Goal: Communication & Community: Share content

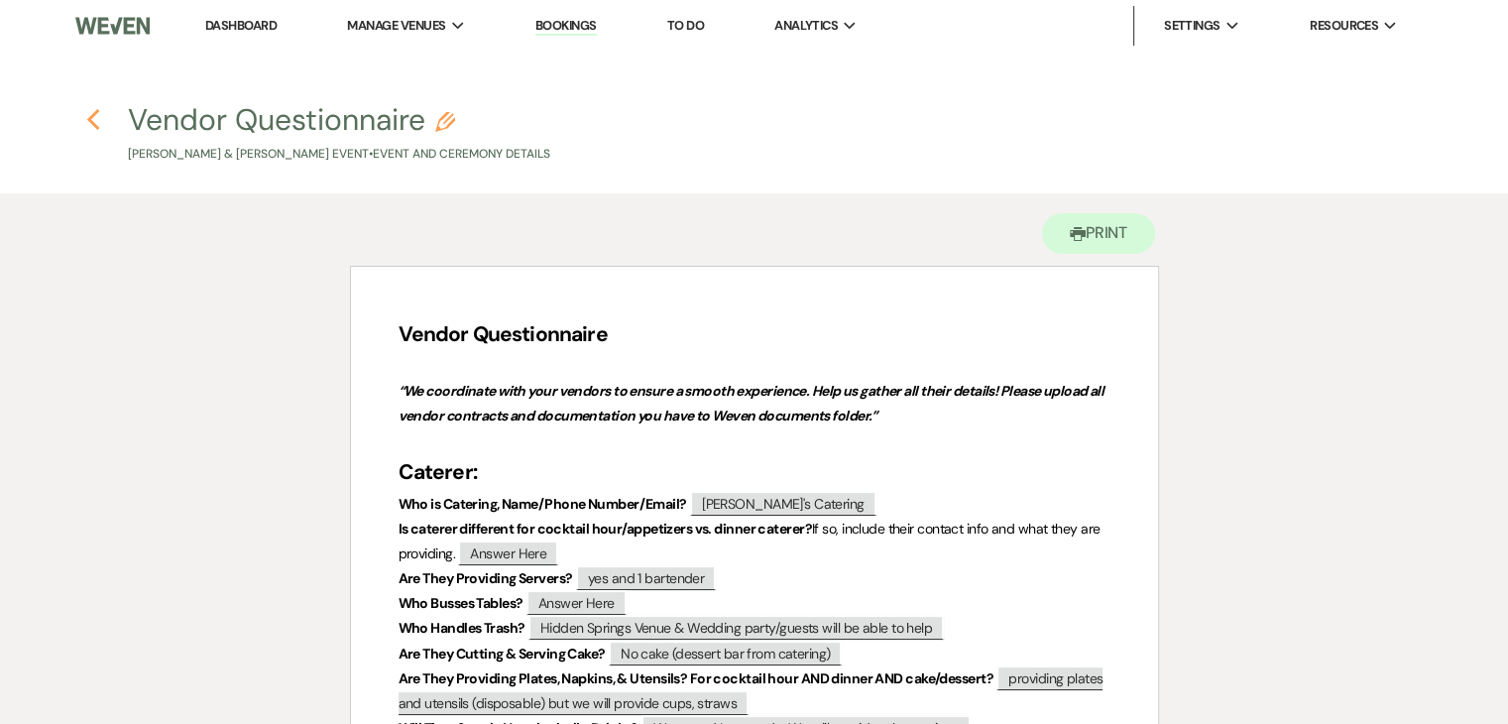
click at [96, 115] on icon "Previous" at bounding box center [93, 120] width 15 height 24
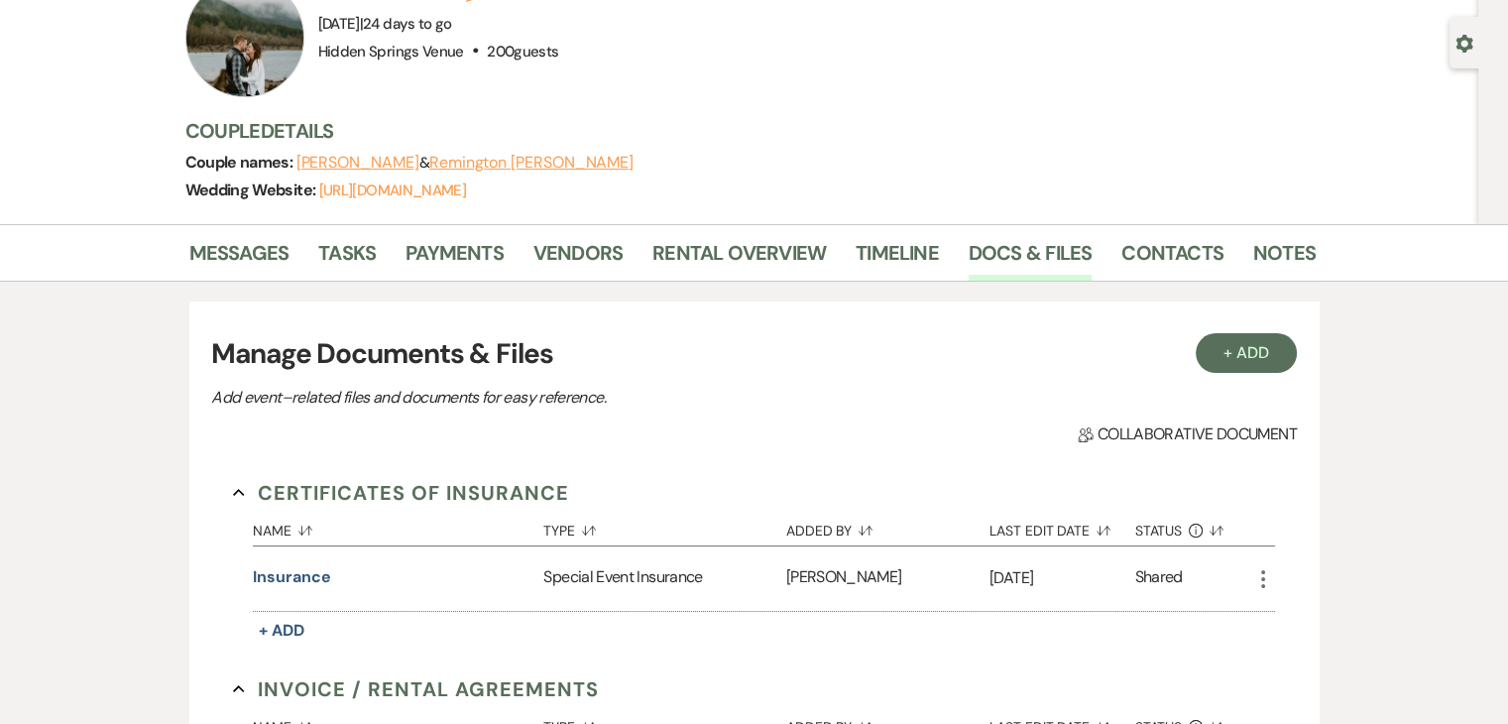
scroll to position [128, 0]
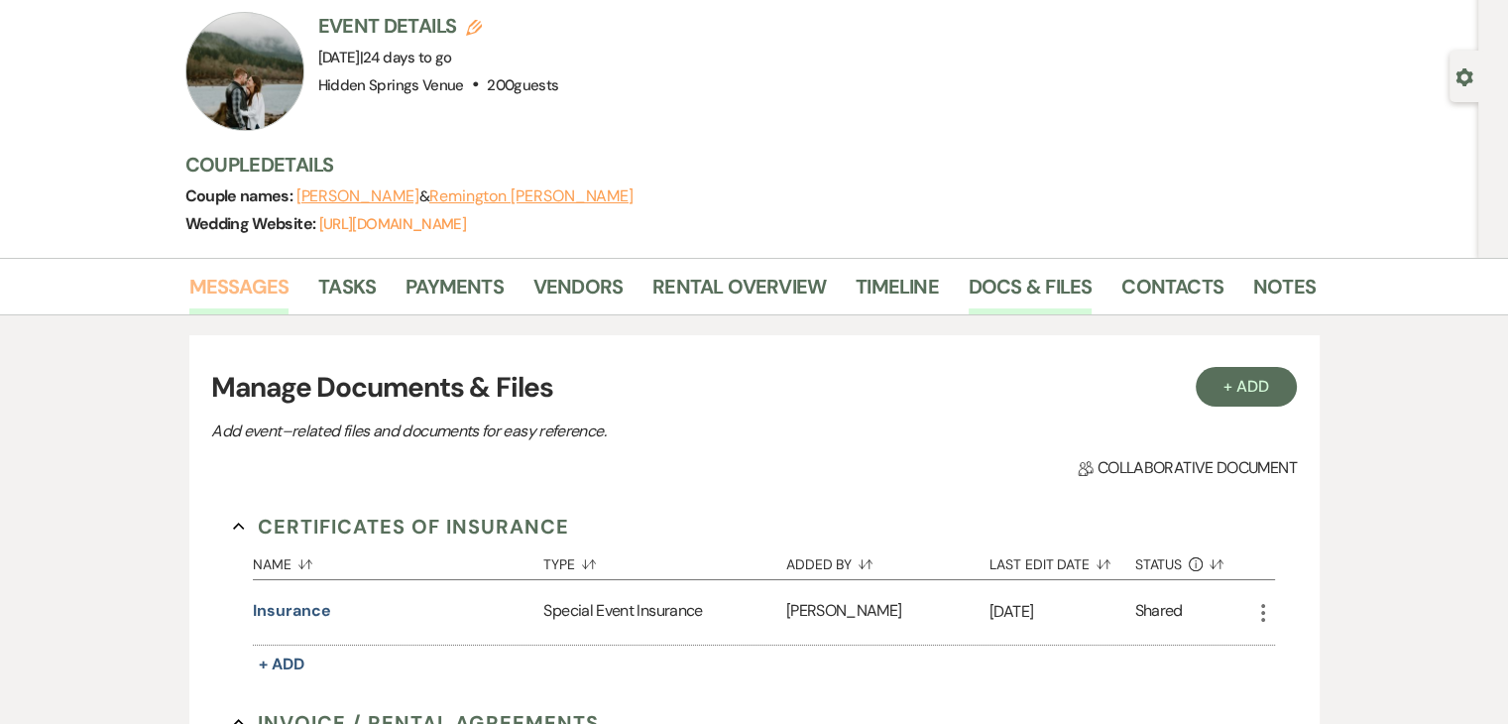
click at [238, 275] on link "Messages" at bounding box center [239, 293] width 100 height 44
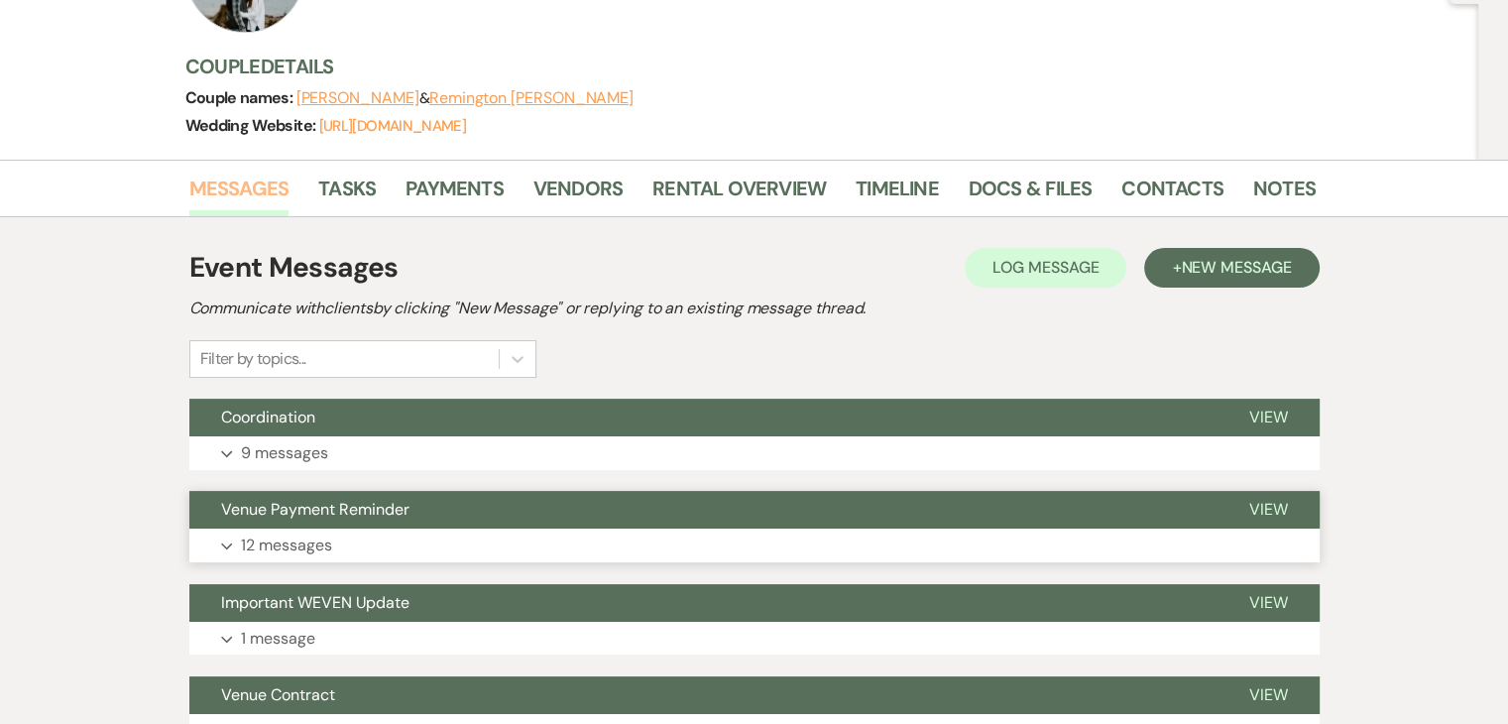
scroll to position [227, 0]
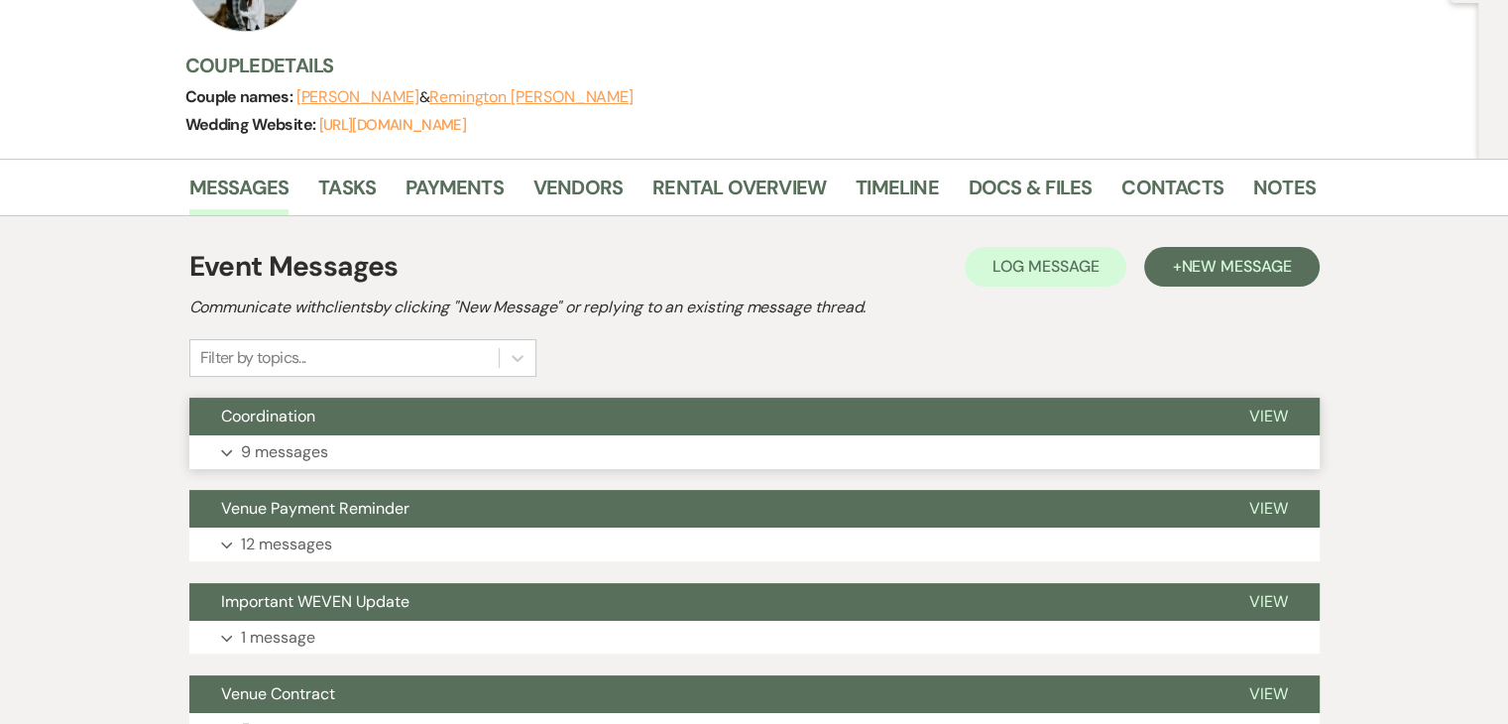
click at [448, 458] on button "Expand 9 messages" at bounding box center [754, 452] width 1130 height 34
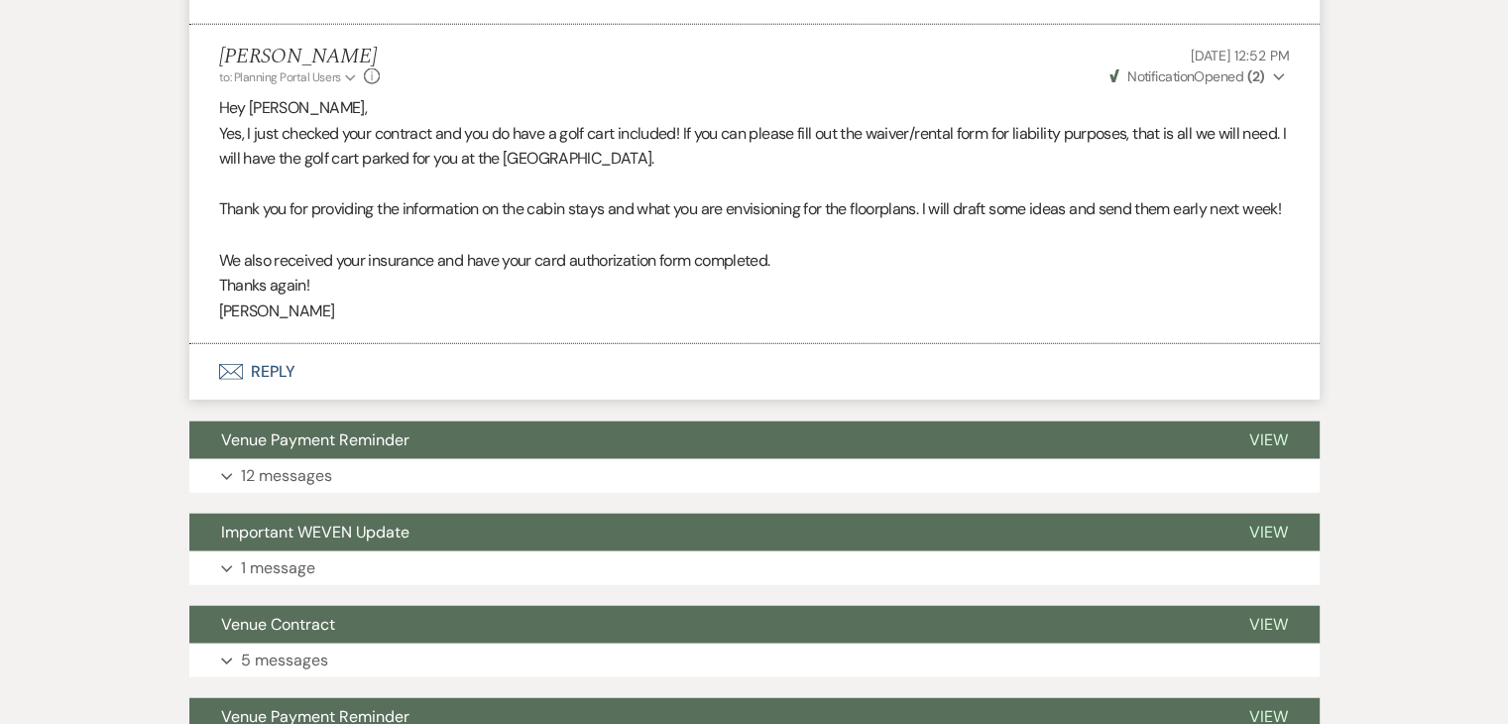
scroll to position [4836, 0]
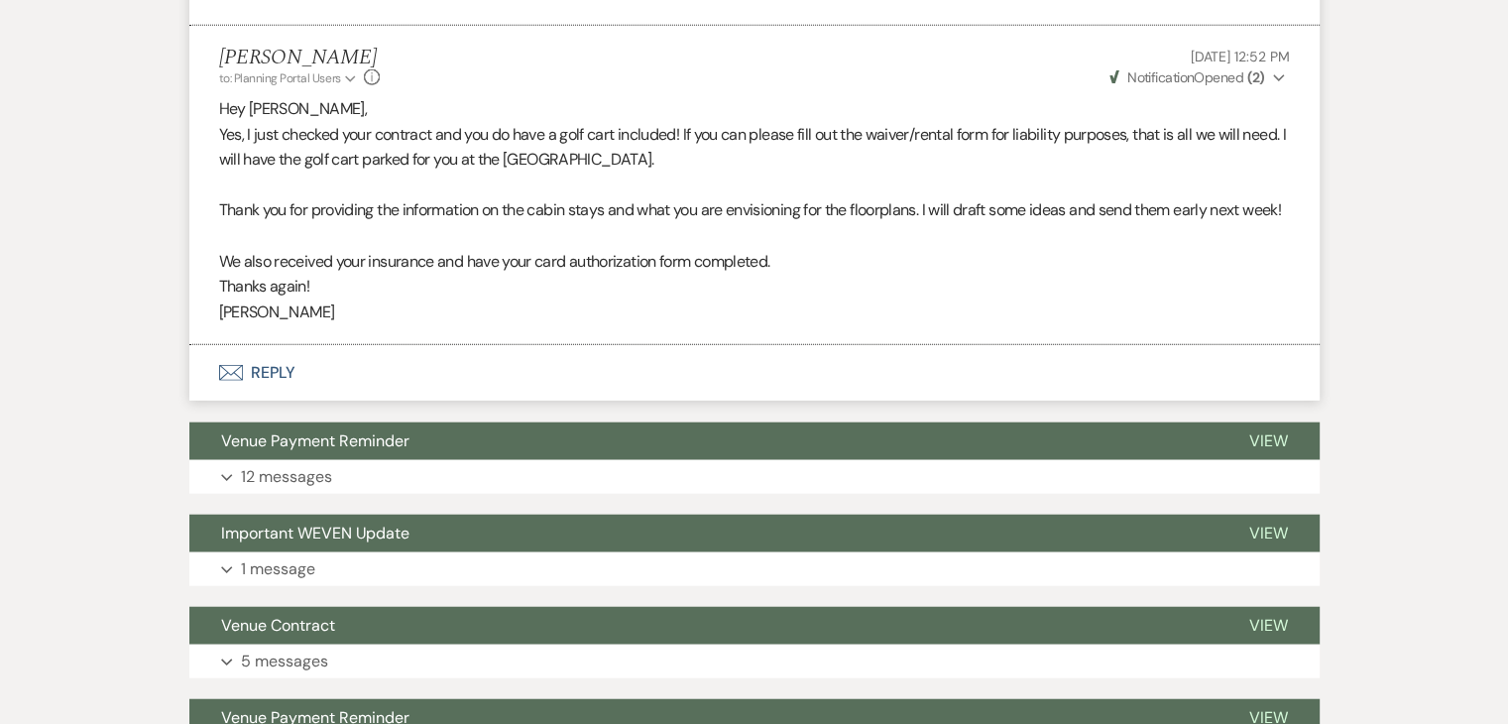
click at [265, 401] on button "Envelope Reply" at bounding box center [754, 373] width 1130 height 56
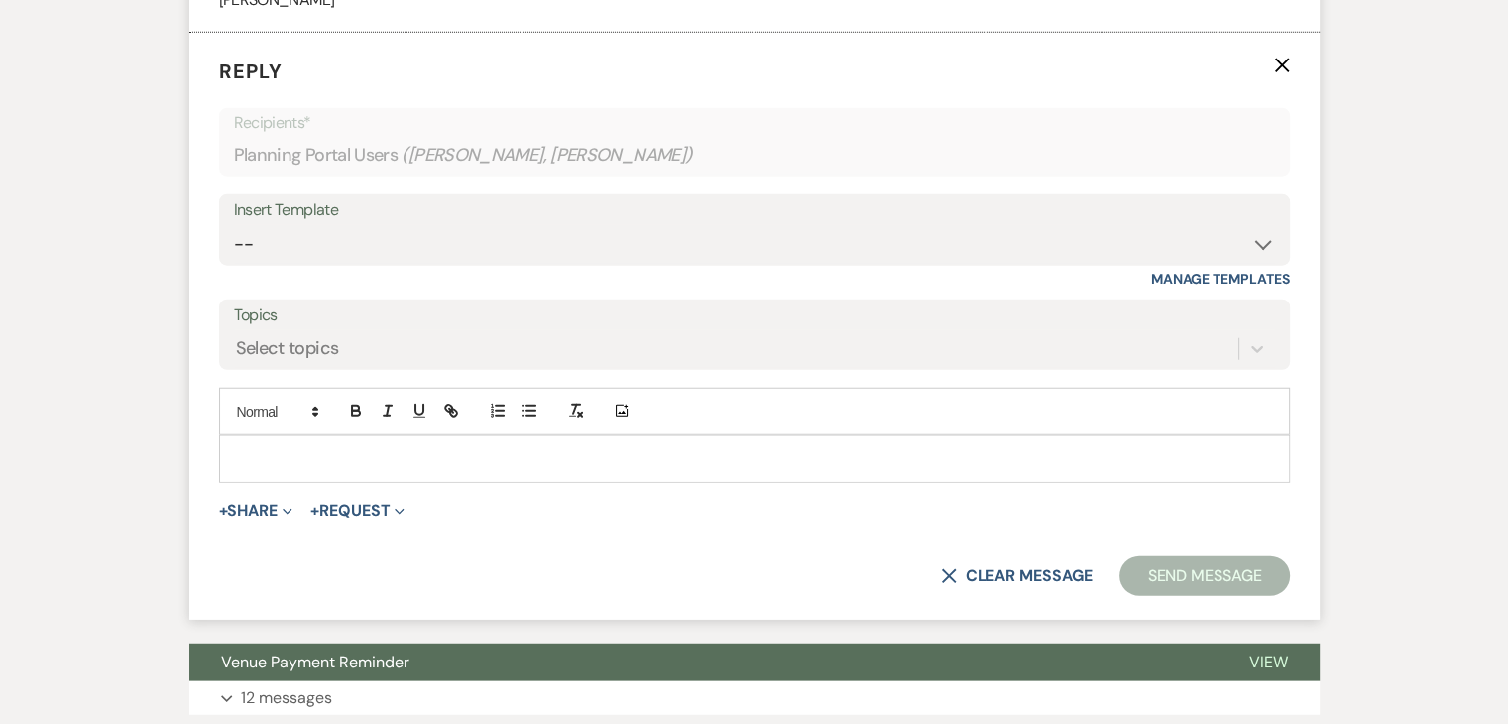
scroll to position [5161, 0]
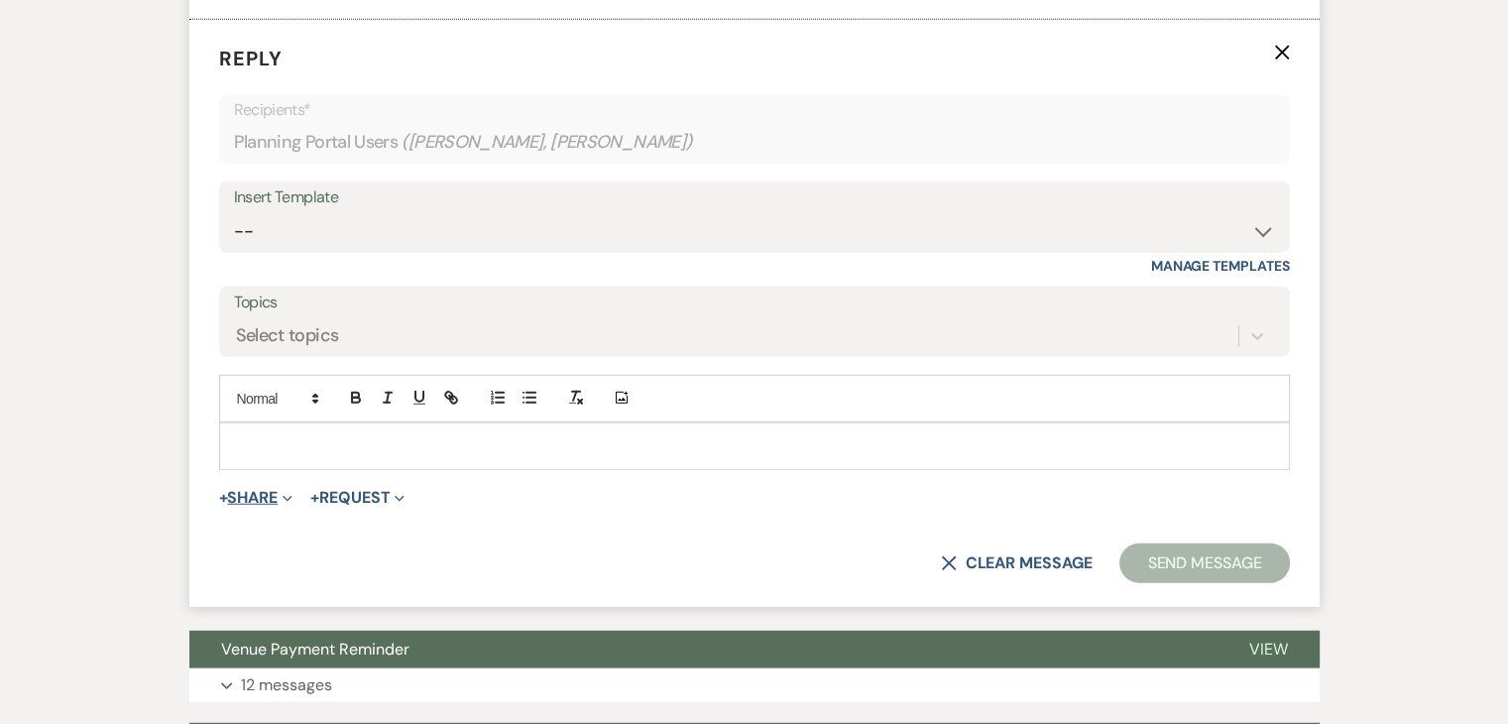
click at [255, 506] on button "+ Share Expand" at bounding box center [256, 498] width 74 height 16
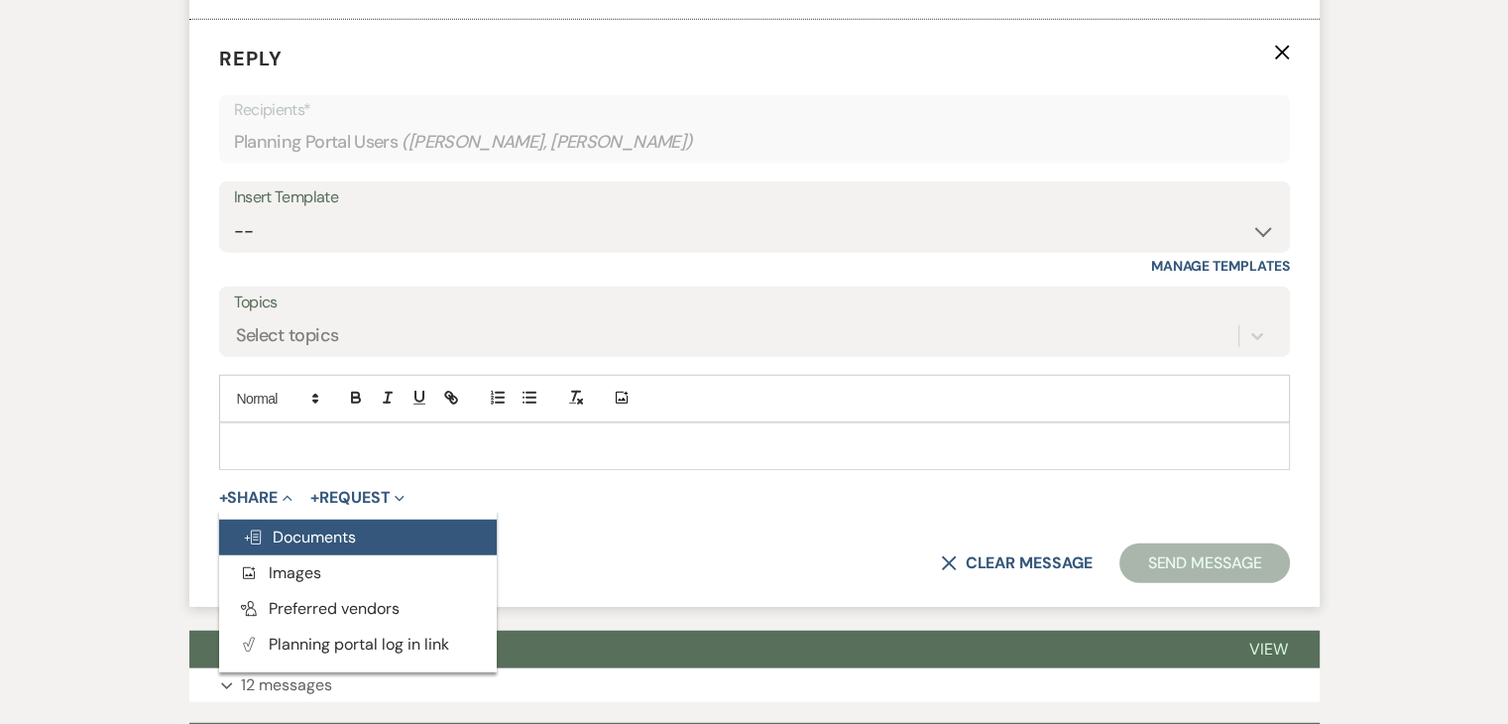
click at [341, 547] on span "Doc Upload Documents" at bounding box center [299, 537] width 113 height 21
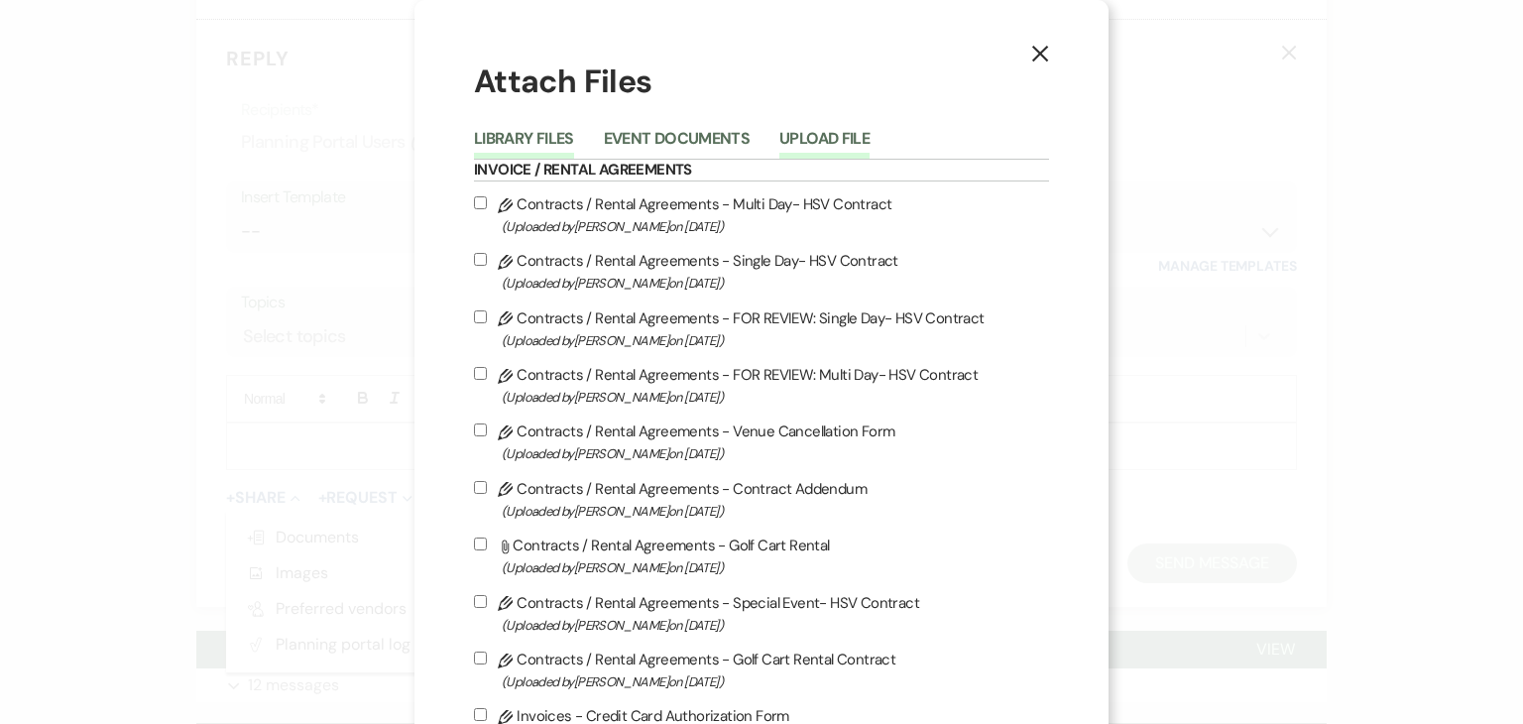
click at [821, 134] on button "Upload File" at bounding box center [824, 145] width 90 height 28
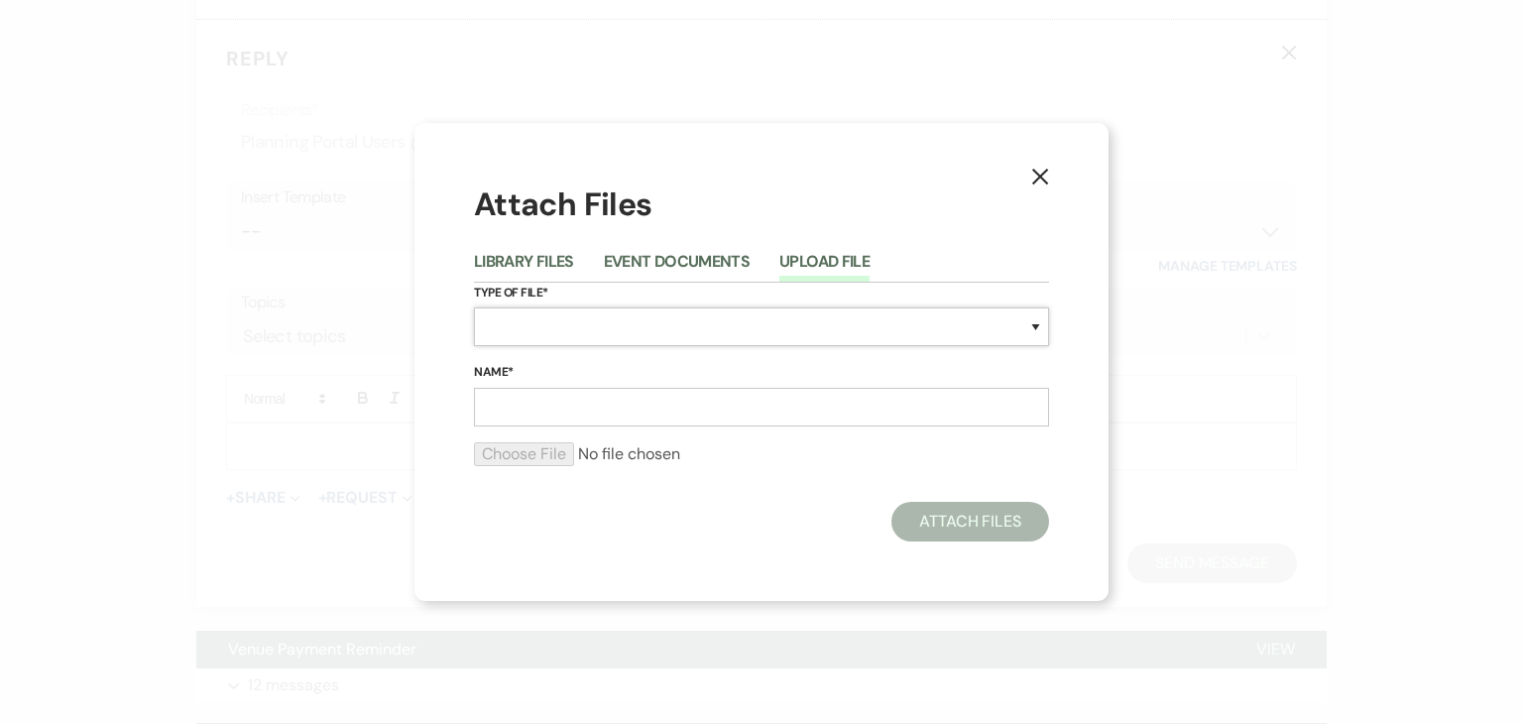
click at [624, 334] on select "Special Event Insurance Vendor Certificate of Insurance Contracts / Rental Agre…" at bounding box center [761, 326] width 575 height 39
select select "24"
click at [474, 307] on select "Special Event Insurance Vendor Certificate of Insurance Contracts / Rental Agre…" at bounding box center [761, 326] width 575 height 39
click at [548, 414] on input "Name*" at bounding box center [761, 407] width 575 height 39
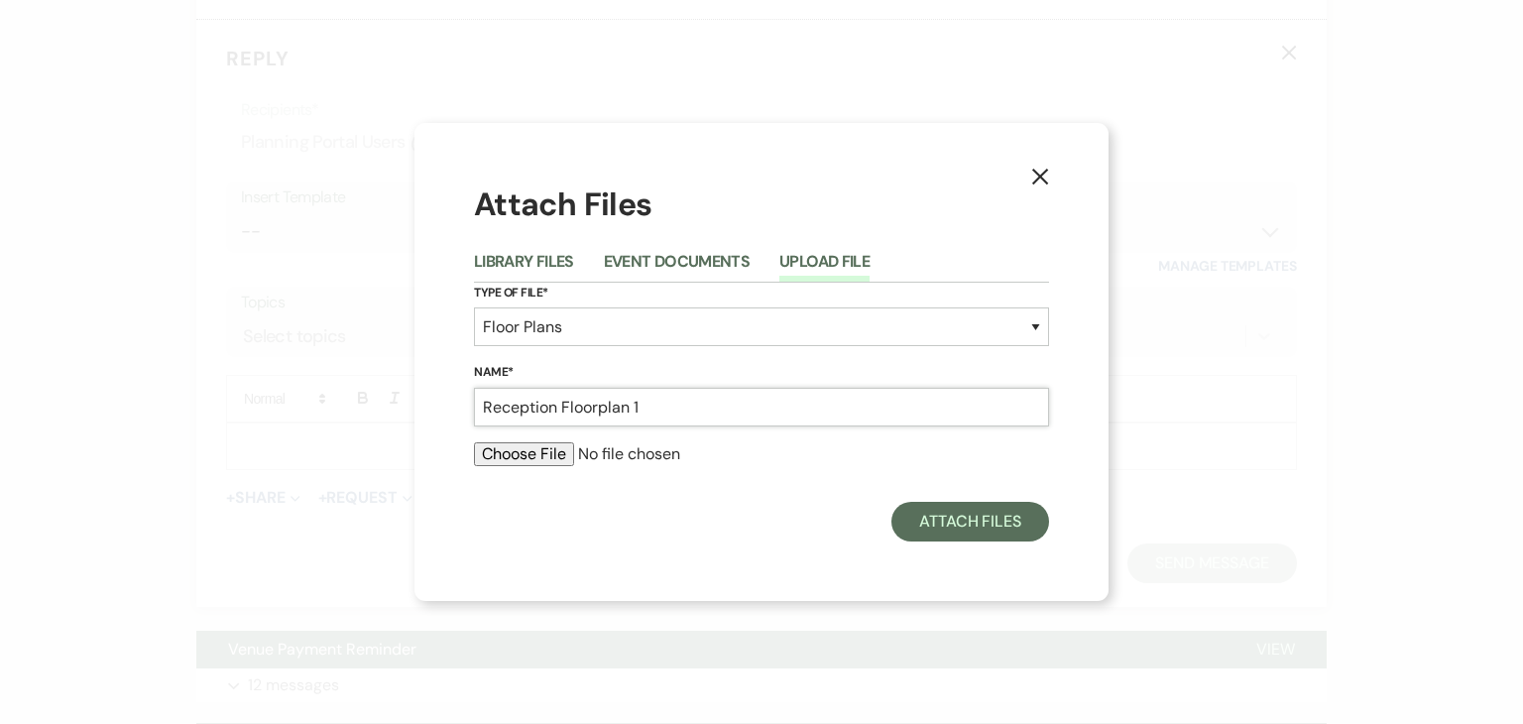
type input "Reception Floorplan 1"
click at [541, 449] on input "file" at bounding box center [761, 454] width 575 height 24
type input "C:\fakepath\Reception option 1.pdf"
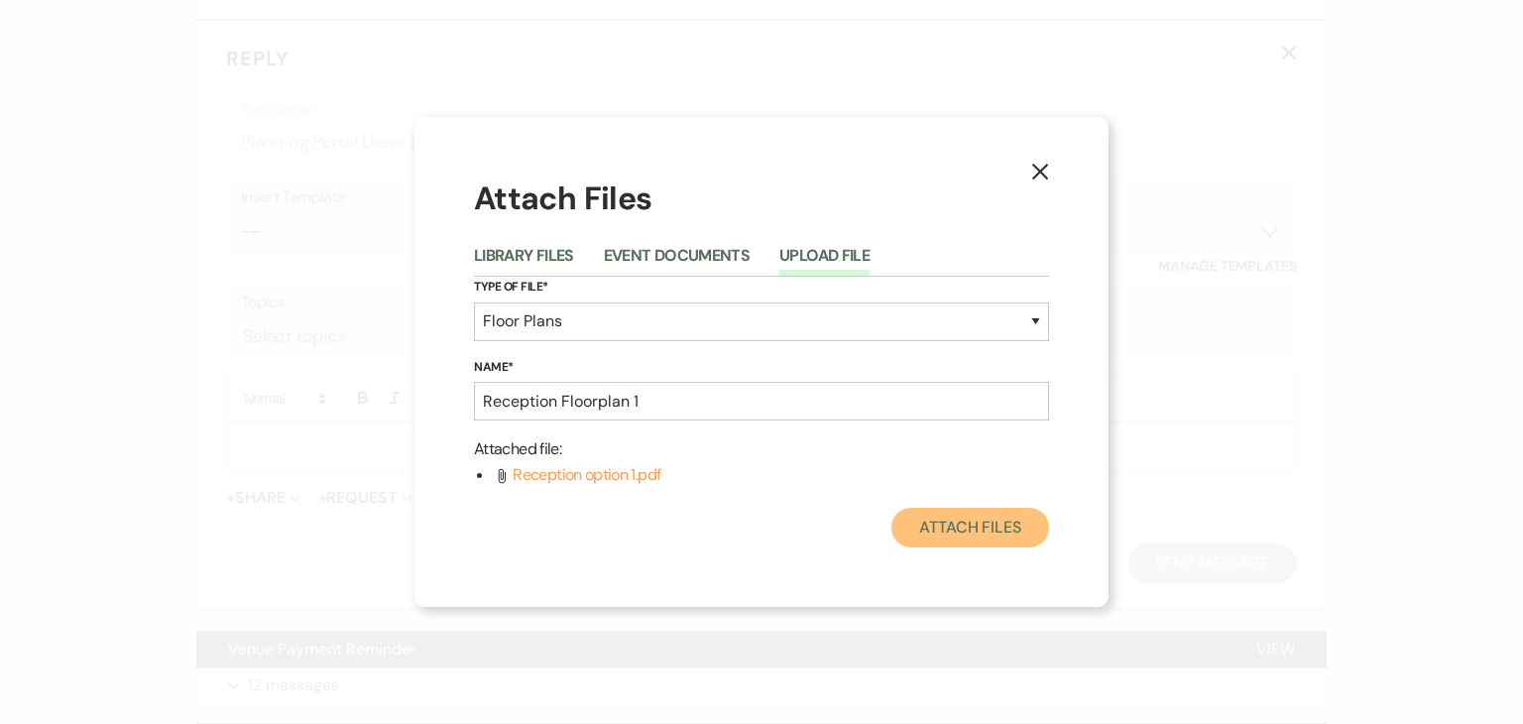
click at [944, 535] on button "Attach Files" at bounding box center [970, 528] width 158 height 40
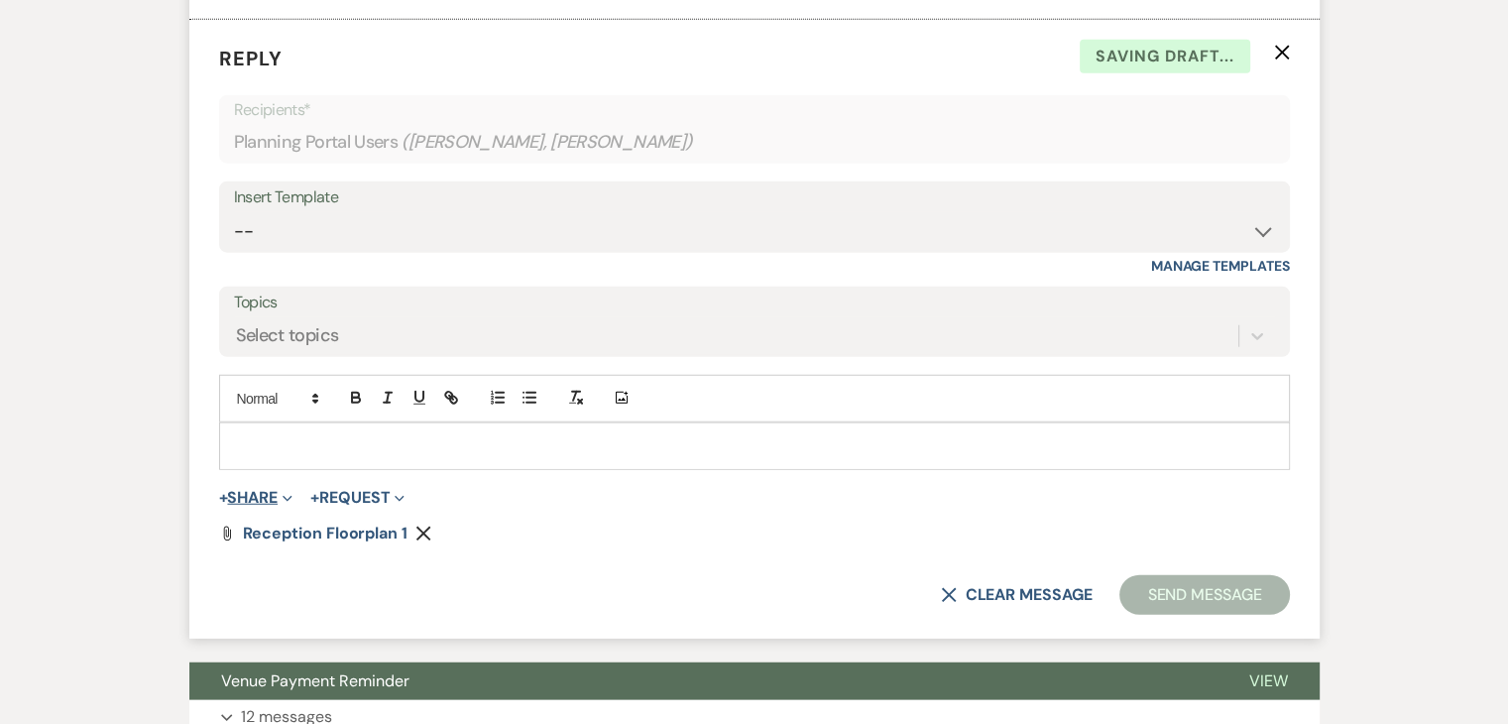
click at [282, 508] on span "Expand" at bounding box center [285, 497] width 15 height 21
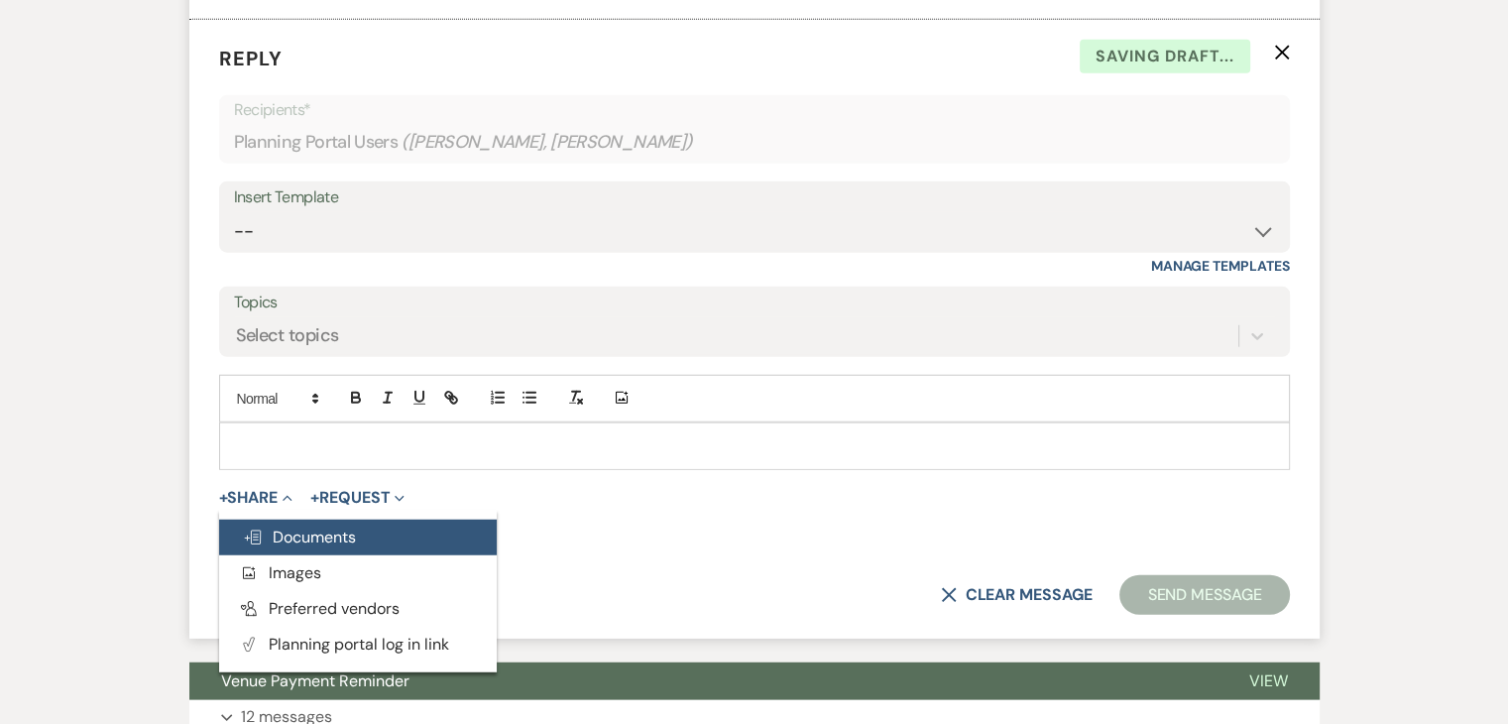
click at [335, 547] on span "Doc Upload Documents" at bounding box center [299, 537] width 113 height 21
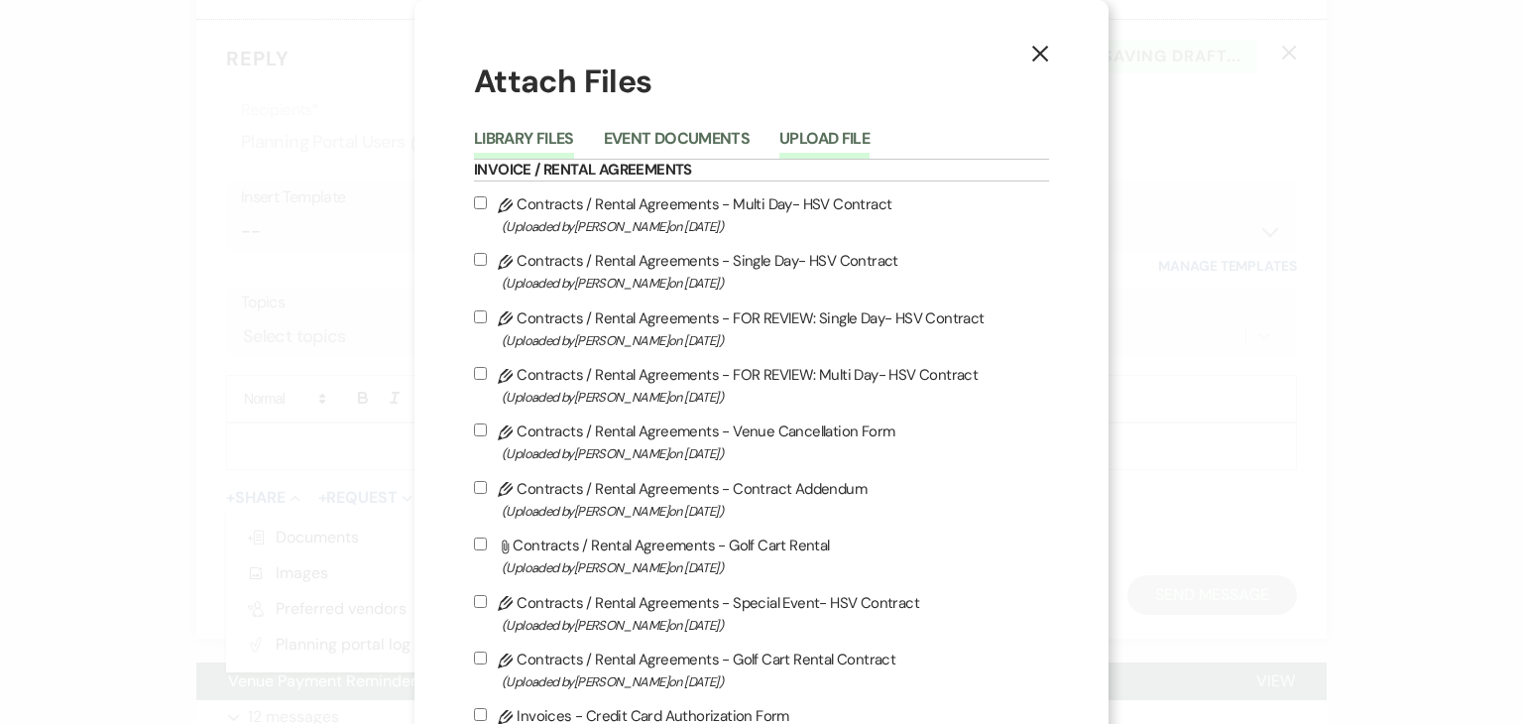
click at [805, 136] on button "Upload File" at bounding box center [824, 145] width 90 height 28
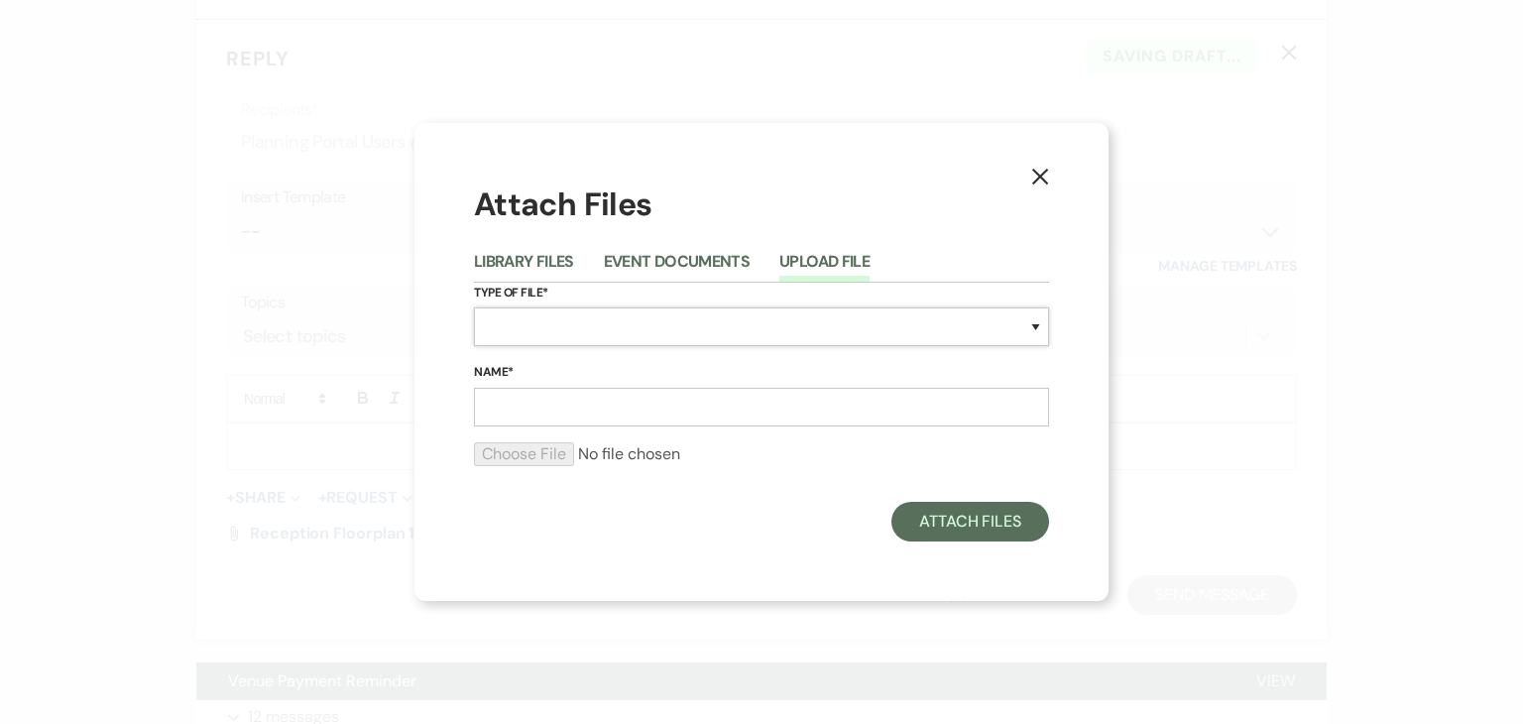
click at [690, 335] on select "Special Event Insurance Vendor Certificate of Insurance Contracts / Rental Agre…" at bounding box center [761, 326] width 575 height 39
select select "24"
click at [474, 307] on select "Special Event Insurance Vendor Certificate of Insurance Contracts / Rental Agre…" at bounding box center [761, 326] width 575 height 39
click at [567, 405] on input "Name*" at bounding box center [761, 407] width 575 height 39
type input "Reception Floorplan 2"
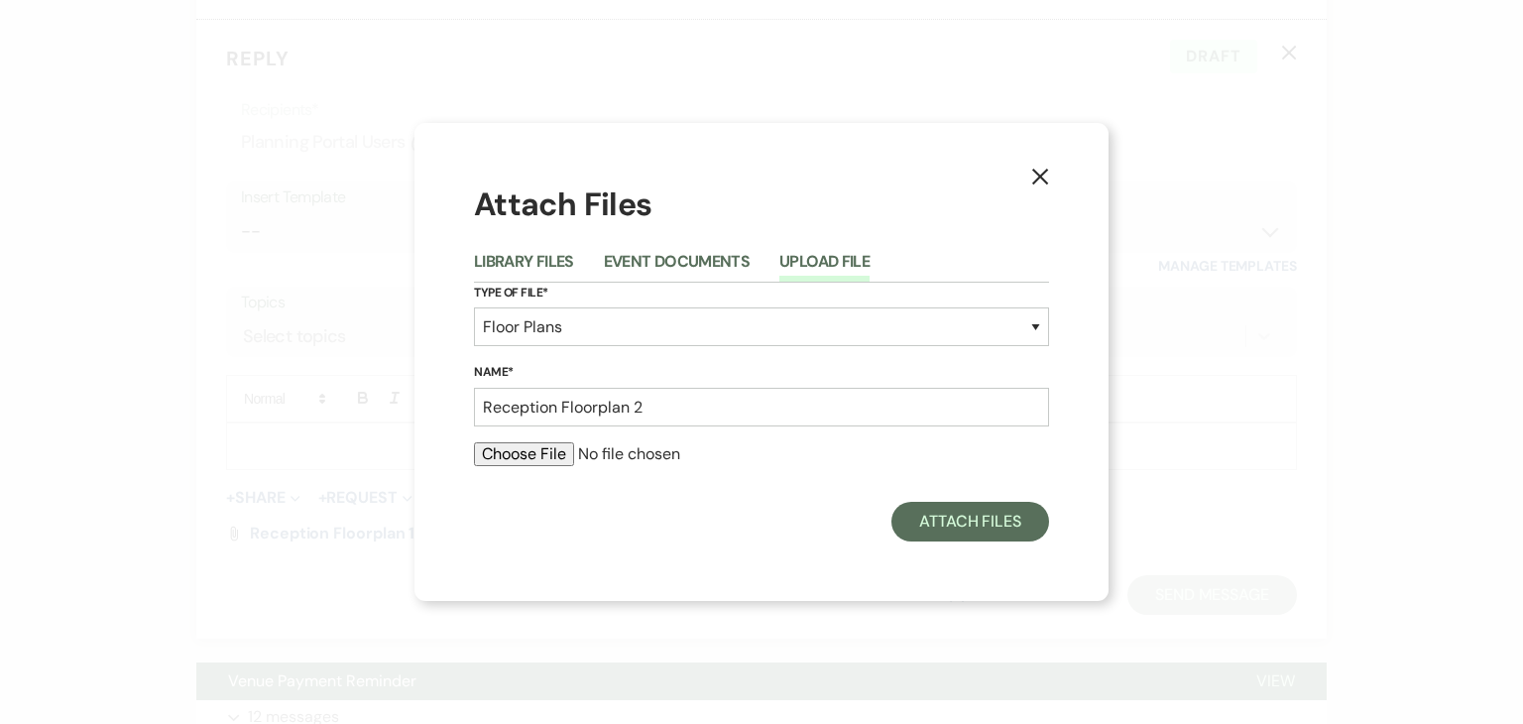
click at [562, 453] on input "file" at bounding box center [761, 454] width 575 height 24
type input "C:\fakepath\Reception option 2.pdf"
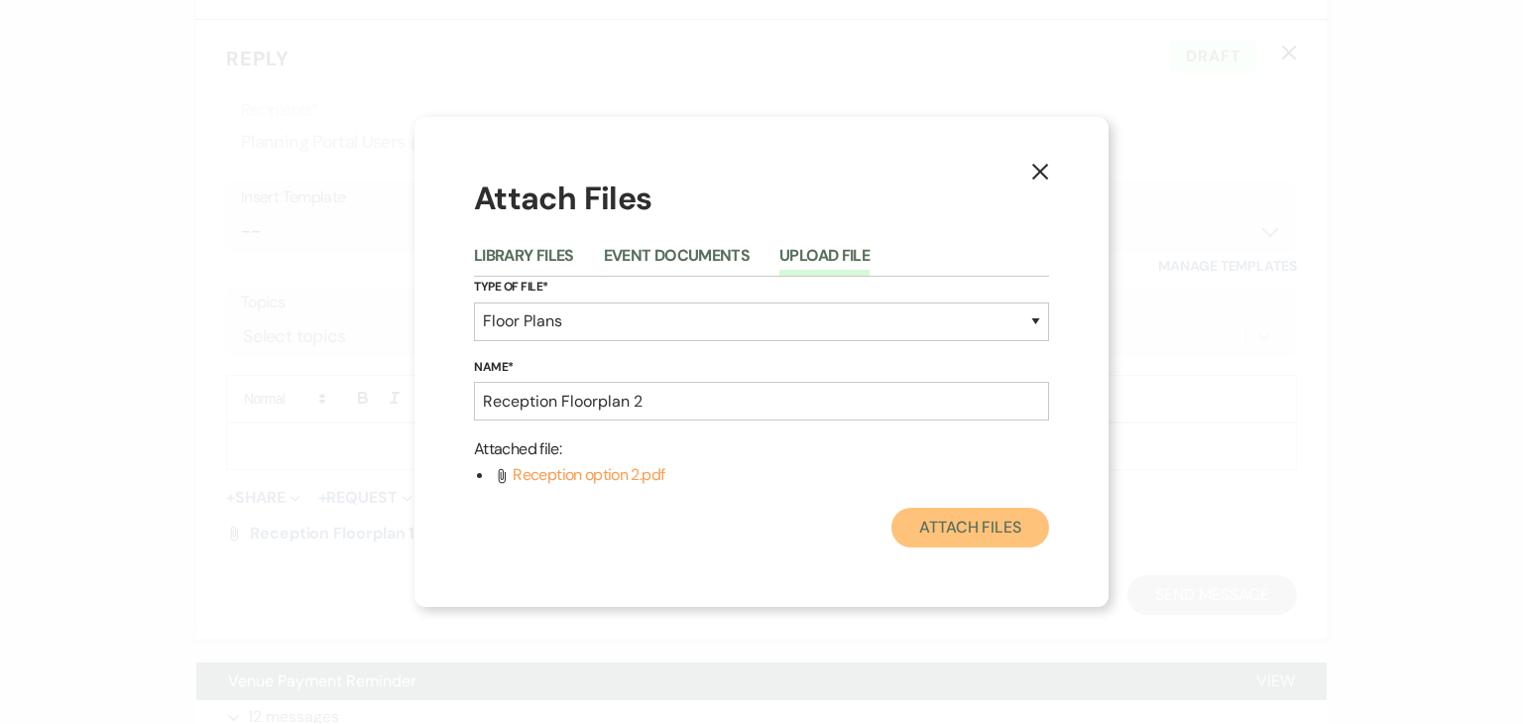
click at [928, 535] on button "Attach Files" at bounding box center [970, 528] width 158 height 40
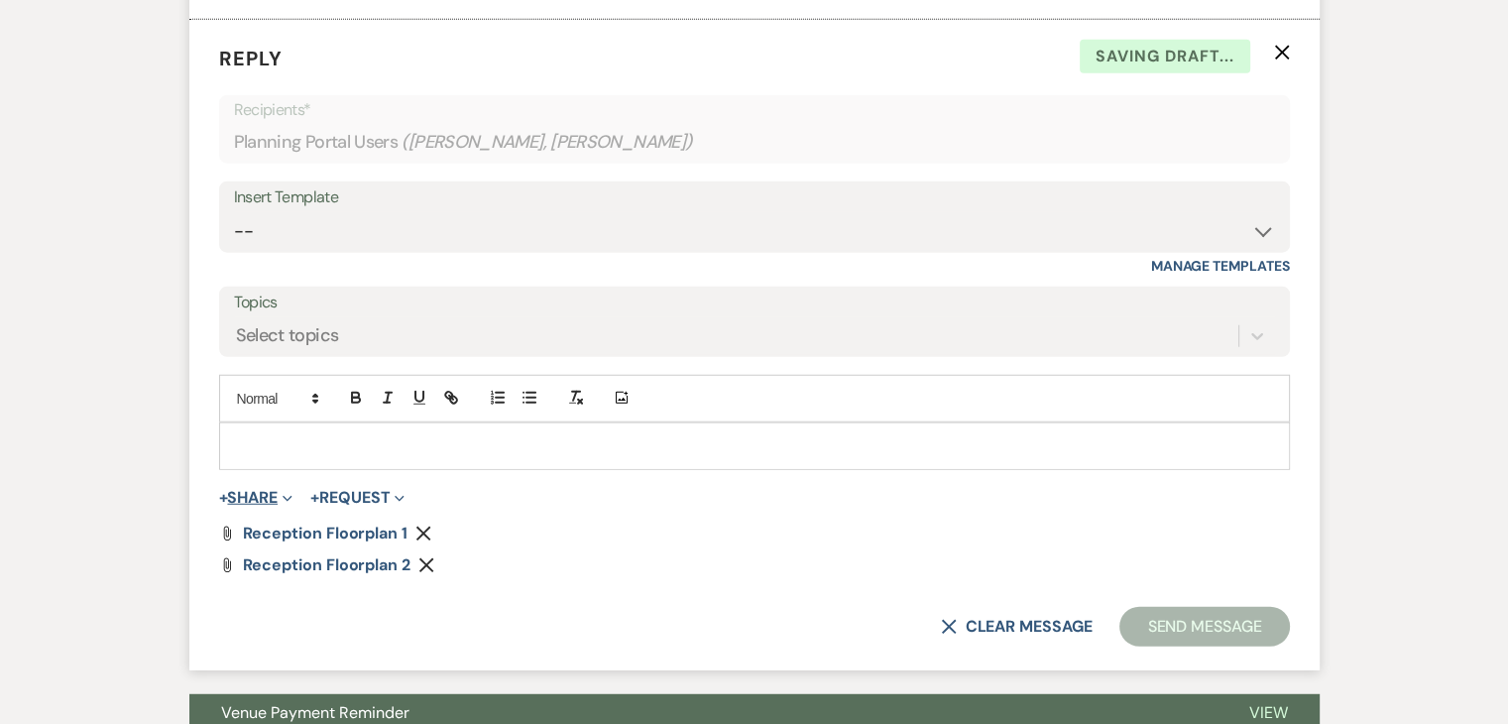
click at [269, 506] on button "+ Share Expand" at bounding box center [256, 498] width 74 height 16
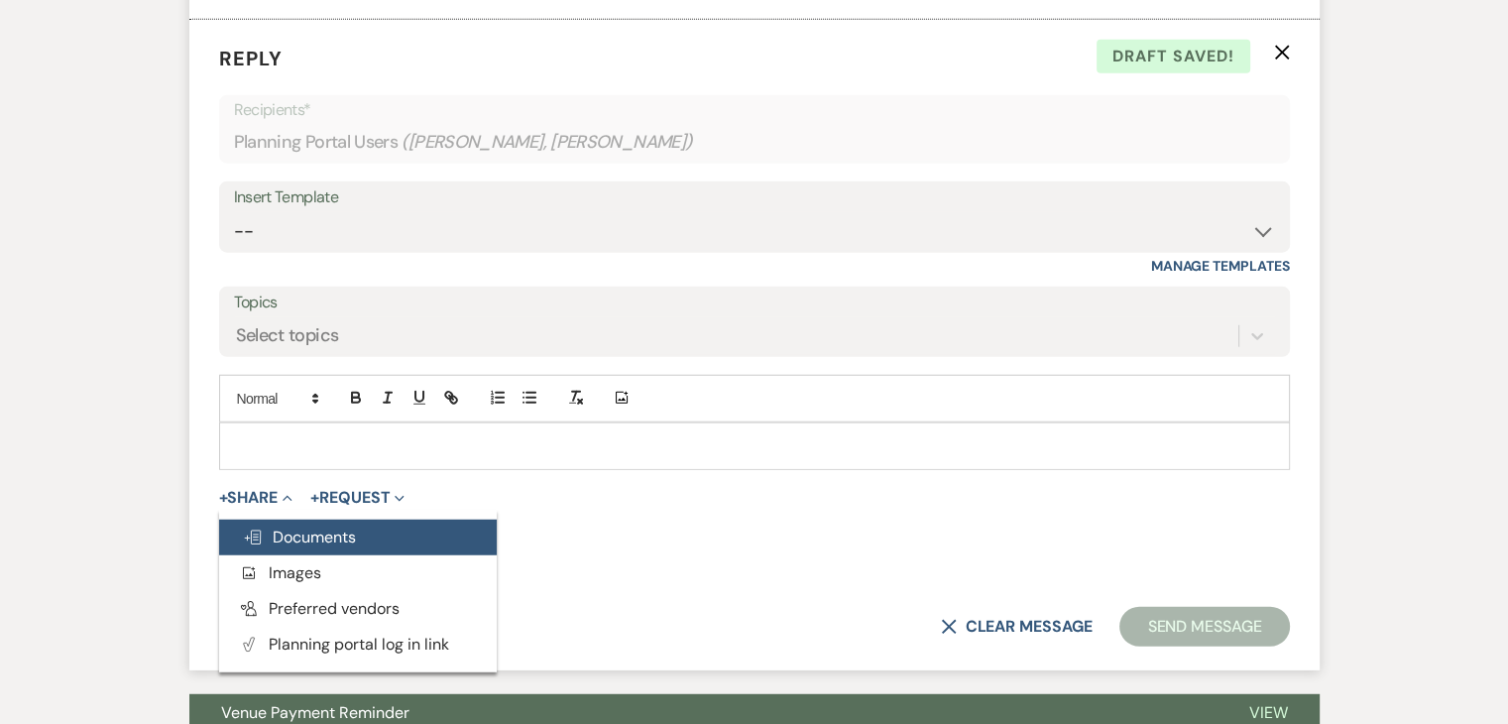
click at [328, 555] on button "Doc Upload Documents" at bounding box center [358, 538] width 278 height 36
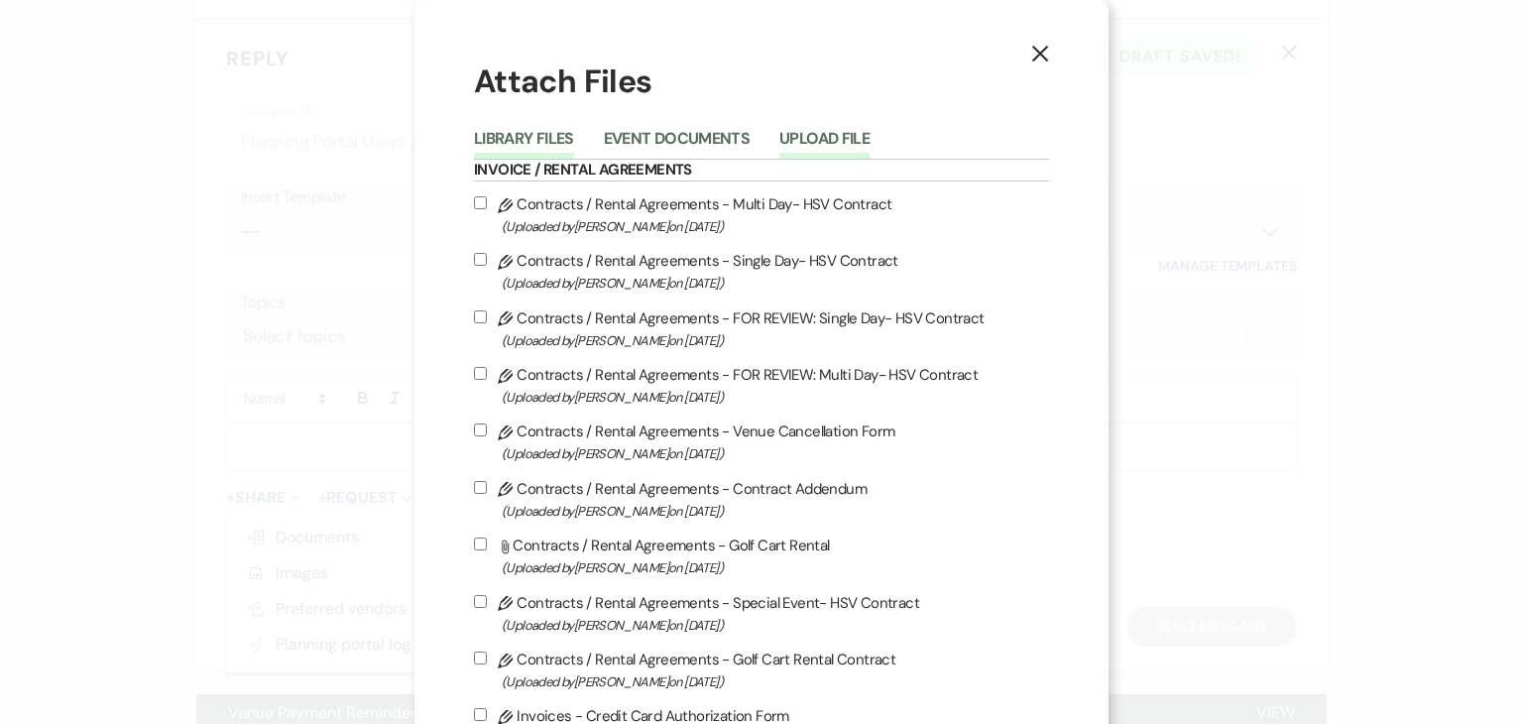
click at [817, 140] on button "Upload File" at bounding box center [824, 145] width 90 height 28
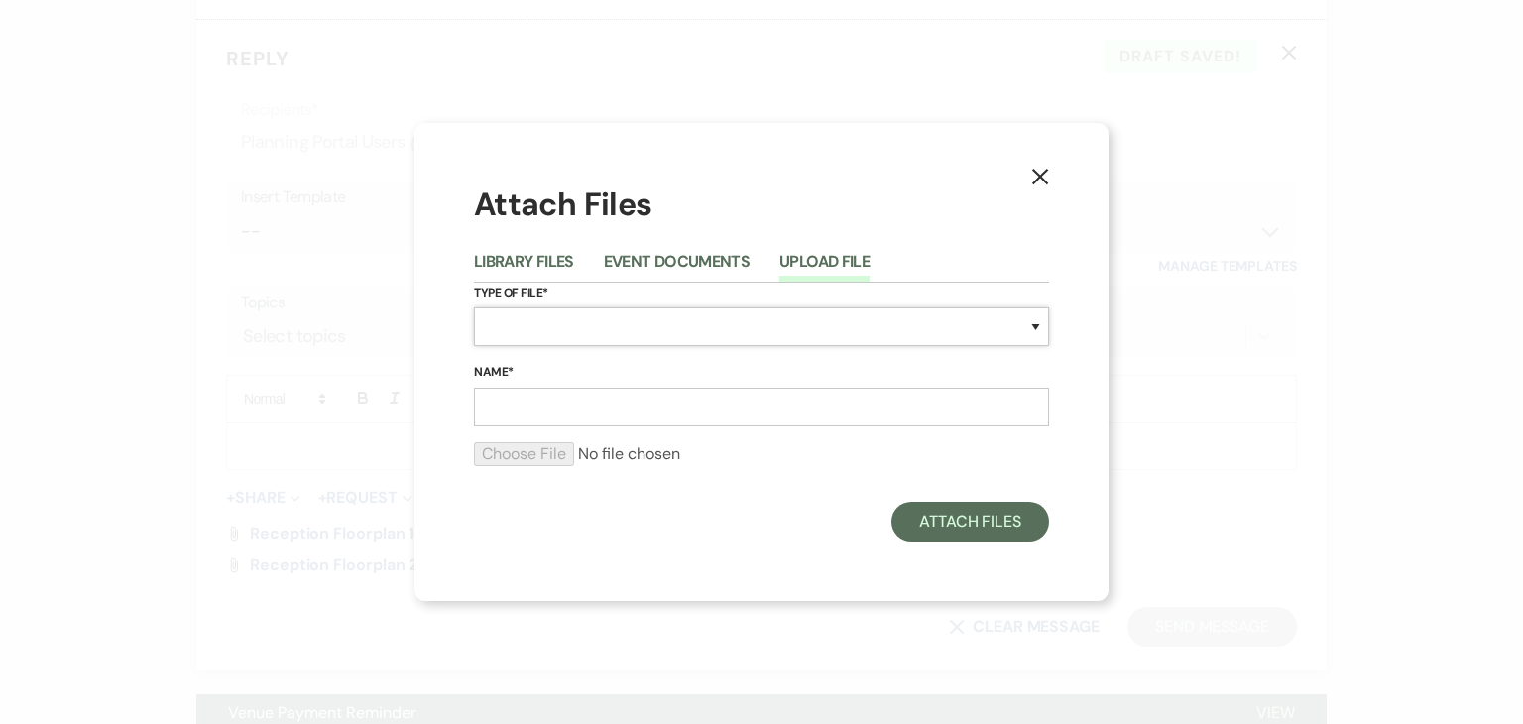
click at [603, 330] on select "Special Event Insurance Vendor Certificate of Insurance Contracts / Rental Agre…" at bounding box center [761, 326] width 575 height 39
select select "24"
click at [474, 307] on select "Special Event Insurance Vendor Certificate of Insurance Contracts / Rental Agre…" at bounding box center [761, 326] width 575 height 39
click at [542, 405] on input "Name*" at bounding box center [761, 407] width 575 height 39
type input "Reception Floorplan 3"
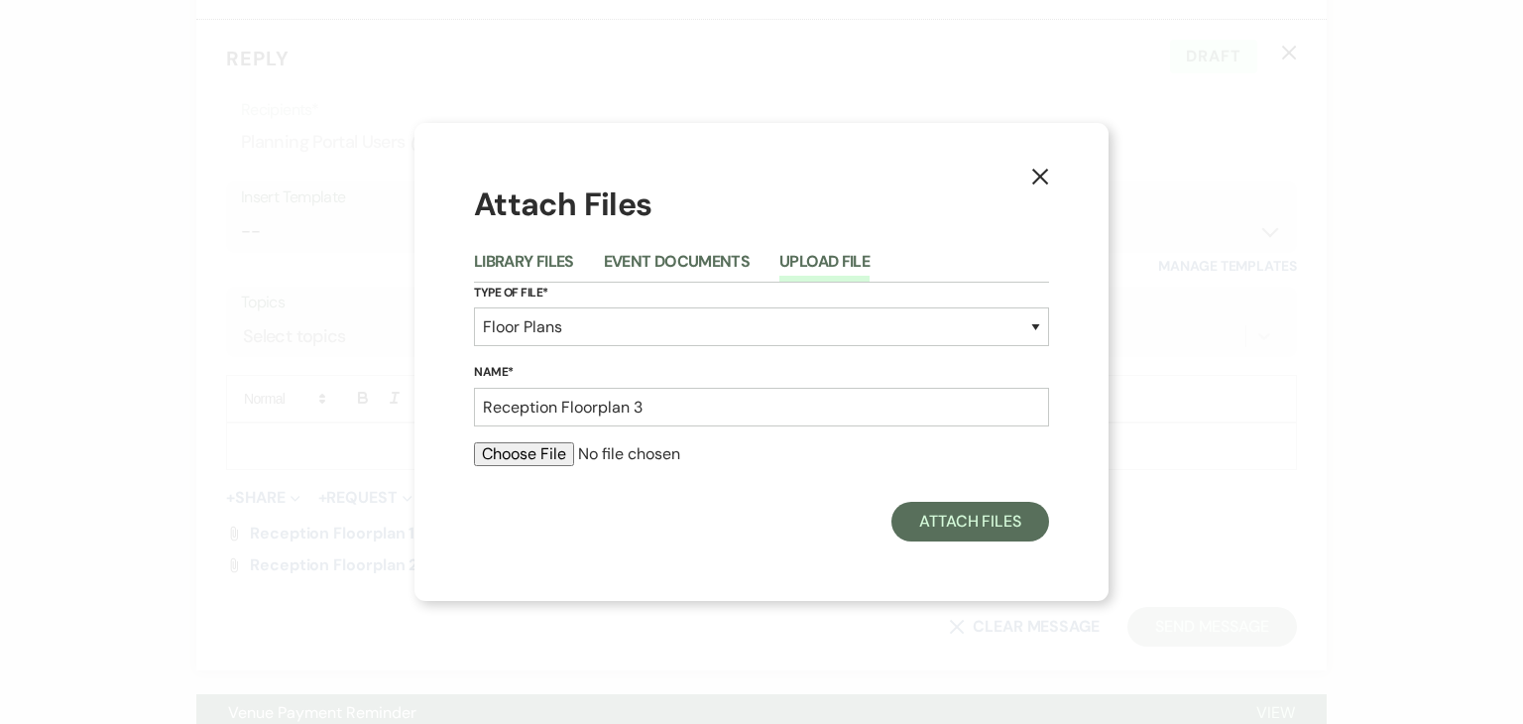
click at [547, 449] on input "file" at bounding box center [761, 454] width 575 height 24
type input "C:\fakepath\Reception option 3.pdf"
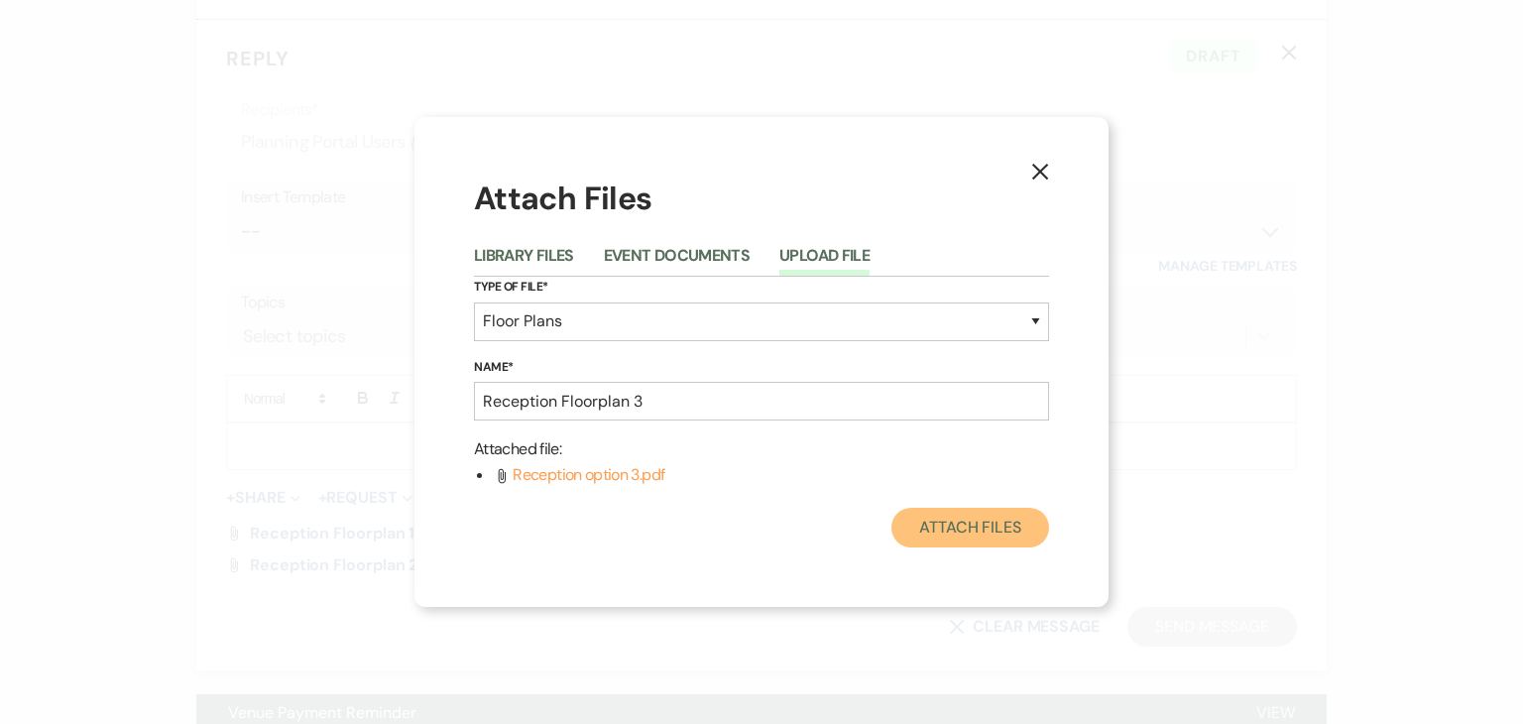
click at [945, 538] on button "Attach Files" at bounding box center [970, 528] width 158 height 40
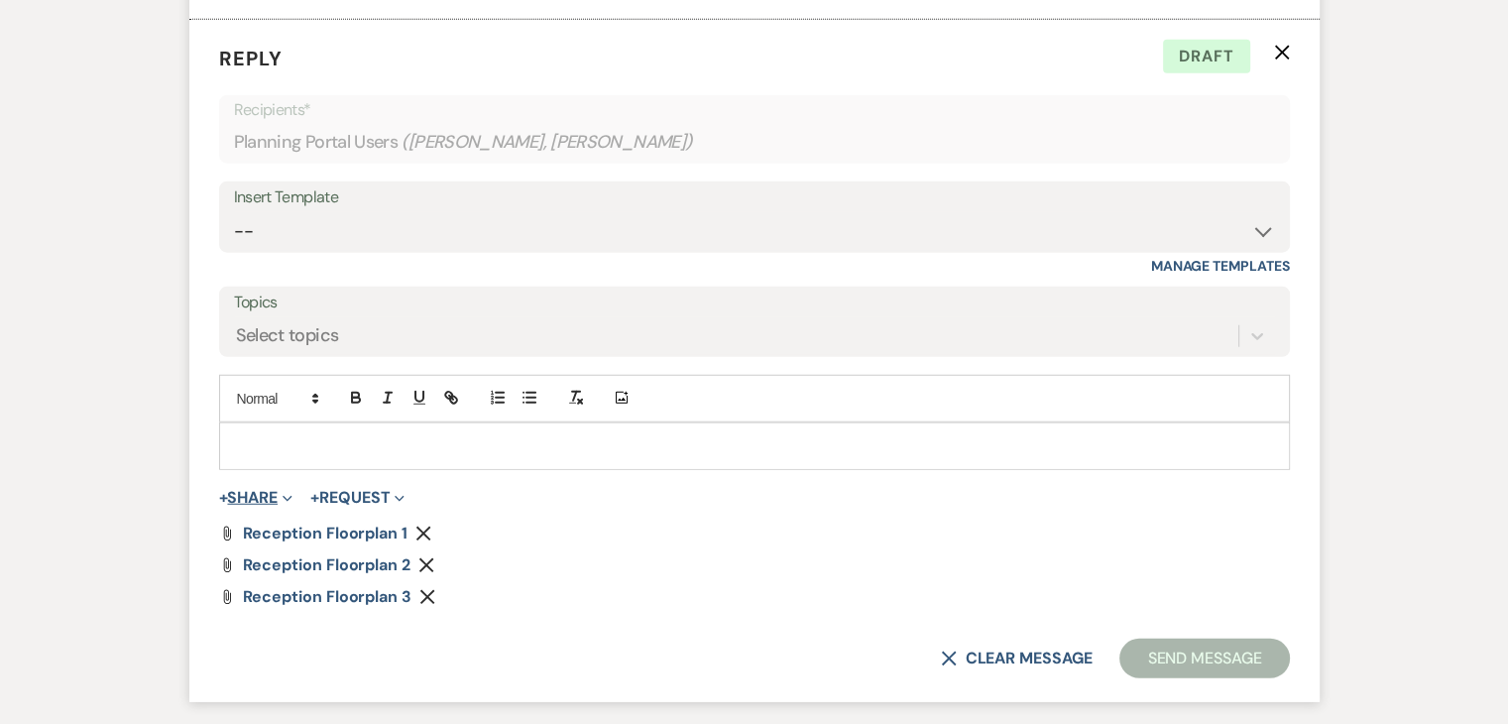
click at [254, 506] on button "+ Share Expand" at bounding box center [256, 498] width 74 height 16
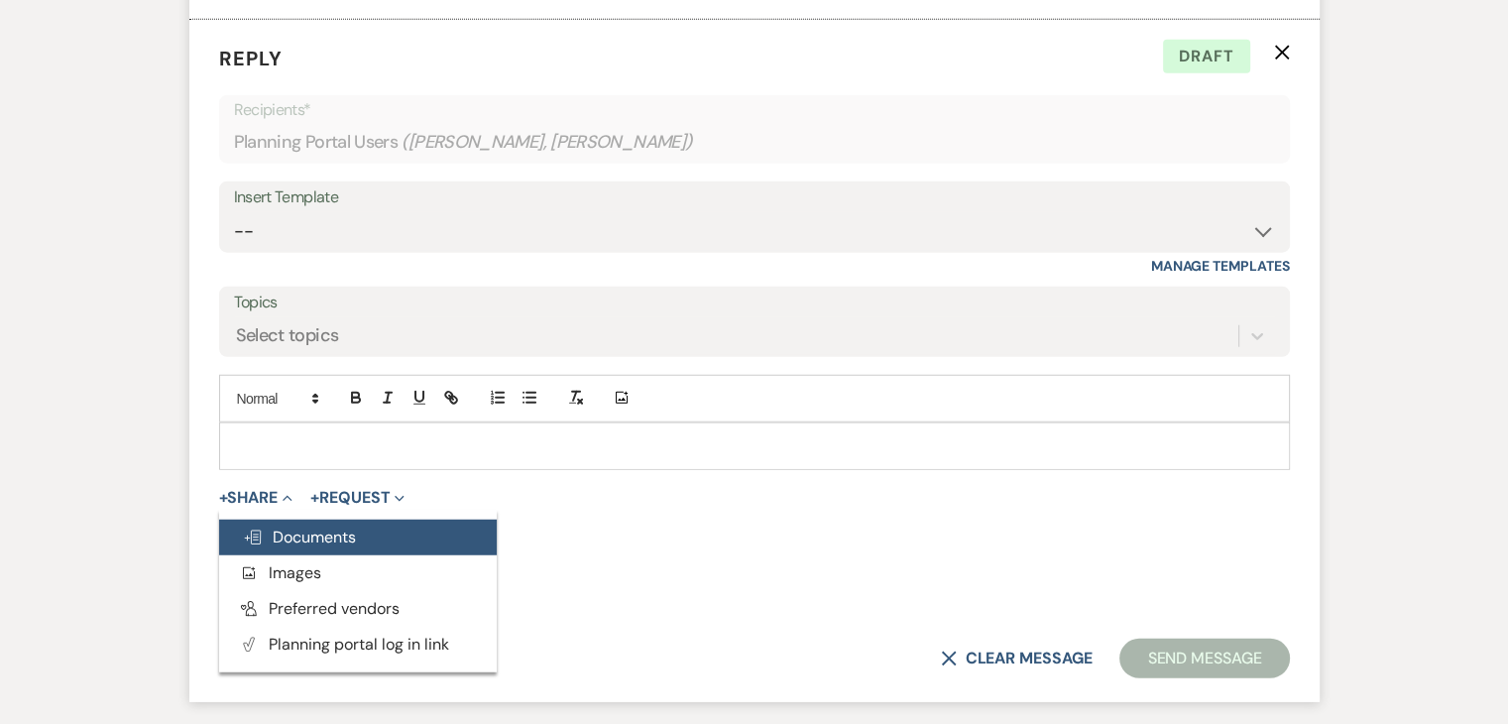
click at [314, 555] on button "Doc Upload Documents" at bounding box center [358, 538] width 278 height 36
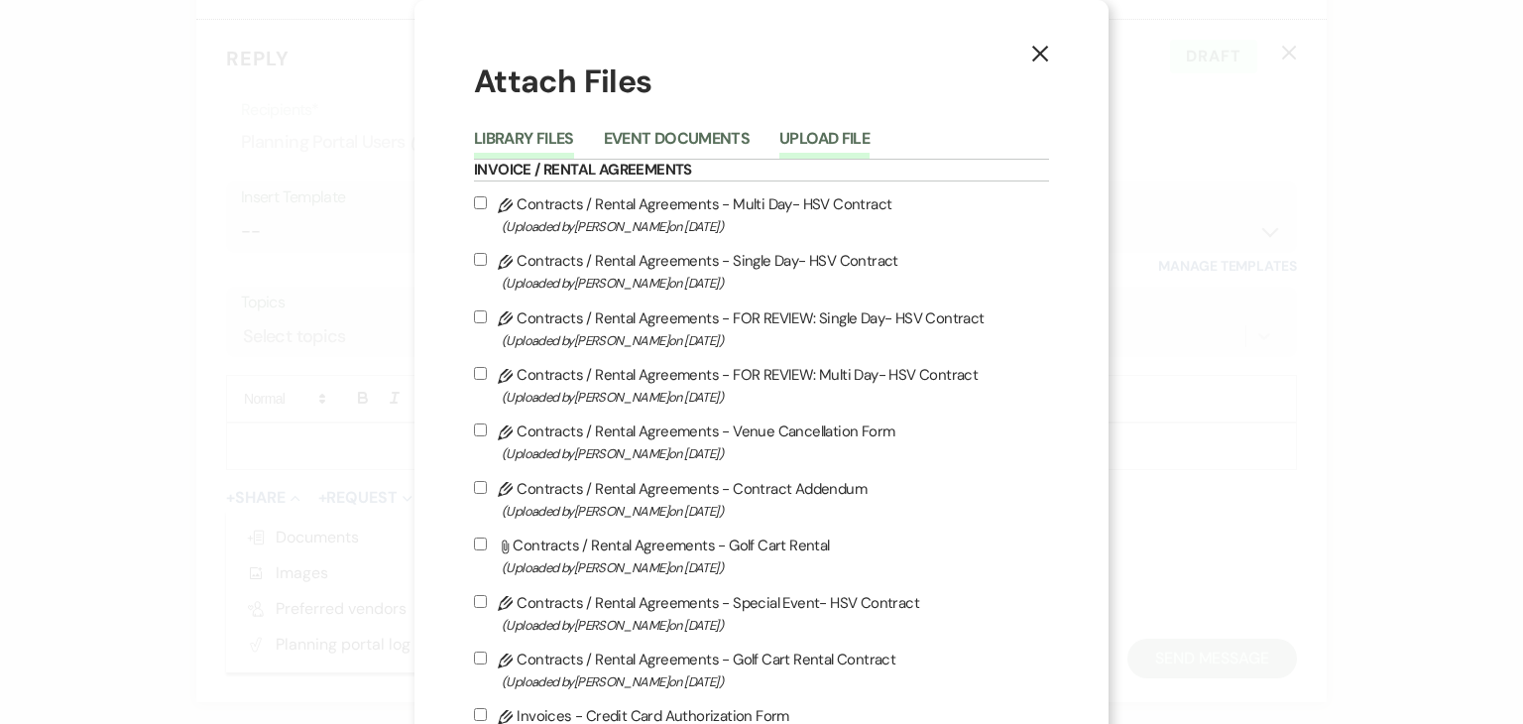
click at [793, 147] on button "Upload File" at bounding box center [824, 145] width 90 height 28
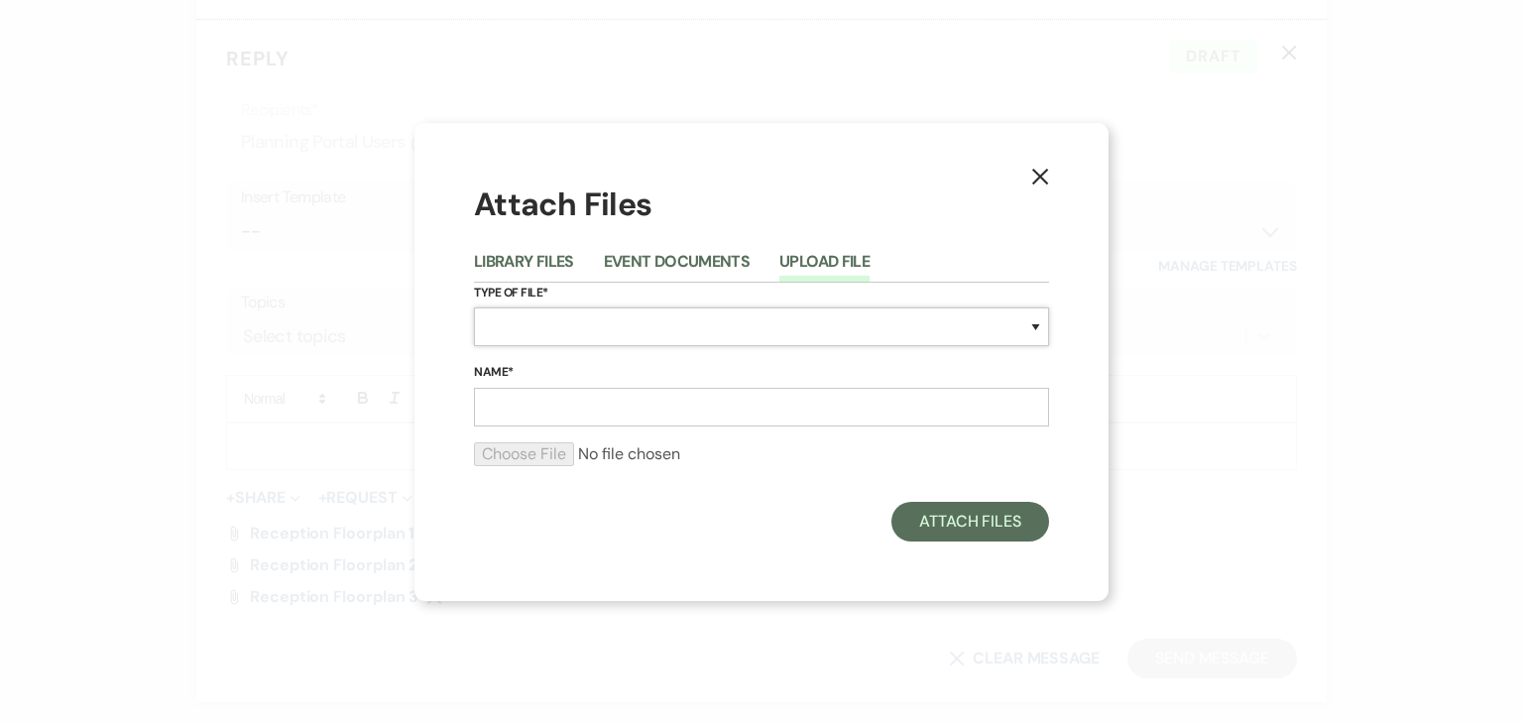
click at [630, 335] on select "Special Event Insurance Vendor Certificate of Insurance Contracts / Rental Agre…" at bounding box center [761, 326] width 575 height 39
select select "24"
click at [474, 307] on select "Special Event Insurance Vendor Certificate of Insurance Contracts / Rental Agre…" at bounding box center [761, 326] width 575 height 39
click at [560, 407] on input "Name*" at bounding box center [761, 407] width 575 height 39
type input "Rehearsal Dinner Floorplan"
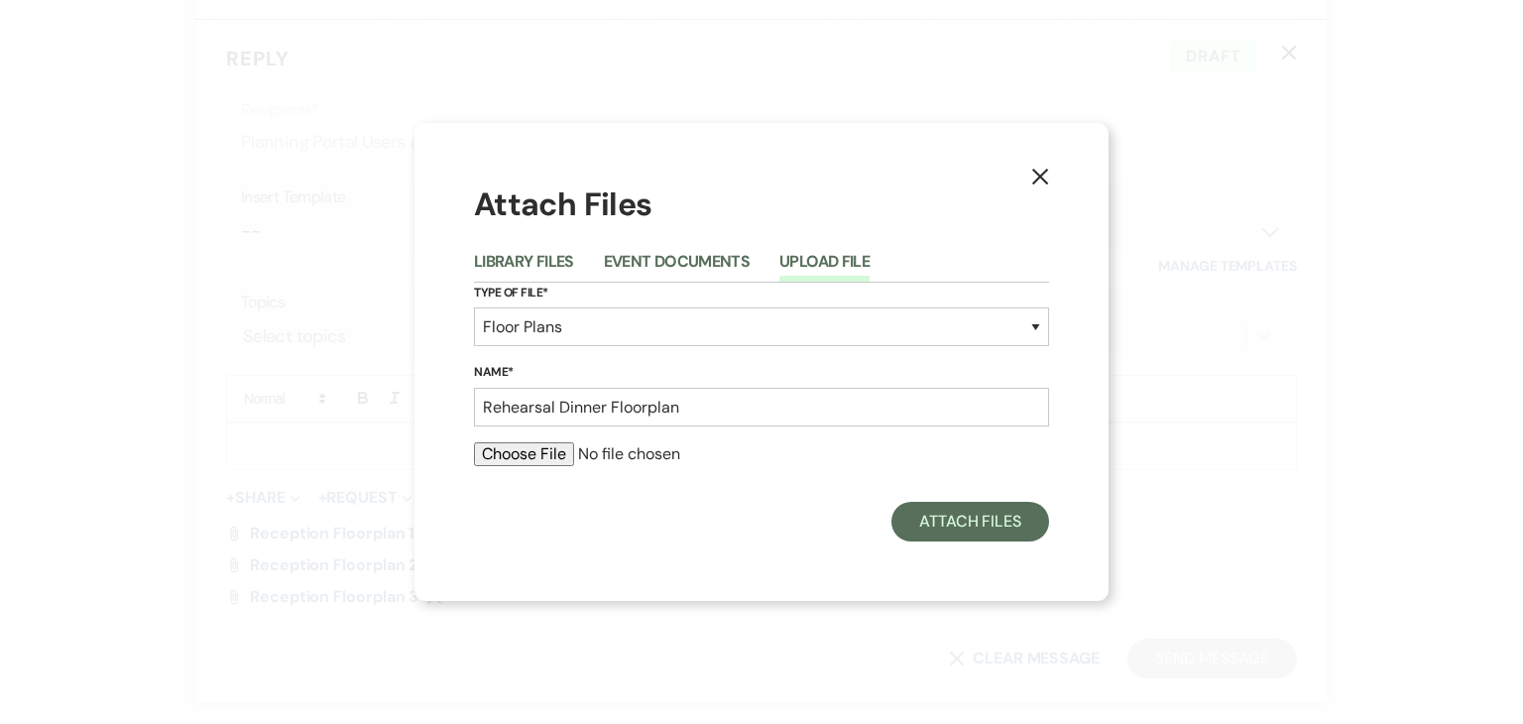
click at [546, 453] on input "file" at bounding box center [761, 454] width 575 height 24
type input "C:\fakepath\Rehearsal Dinner (1).pdf"
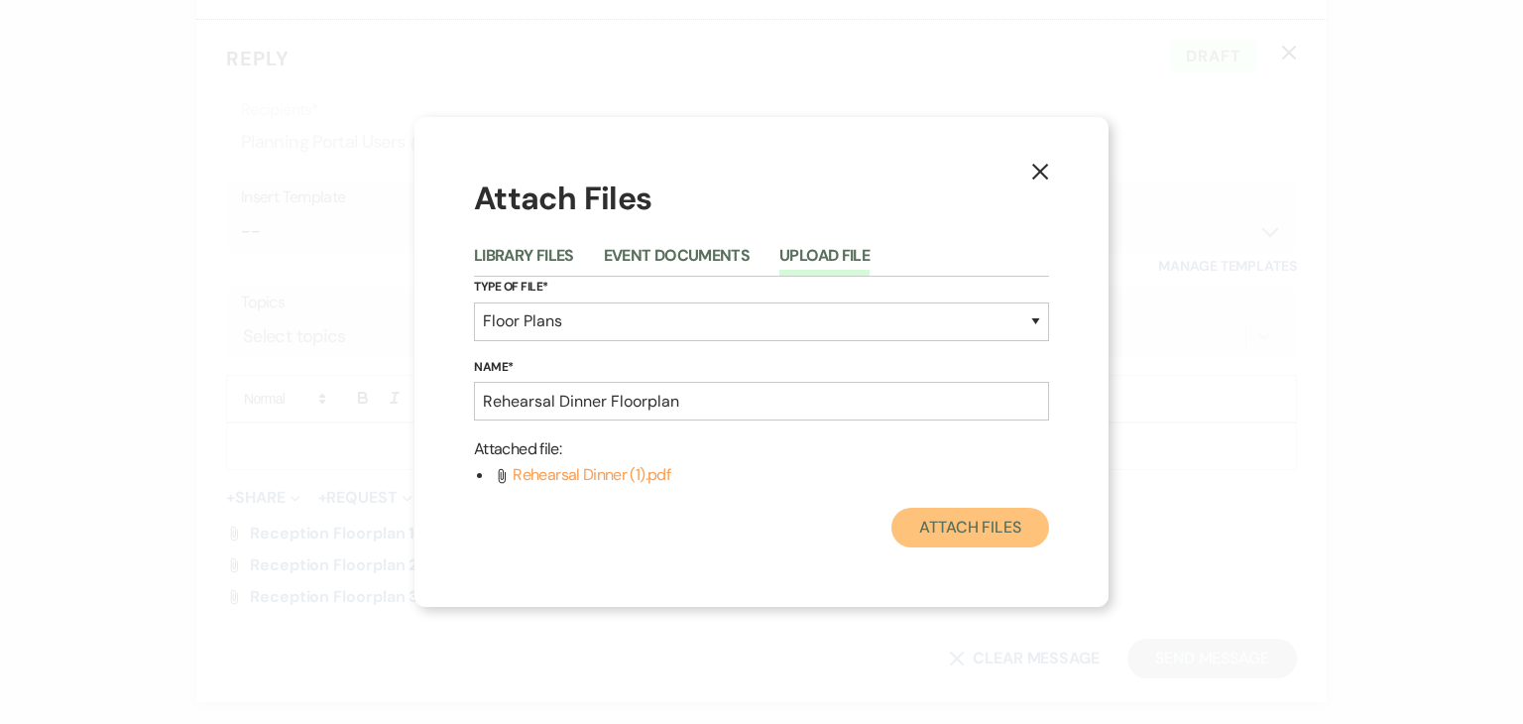
click at [988, 525] on button "Attach Files" at bounding box center [970, 528] width 158 height 40
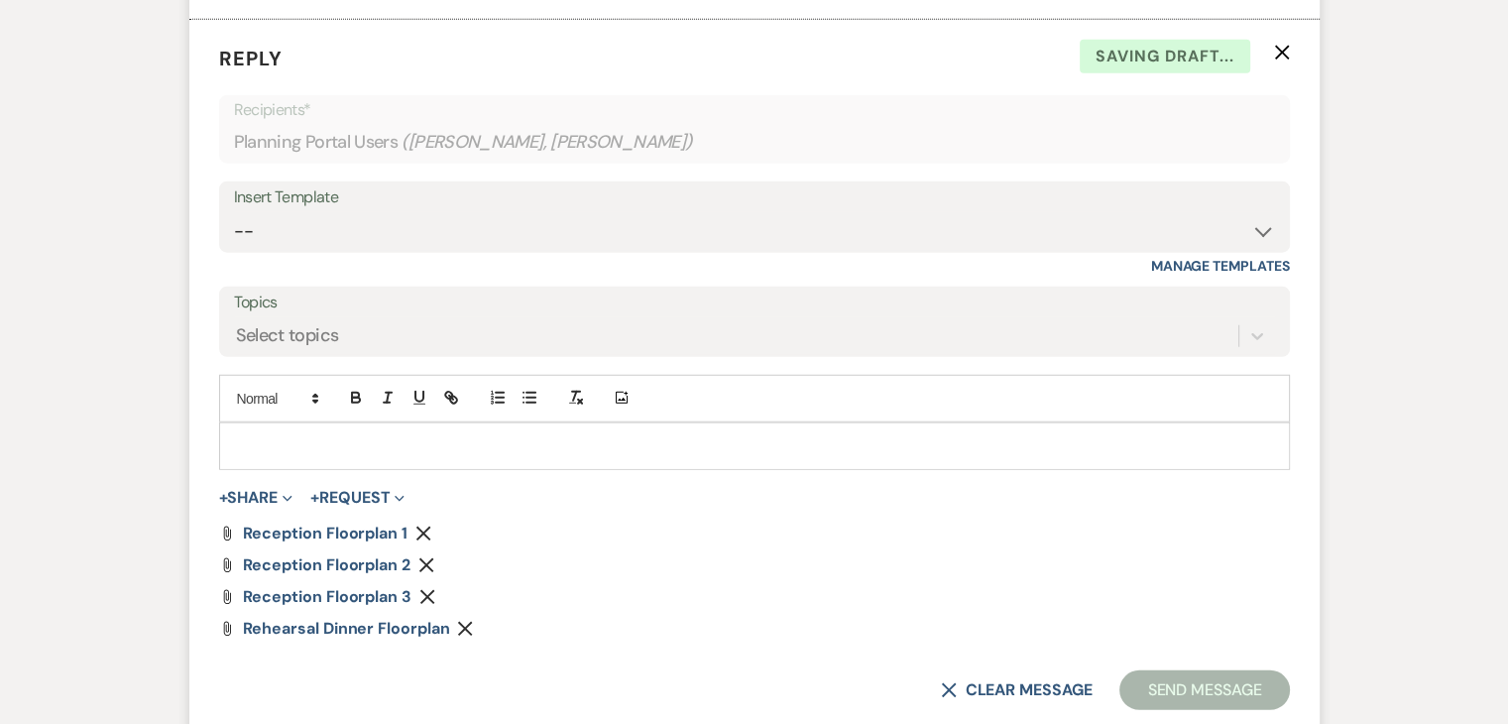
click at [521, 457] on p at bounding box center [754, 446] width 1039 height 22
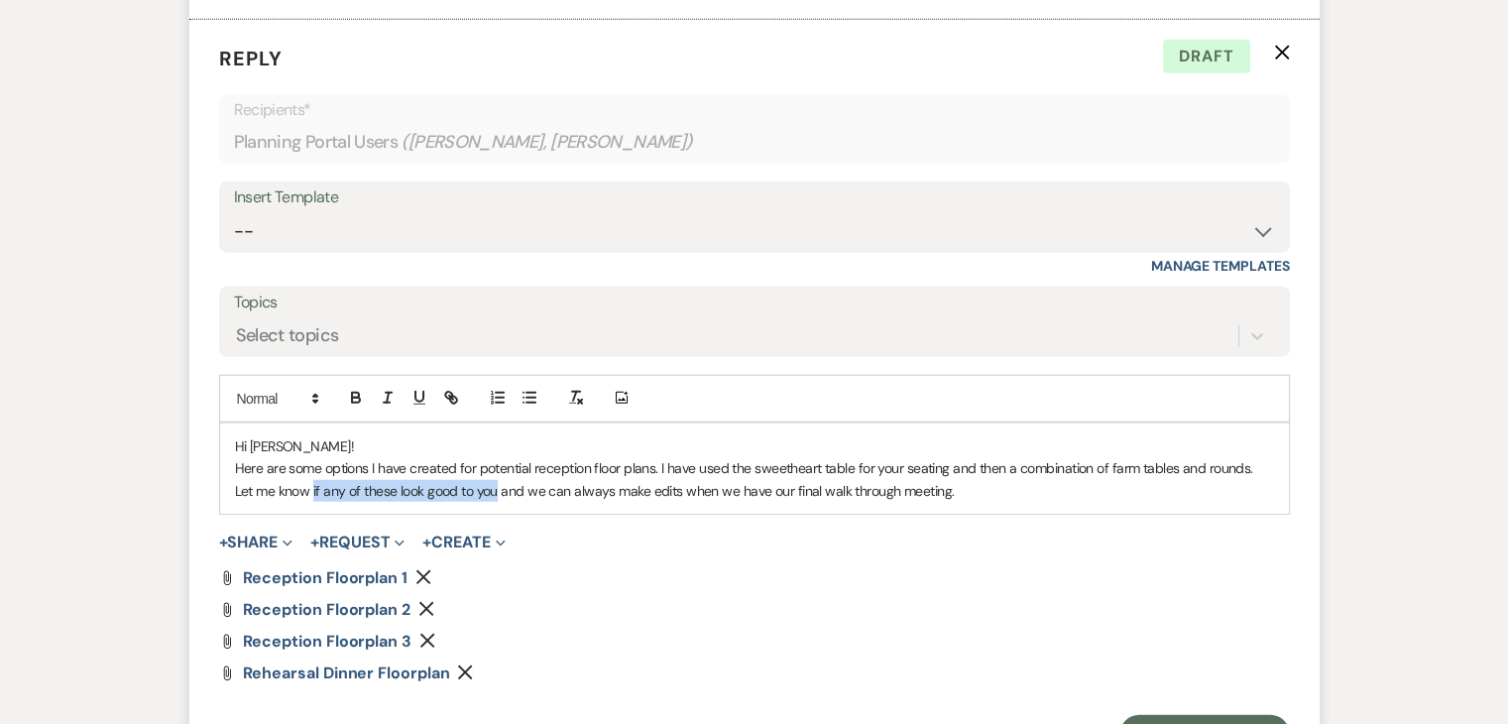
drag, startPoint x: 475, startPoint y: 537, endPoint x: 291, endPoint y: 529, distance: 184.7
click at [291, 502] on p "Here are some options I have created for potential reception floor plans. I hav…" at bounding box center [754, 479] width 1039 height 45
click at [1010, 502] on p "Here are some options I have created for potential reception floor plans. I hav…" at bounding box center [754, 479] width 1039 height 45
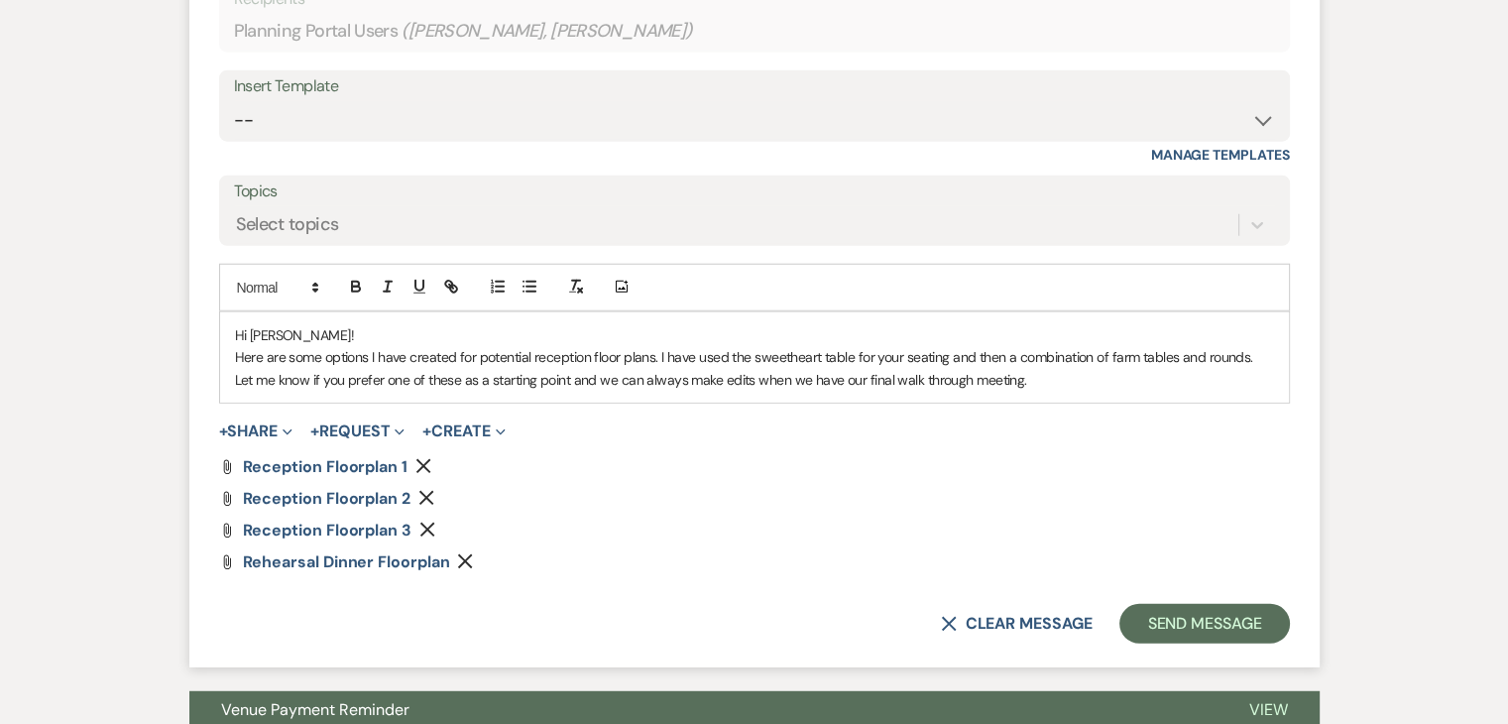
scroll to position [5275, 0]
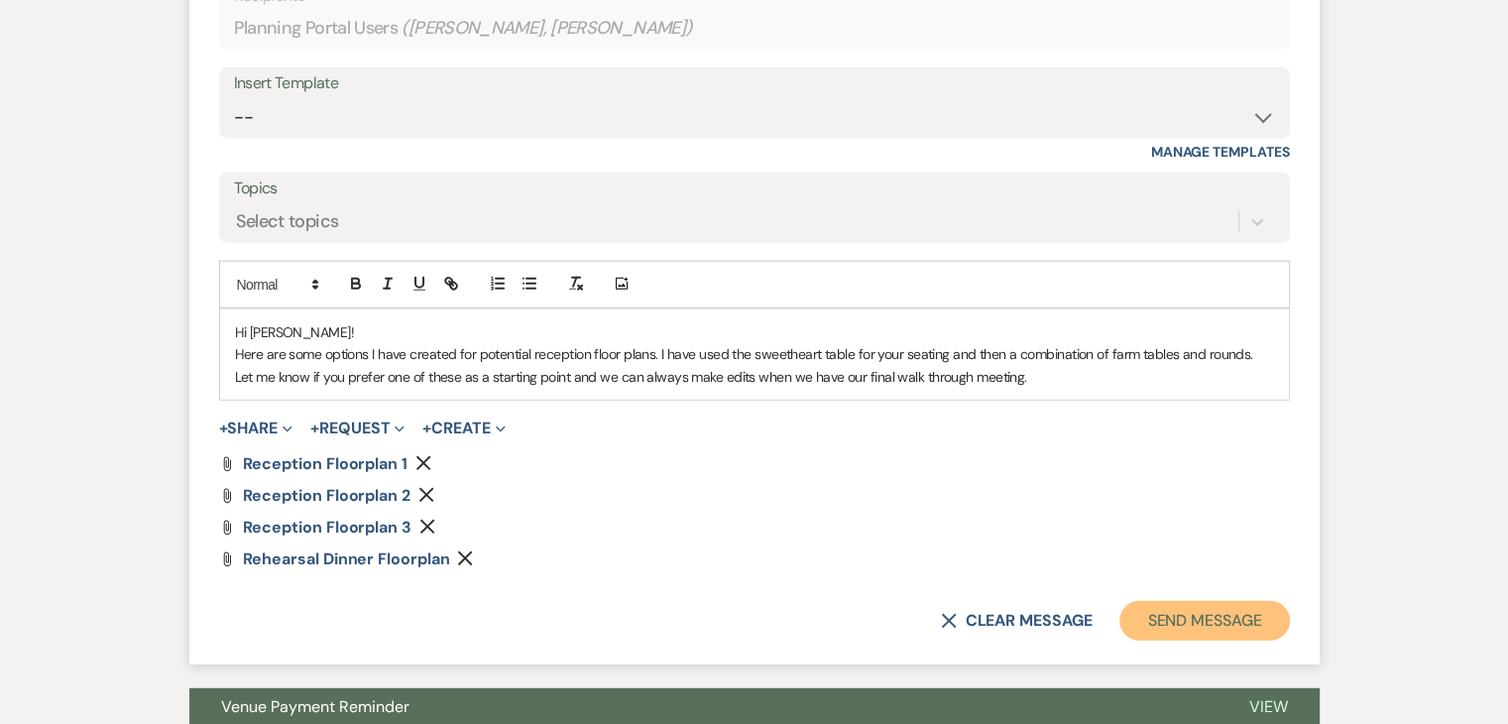
click at [1248, 641] on button "Send Message" at bounding box center [1205, 621] width 170 height 40
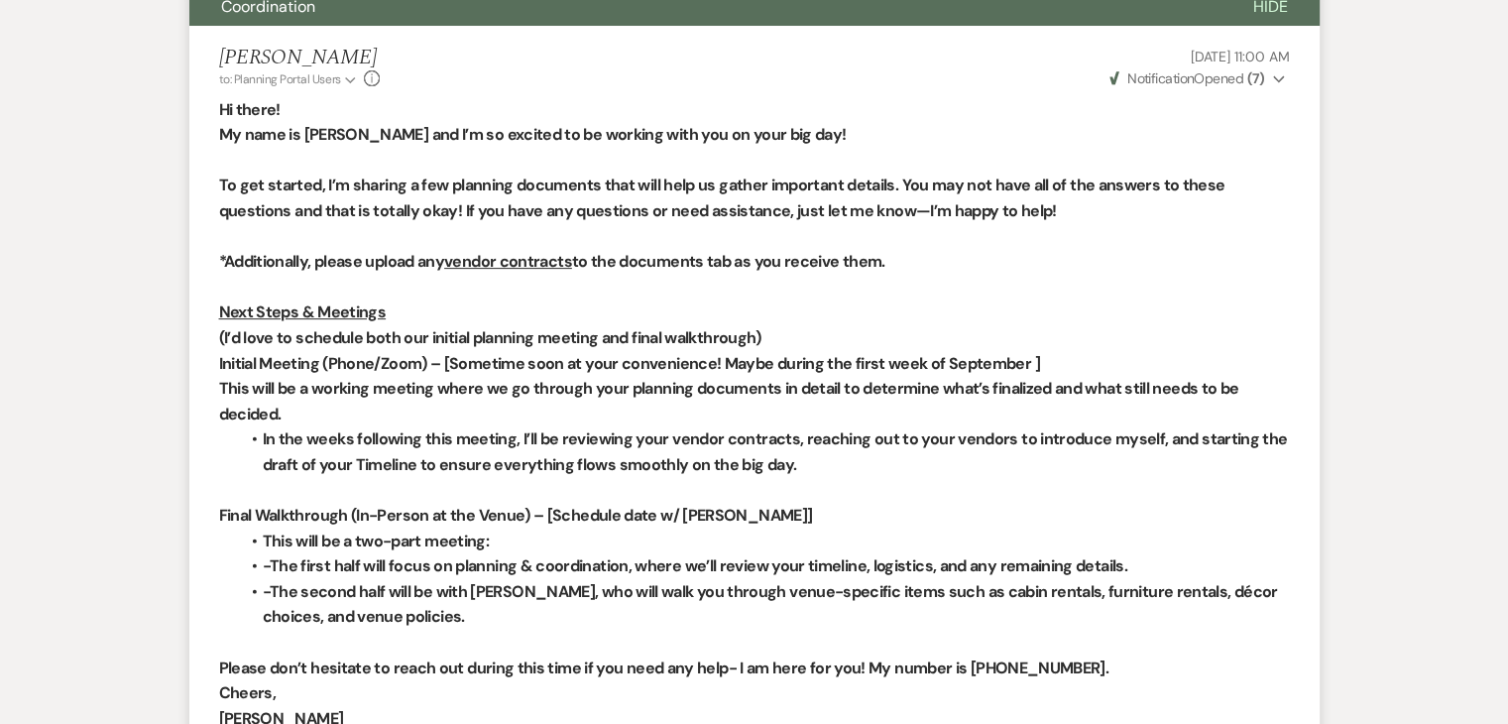
scroll to position [0, 0]
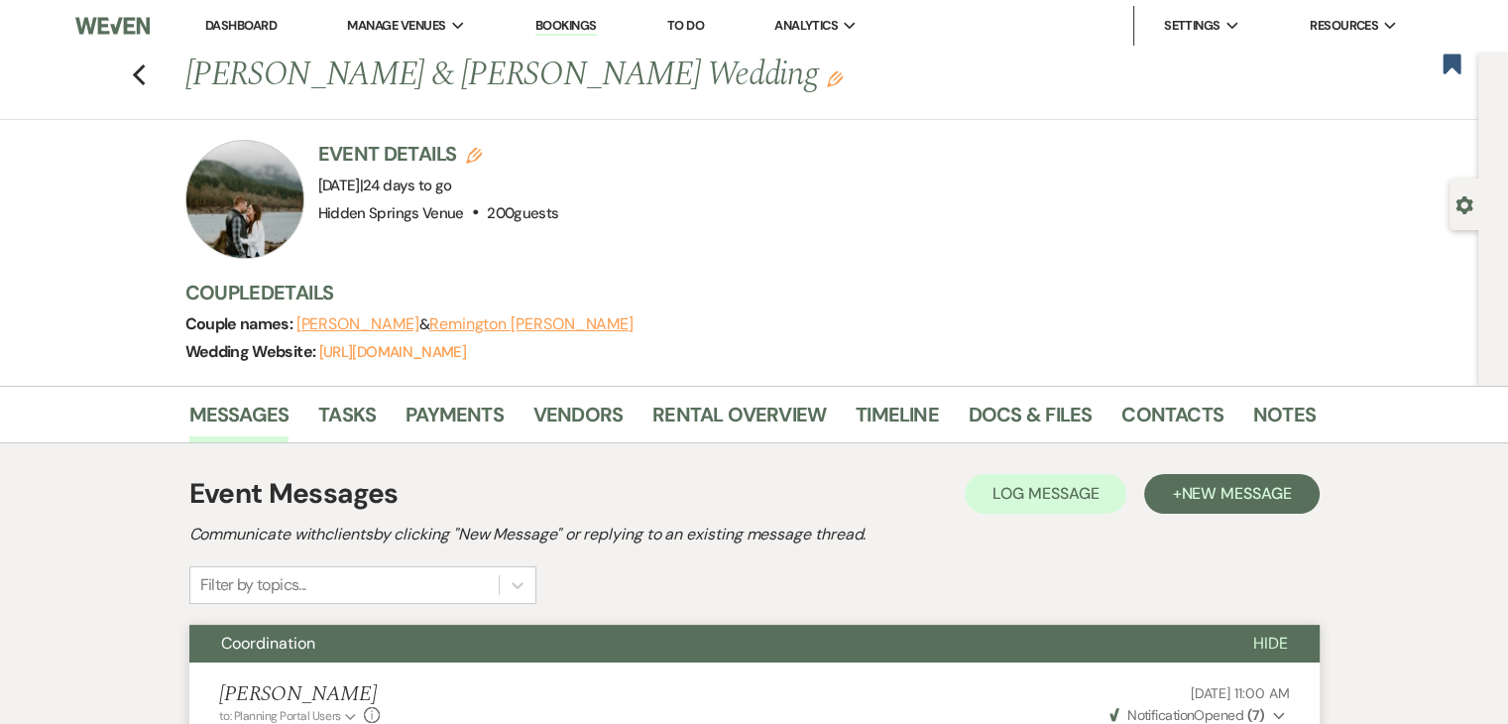
click at [214, 18] on link "Dashboard" at bounding box center [240, 25] width 71 height 17
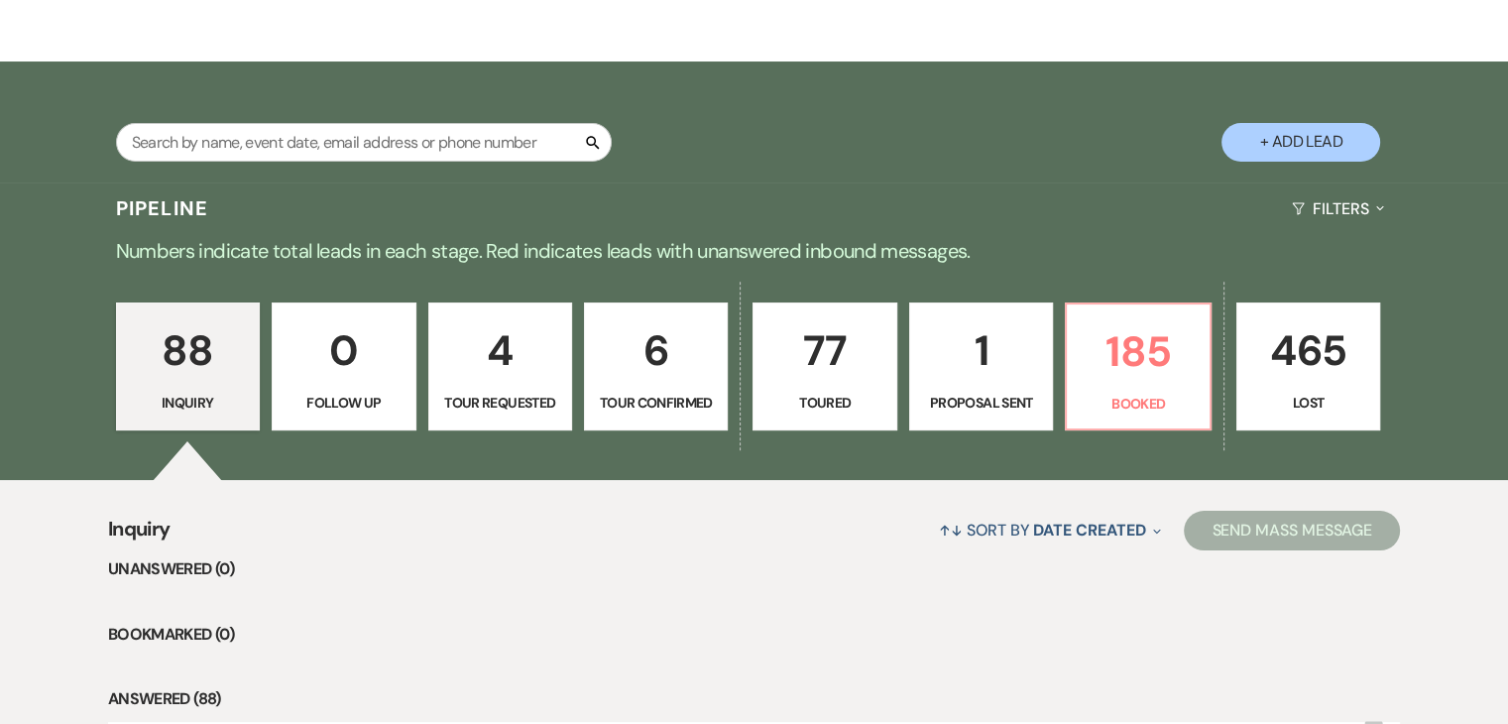
scroll to position [327, 0]
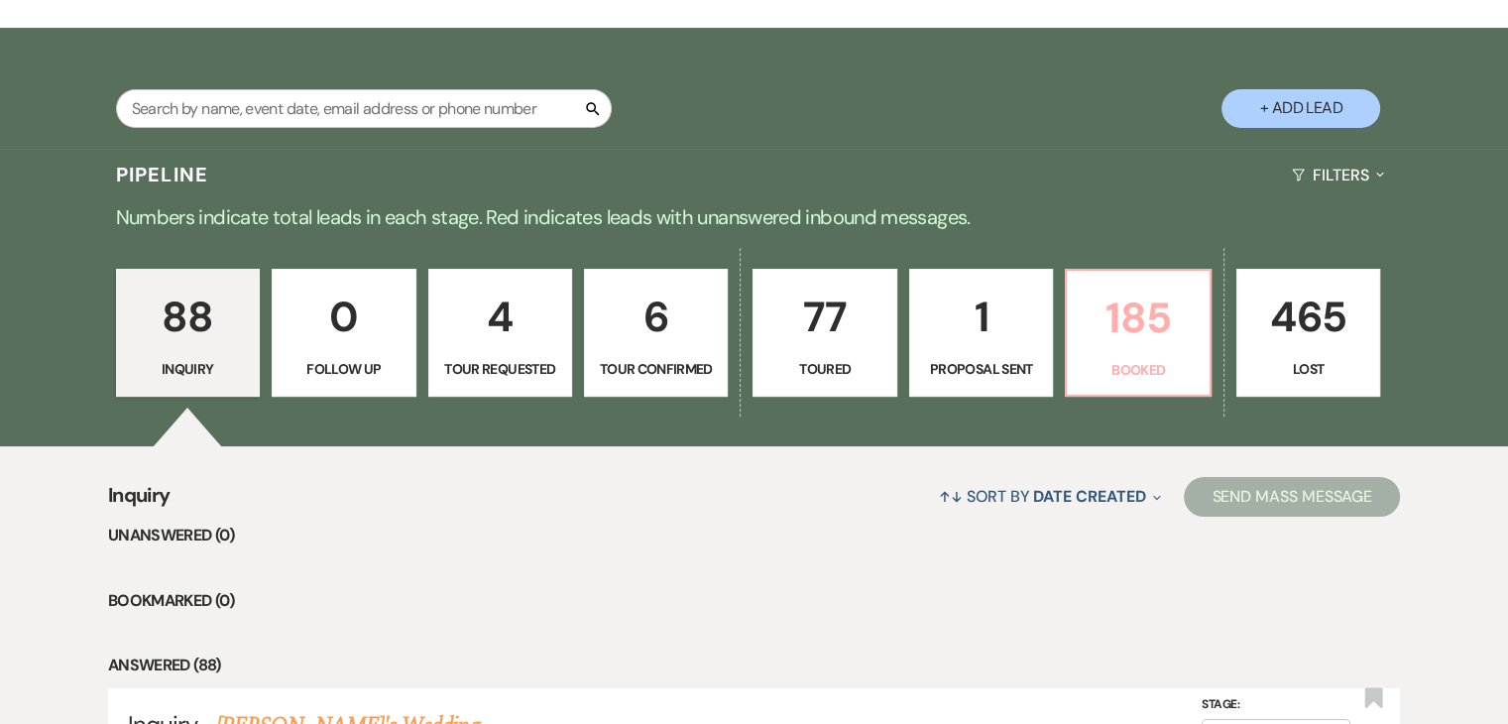
click at [1172, 296] on p "185" at bounding box center [1138, 318] width 118 height 66
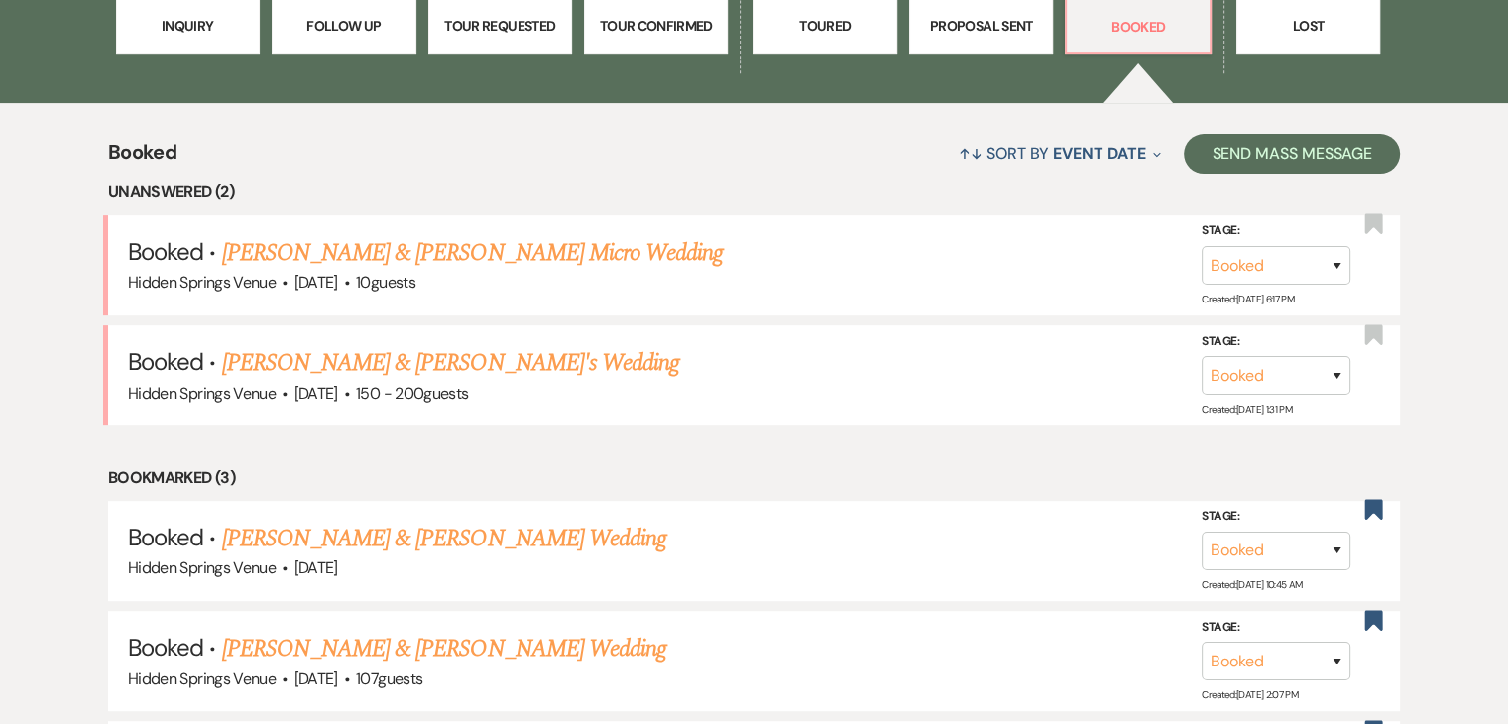
scroll to position [672, 0]
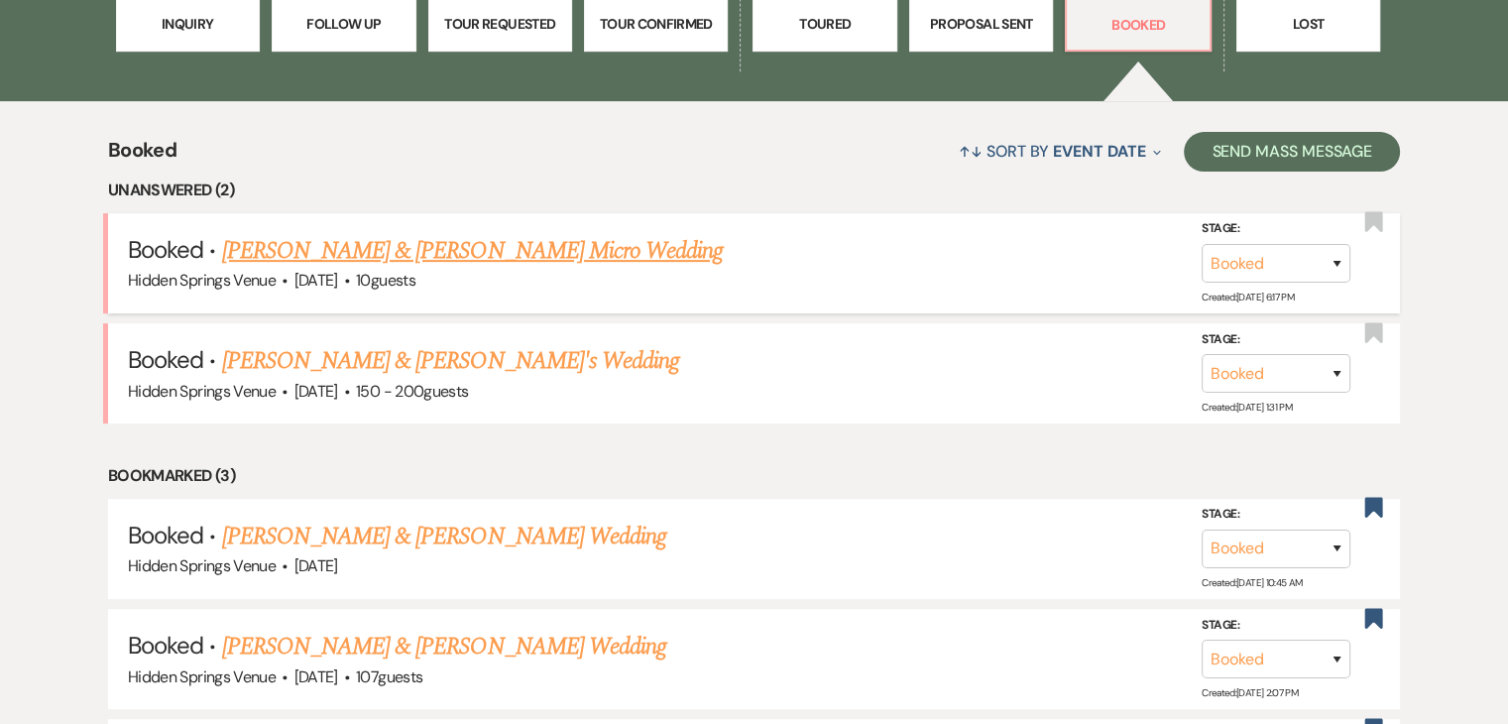
click at [686, 241] on link "[PERSON_NAME] & [PERSON_NAME] Micro Wedding" at bounding box center [473, 251] width 502 height 36
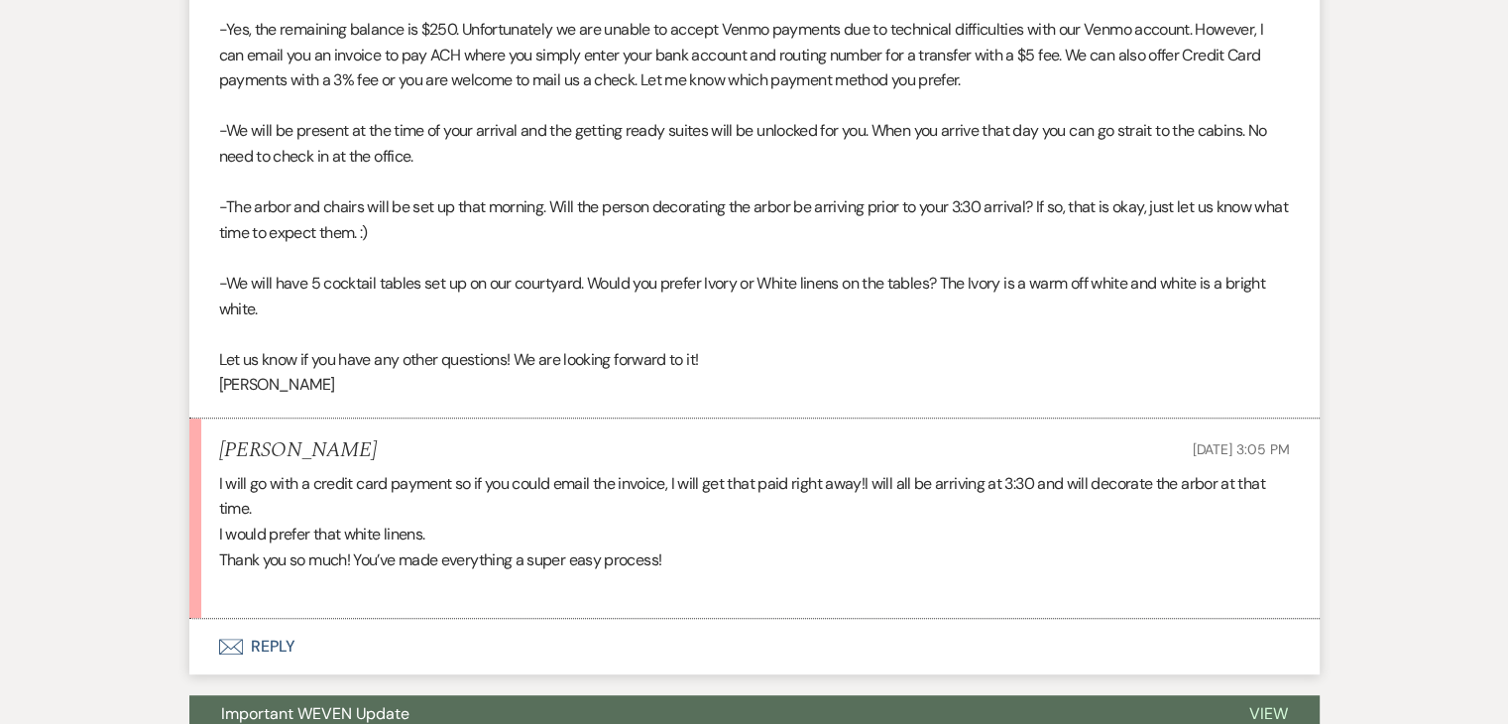
scroll to position [1023, 0]
click at [273, 638] on button "Envelope Reply" at bounding box center [754, 646] width 1130 height 56
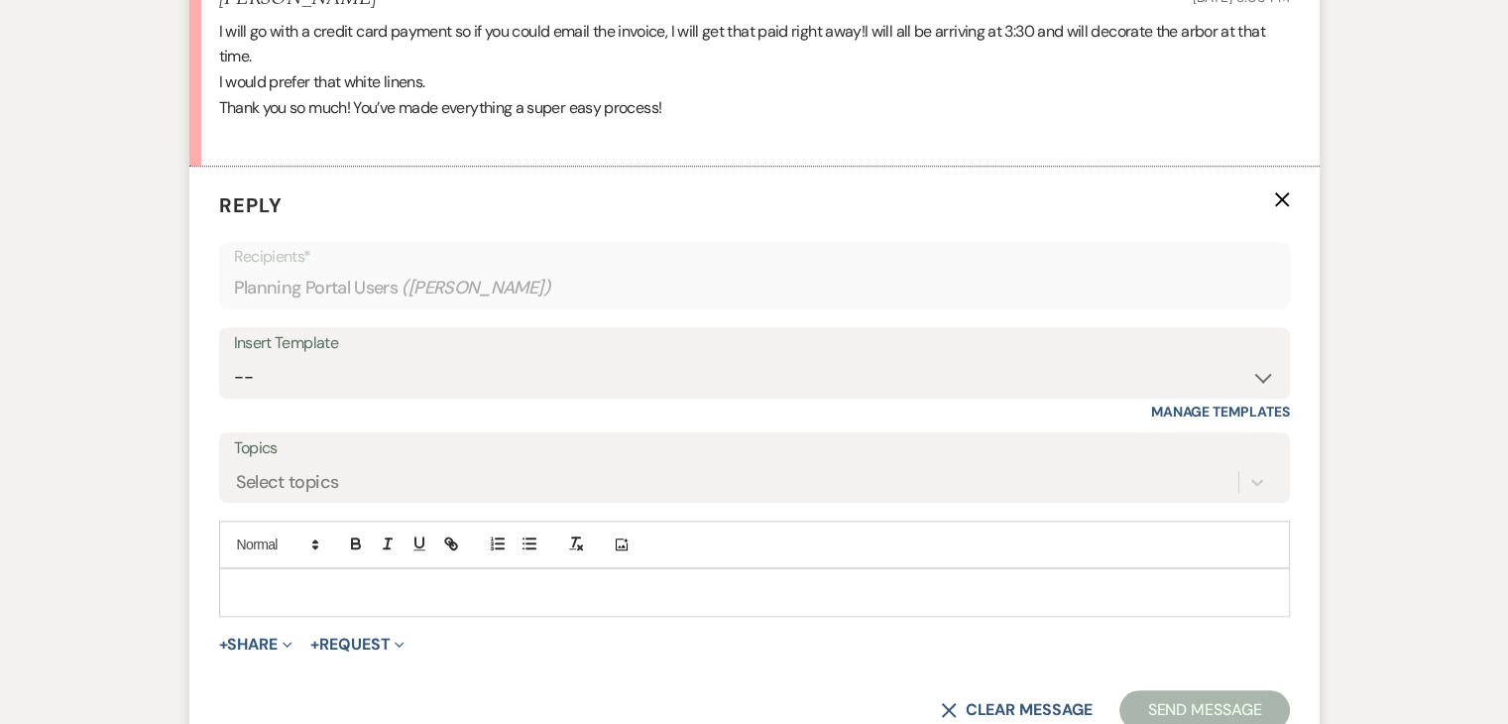
scroll to position [1571, 0]
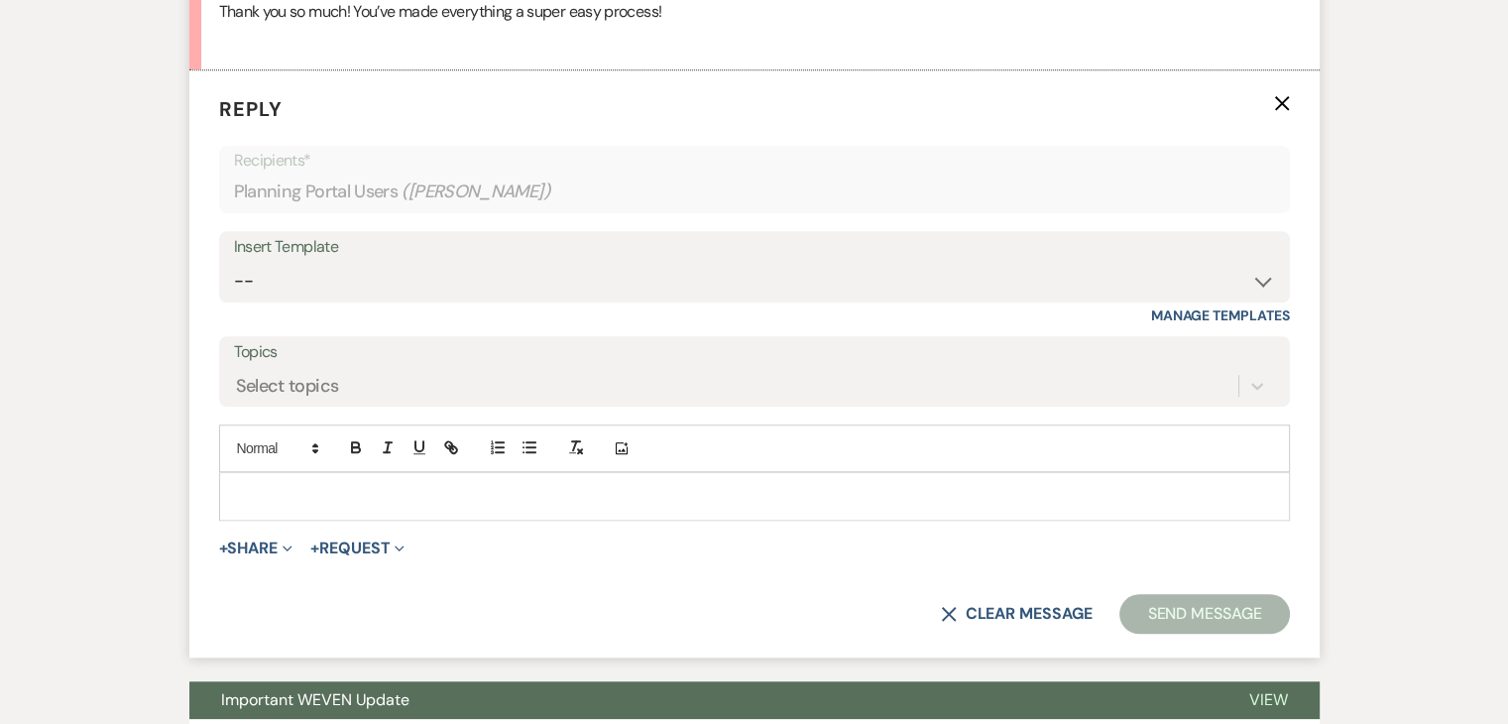
click at [295, 476] on div at bounding box center [754, 496] width 1069 height 46
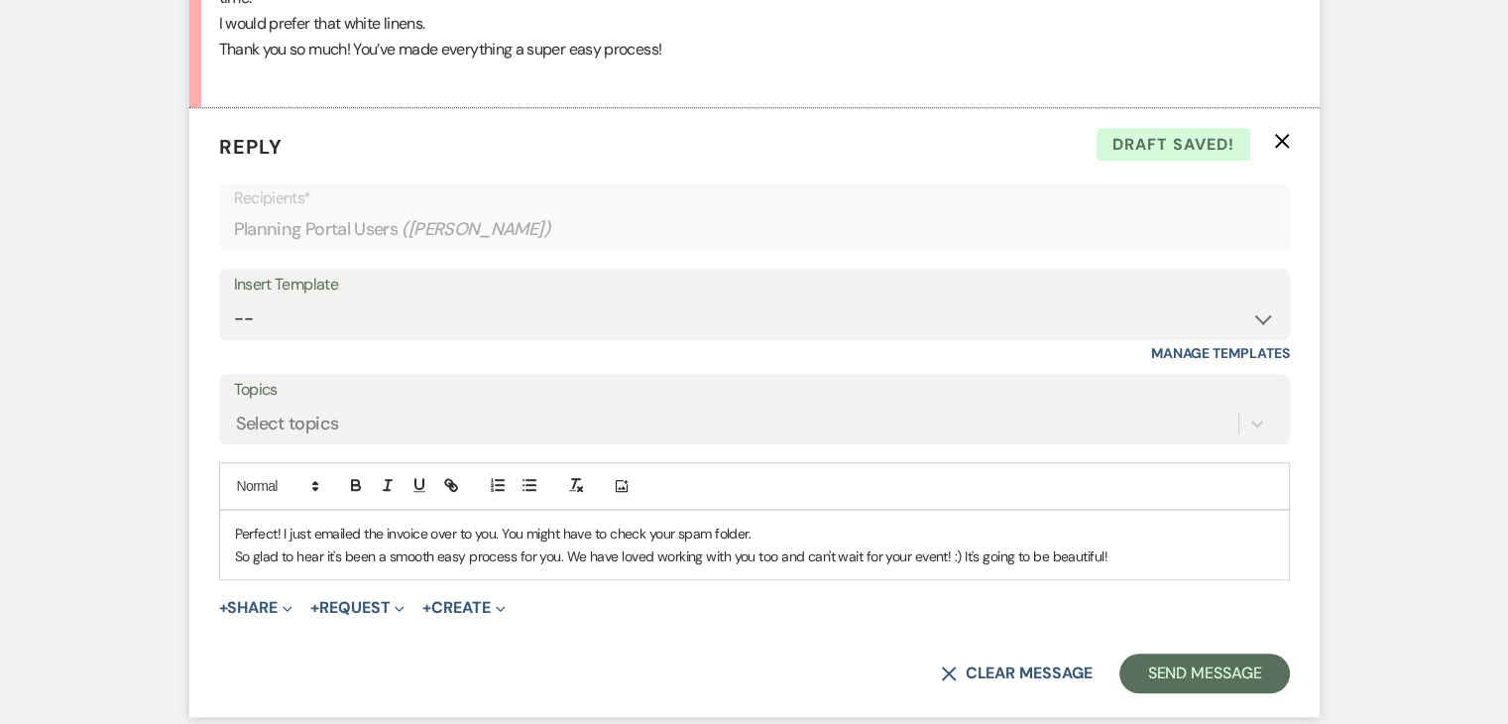
scroll to position [1534, 0]
click at [1194, 655] on button "Send Message" at bounding box center [1205, 672] width 170 height 40
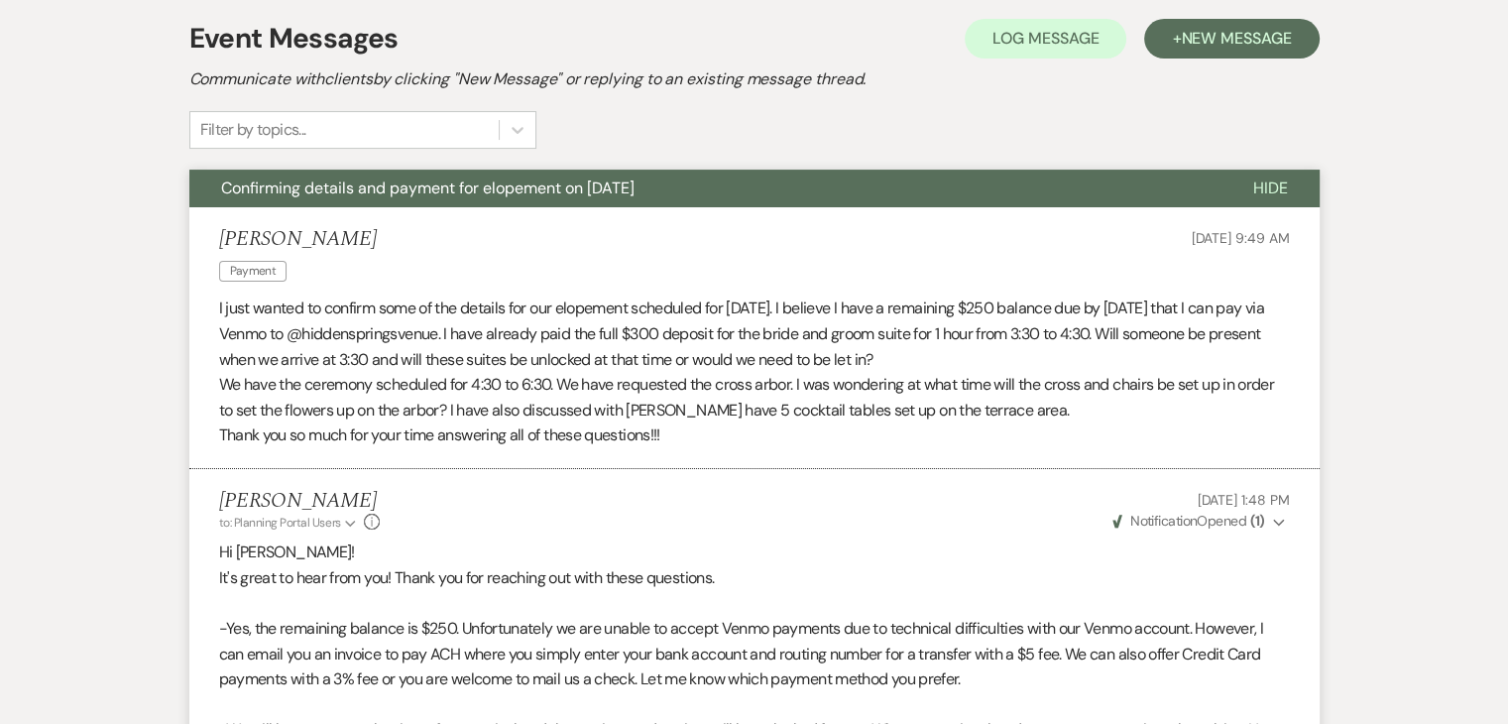
scroll to position [0, 0]
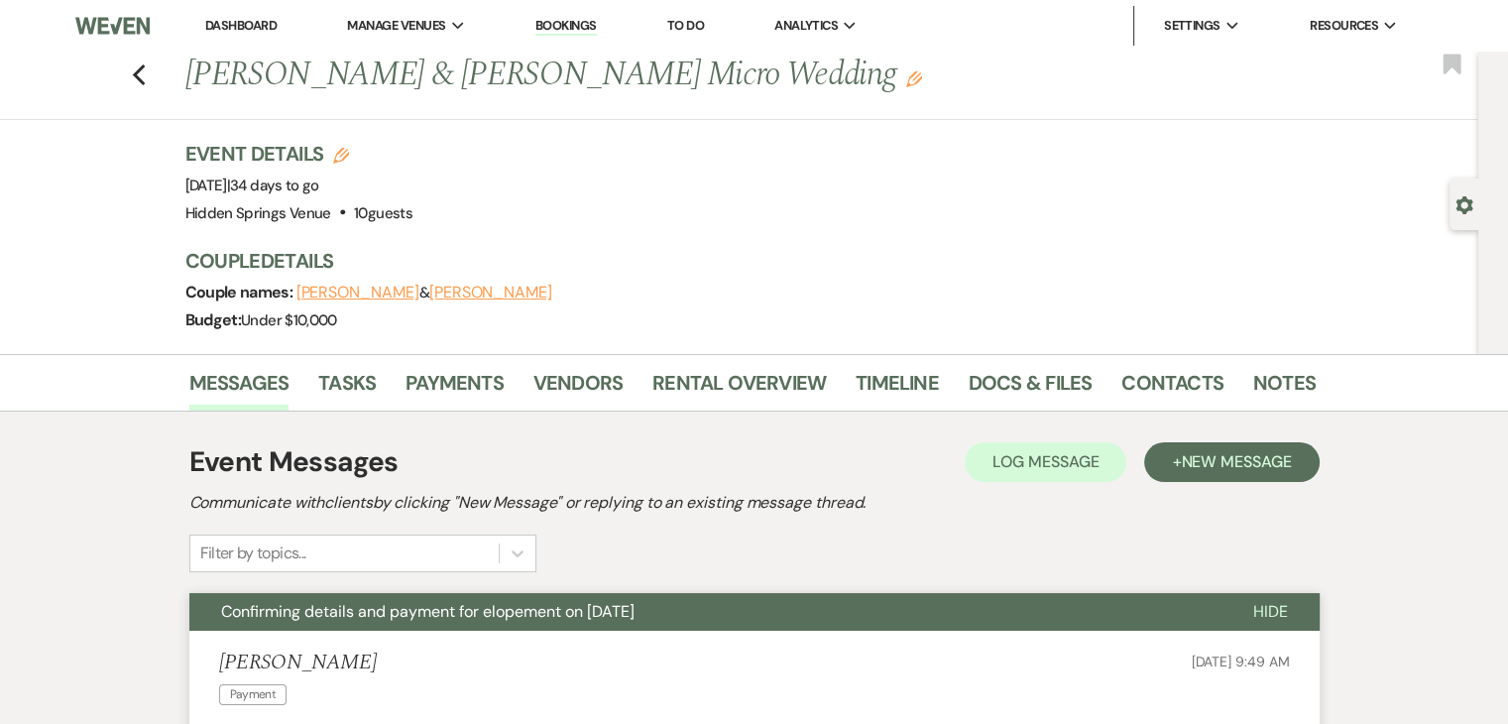
click at [220, 32] on link "Dashboard" at bounding box center [240, 25] width 71 height 17
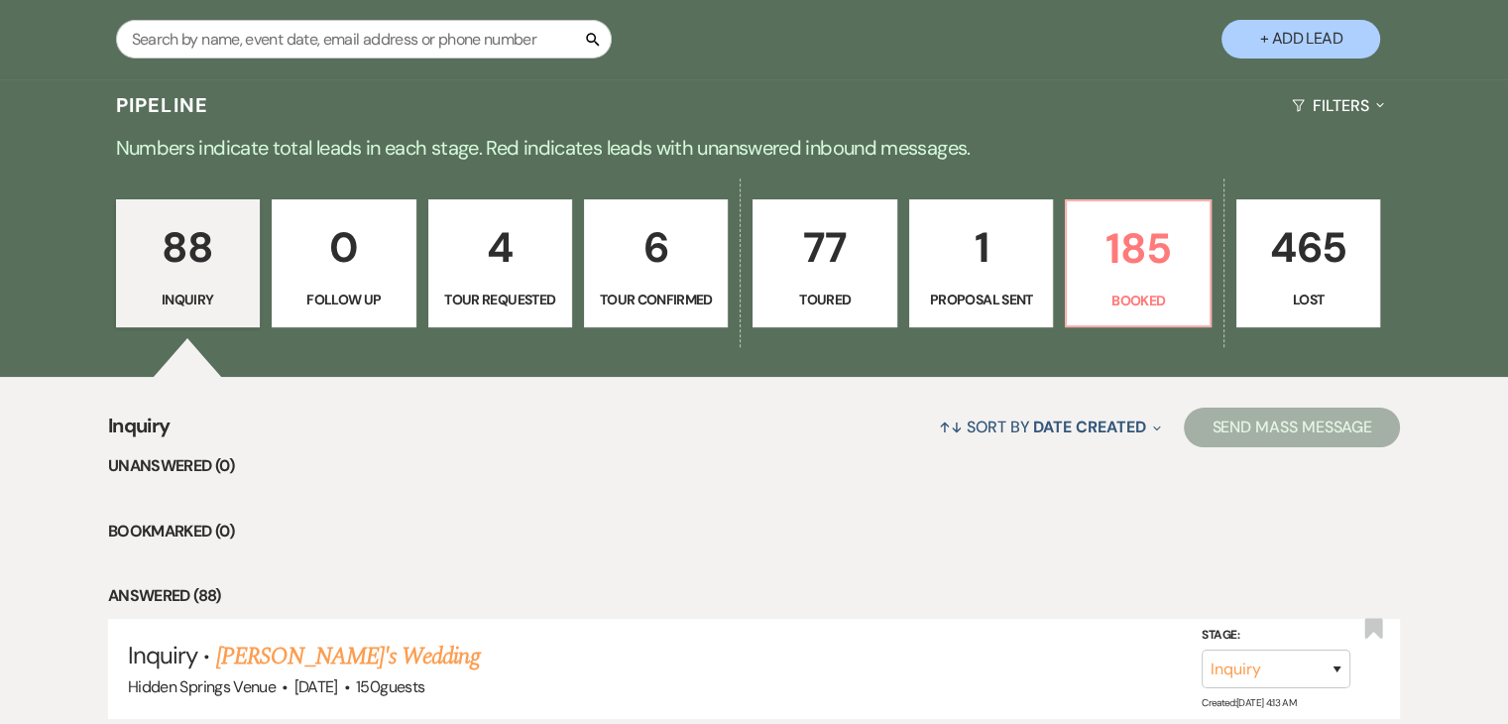
scroll to position [405, 0]
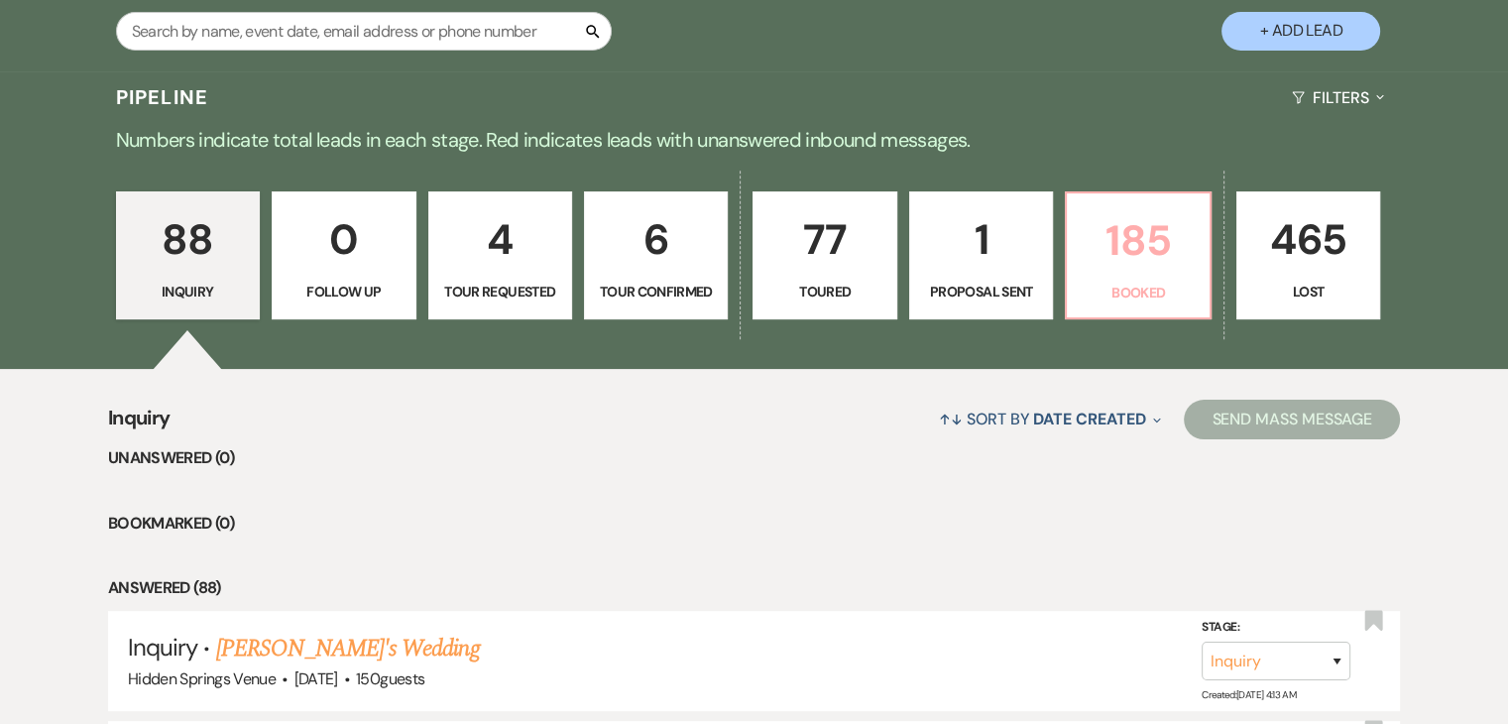
click at [1205, 281] on link "185 Booked" at bounding box center [1138, 255] width 146 height 129
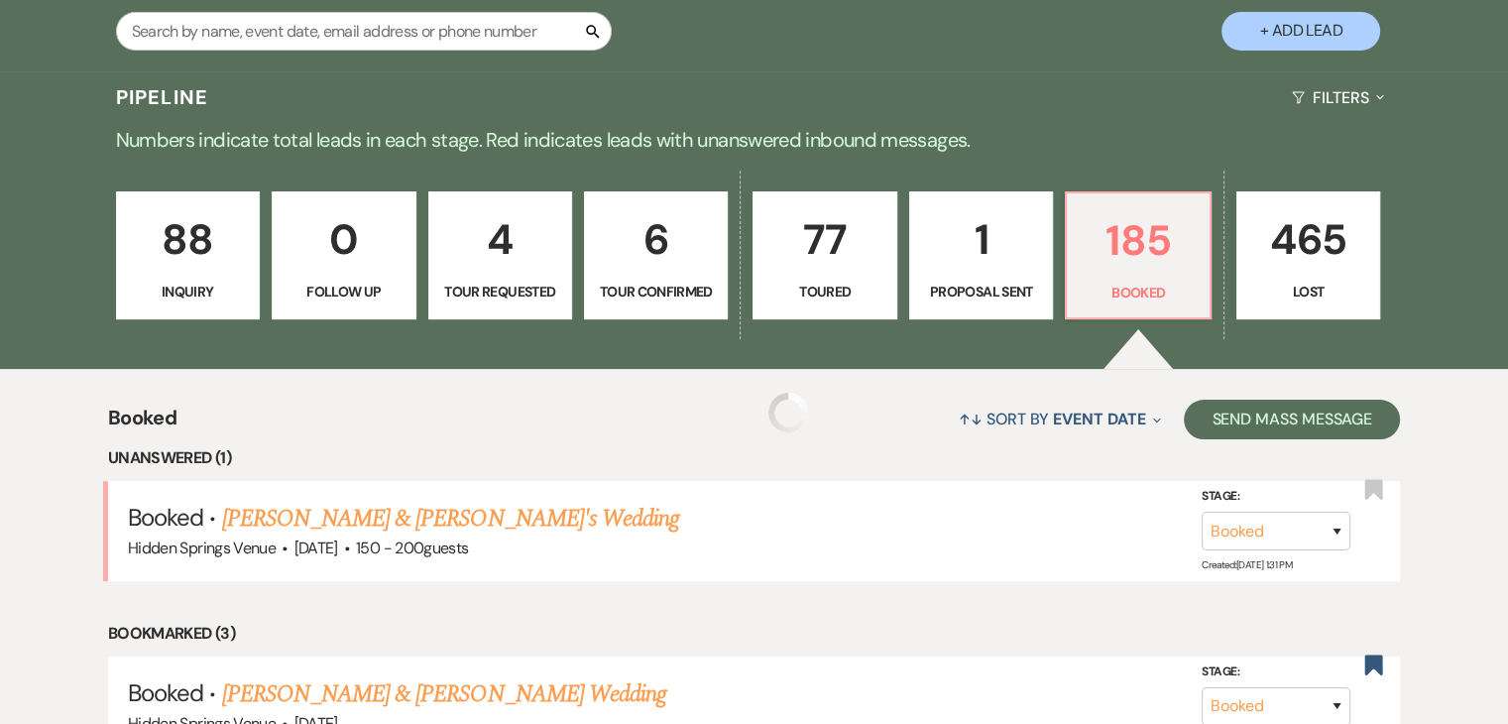
scroll to position [833, 0]
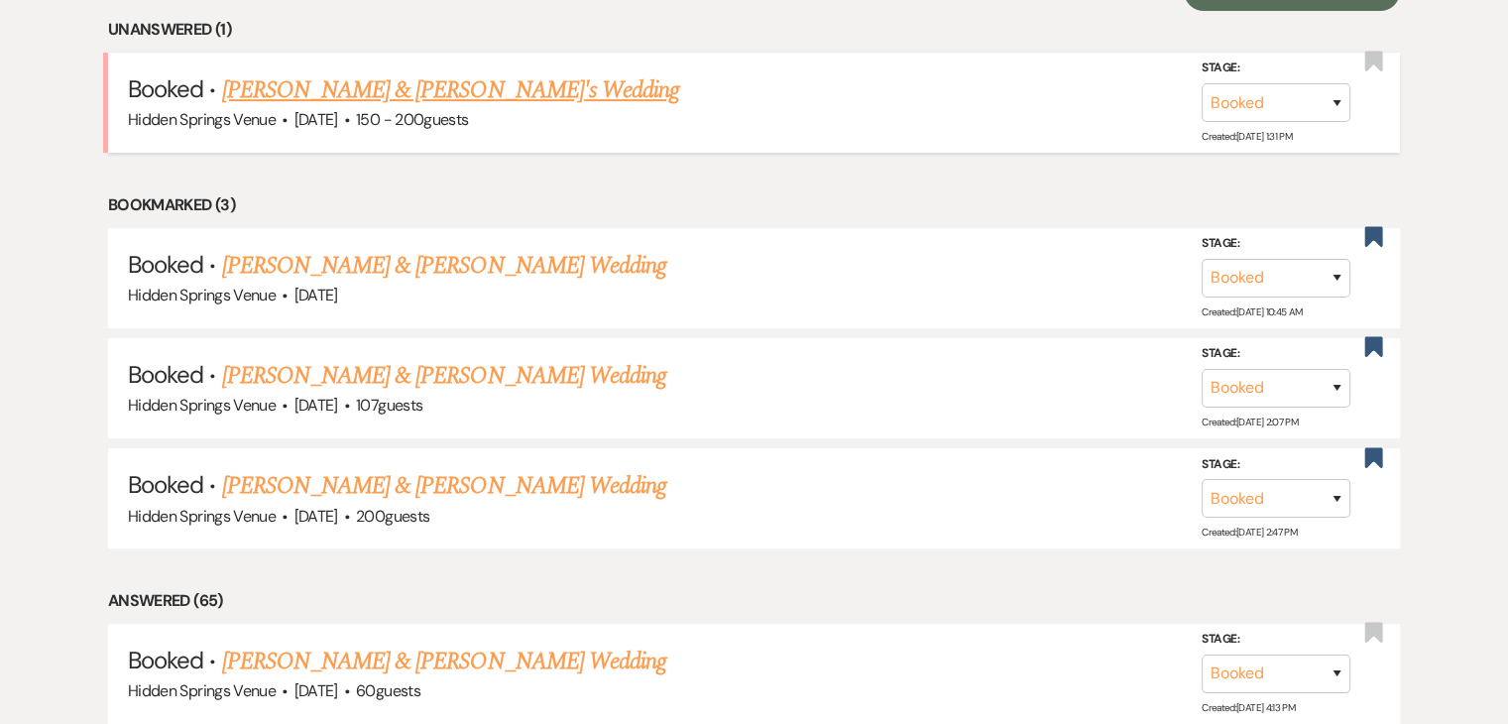
click at [568, 100] on link "[PERSON_NAME] & [PERSON_NAME]'s Wedding" at bounding box center [451, 90] width 458 height 36
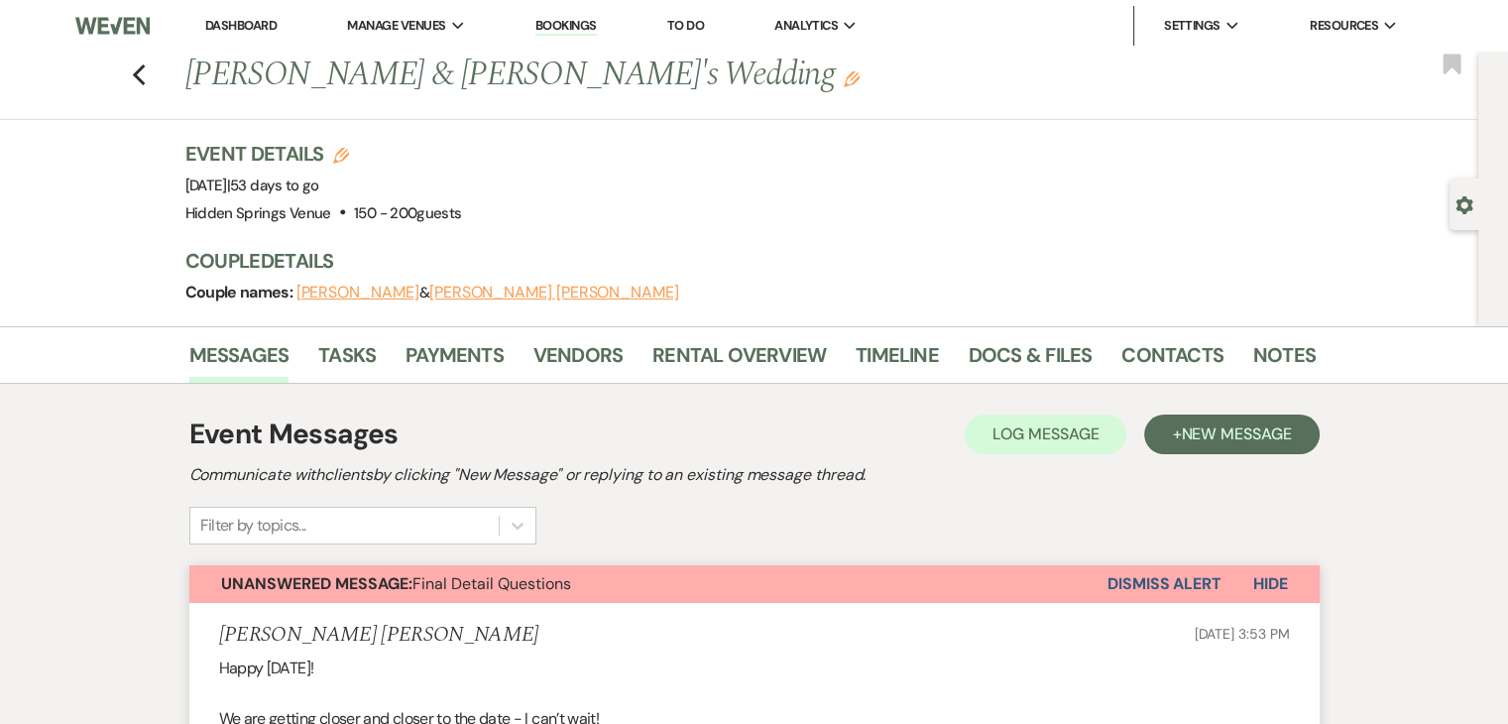
click at [1169, 574] on button "Dismiss Alert" at bounding box center [1165, 584] width 114 height 38
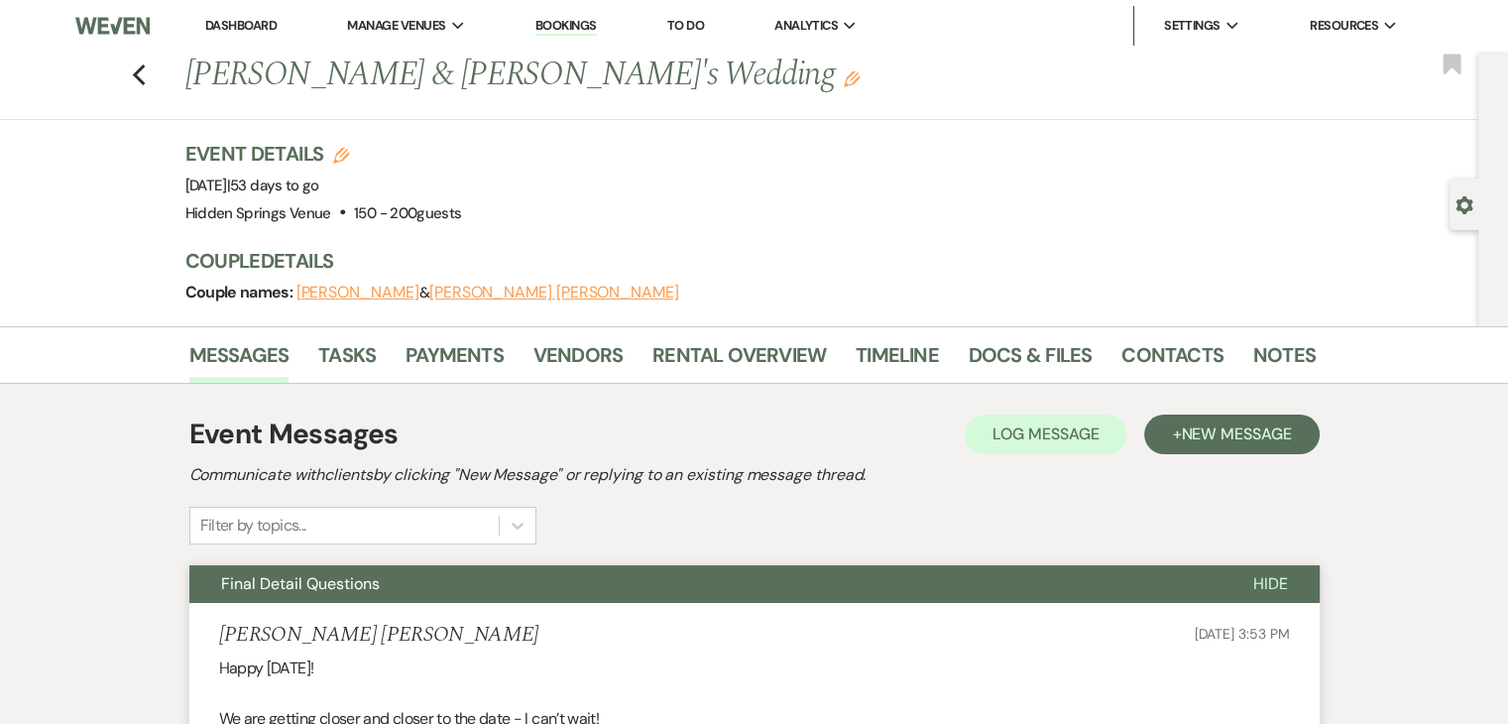
click at [234, 21] on link "Dashboard" at bounding box center [240, 25] width 71 height 17
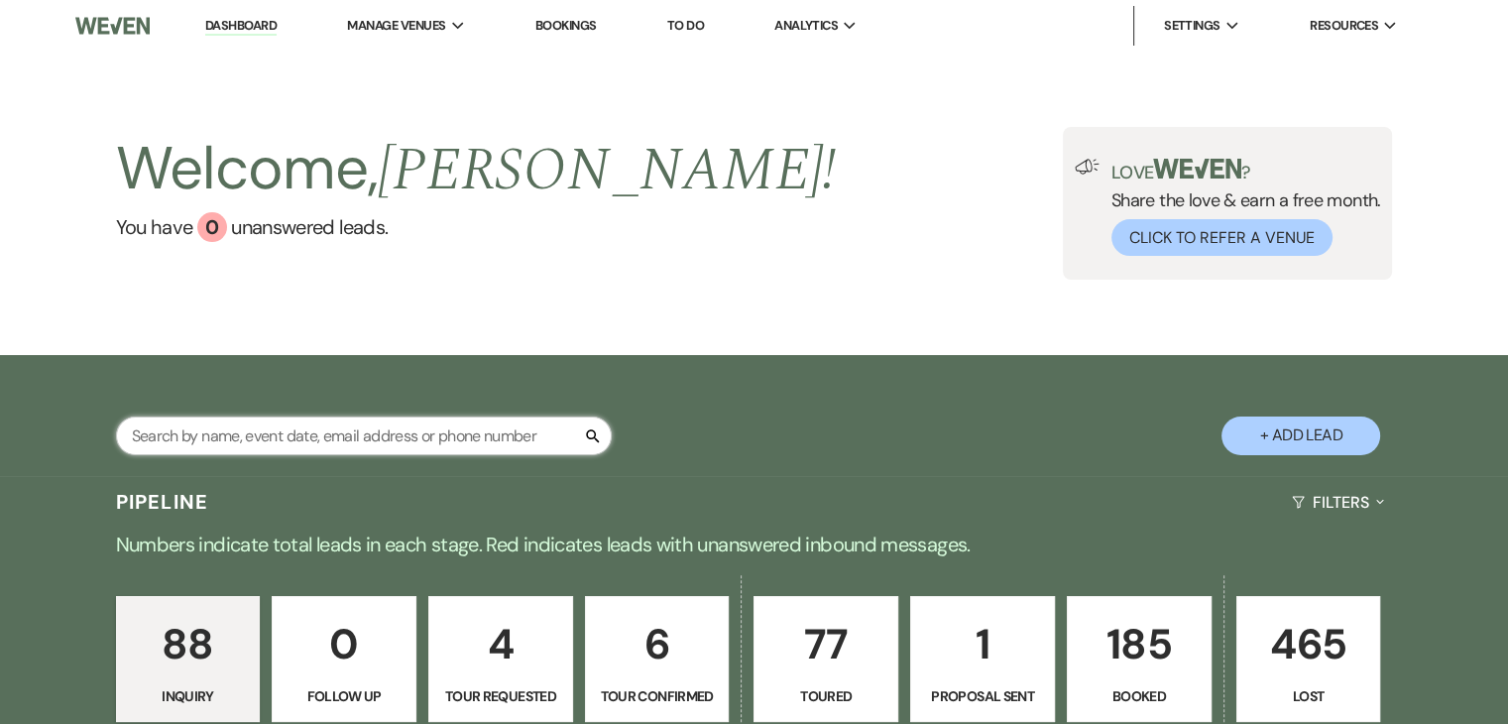
click at [525, 435] on input "text" at bounding box center [364, 435] width 496 height 39
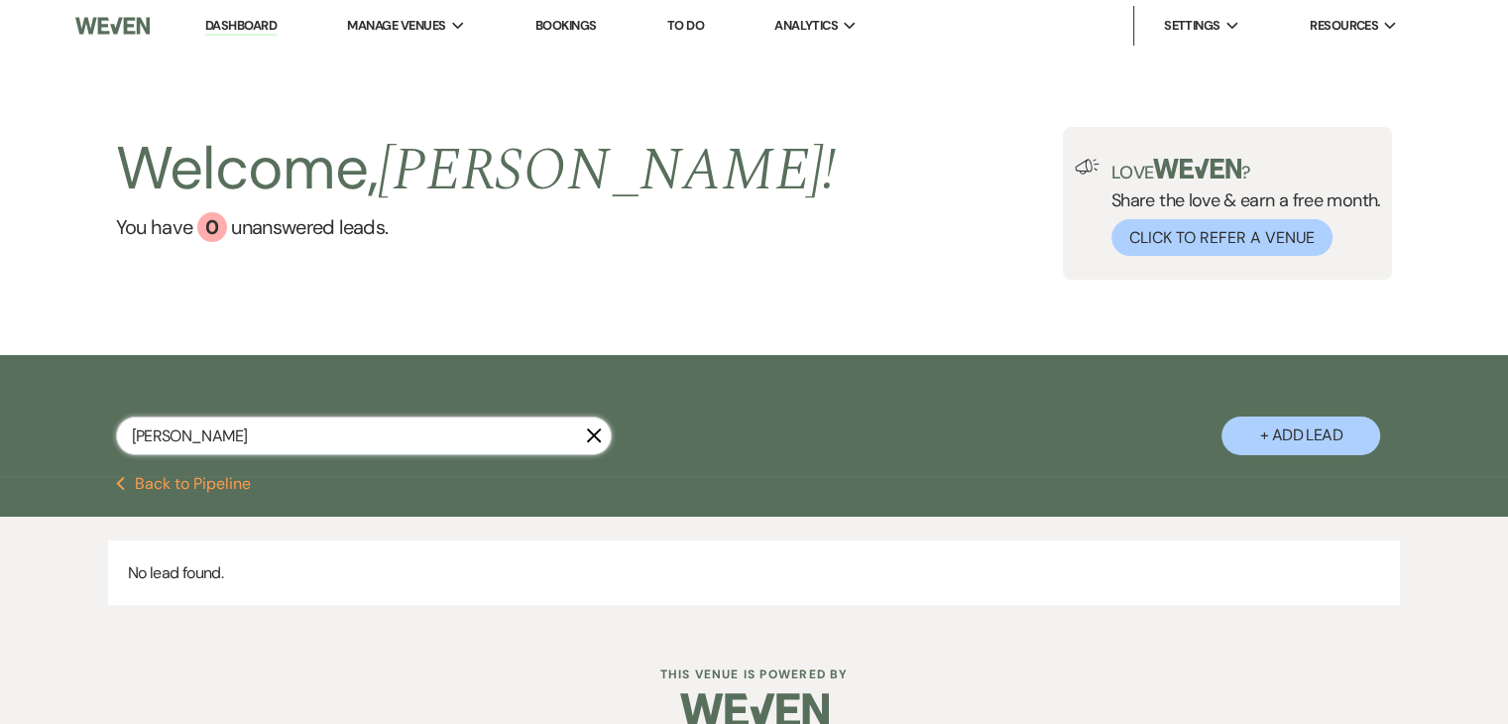
type input "[PERSON_NAME]"
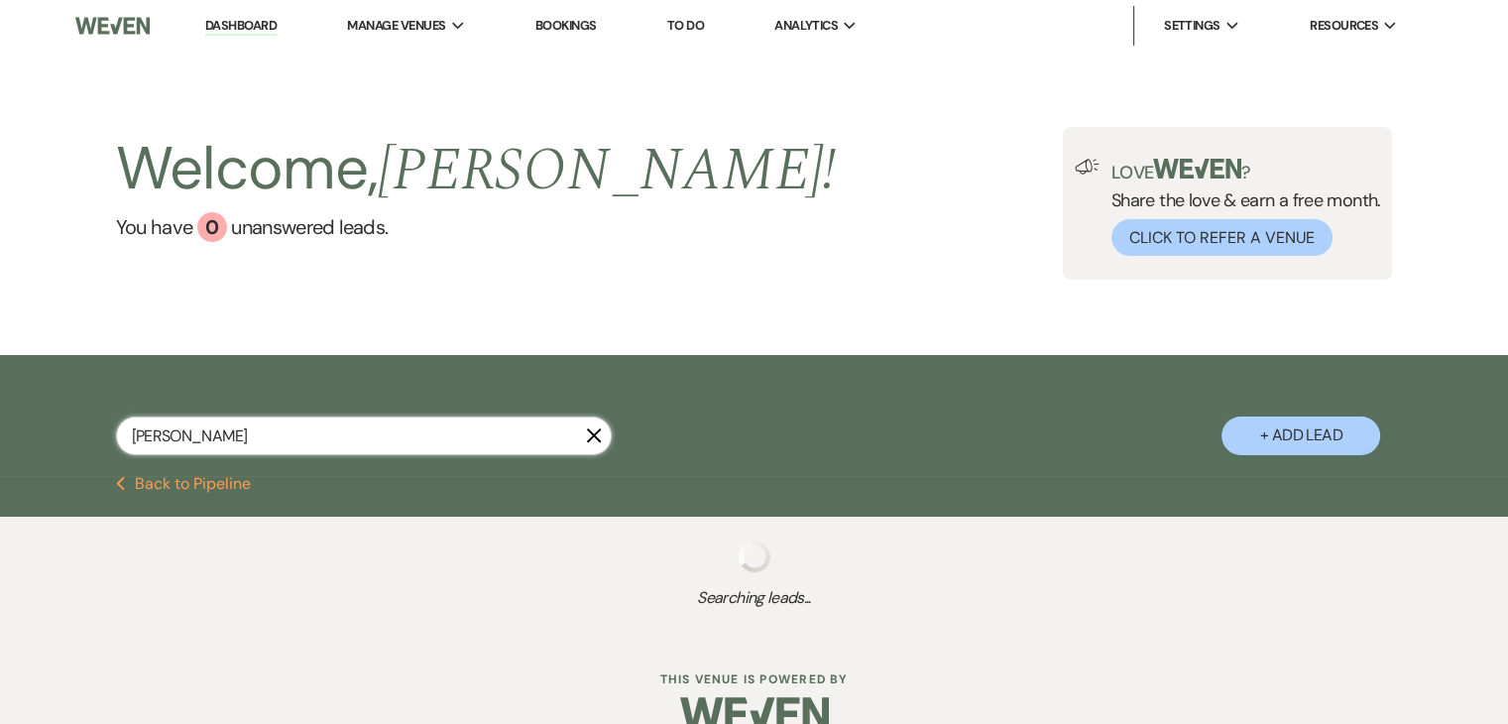
select select "8"
select select "4"
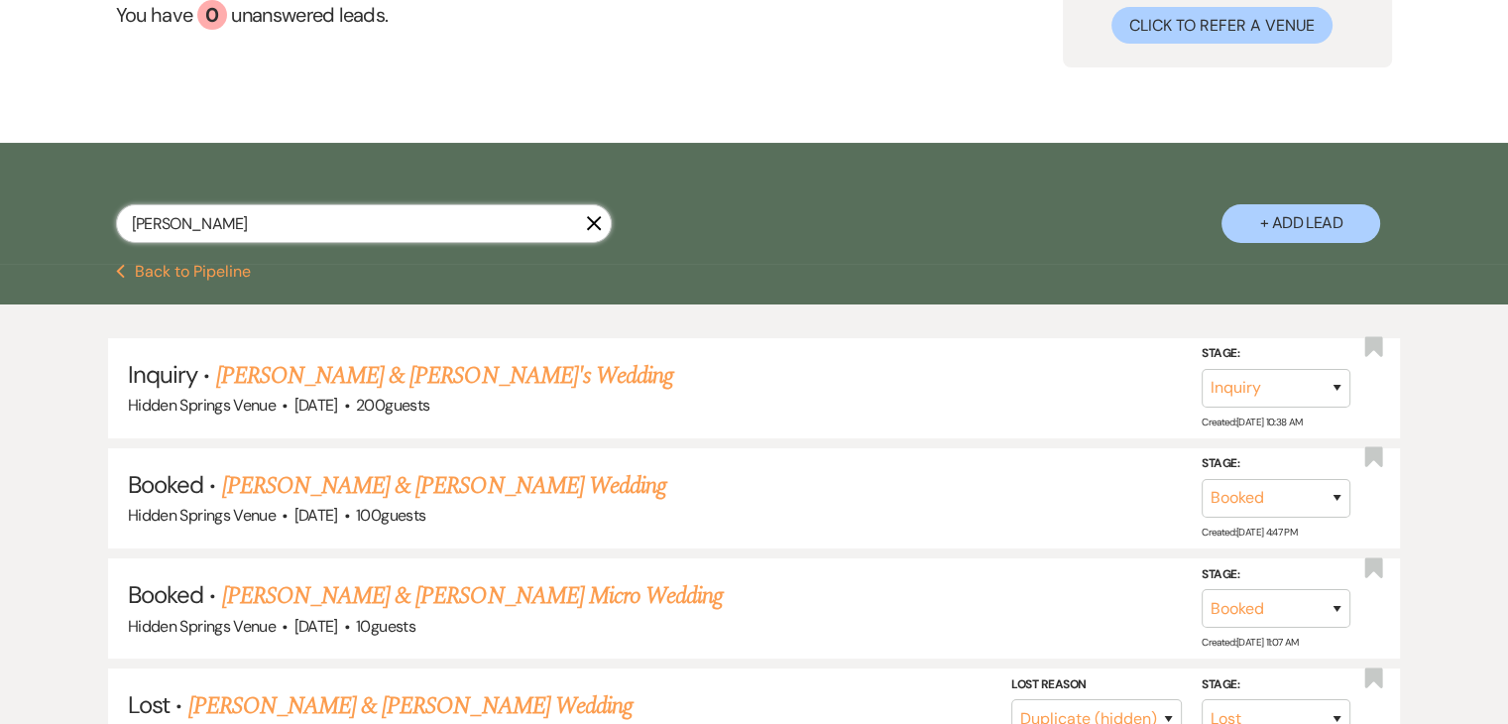
scroll to position [210, 0]
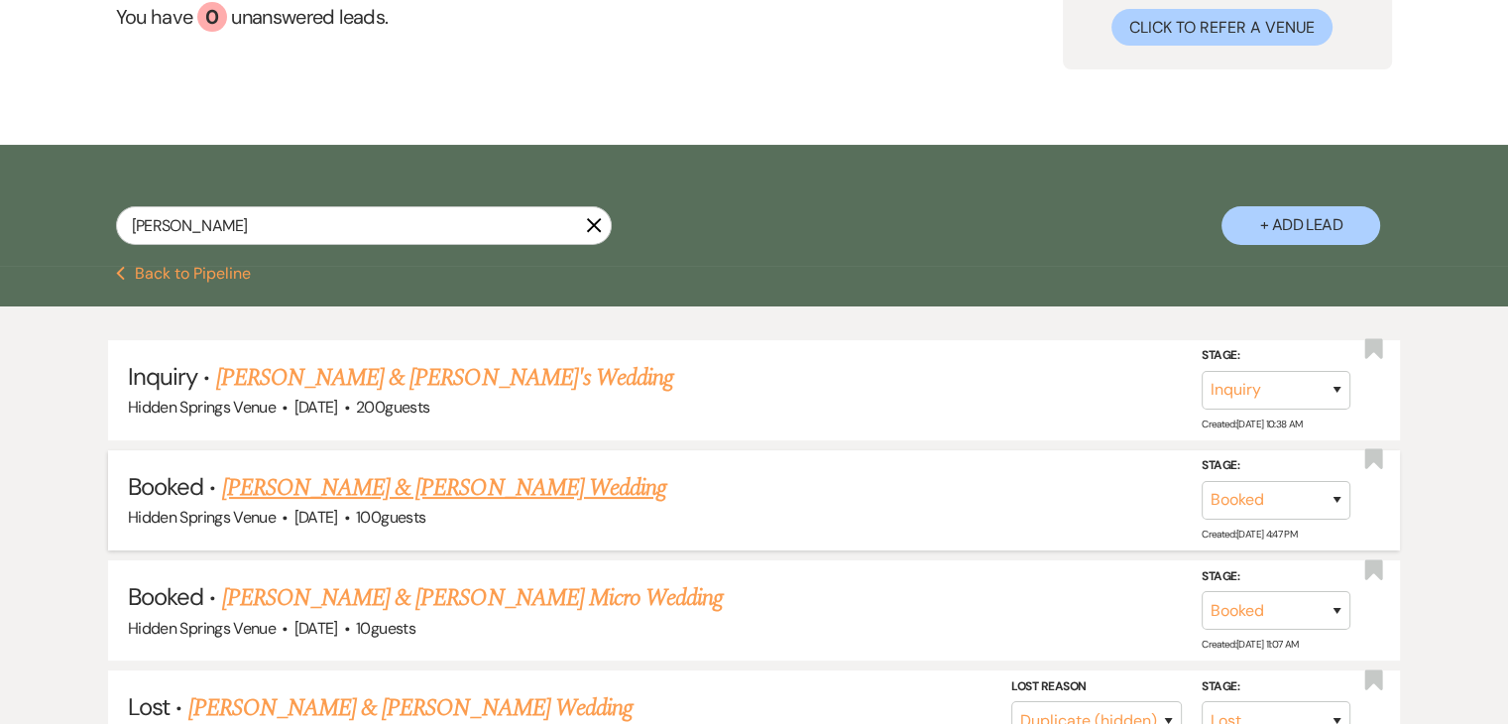
click at [532, 486] on link "[PERSON_NAME] & [PERSON_NAME] Wedding" at bounding box center [444, 488] width 444 height 36
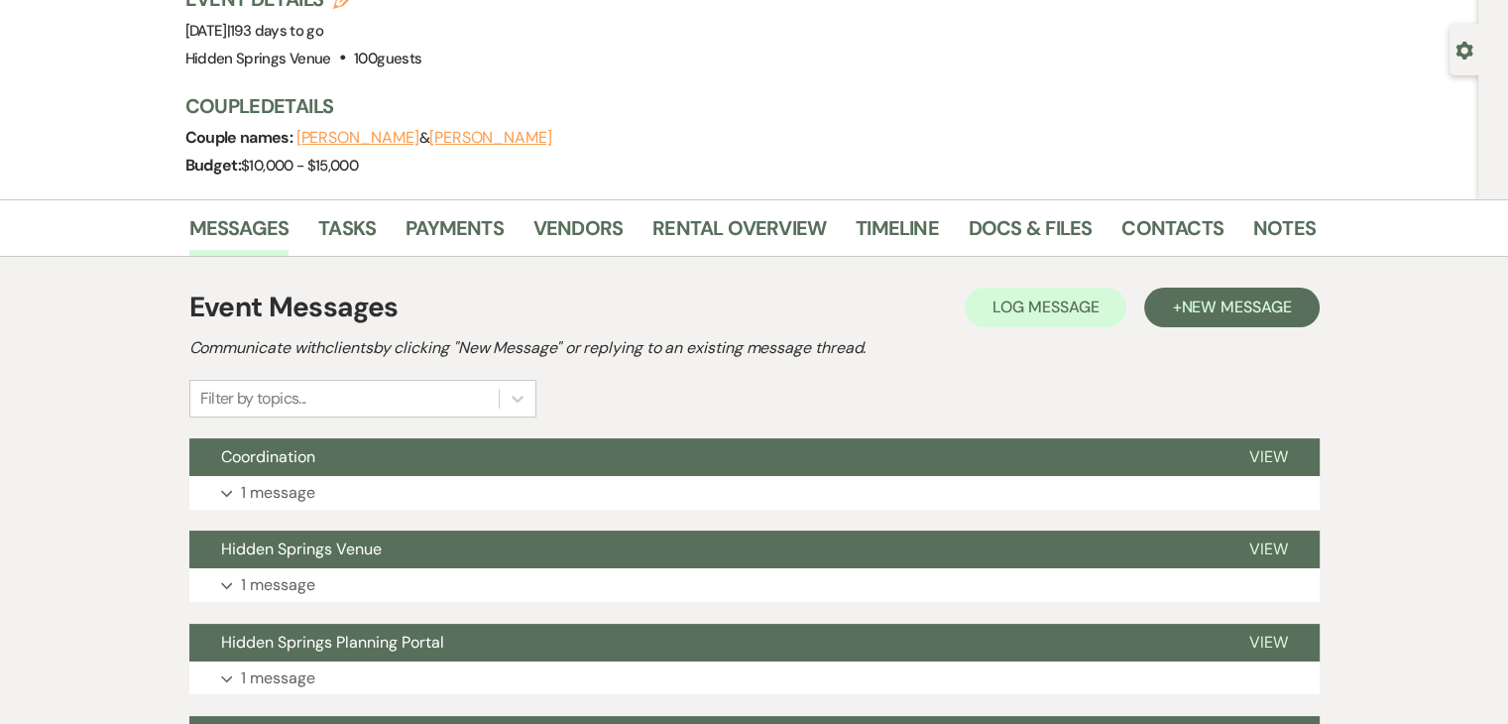
scroll to position [159, 0]
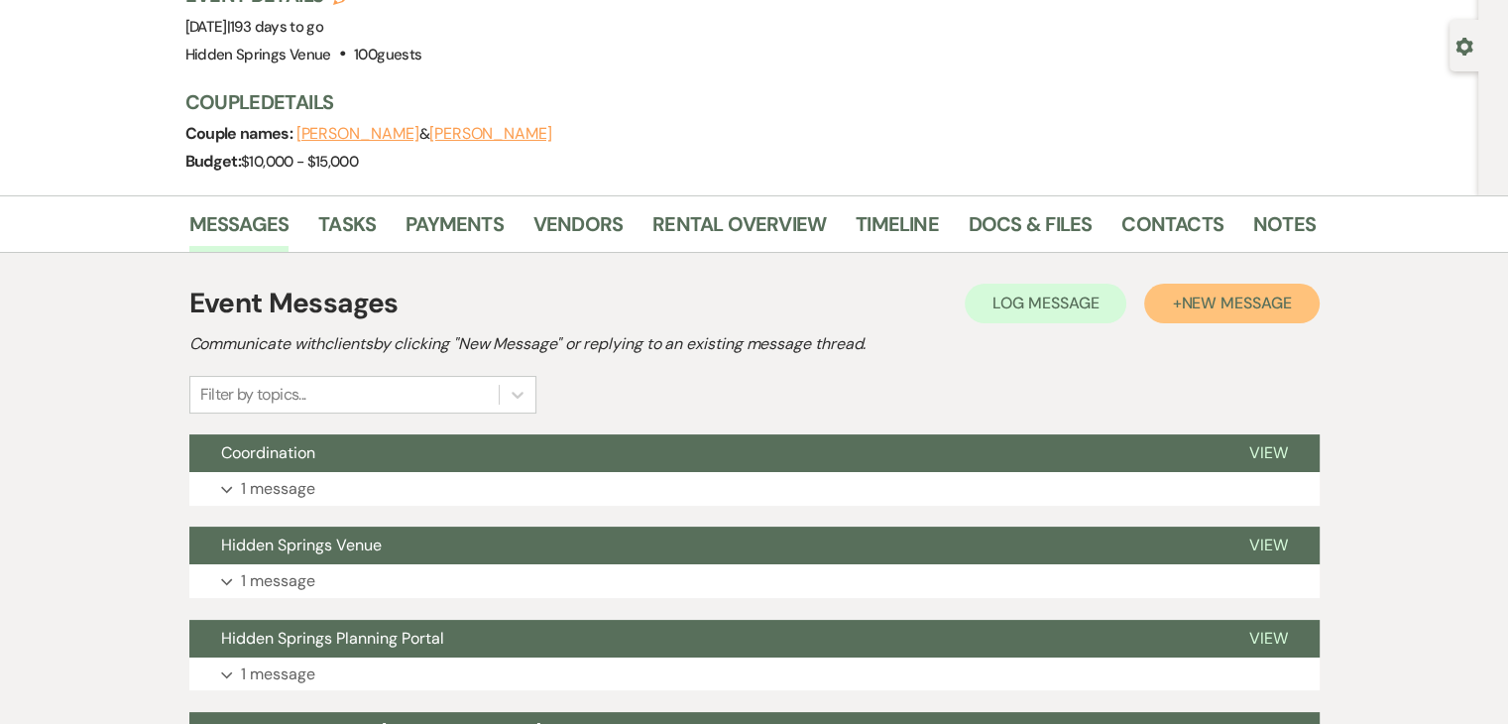
click at [1236, 299] on span "New Message" at bounding box center [1236, 303] width 110 height 21
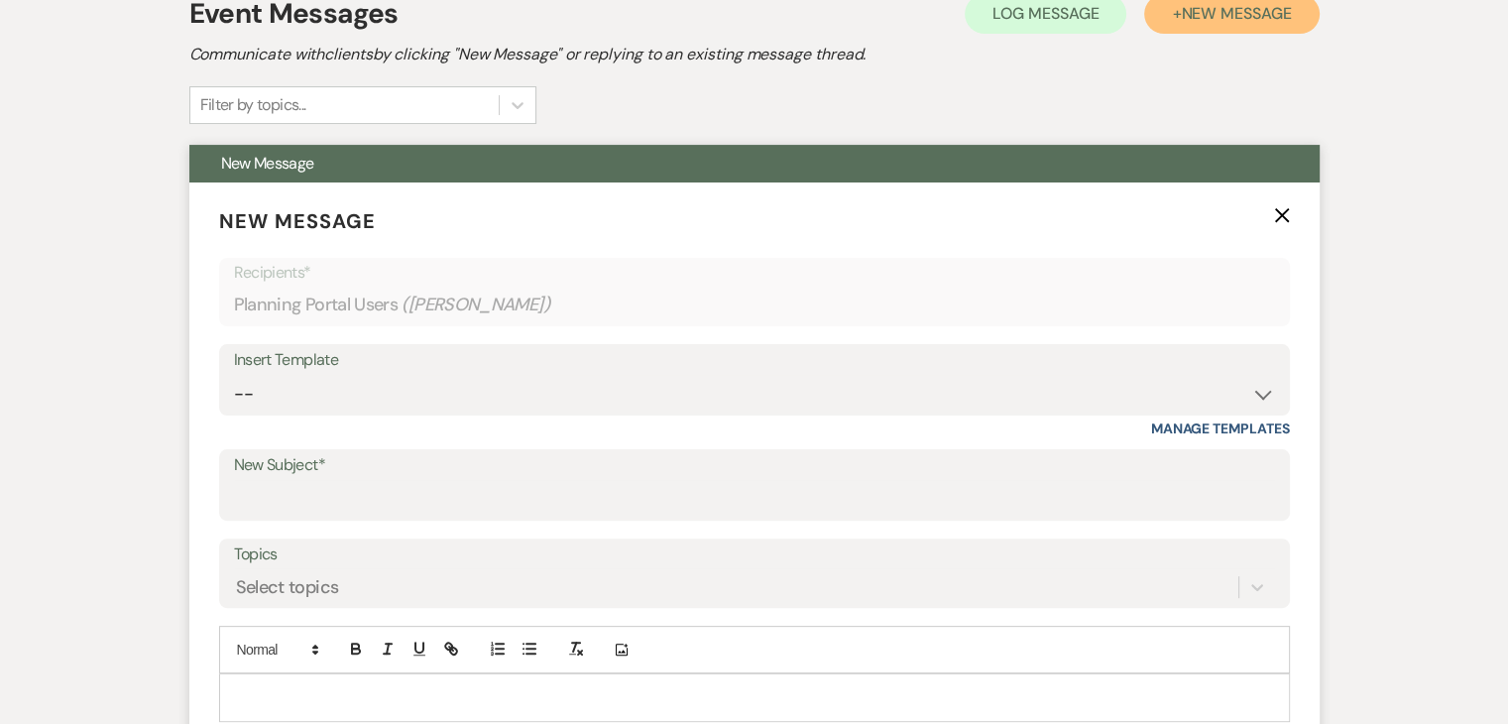
scroll to position [452, 0]
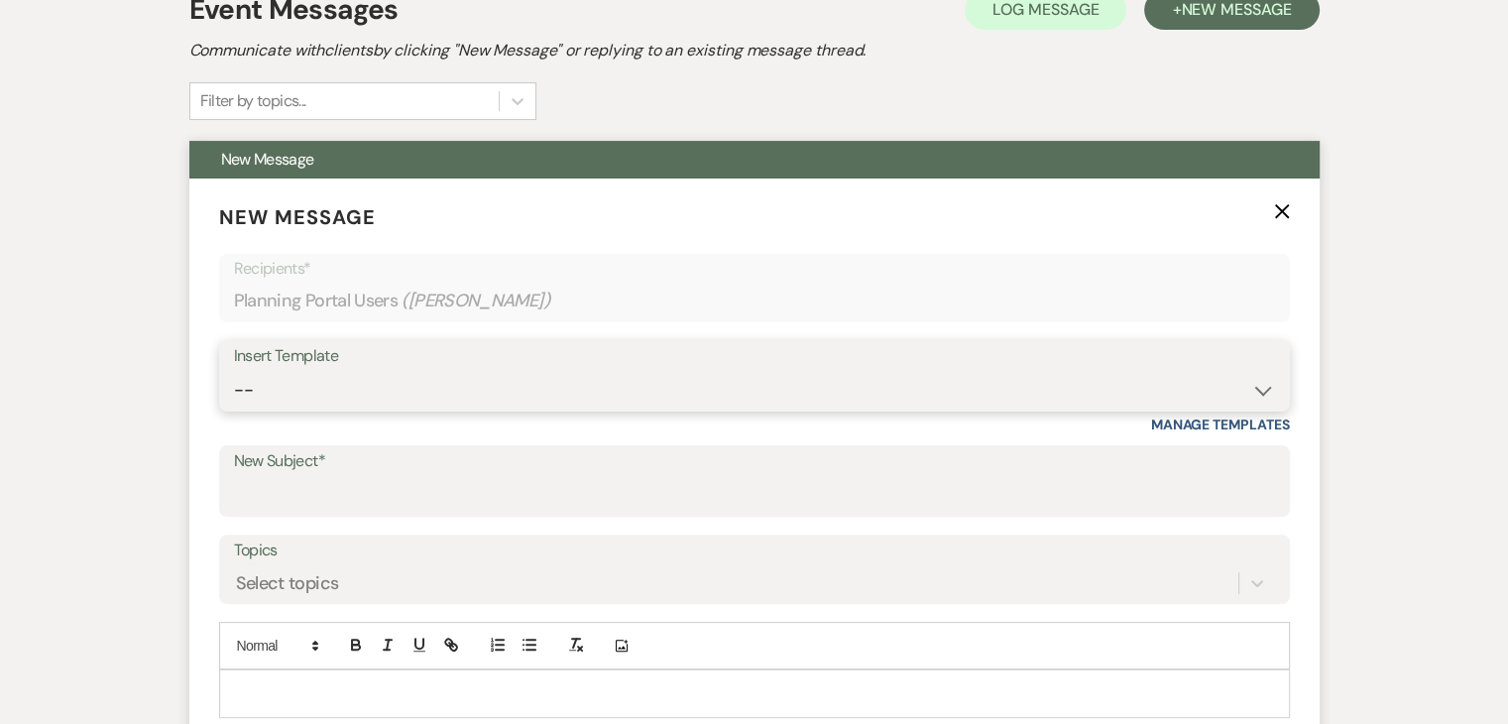
click at [372, 378] on select "-- Initial Inquiry Response Tour Request Response Follow Up Review Email Check-…" at bounding box center [754, 390] width 1041 height 39
select select "4218"
click at [234, 371] on select "-- Initial Inquiry Response Tour Request Response Follow Up Review Email Check-…" at bounding box center [754, 390] width 1041 height 39
type input "Venue Payment Reminder"
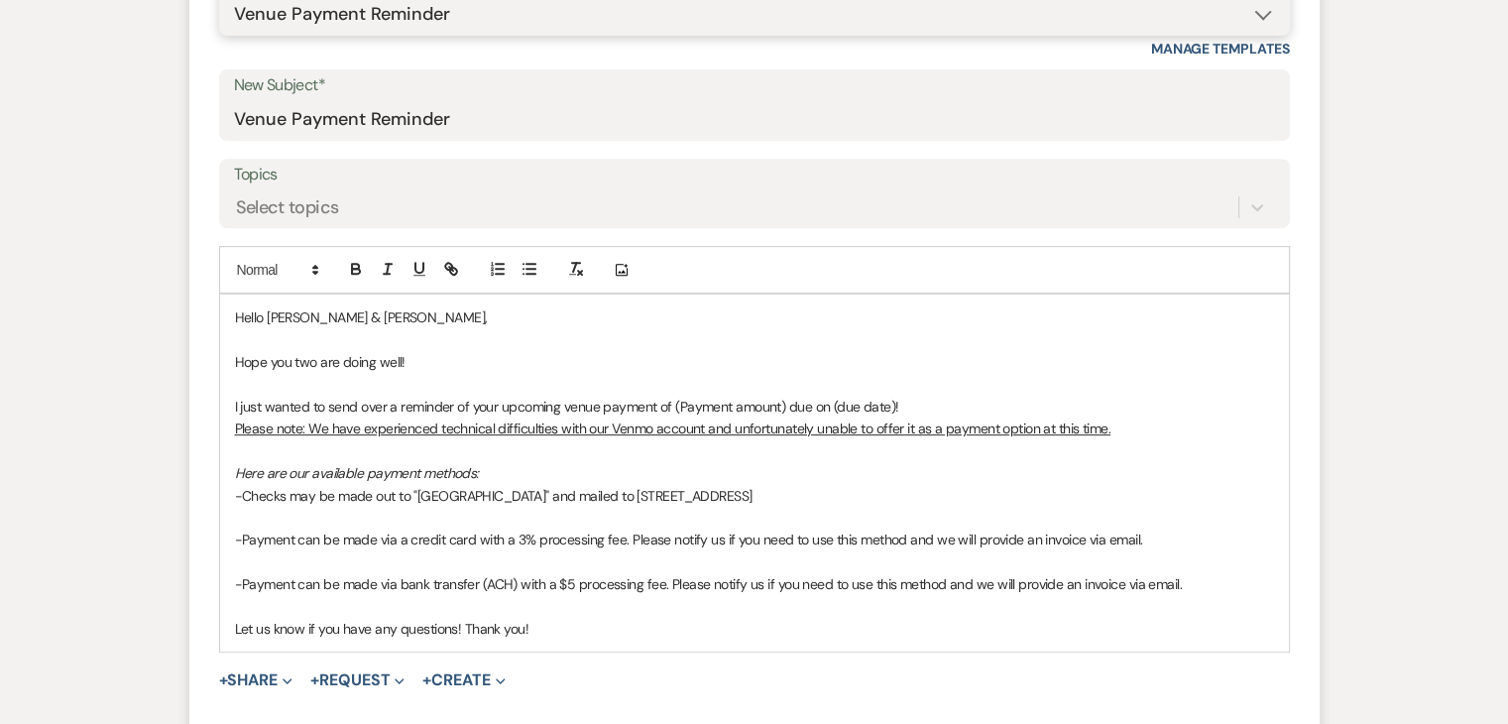
scroll to position [849, 0]
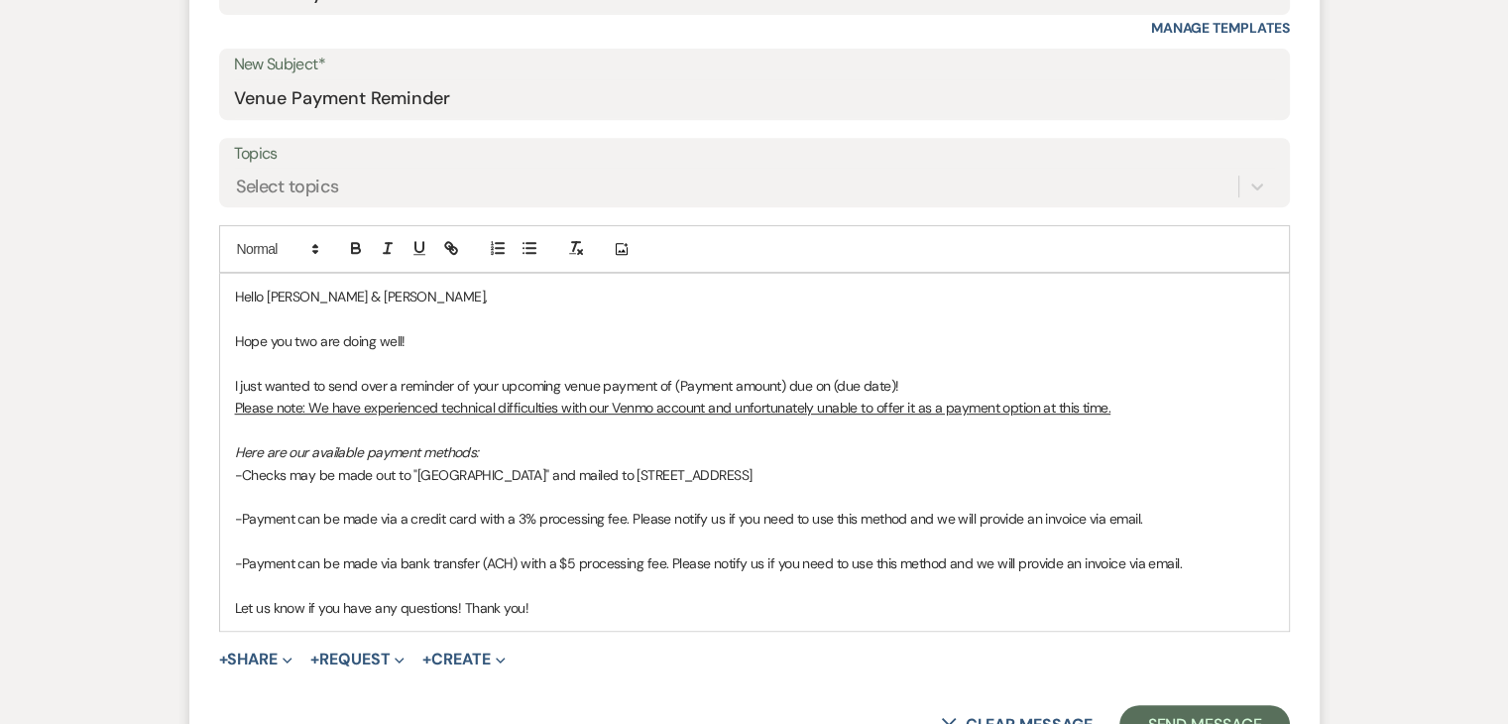
click at [785, 386] on span "I just wanted to send over a reminder of your upcoming venue payment of (Paymen…" at bounding box center [567, 386] width 664 height 18
click at [829, 381] on p "I just wanted to send over a reminder of your upcoming venue payment of $3,500 …" at bounding box center [754, 386] width 1039 height 22
click at [892, 445] on p "Here are our available payment methods:" at bounding box center [754, 452] width 1039 height 22
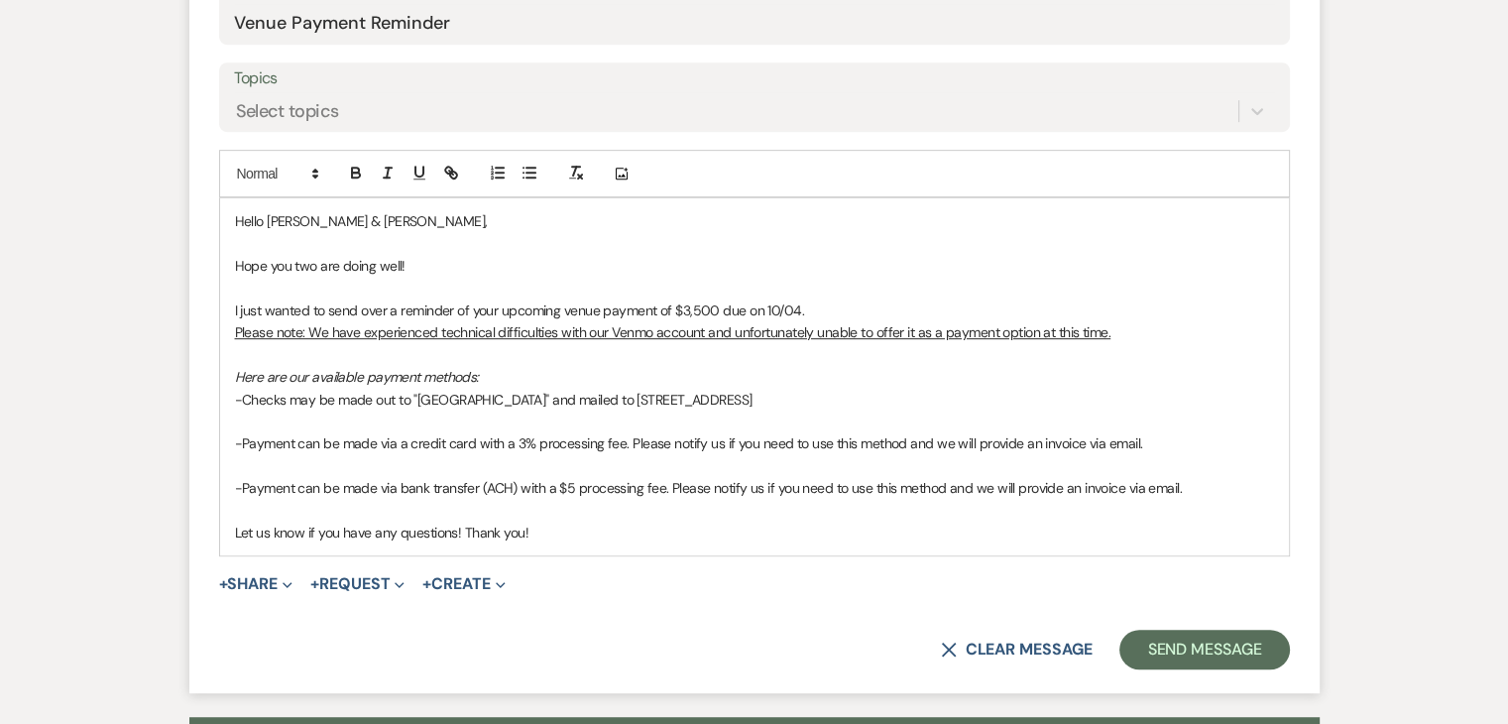
scroll to position [924, 0]
click at [1182, 636] on button "Send Message" at bounding box center [1205, 650] width 170 height 40
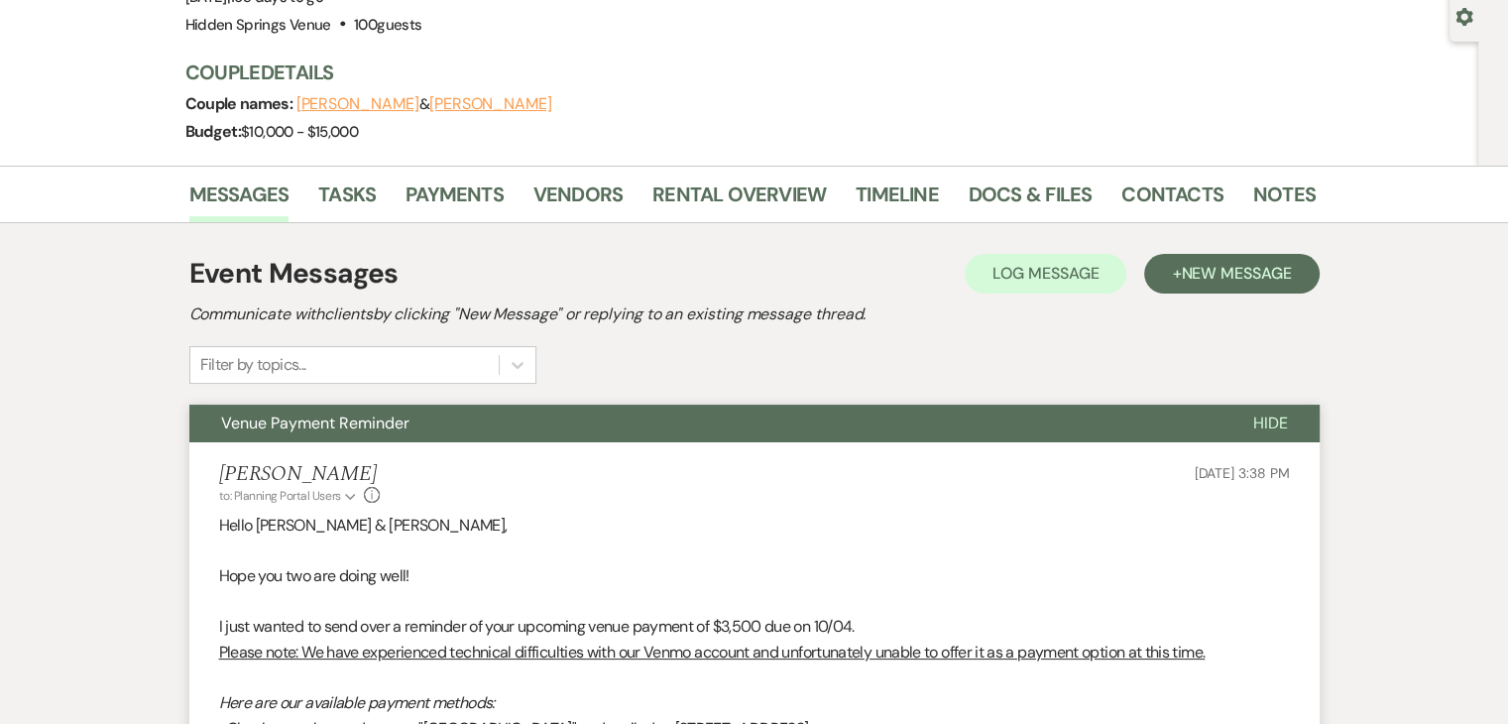
scroll to position [0, 0]
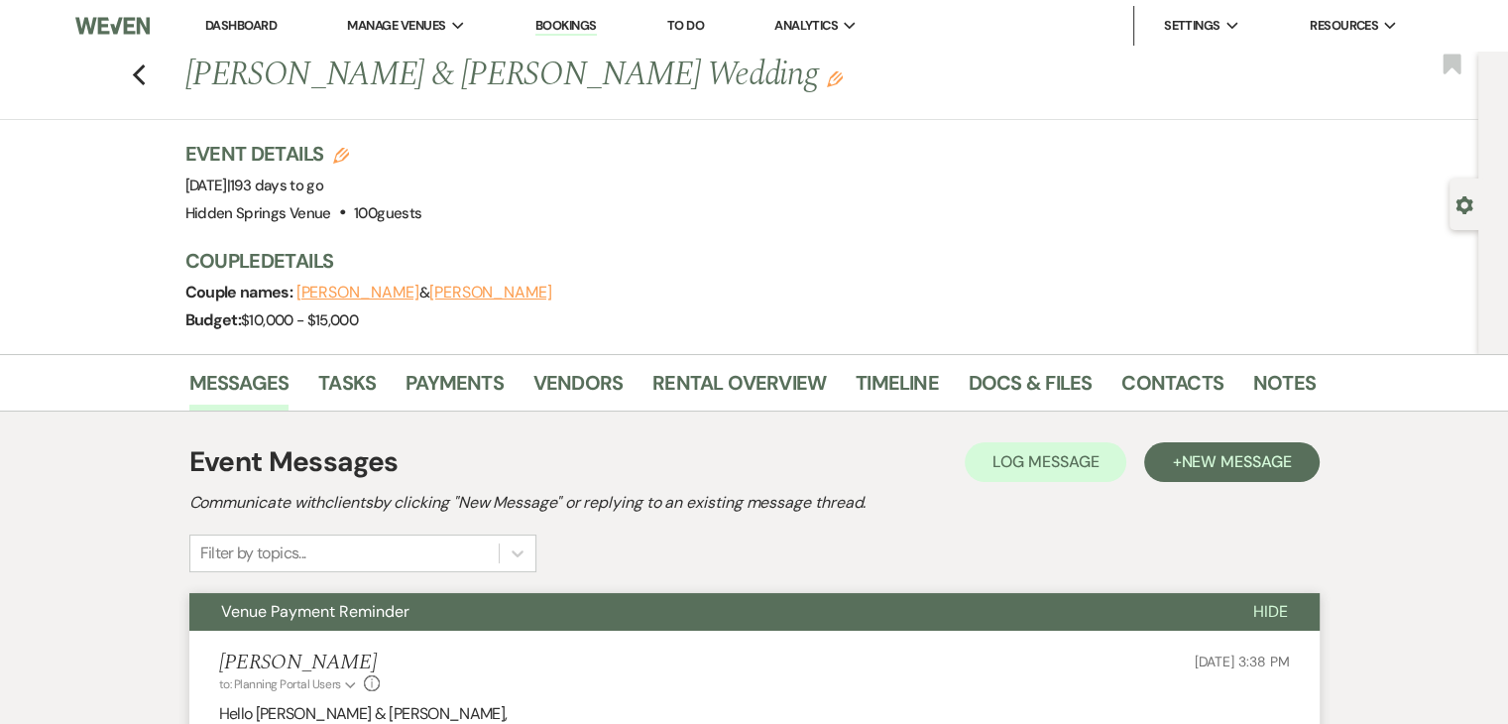
click at [250, 25] on link "Dashboard" at bounding box center [240, 25] width 71 height 17
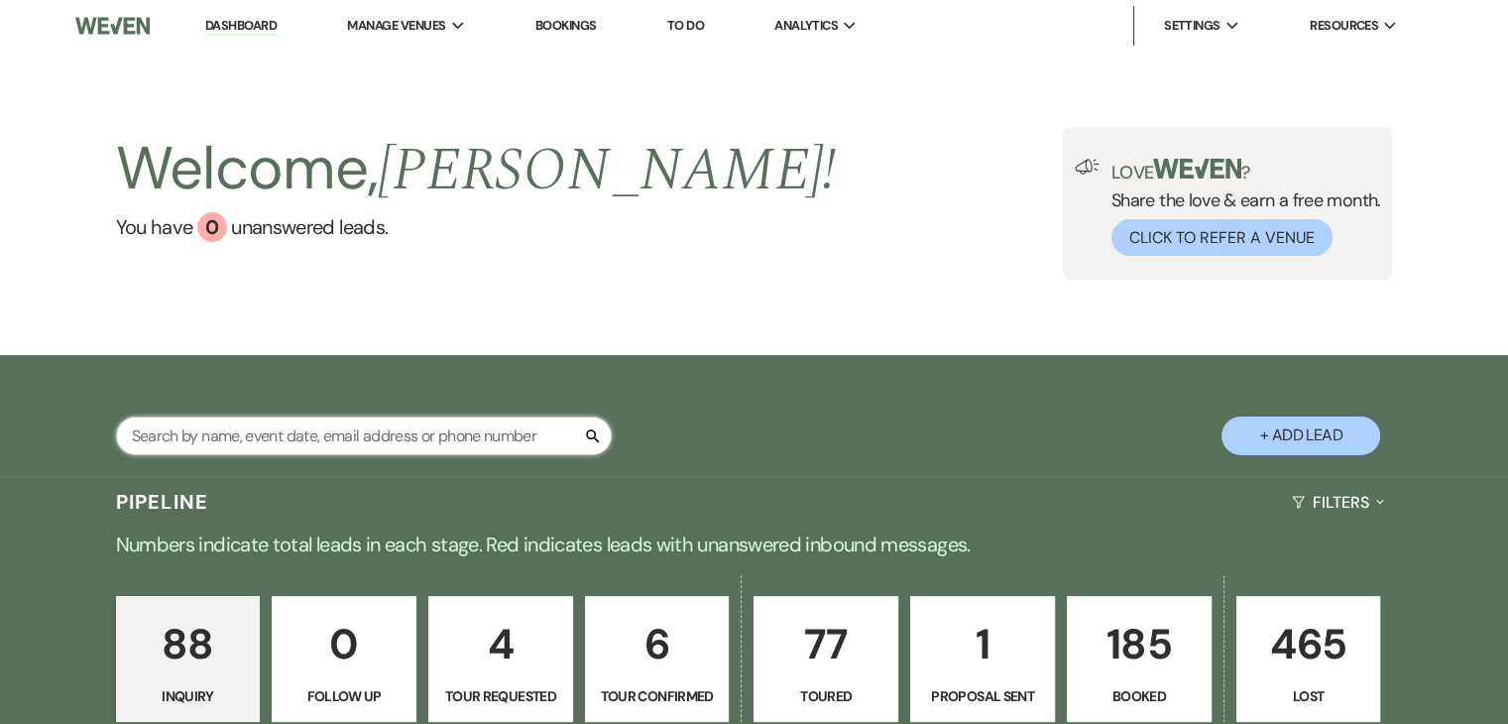
click at [348, 447] on input "text" at bounding box center [364, 435] width 496 height 39
type input "[PERSON_NAME]"
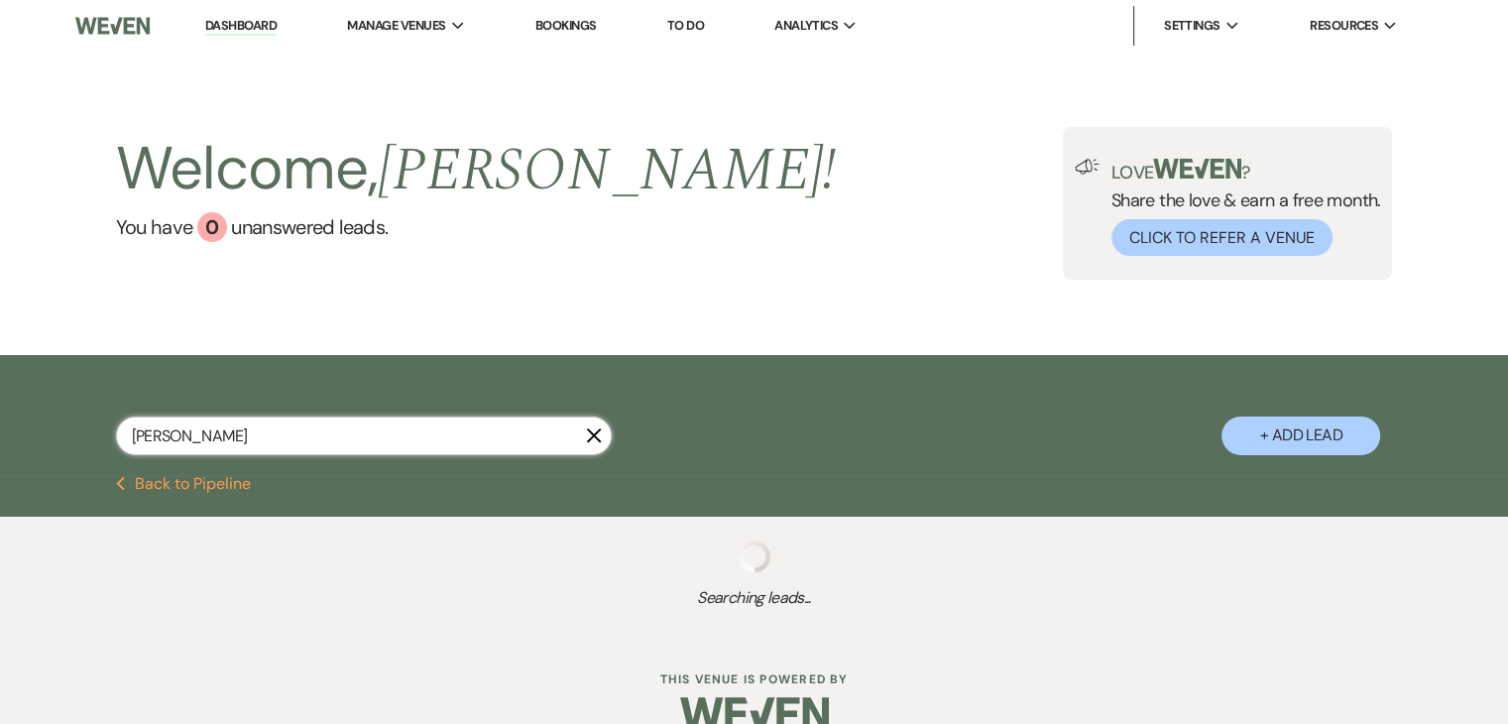
select select "8"
select select "4"
select select "8"
select select "5"
select select "8"
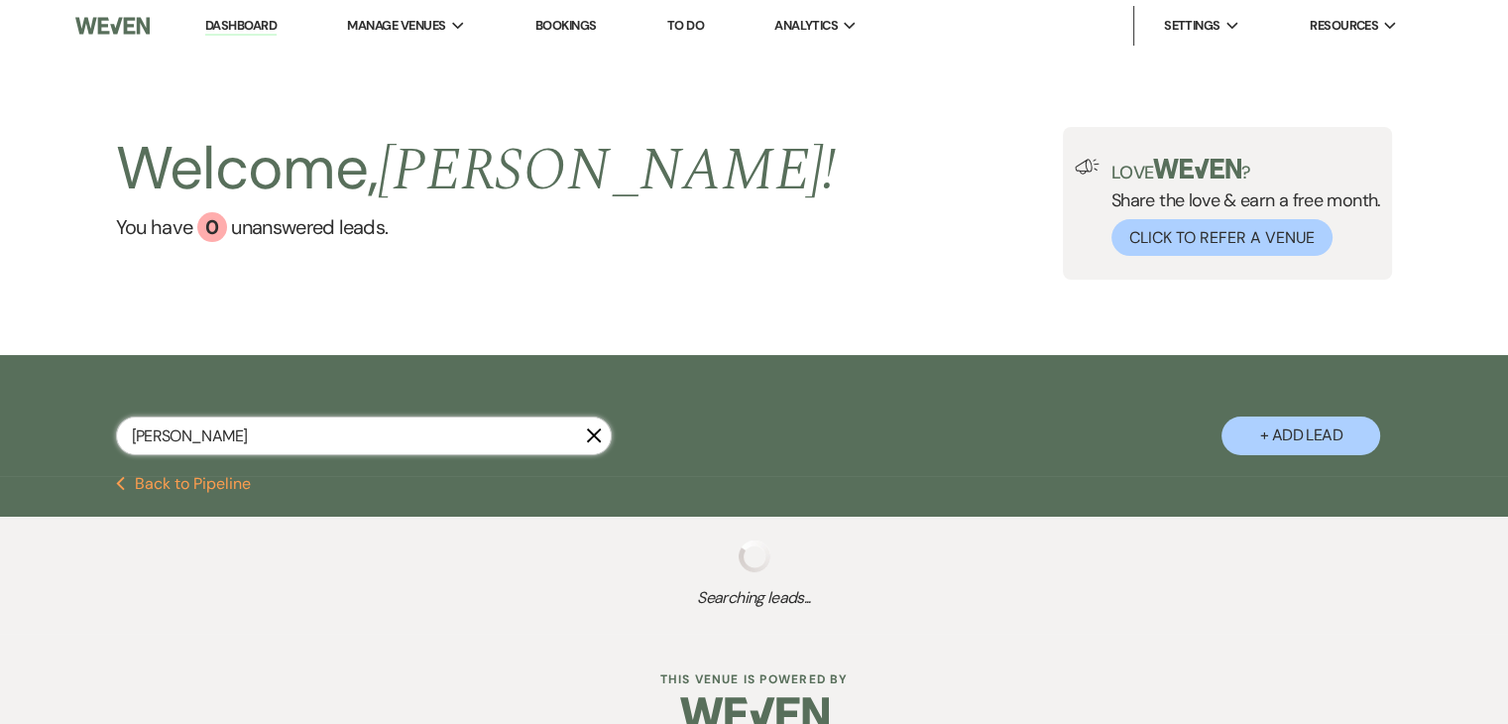
select select "5"
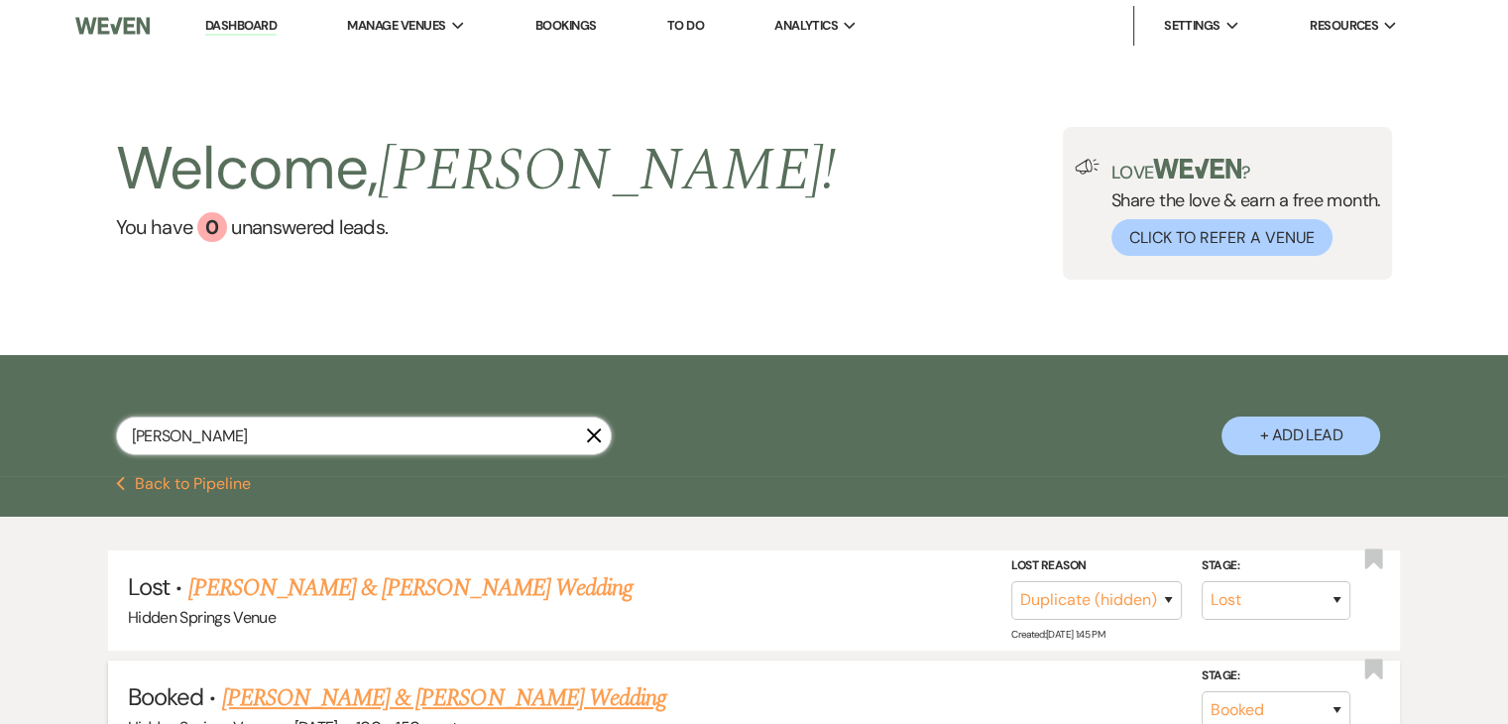
type input "[PERSON_NAME]"
click at [420, 690] on link "[PERSON_NAME] & [PERSON_NAME] Wedding" at bounding box center [444, 698] width 444 height 36
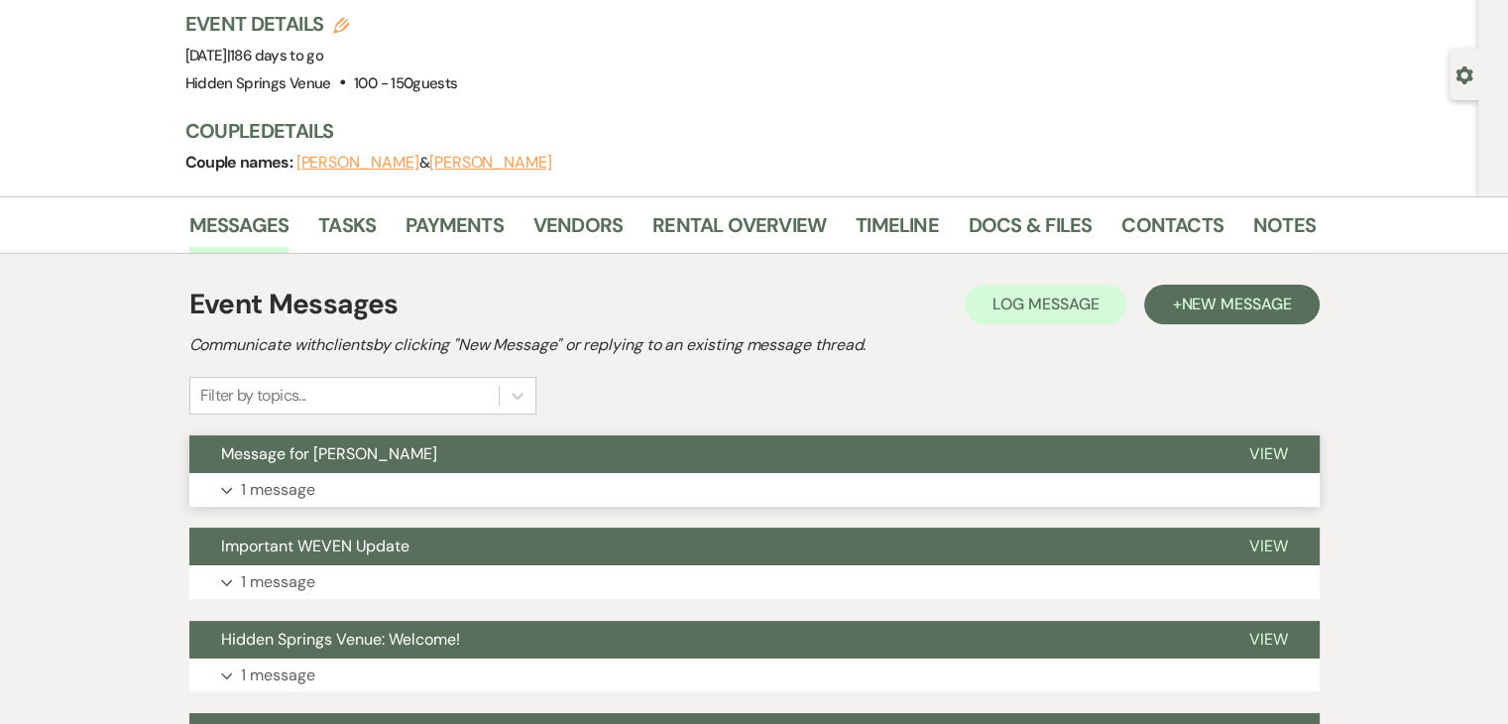
scroll to position [137, 0]
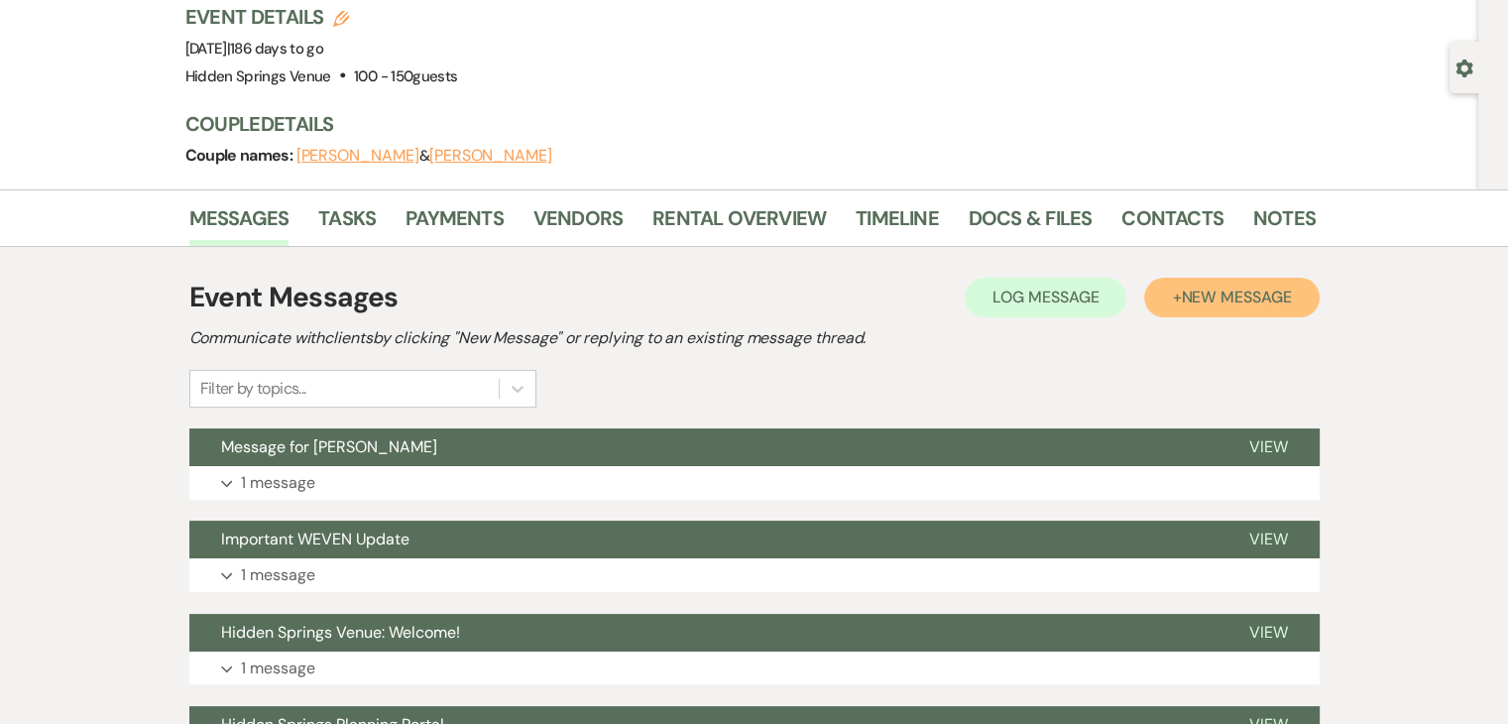
click at [1236, 295] on span "New Message" at bounding box center [1236, 297] width 110 height 21
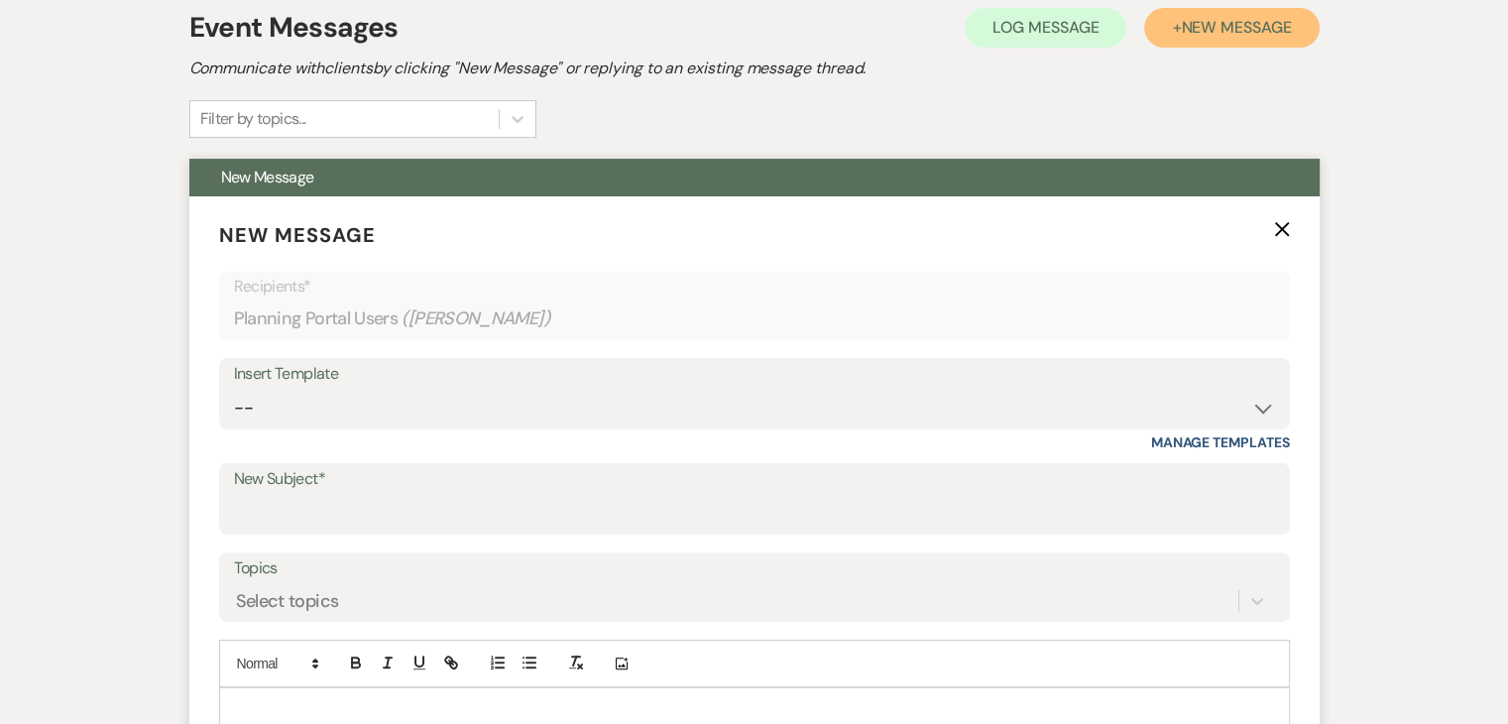
scroll to position [532, 0]
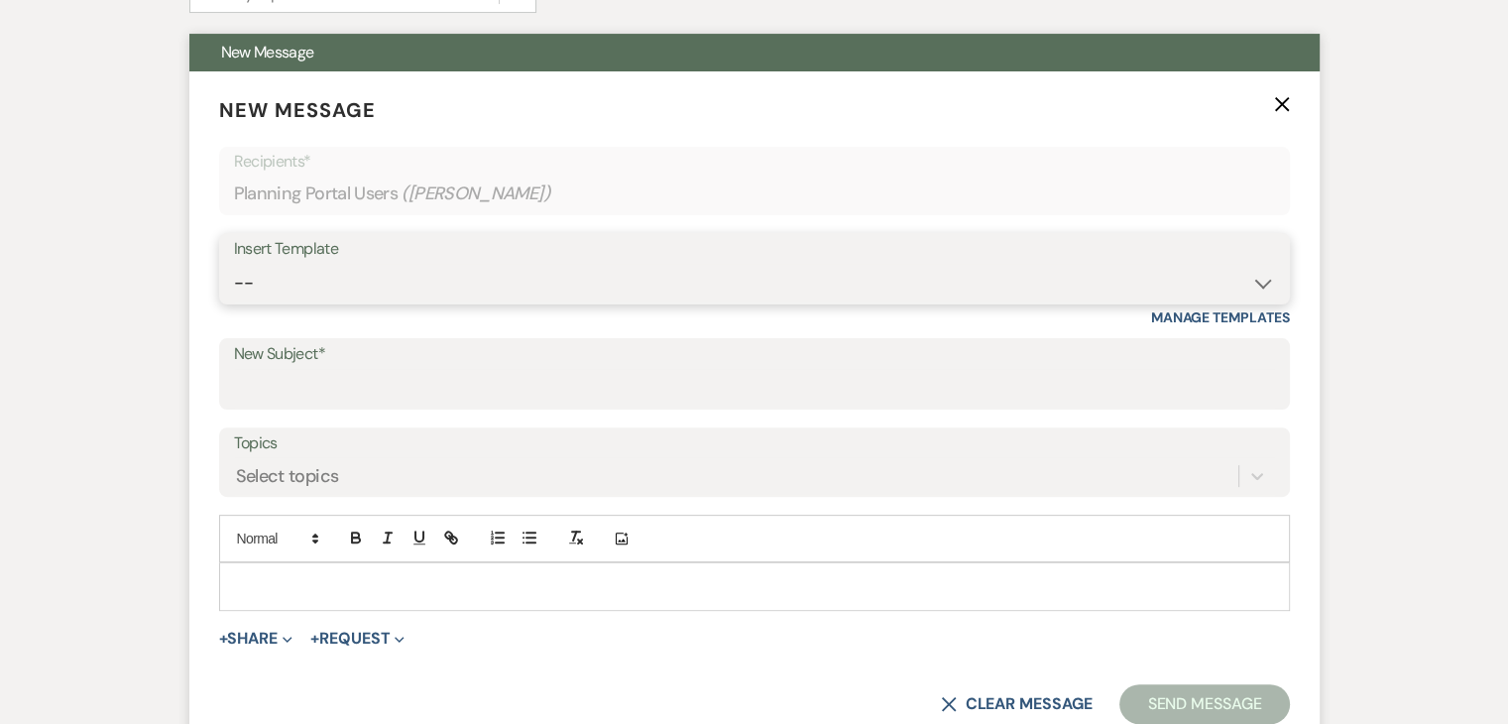
click at [359, 265] on select "-- Initial Inquiry Response Tour Request Response Follow Up Review Email Check-…" at bounding box center [754, 283] width 1041 height 39
select select "4218"
click at [234, 264] on select "-- Initial Inquiry Response Tour Request Response Follow Up Review Email Check-…" at bounding box center [754, 283] width 1041 height 39
type input "Venue Payment Reminder"
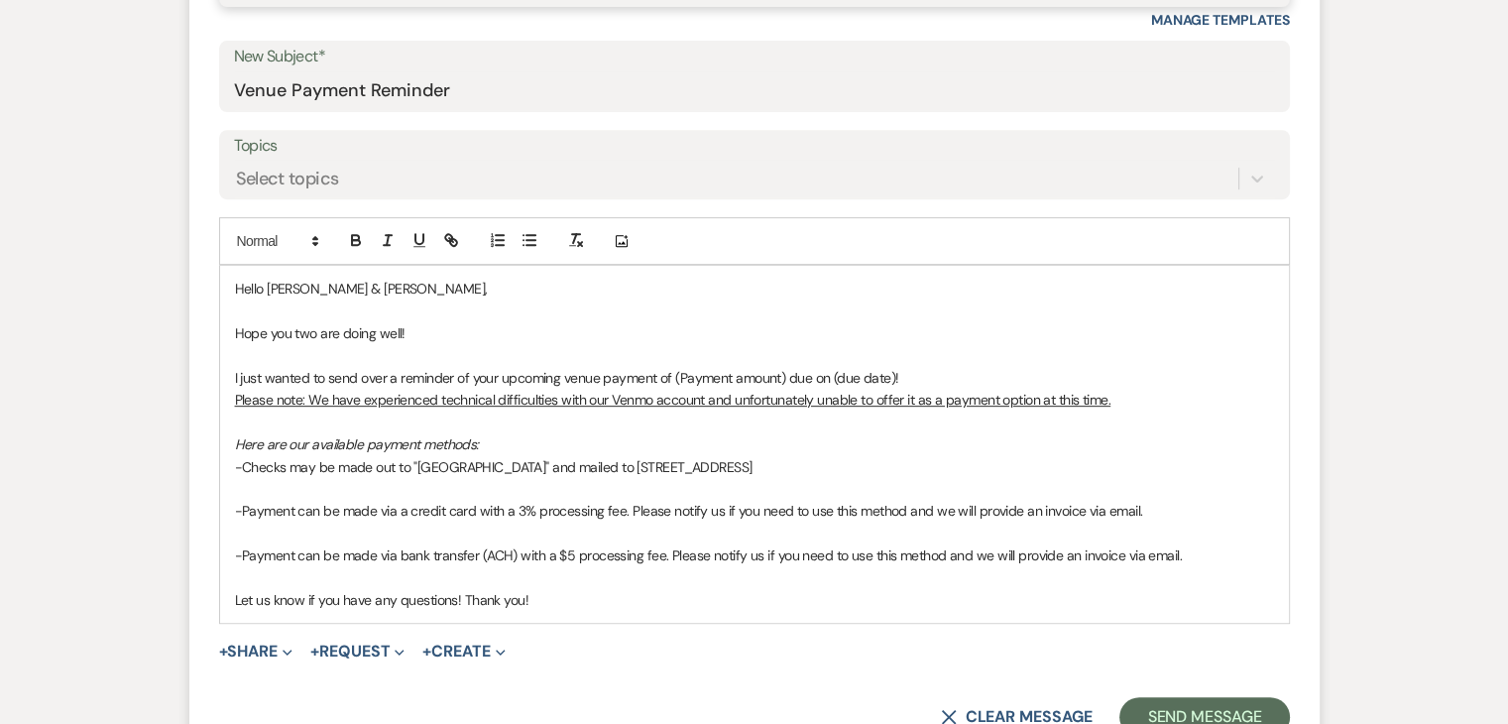
scroll to position [831, 0]
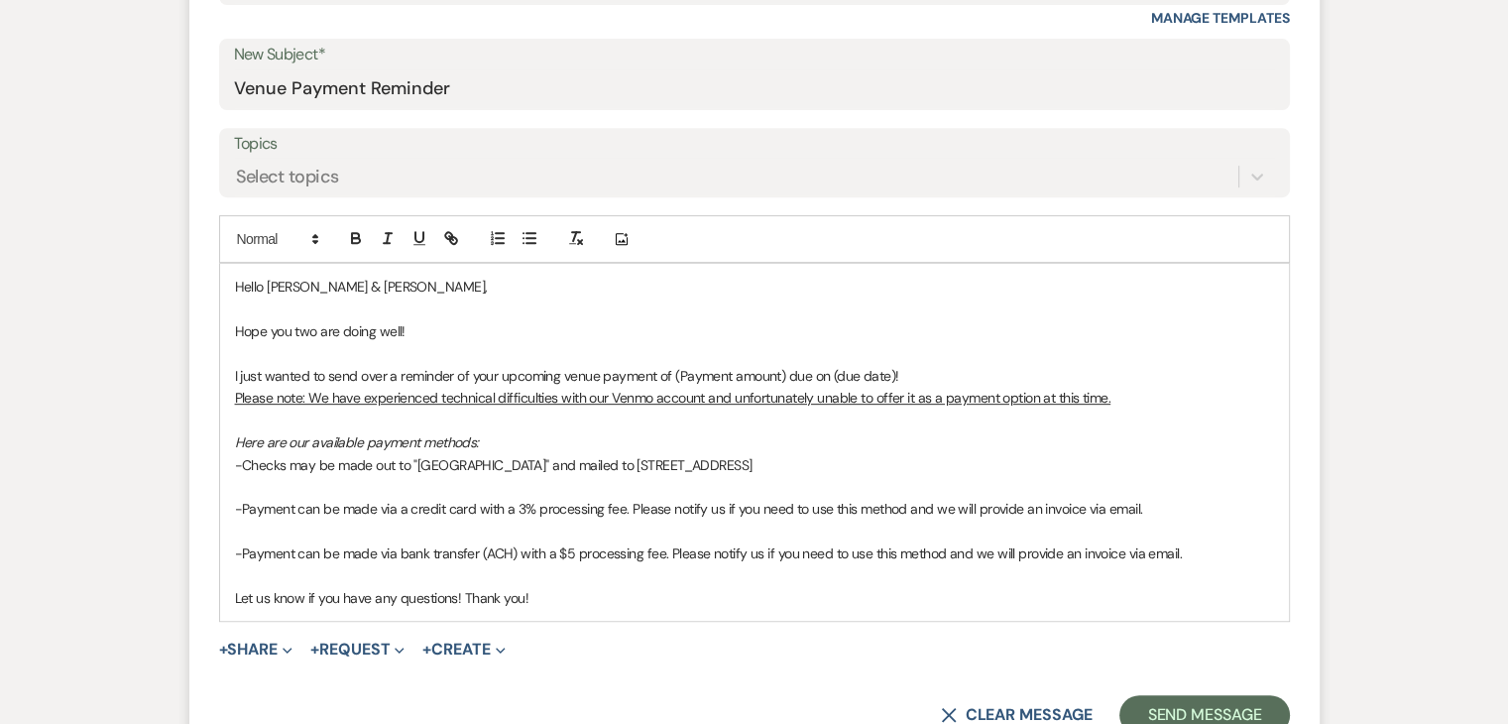
click at [781, 378] on span "I just wanted to send over a reminder of your upcoming venue payment of (Paymen…" at bounding box center [567, 376] width 664 height 18
click at [853, 380] on p "I just wanted to send over a reminder of your upcoming venue payment of $2,750 …" at bounding box center [754, 376] width 1039 height 22
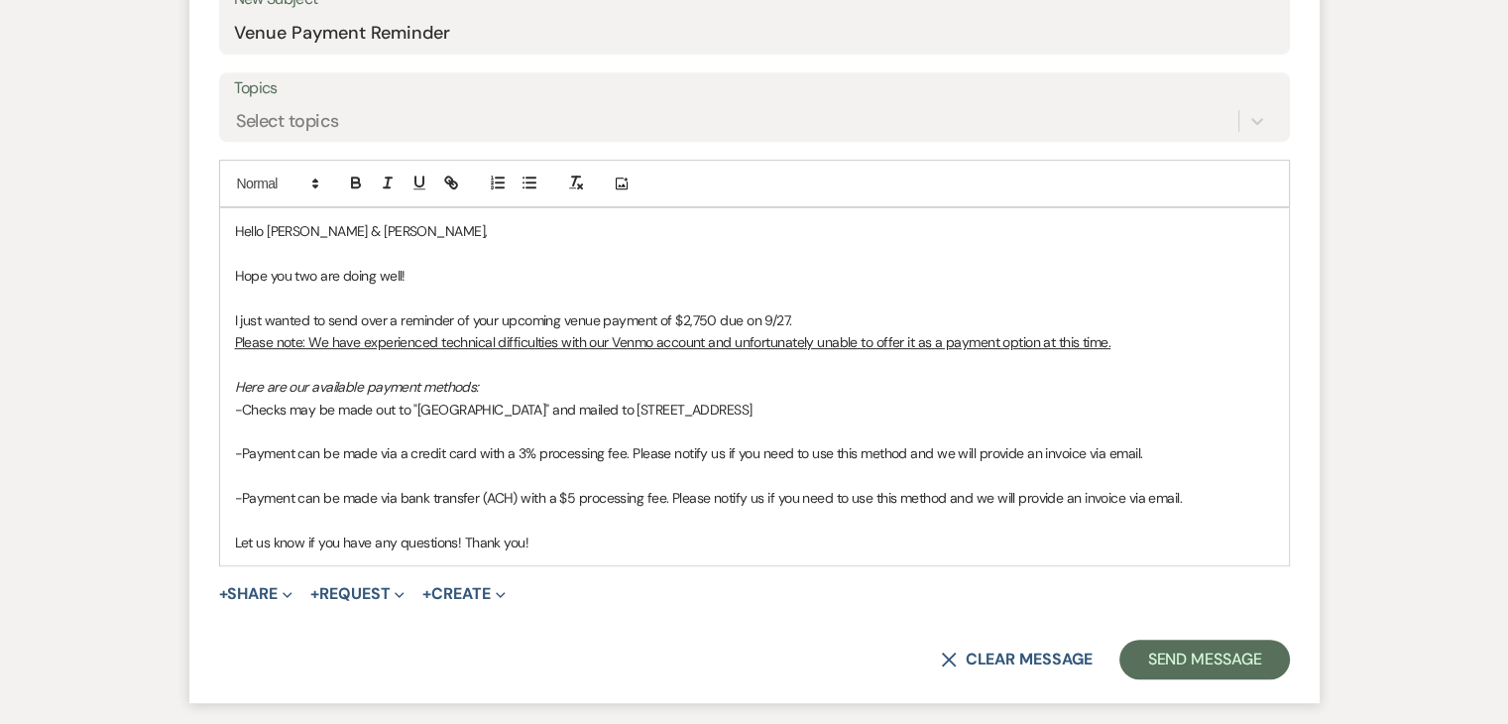
scroll to position [885, 0]
click at [882, 408] on p "-Checks may be made out to "[GEOGRAPHIC_DATA]" and mailed to [STREET_ADDRESS]" at bounding box center [754, 412] width 1039 height 22
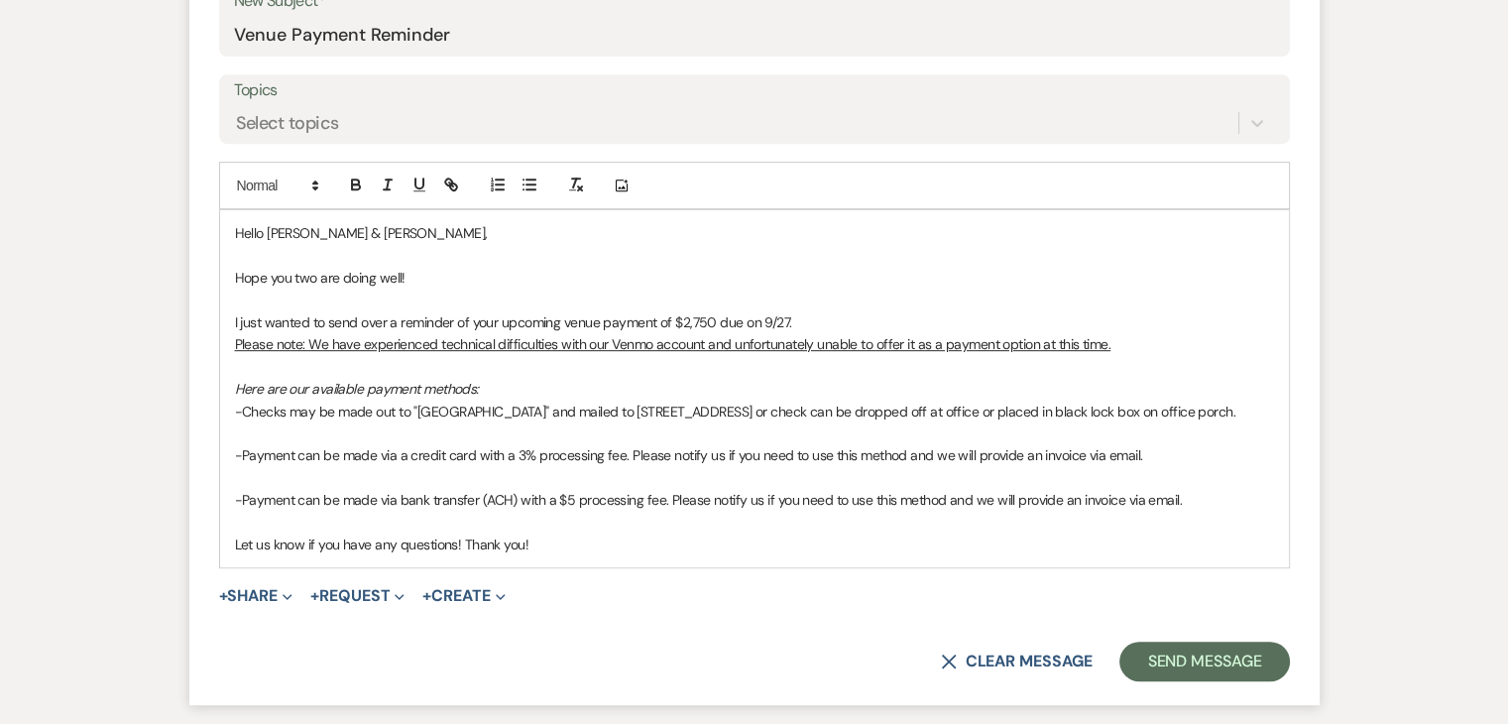
click at [1036, 410] on p "-Checks may be made out to "[GEOGRAPHIC_DATA]" and mailed to [STREET_ADDRESS] o…" at bounding box center [754, 412] width 1039 height 22
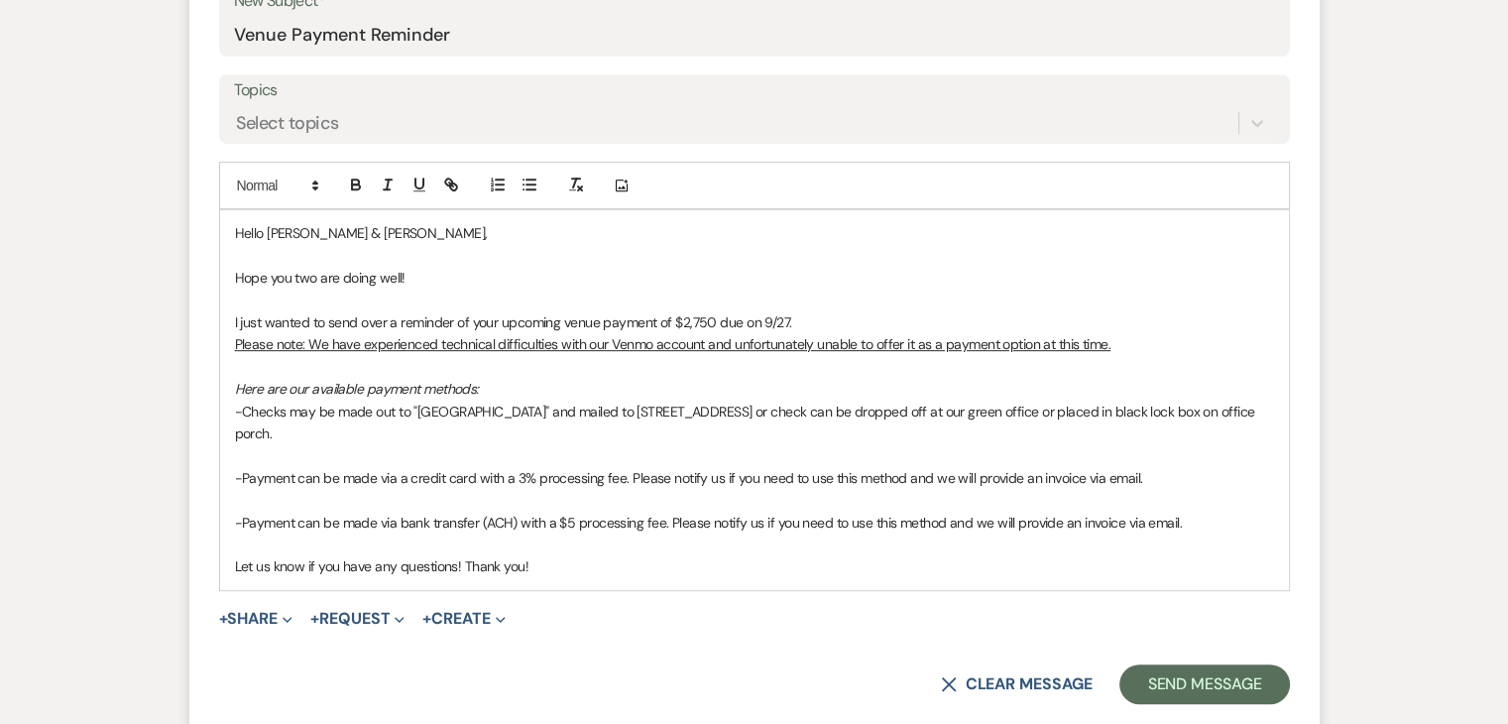
click at [1126, 411] on p "-Checks may be made out to "[GEOGRAPHIC_DATA]" and mailed to [STREET_ADDRESS] o…" at bounding box center [754, 423] width 1039 height 45
click at [1097, 489] on p at bounding box center [754, 500] width 1039 height 22
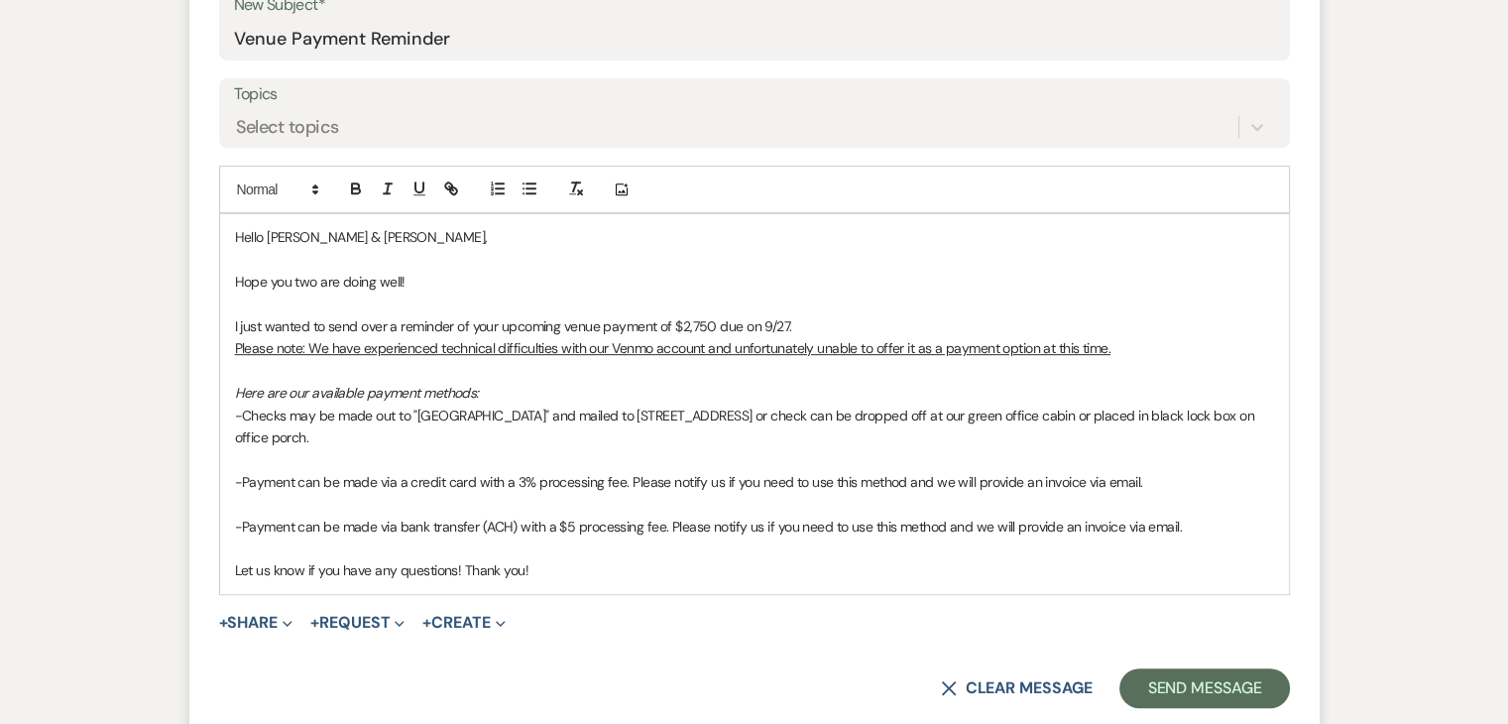
scroll to position [883, 0]
click at [1170, 687] on button "Send Message" at bounding box center [1205, 686] width 170 height 40
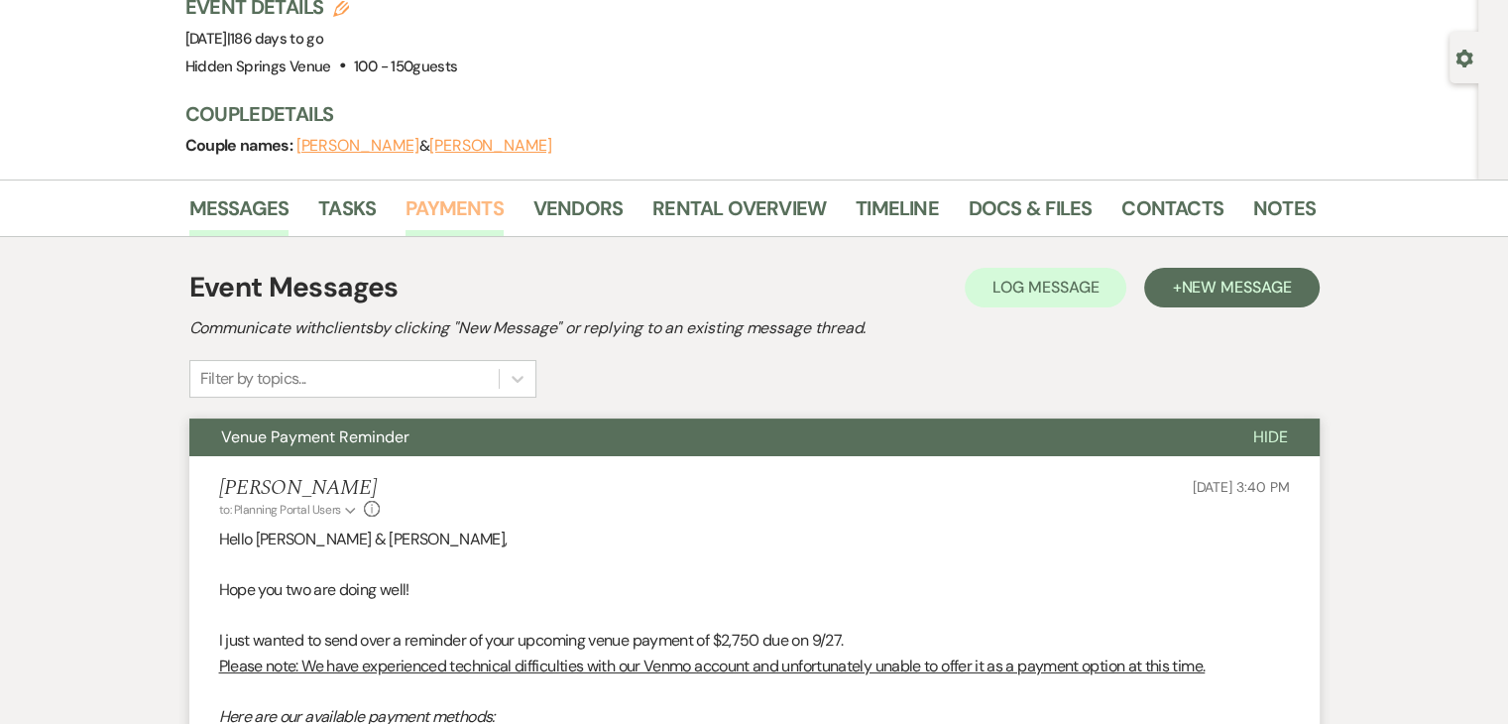
scroll to position [0, 0]
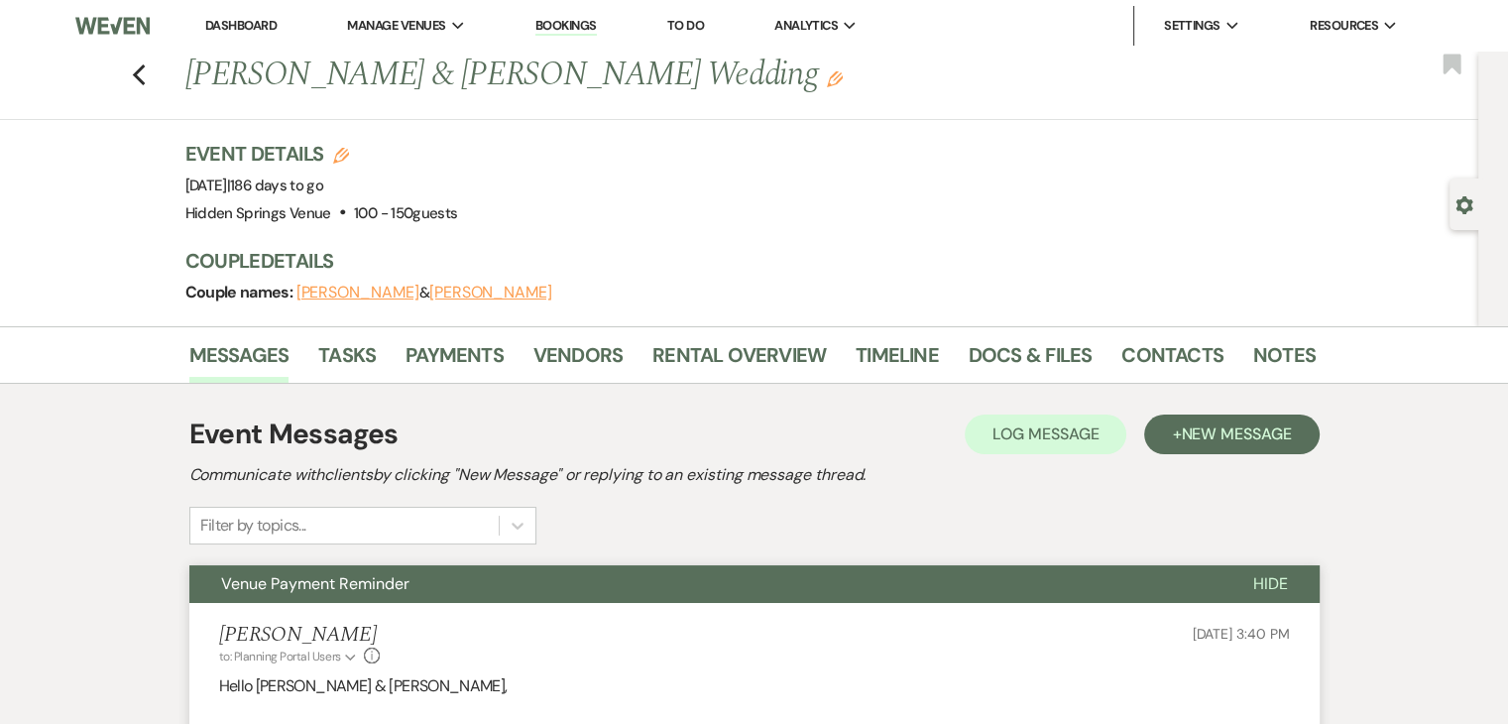
click at [254, 26] on link "Dashboard" at bounding box center [240, 25] width 71 height 17
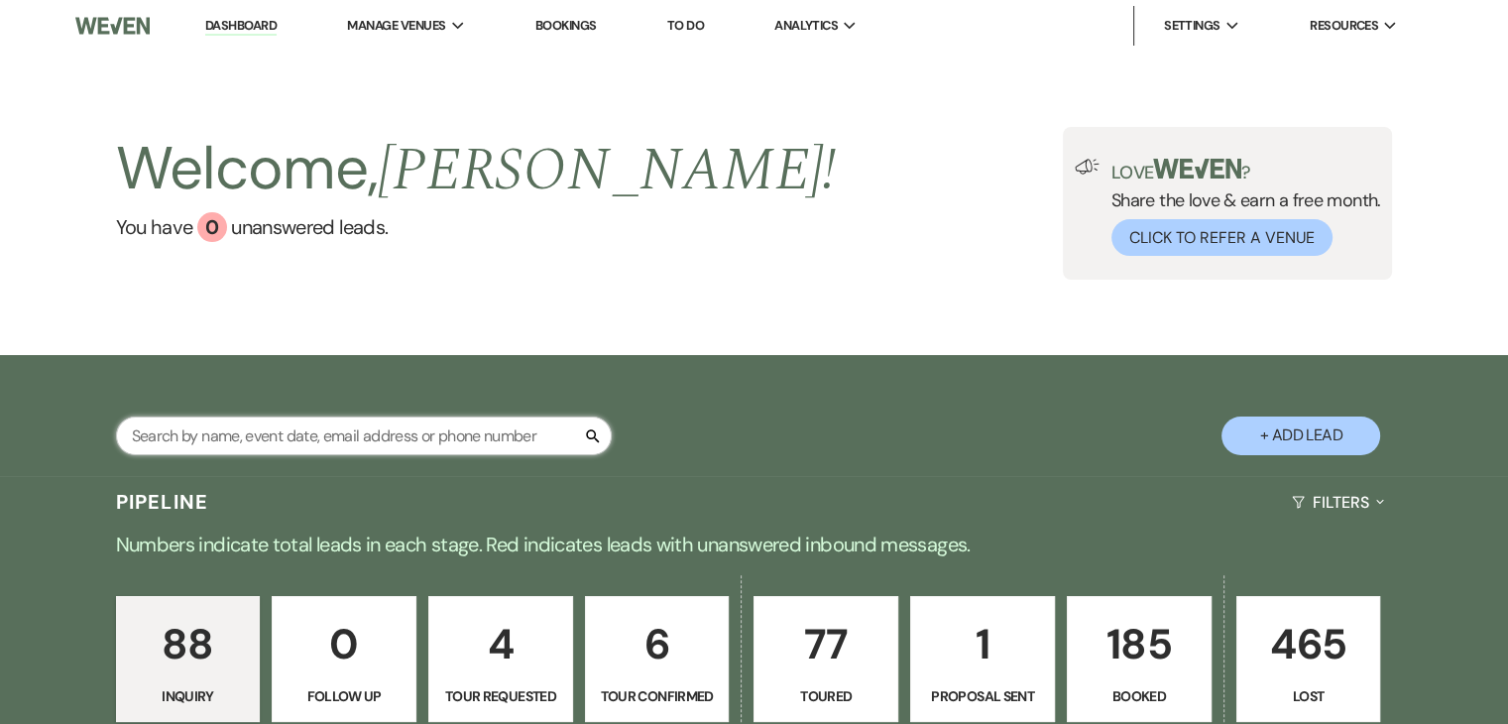
click at [360, 441] on input "text" at bounding box center [364, 435] width 496 height 39
type input "[PERSON_NAME]"
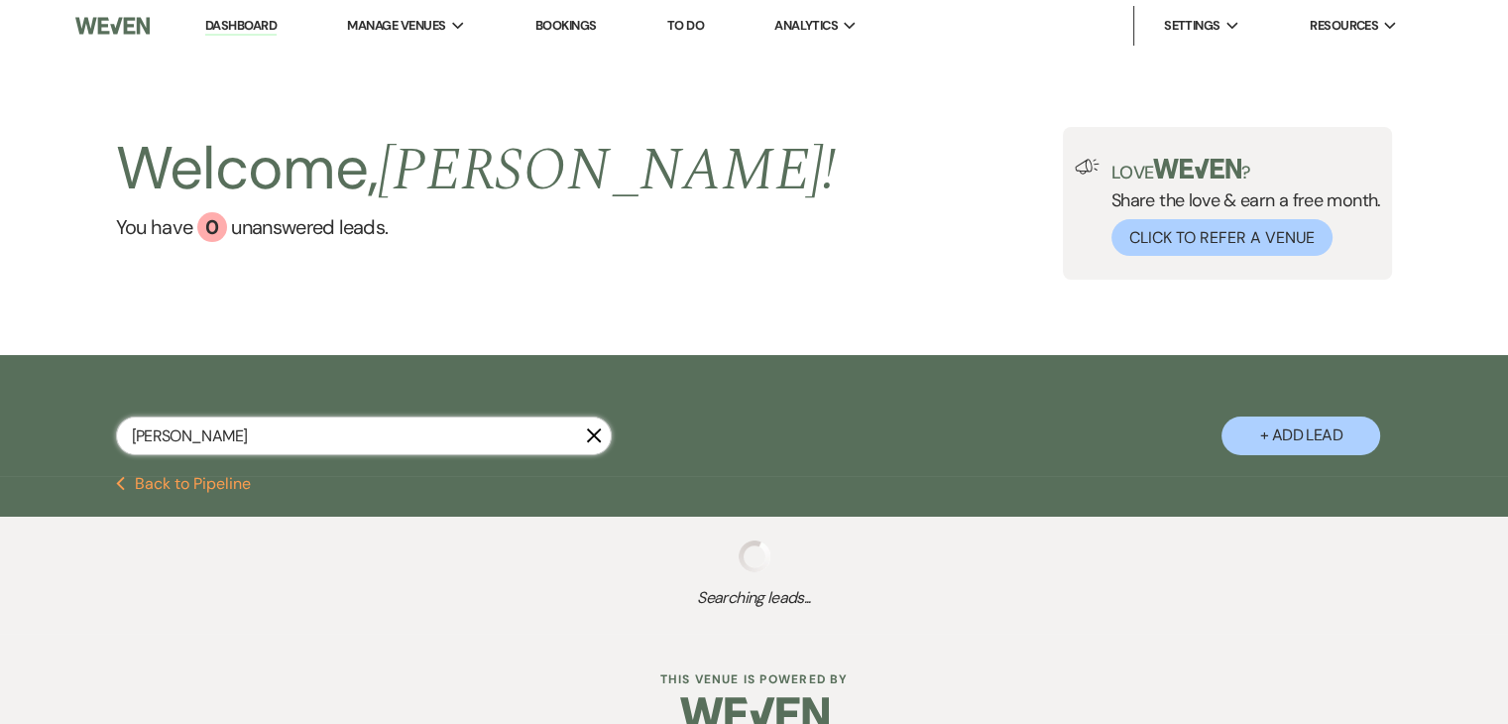
select select "5"
select select "8"
select select "7"
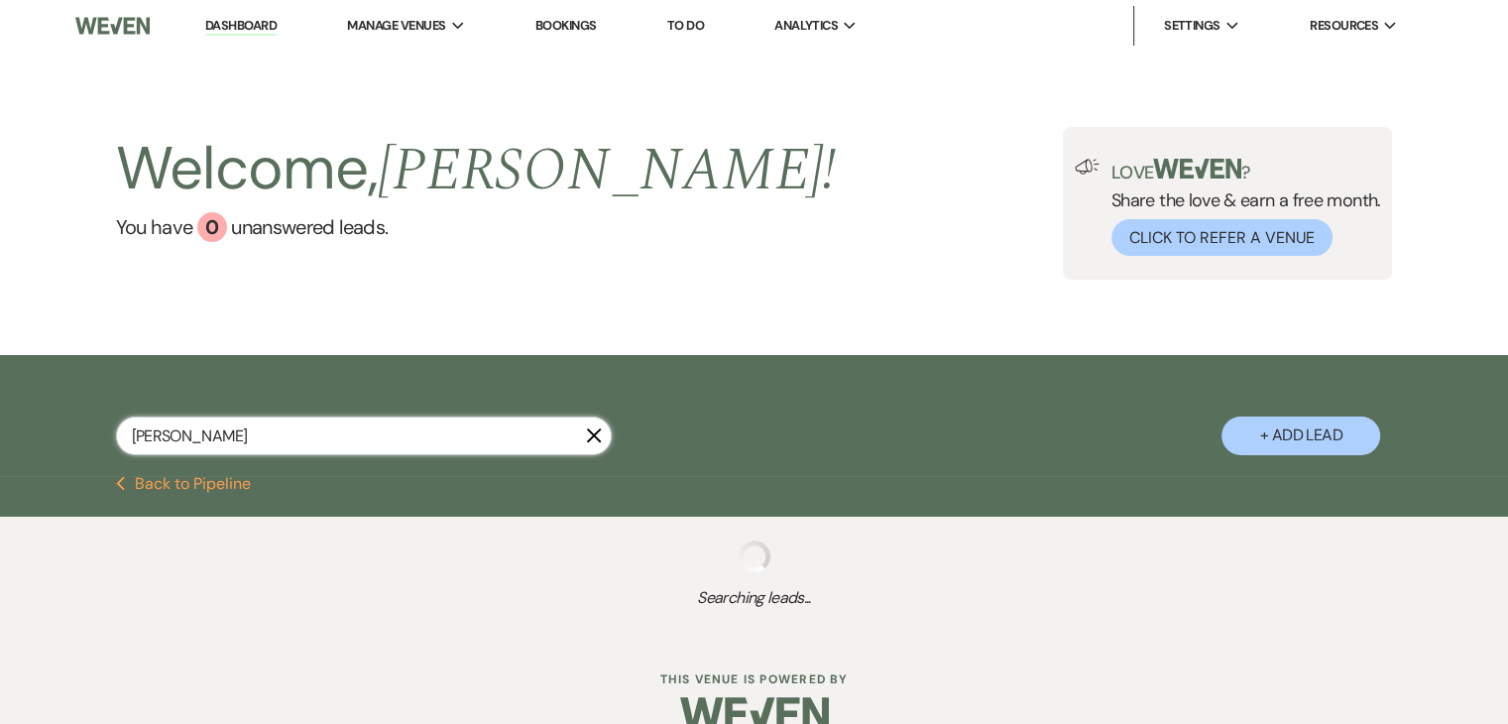
select select "8"
select select "5"
select select "8"
select select "6"
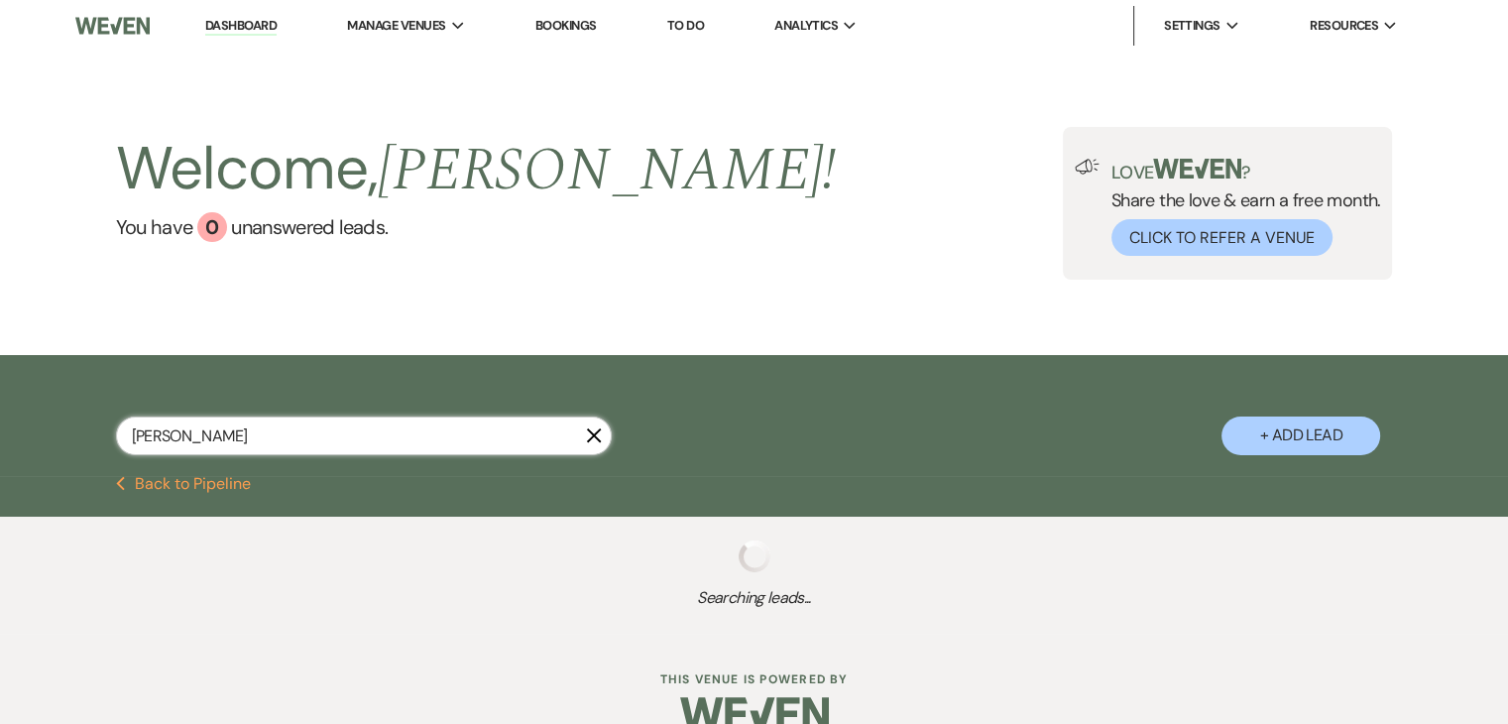
select select "8"
select select "5"
select select "8"
select select "11"
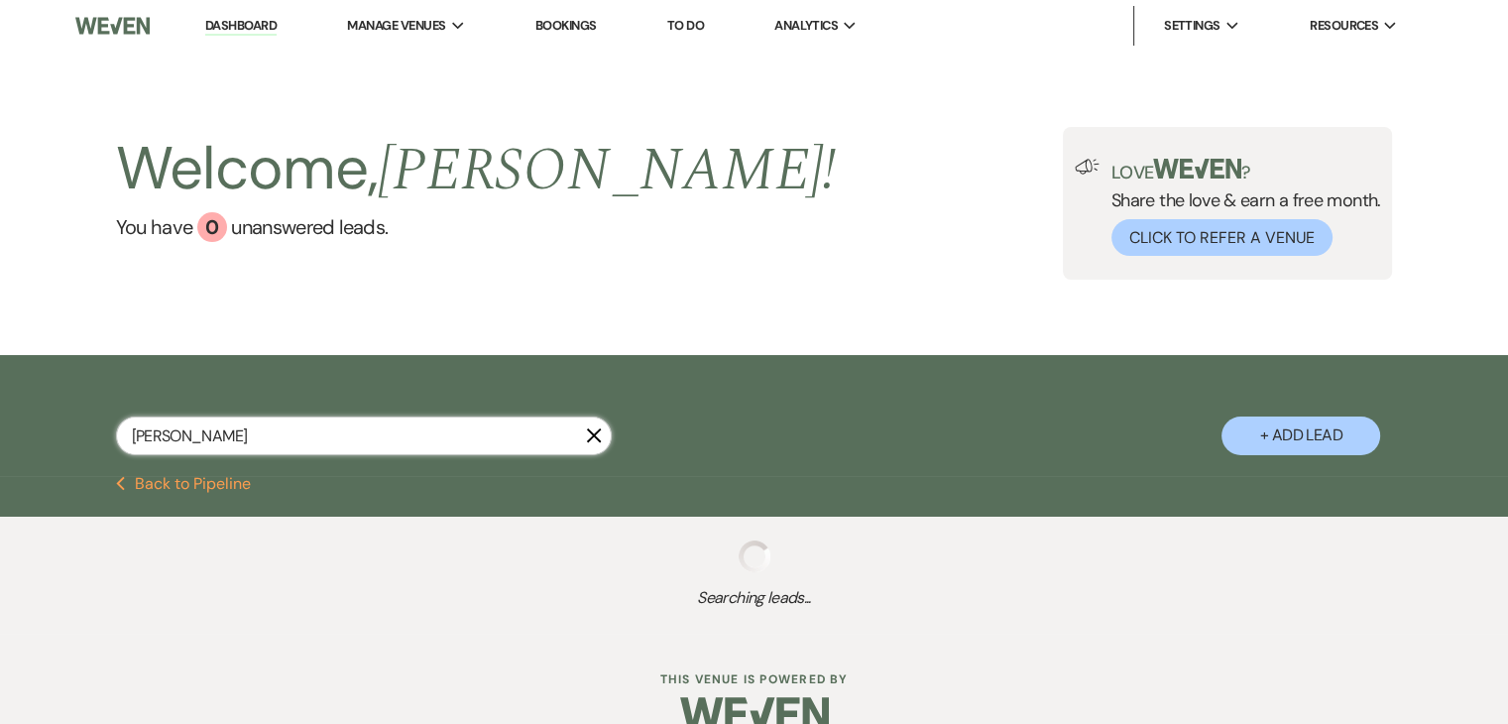
select select "8"
select select "6"
select select "8"
select select "6"
select select "8"
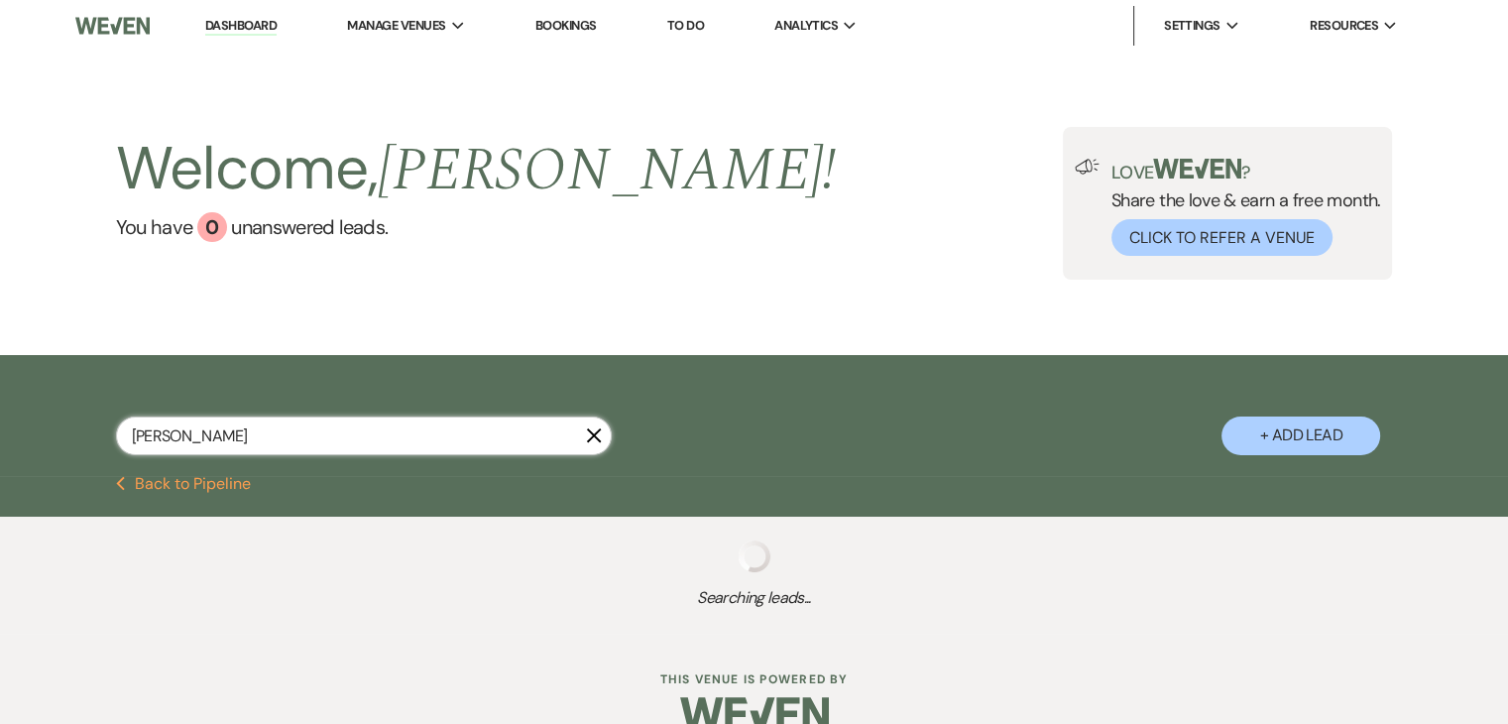
select select "5"
select select "8"
select select "4"
select select "8"
select select "5"
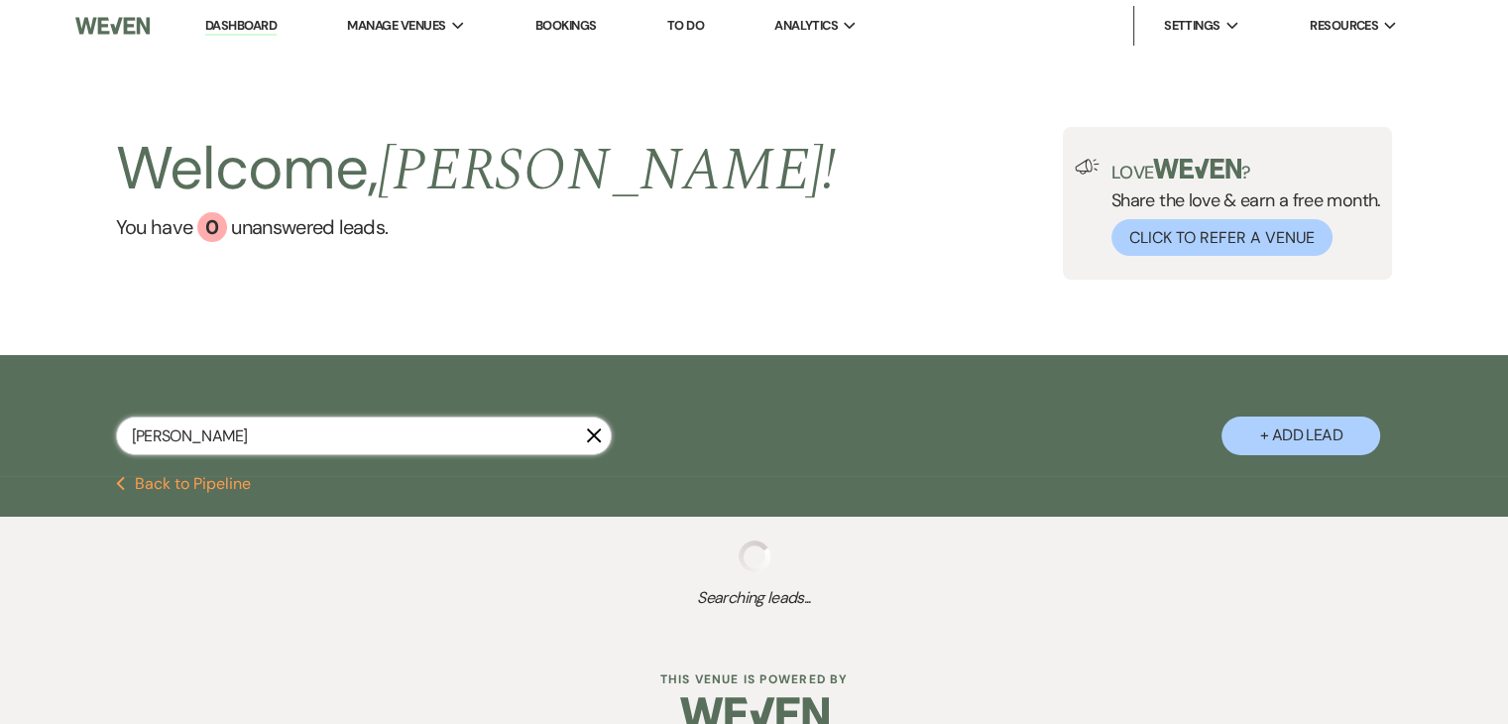
select select "8"
select select "5"
select select "8"
select select "5"
select select "8"
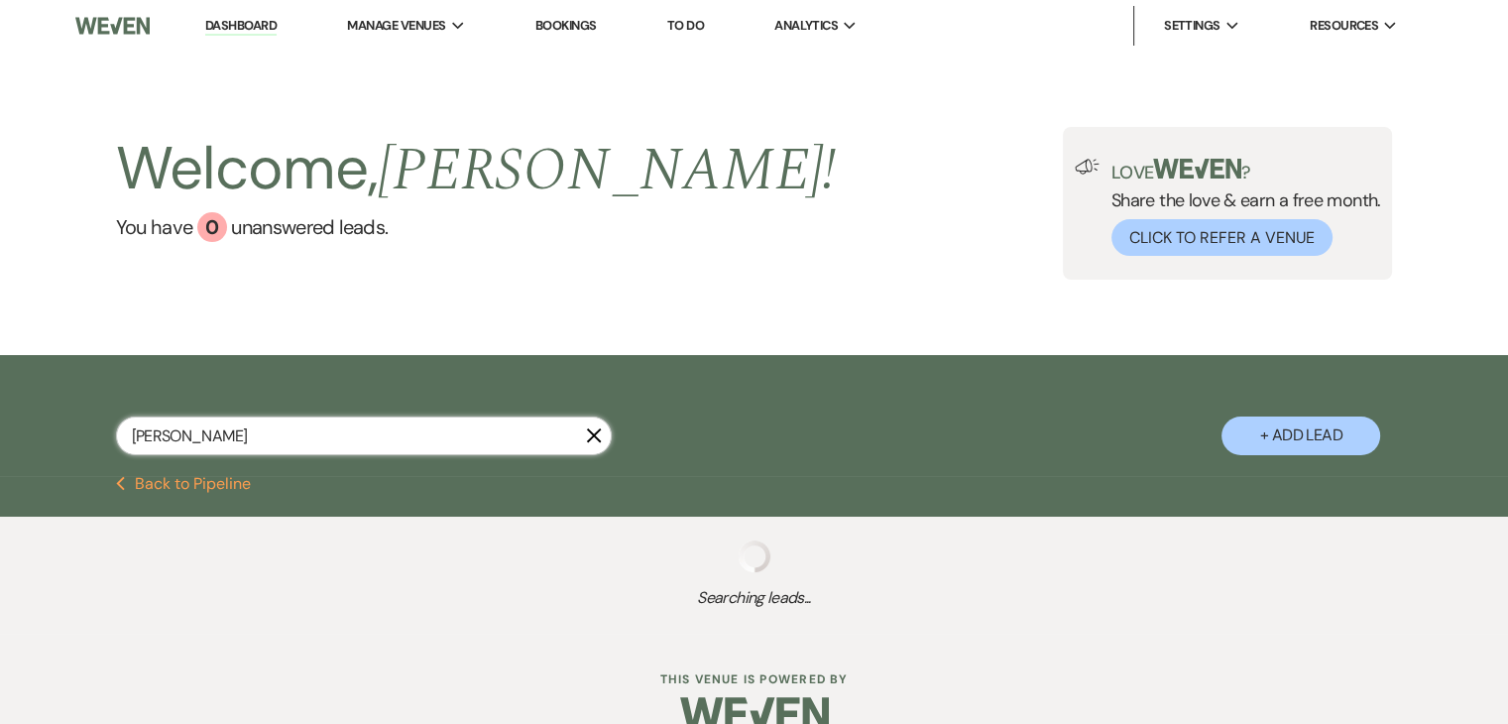
select select "5"
select select "8"
select select "6"
select select "8"
select select "5"
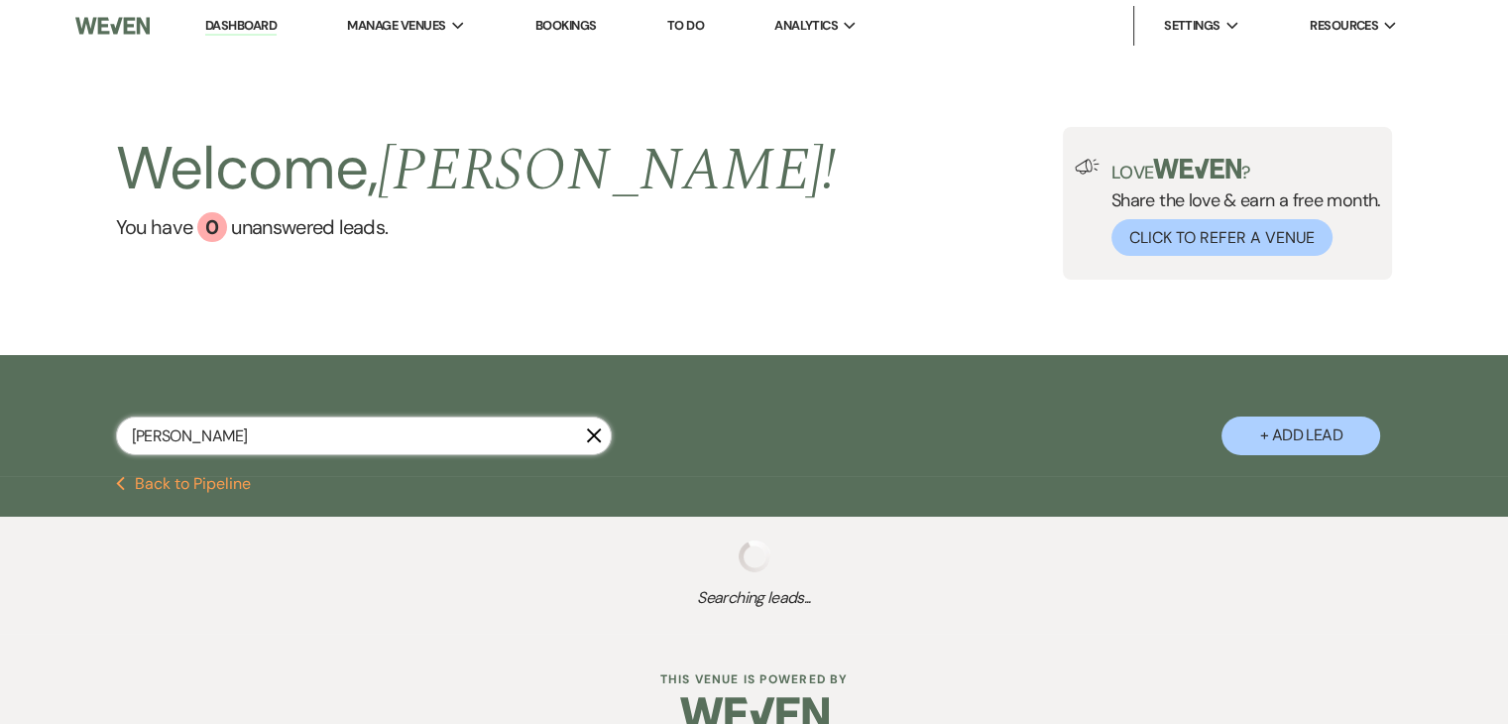
select select "8"
select select "4"
select select "8"
select select "5"
select select "8"
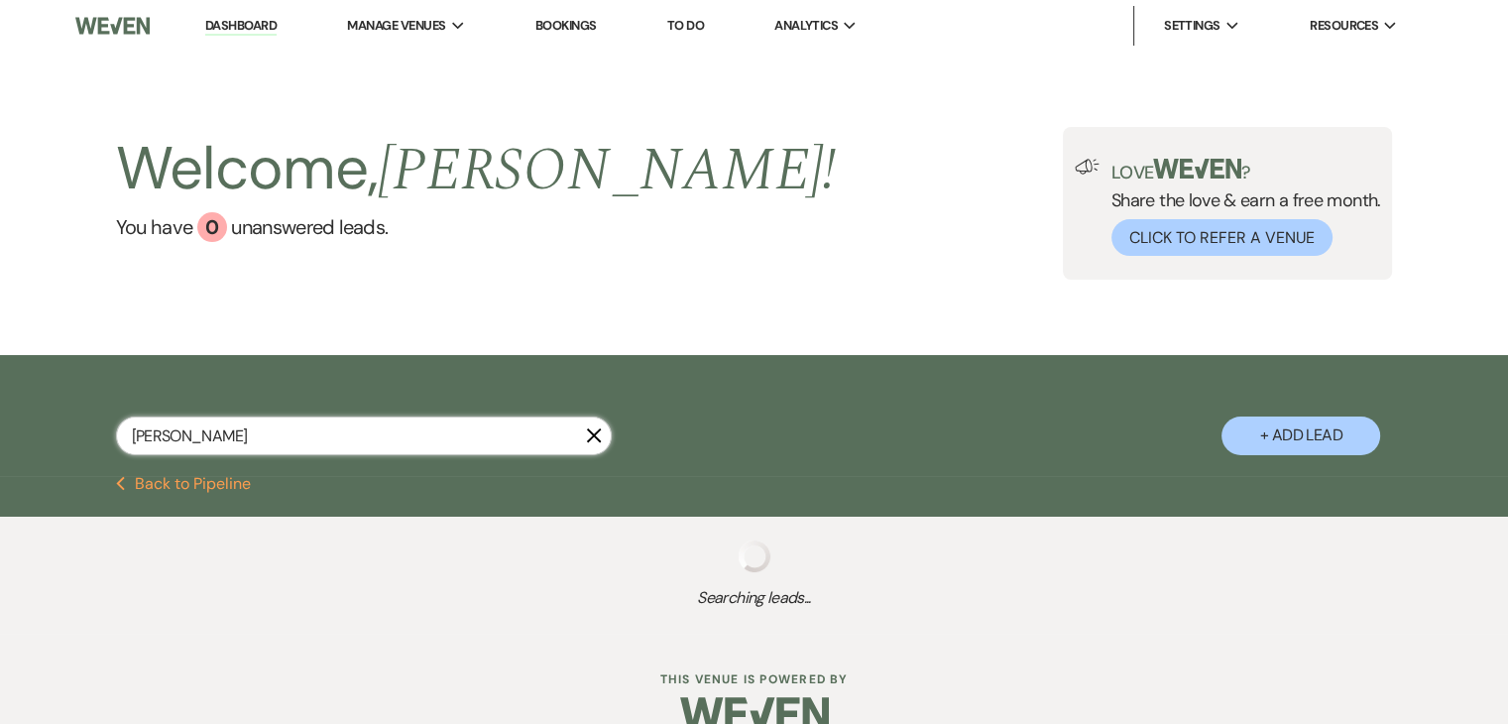
select select "4"
select select "8"
select select "5"
select select "8"
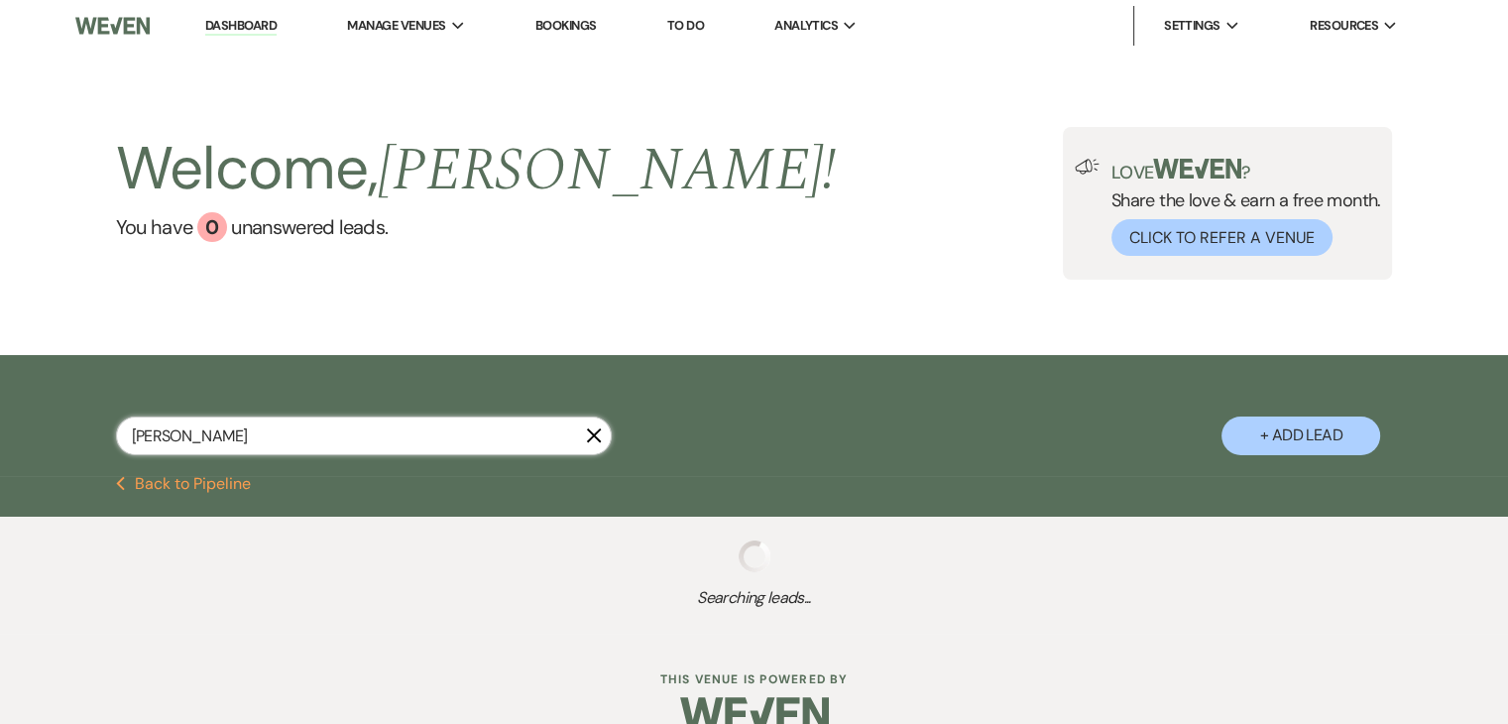
select select "4"
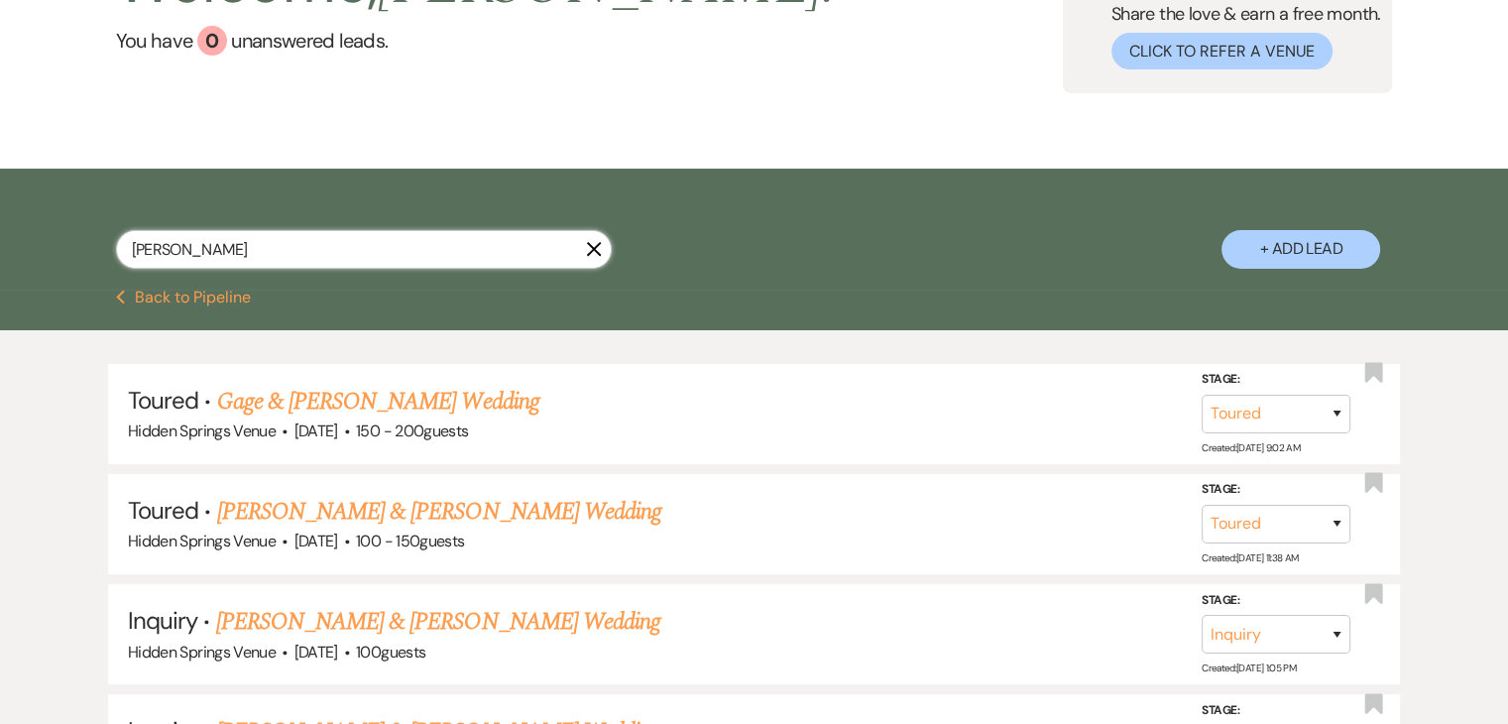
scroll to position [186, 0]
type input "[PERSON_NAME]"
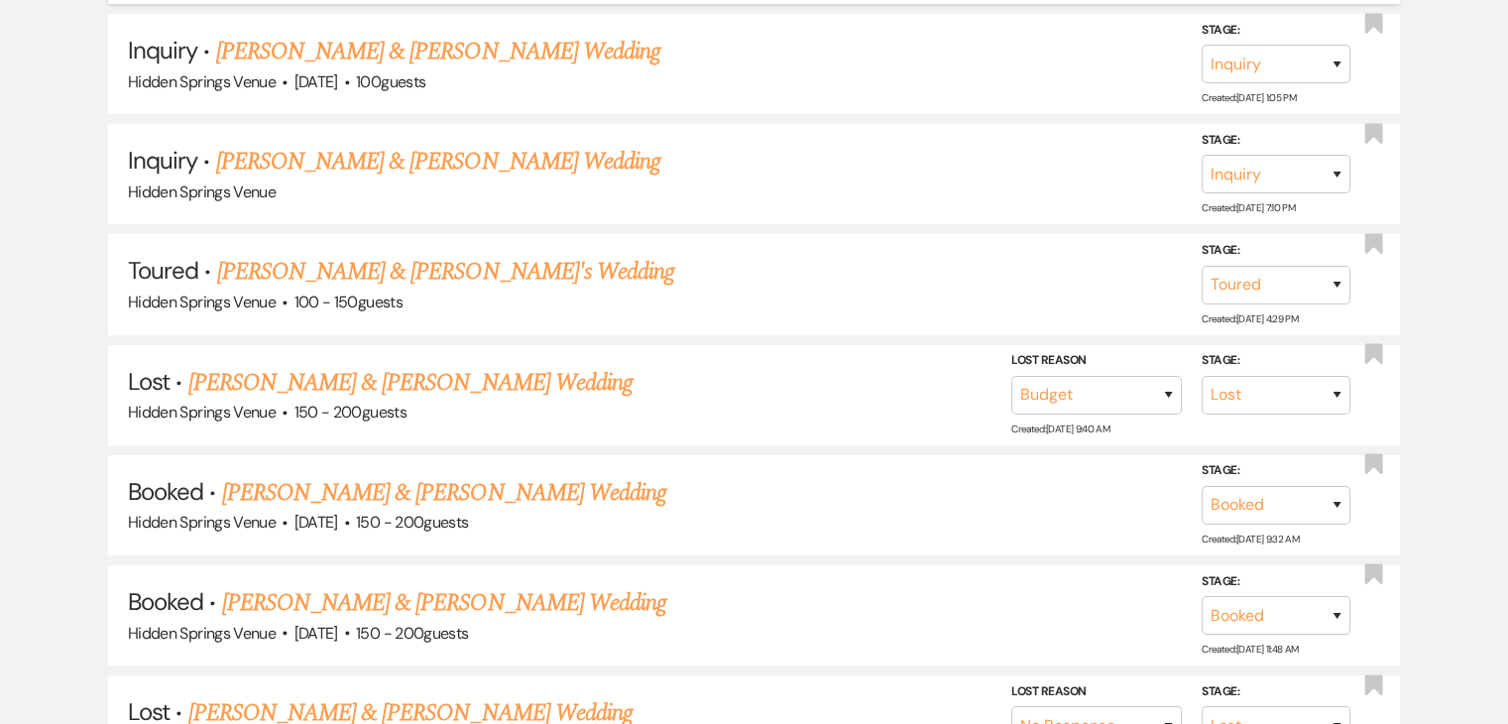
scroll to position [758, 0]
click at [437, 490] on link "[PERSON_NAME] & [PERSON_NAME] Wedding" at bounding box center [444, 492] width 444 height 36
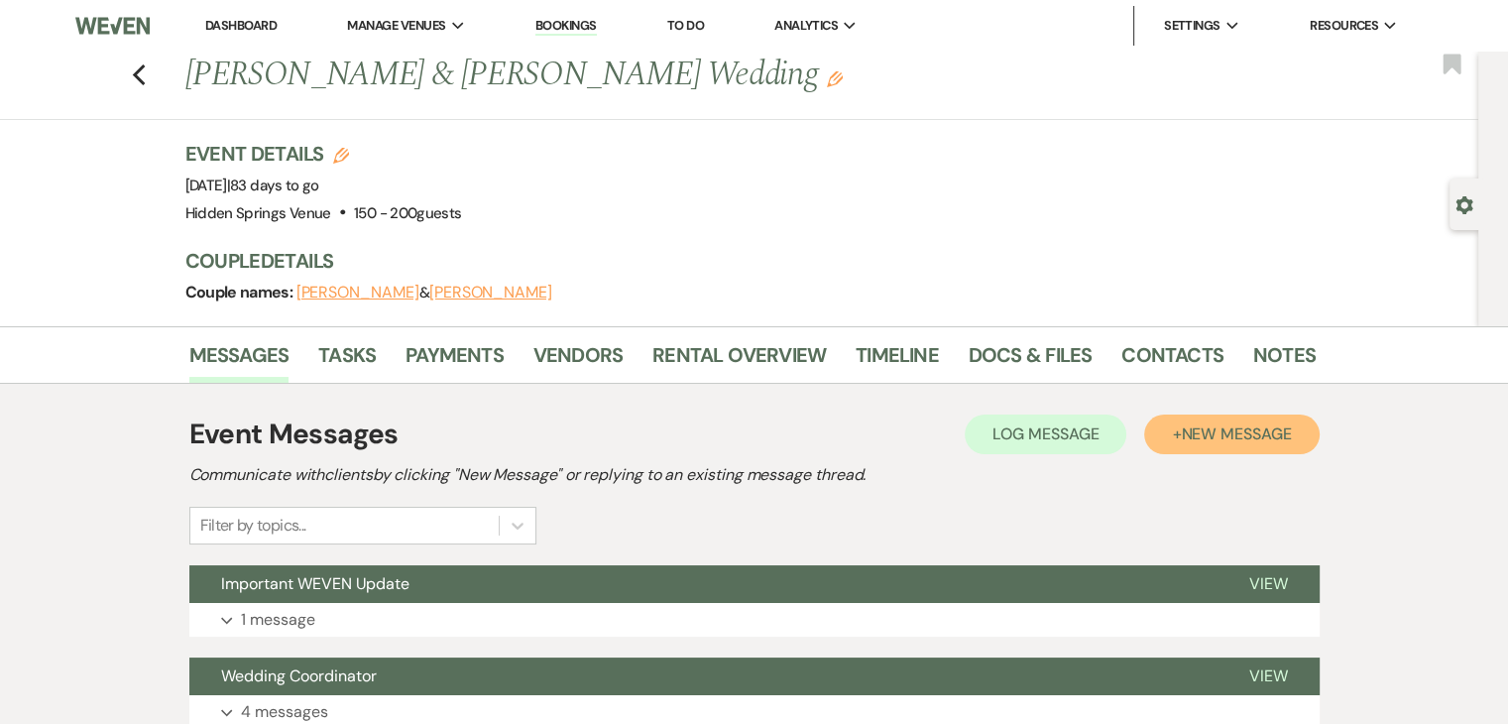
click at [1174, 437] on button "+ New Message" at bounding box center [1231, 434] width 175 height 40
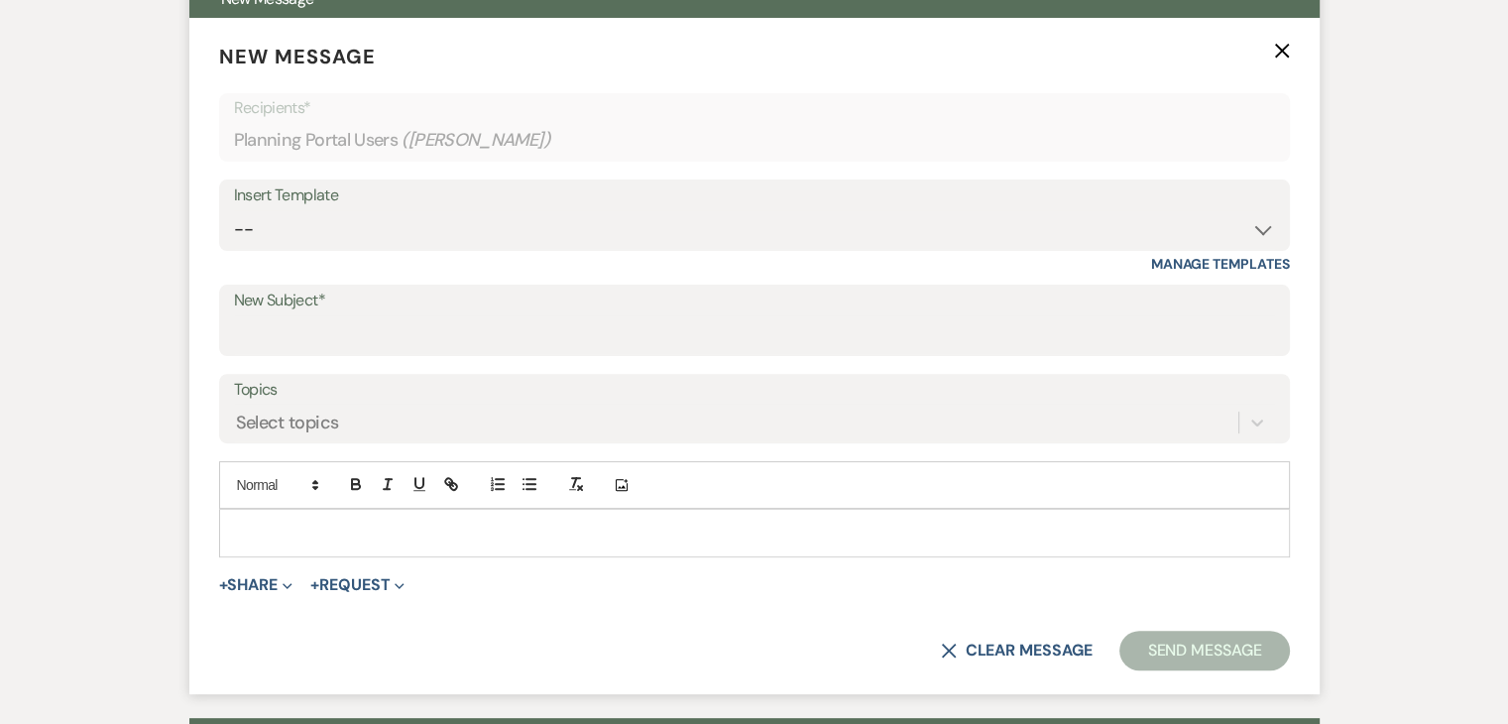
scroll to position [569, 0]
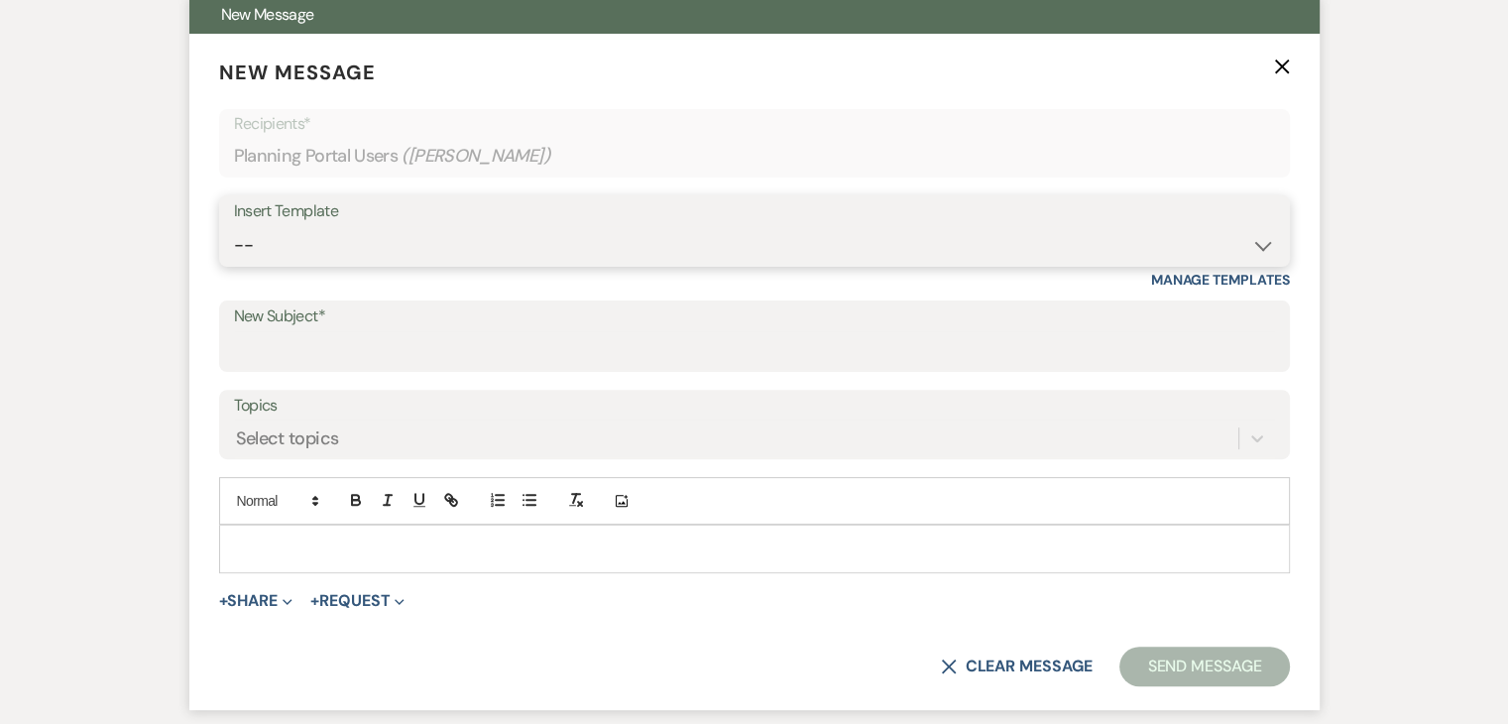
click at [446, 236] on select "-- Initial Inquiry Response Tour Request Response Follow Up Review Email Check-…" at bounding box center [754, 245] width 1041 height 39
select select "4218"
click at [234, 226] on select "-- Initial Inquiry Response Tour Request Response Follow Up Review Email Check-…" at bounding box center [754, 245] width 1041 height 39
type input "Venue Payment Reminder"
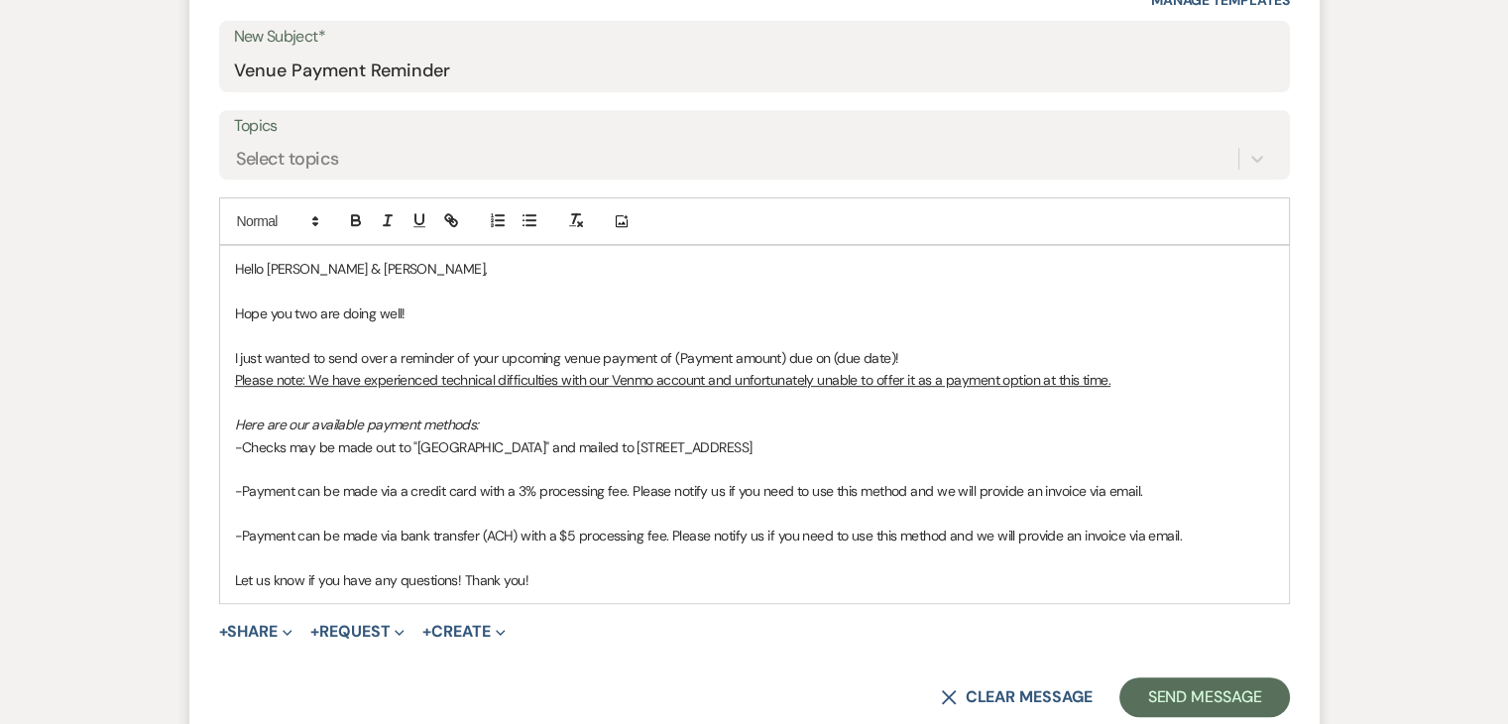
scroll to position [860, 0]
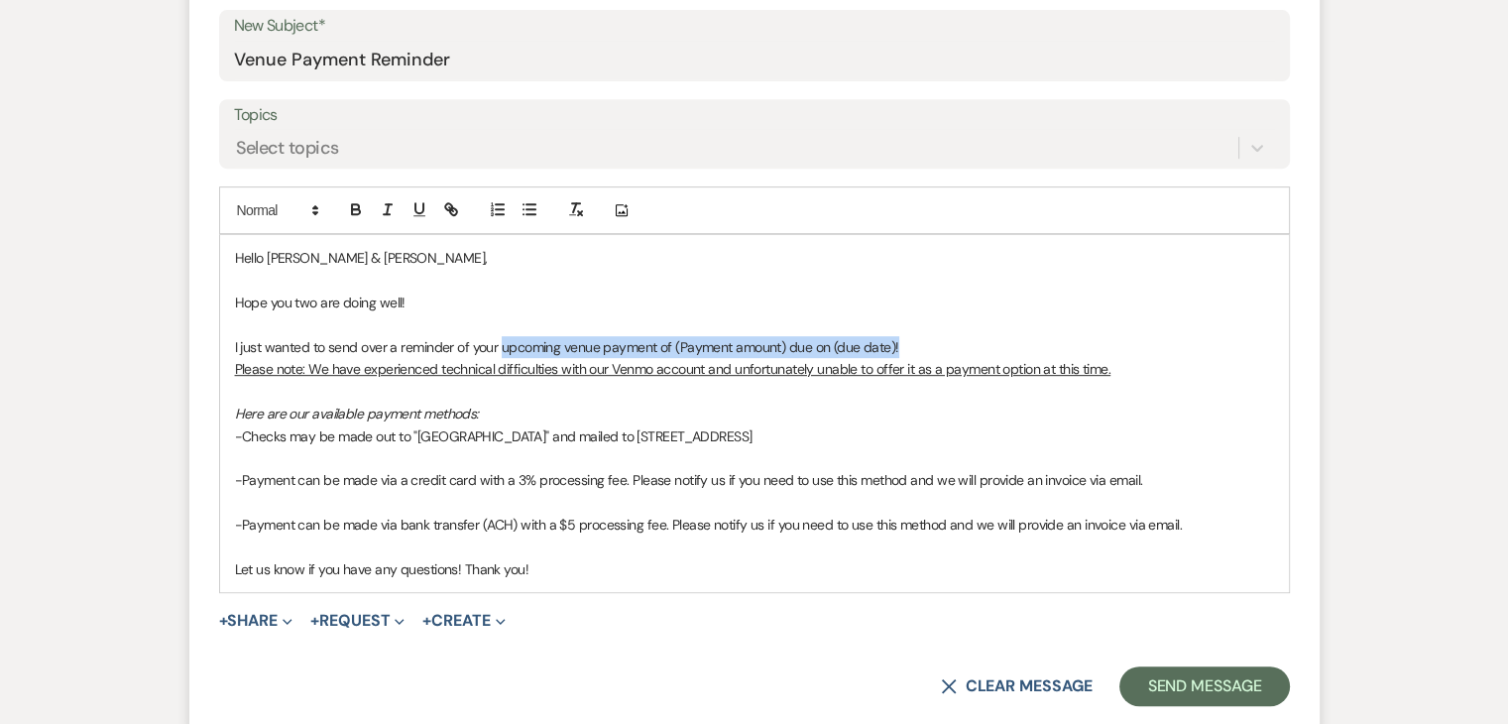
drag, startPoint x: 902, startPoint y: 346, endPoint x: 500, endPoint y: 352, distance: 402.6
click at [500, 352] on p "I just wanted to send over a reminder of your upcoming venue payment of (Paymen…" at bounding box center [754, 347] width 1039 height 22
click at [678, 358] on p "Please note: We have experienced technical difficulties with our Venmo account …" at bounding box center [754, 369] width 1039 height 22
click at [689, 341] on p "I just wanted to send over a reminder of your remaining payment balance." at bounding box center [754, 347] width 1039 height 22
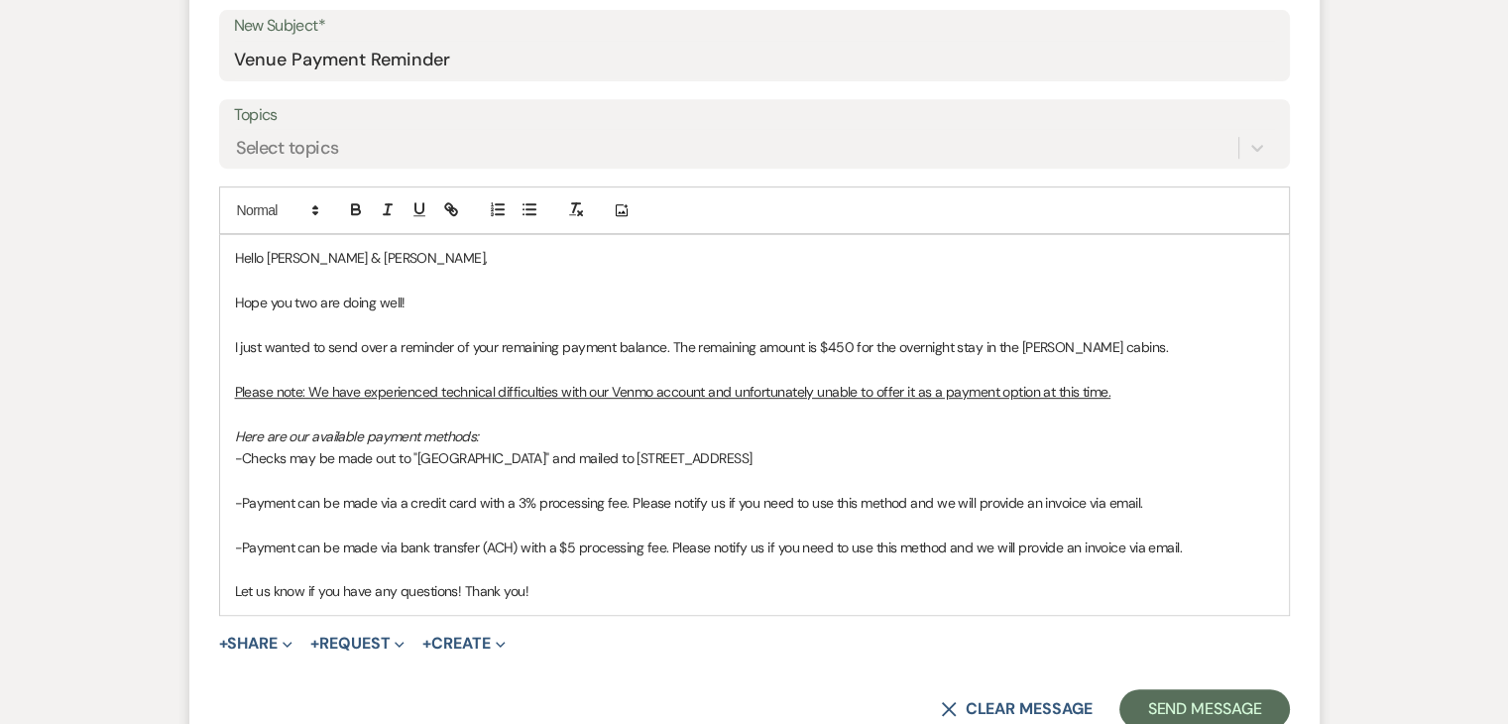
click at [1116, 349] on p "I just wanted to send over a reminder of your remaining payment balance. The re…" at bounding box center [754, 347] width 1039 height 22
click at [1106, 346] on span "I just wanted to send over a reminder of your remaining payment balance. The re…" at bounding box center [701, 347] width 933 height 18
click at [307, 588] on span "Let us know if you have any questions! Thank you!" at bounding box center [382, 591] width 295 height 18
click at [1160, 703] on button "Send Message" at bounding box center [1205, 709] width 170 height 40
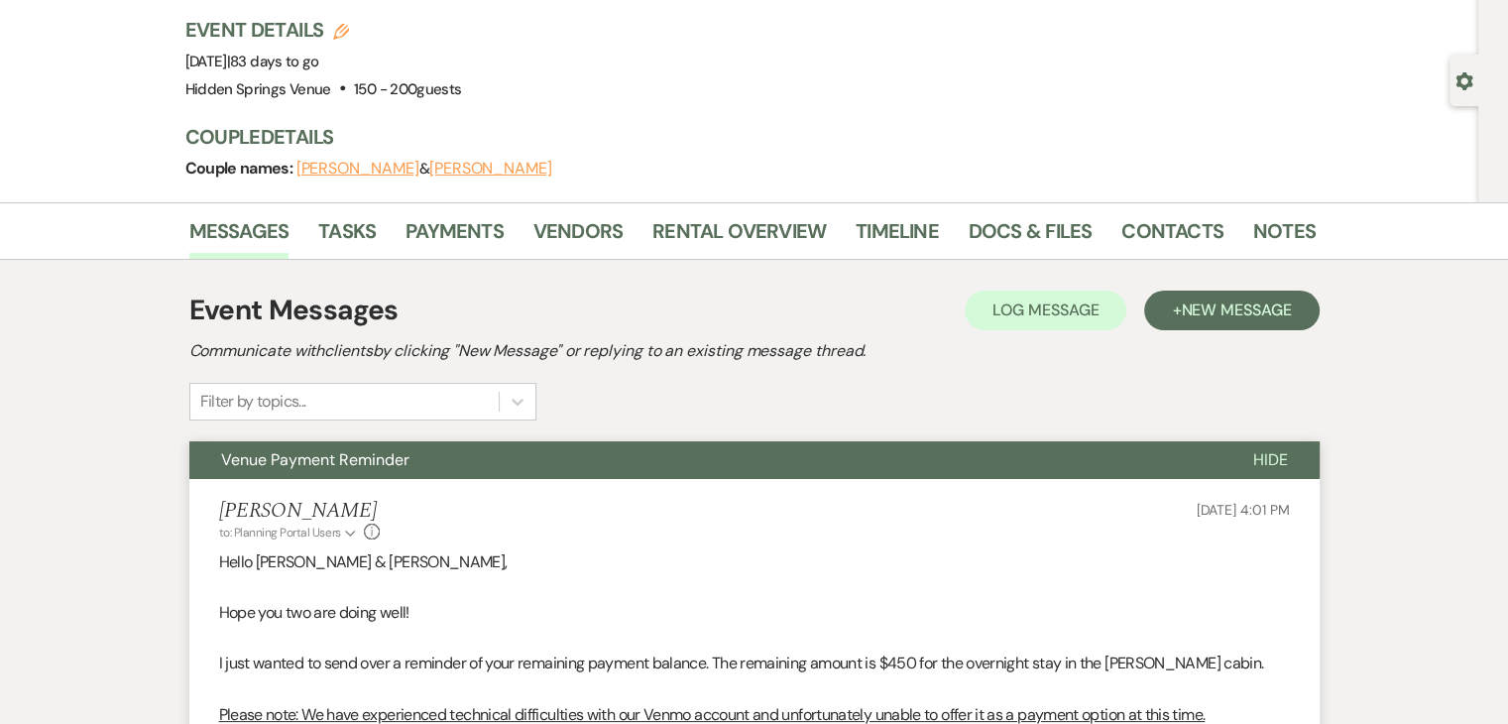
scroll to position [0, 0]
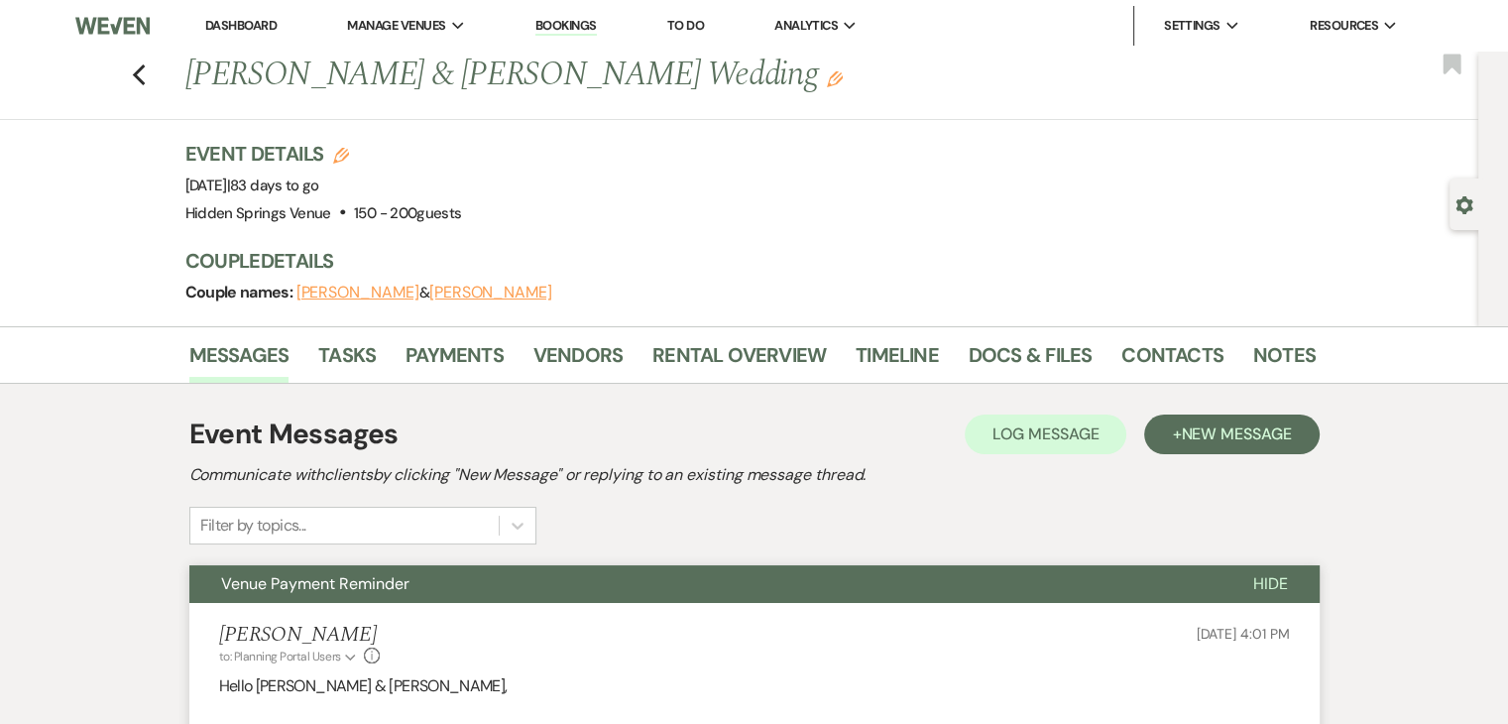
click at [259, 28] on link "Dashboard" at bounding box center [240, 25] width 71 height 17
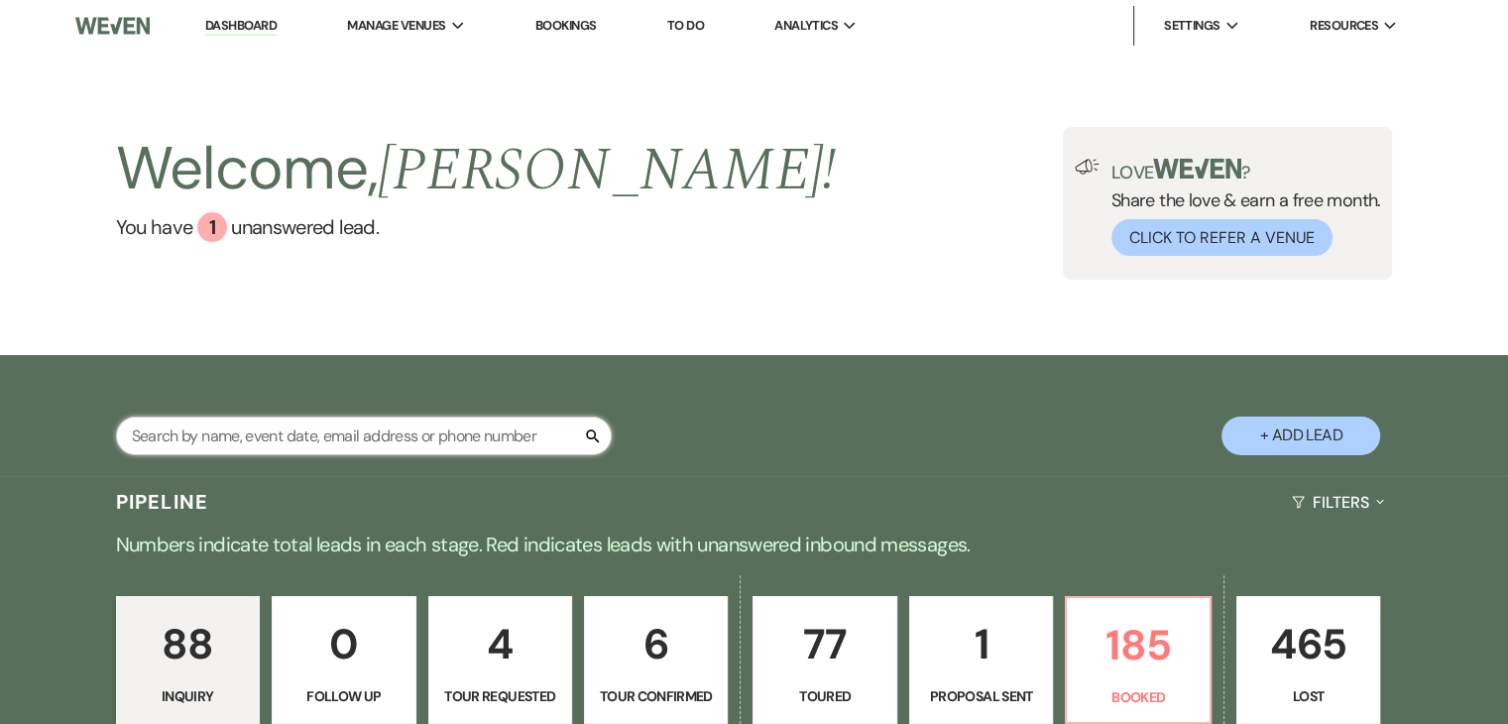
click at [488, 433] on input "text" at bounding box center [364, 435] width 496 height 39
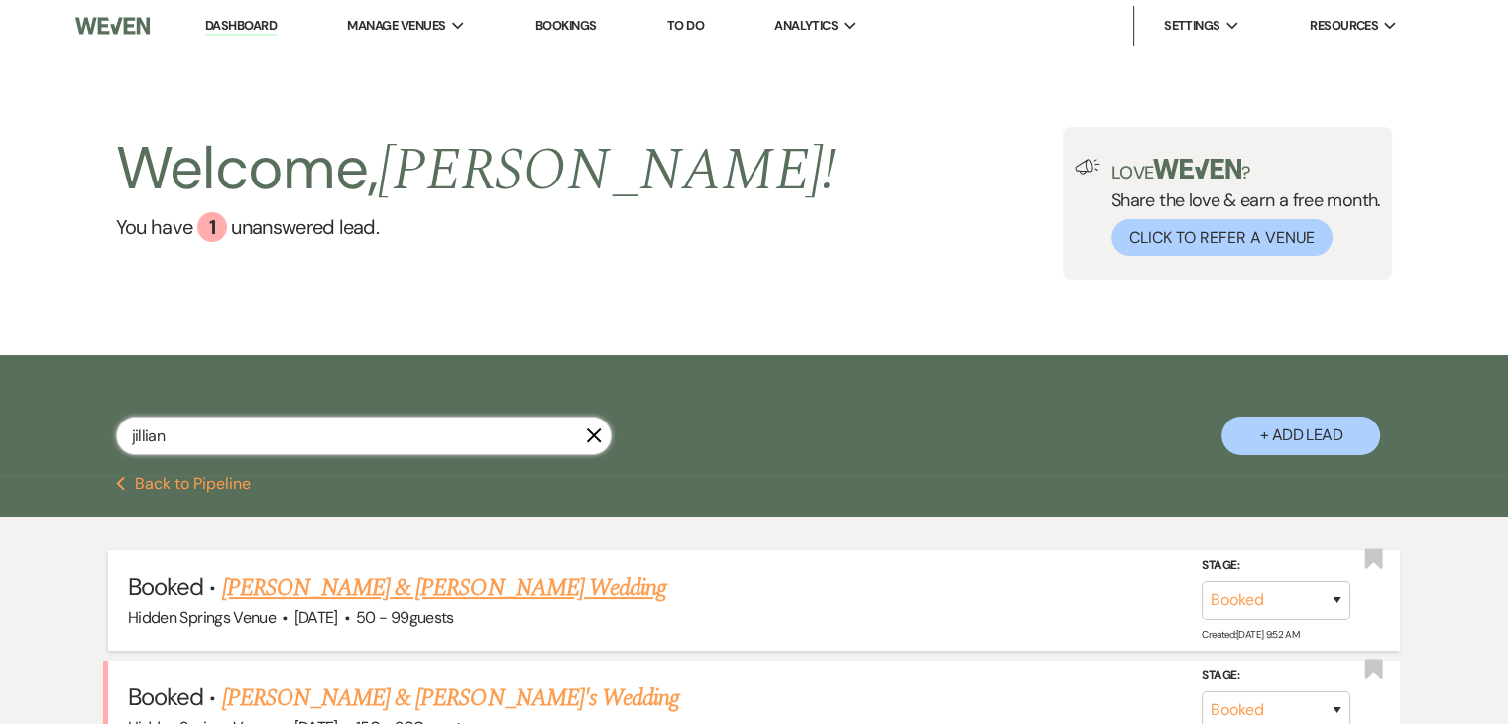
type input "jillian"
click at [488, 592] on link "[PERSON_NAME] & [PERSON_NAME] Wedding" at bounding box center [444, 588] width 444 height 36
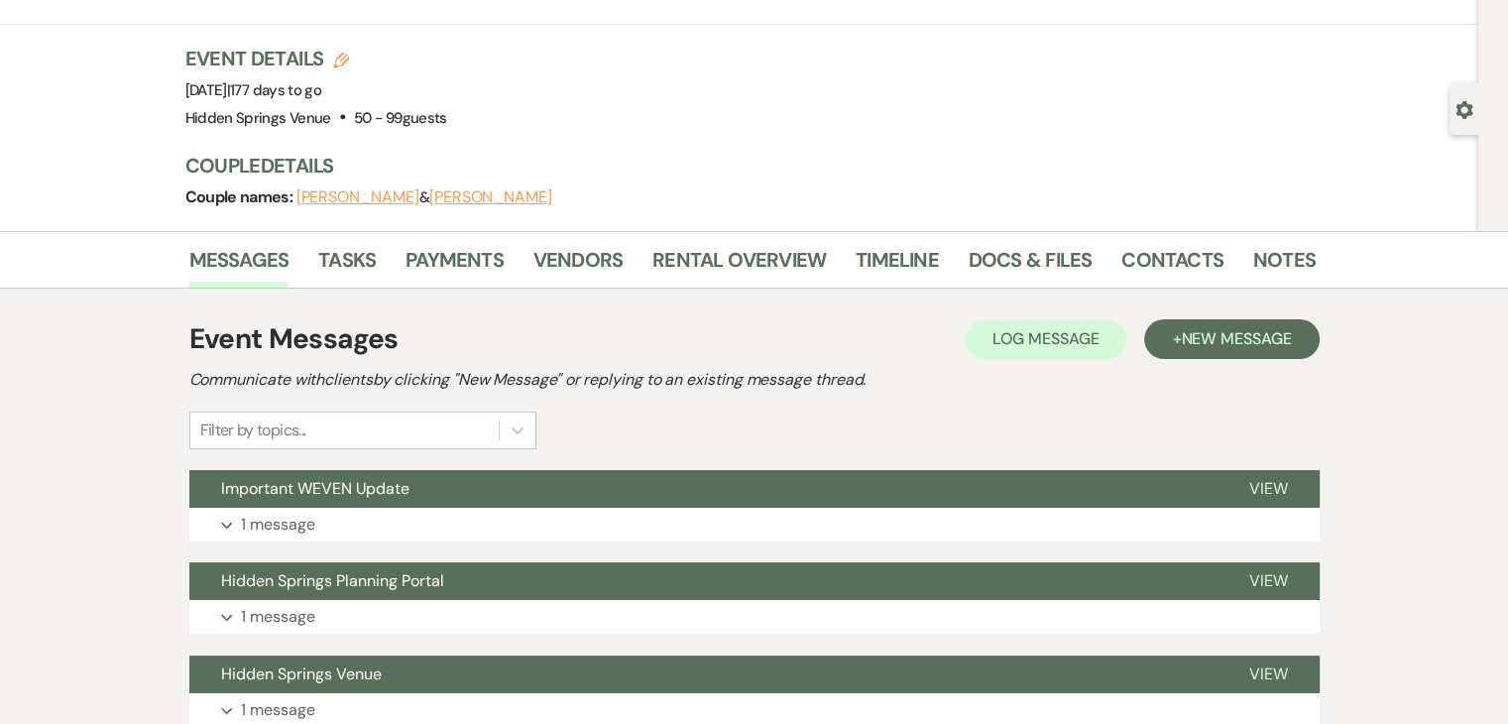
scroll to position [87, 0]
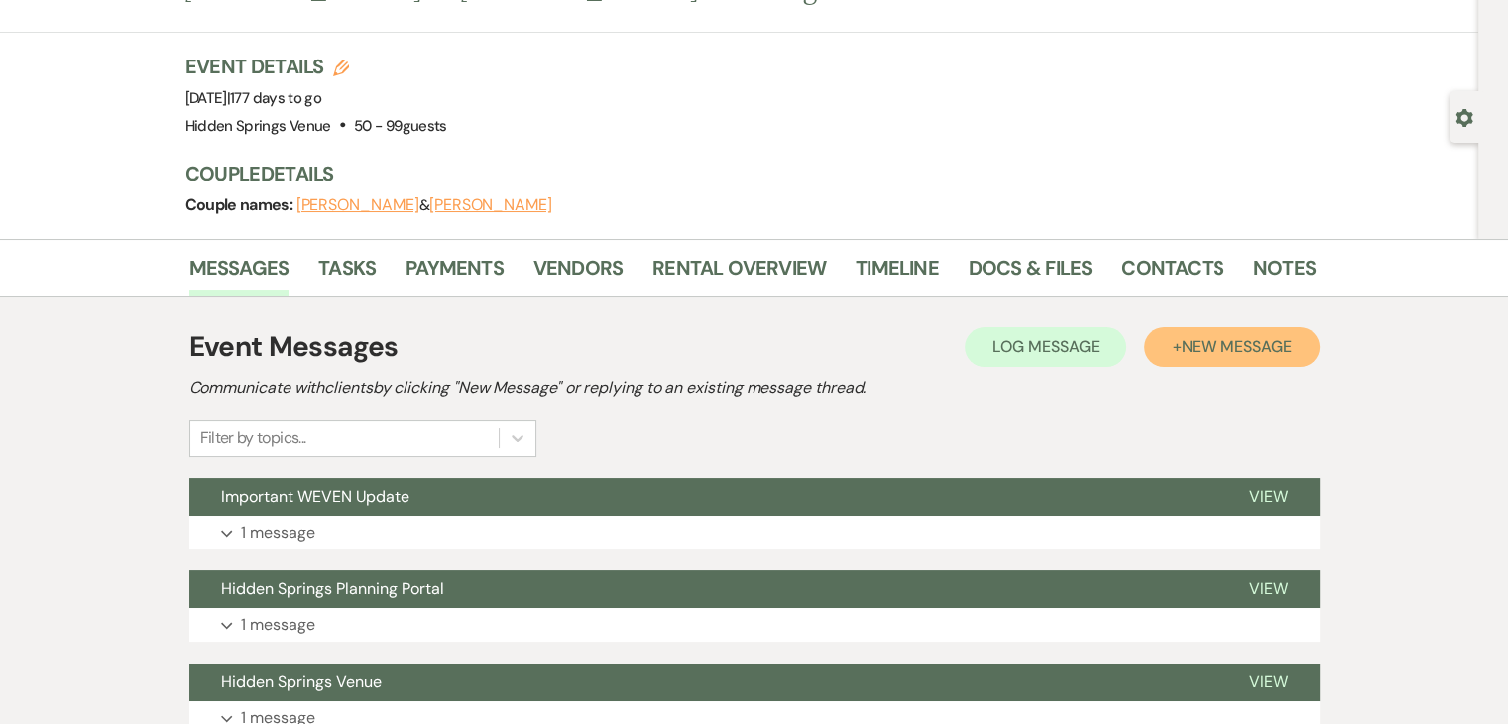
click at [1229, 332] on button "+ New Message" at bounding box center [1231, 347] width 175 height 40
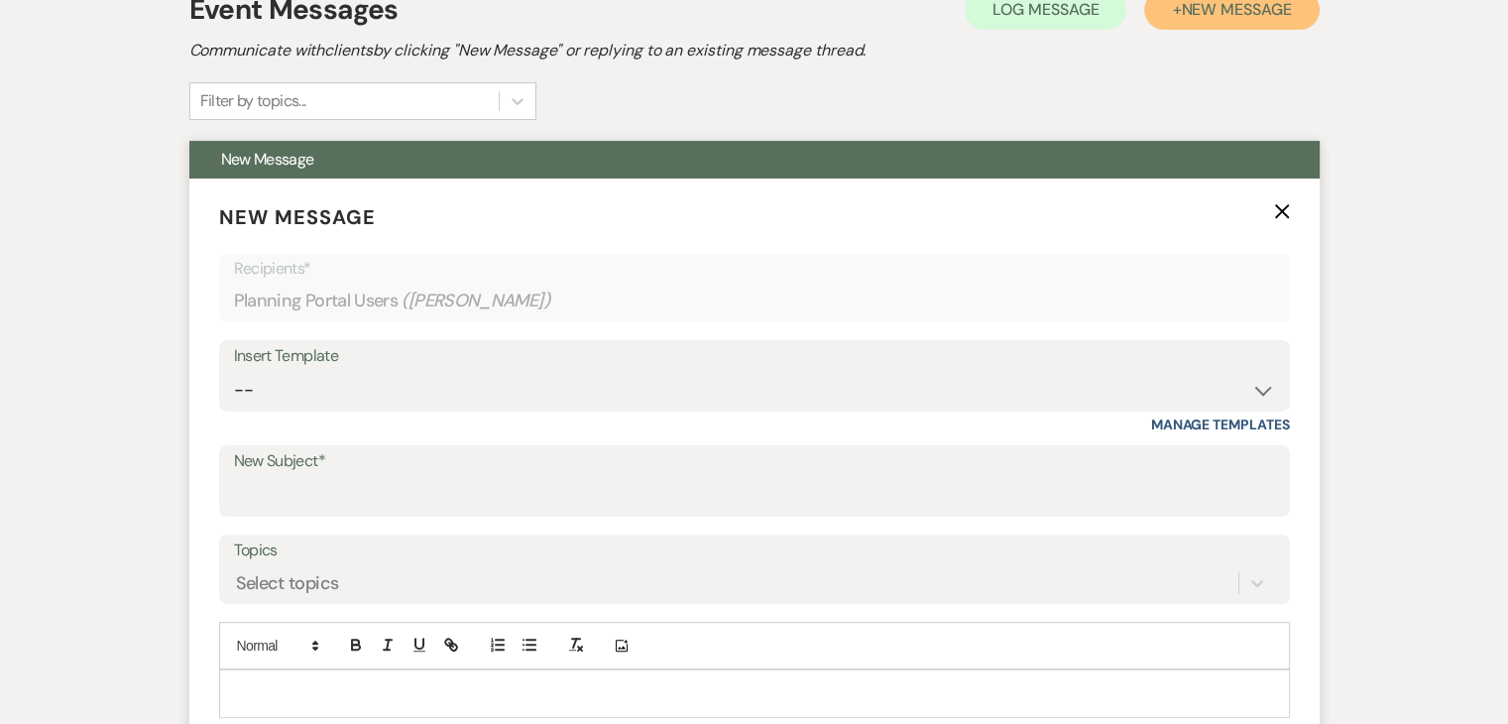
scroll to position [431, 0]
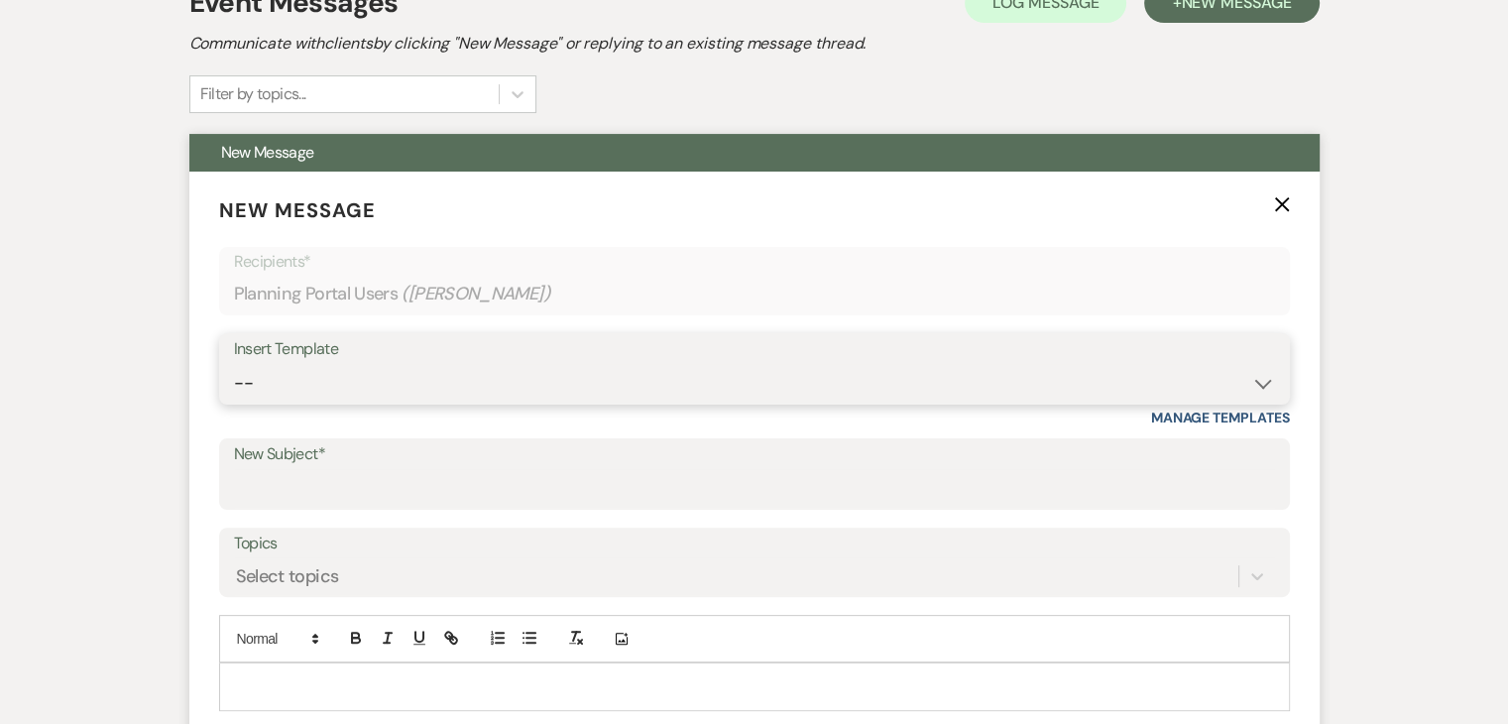
click at [377, 378] on select "-- Initial Inquiry Response Tour Request Response Follow Up Review Email Check-…" at bounding box center [754, 383] width 1041 height 39
select select "4218"
click at [234, 364] on select "-- Initial Inquiry Response Tour Request Response Follow Up Review Email Check-…" at bounding box center [754, 383] width 1041 height 39
type input "Venue Payment Reminder"
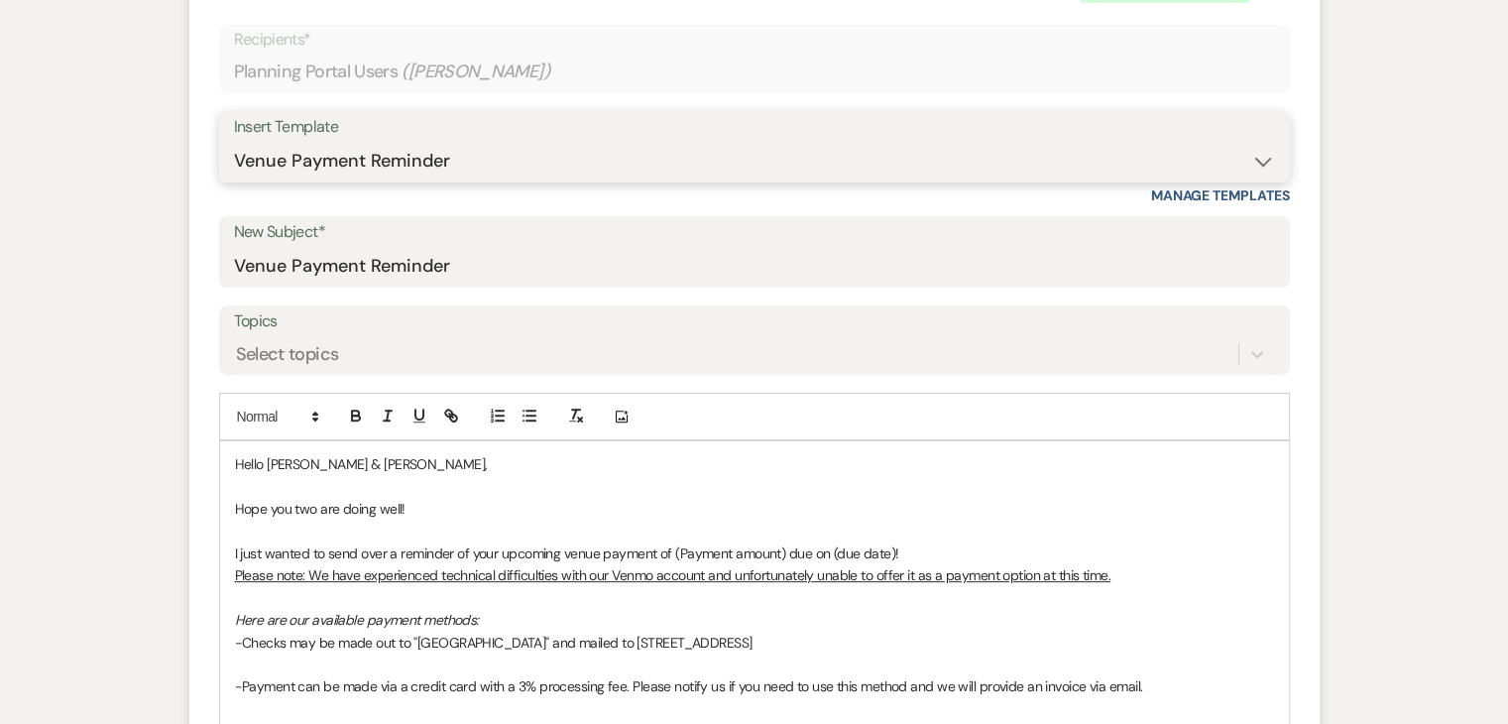
scroll to position [677, 0]
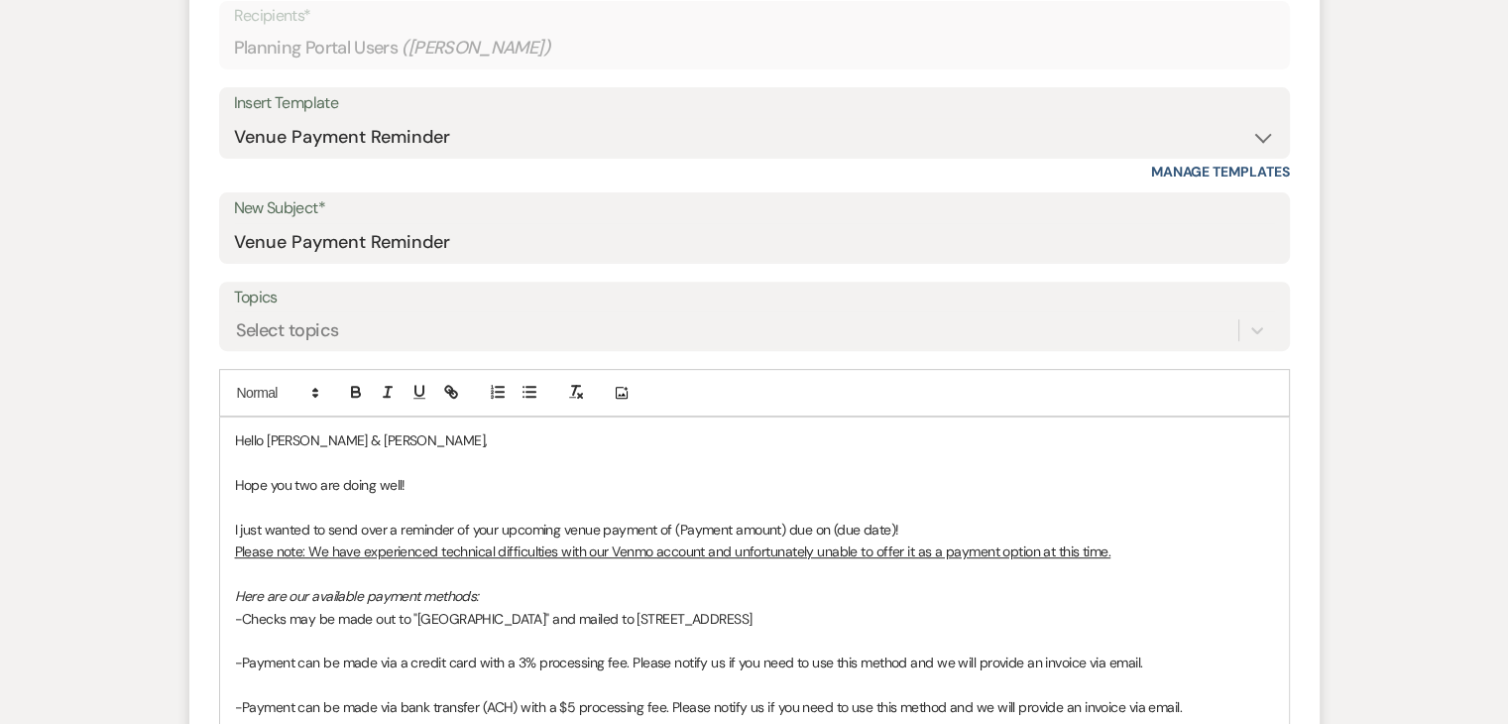
click at [567, 531] on span "I just wanted to send over a reminder of your upcoming venue payment of (Paymen…" at bounding box center [567, 530] width 664 height 18
click at [723, 526] on span "I just wanted to send over a reminder of your venue payment of (Payment amount)…" at bounding box center [536, 530] width 602 height 18
click at [989, 532] on p "I just wanted to send over a reminder of your venue payment of $2,375 + $500 (r…" at bounding box center [754, 530] width 1039 height 22
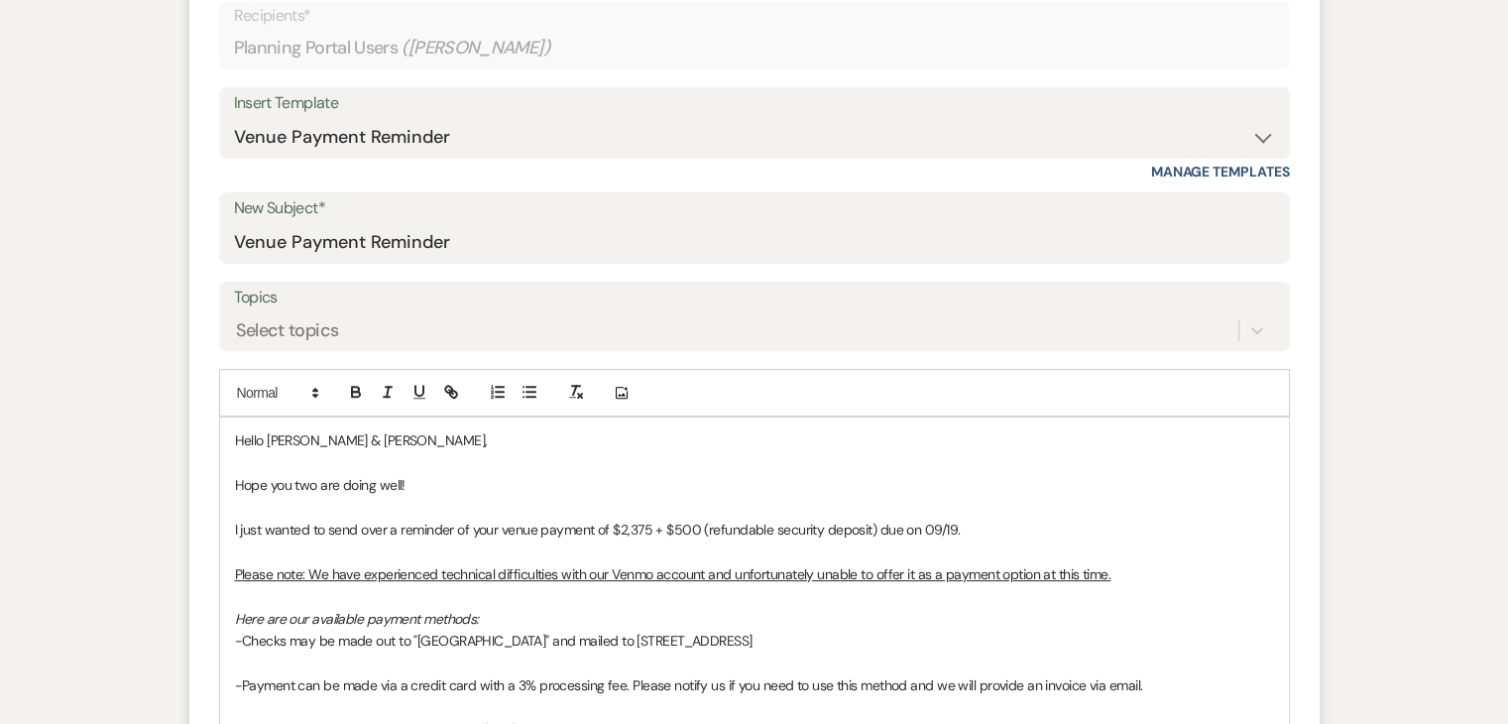
click at [852, 623] on p "Here are our available payment methods:" at bounding box center [754, 619] width 1039 height 22
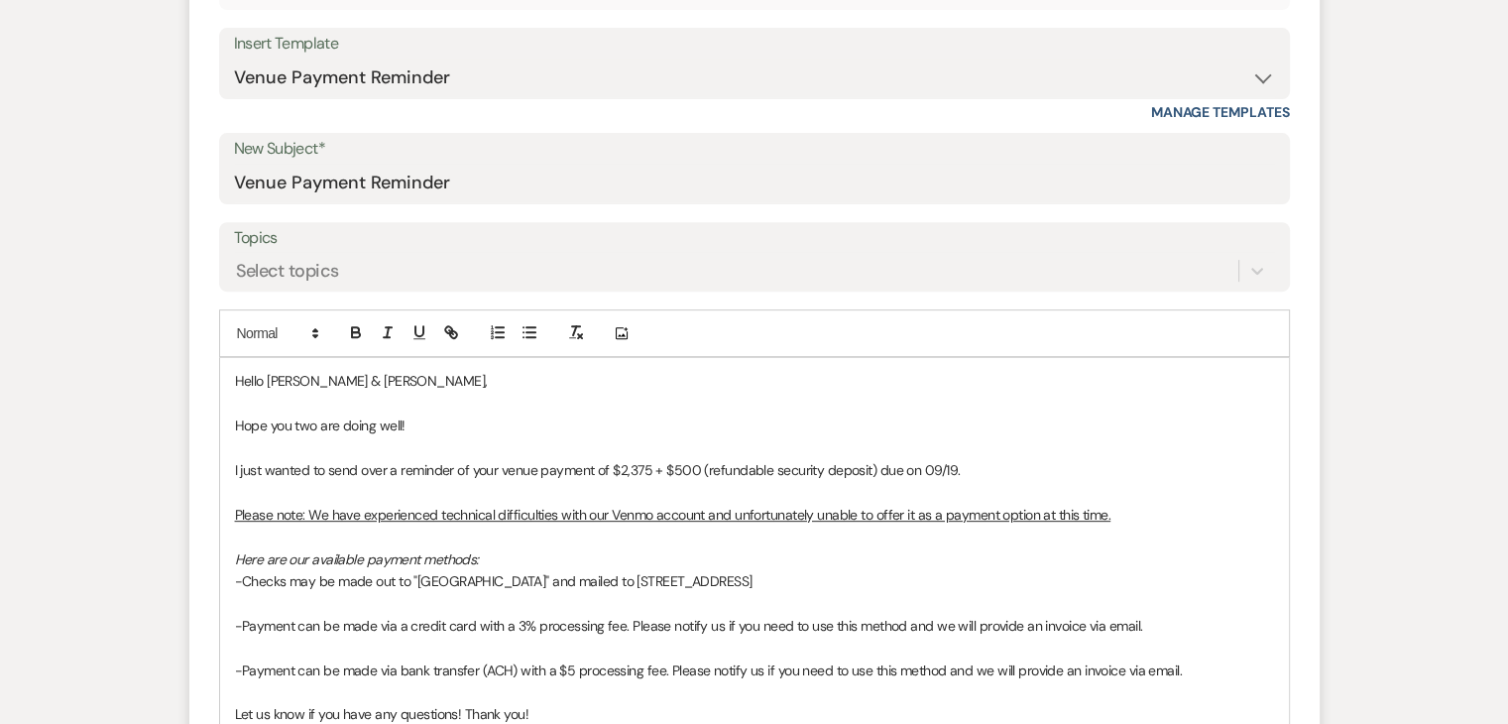
scroll to position [734, 0]
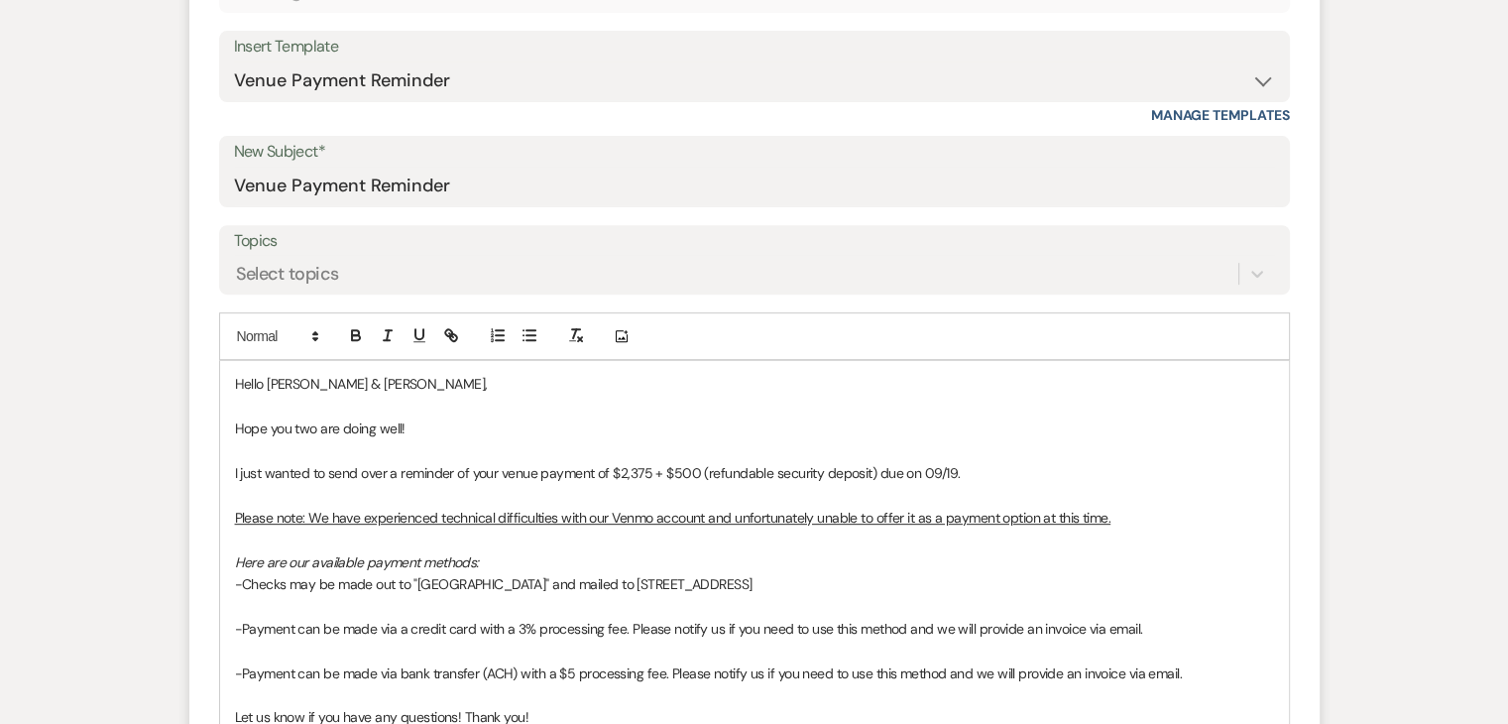
click at [860, 573] on p "-Checks may be made out to "[GEOGRAPHIC_DATA]" and mailed to [STREET_ADDRESS]" at bounding box center [754, 584] width 1039 height 22
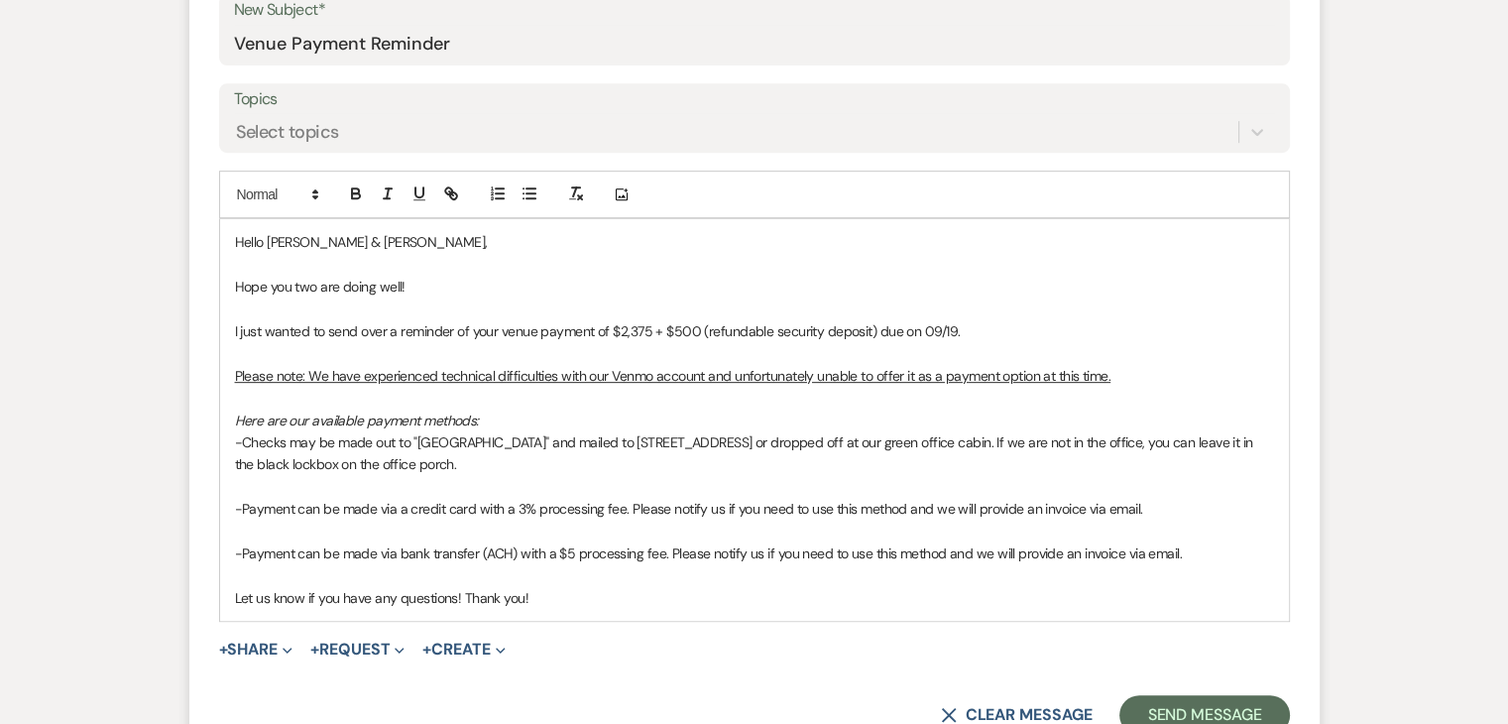
scroll to position [892, 0]
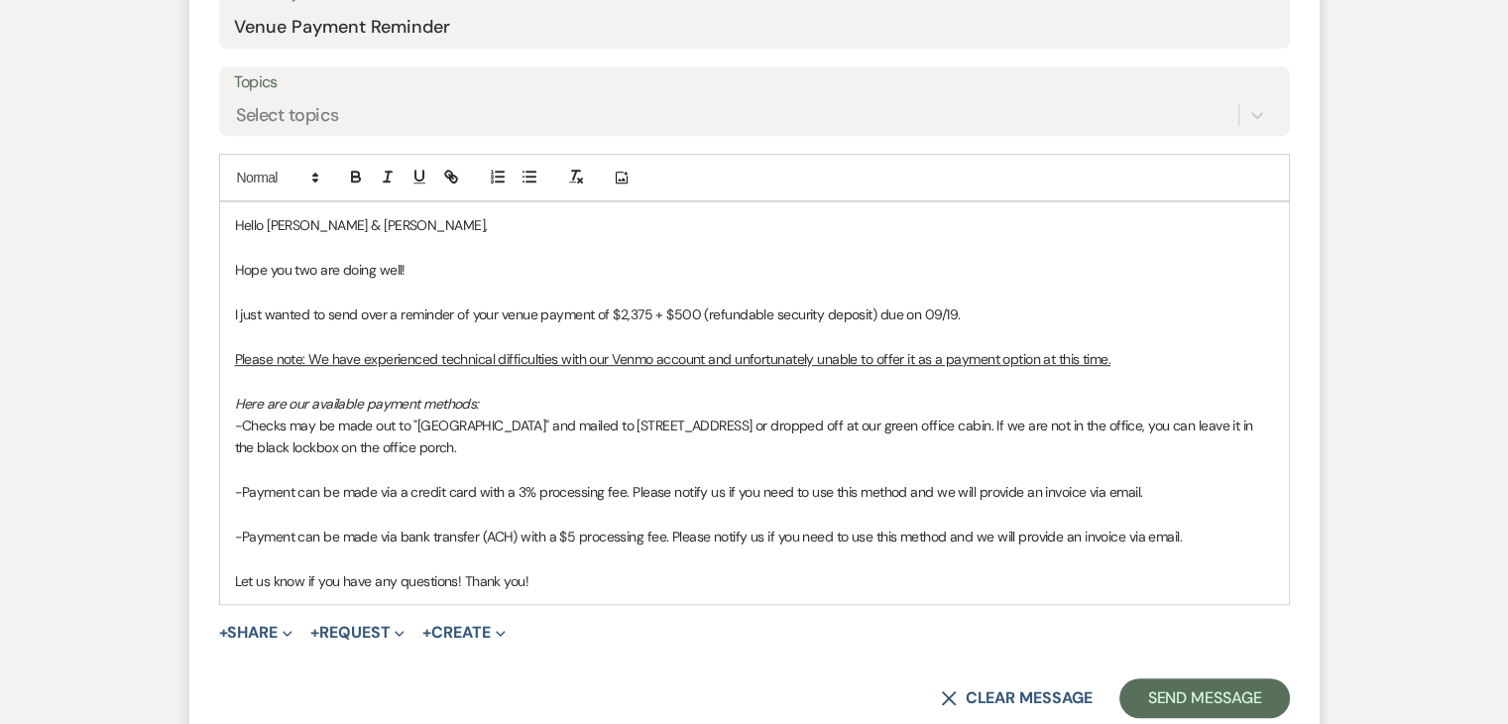
click at [303, 581] on span "Let us know if you have any questions! Thank you!" at bounding box center [382, 581] width 295 height 18
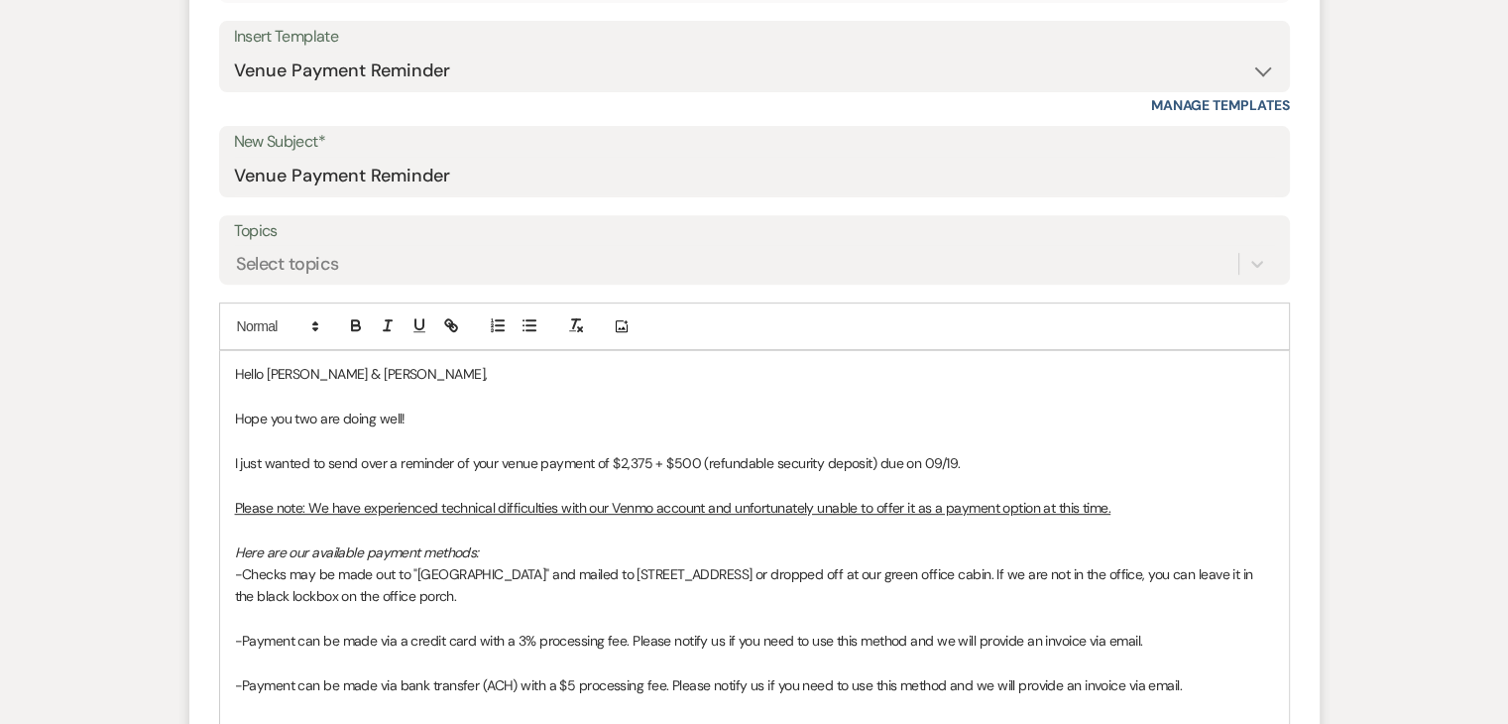
scroll to position [1043, 0]
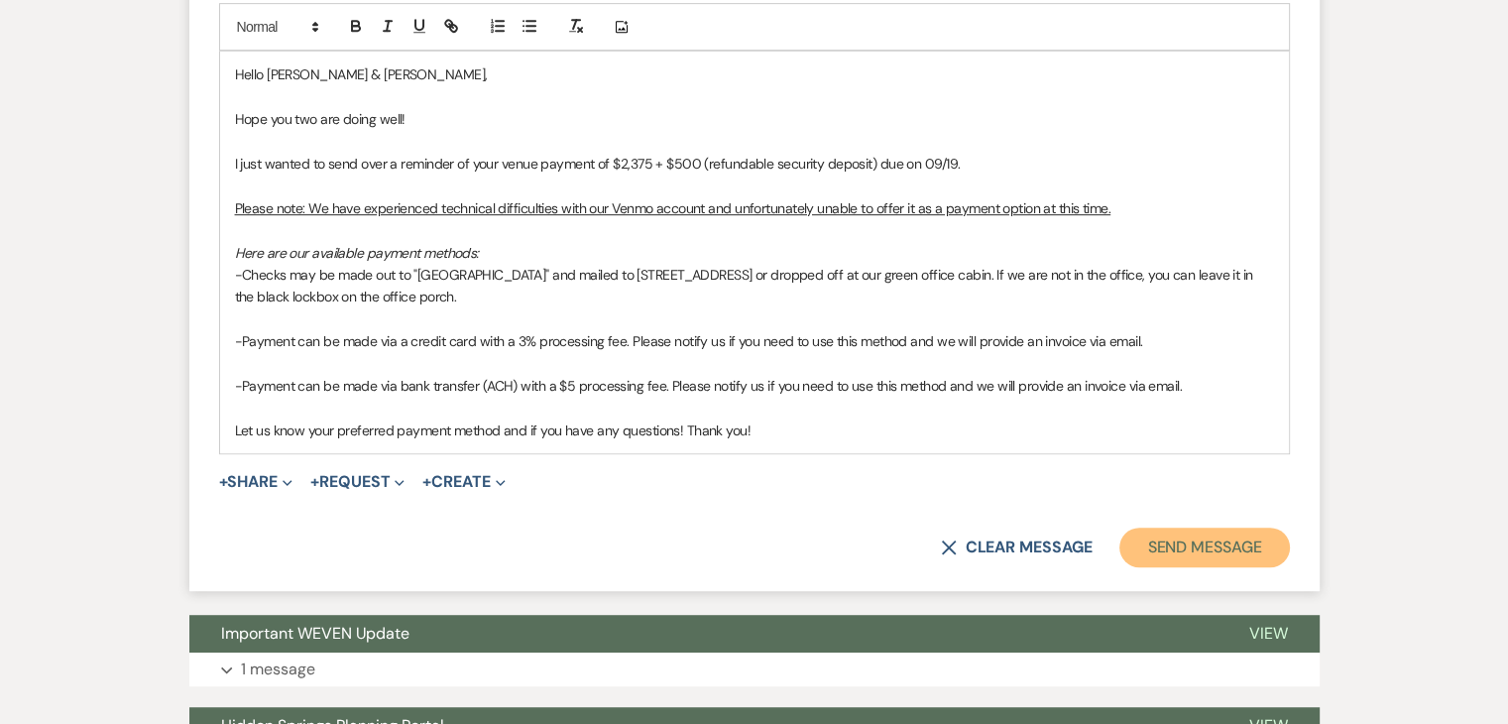
click at [1209, 538] on button "Send Message" at bounding box center [1205, 548] width 170 height 40
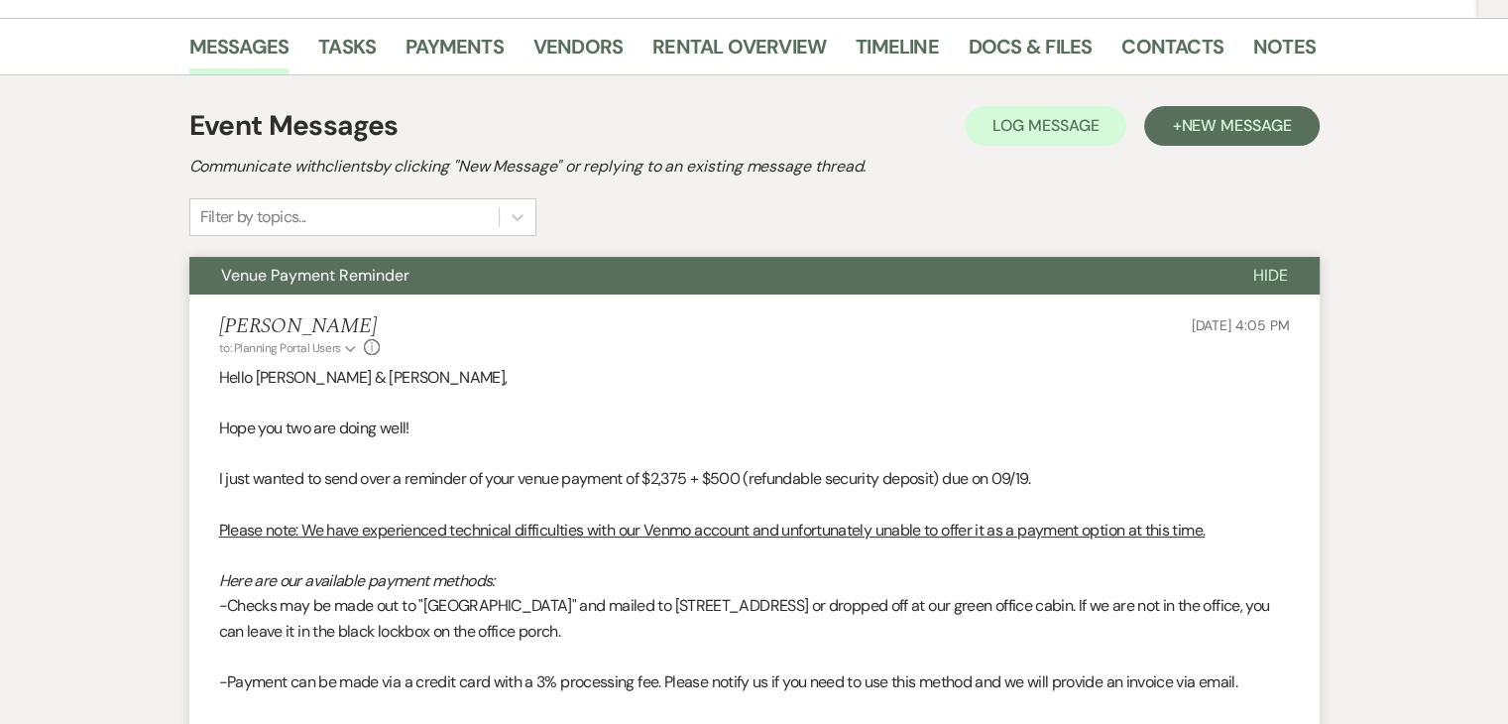
scroll to position [0, 0]
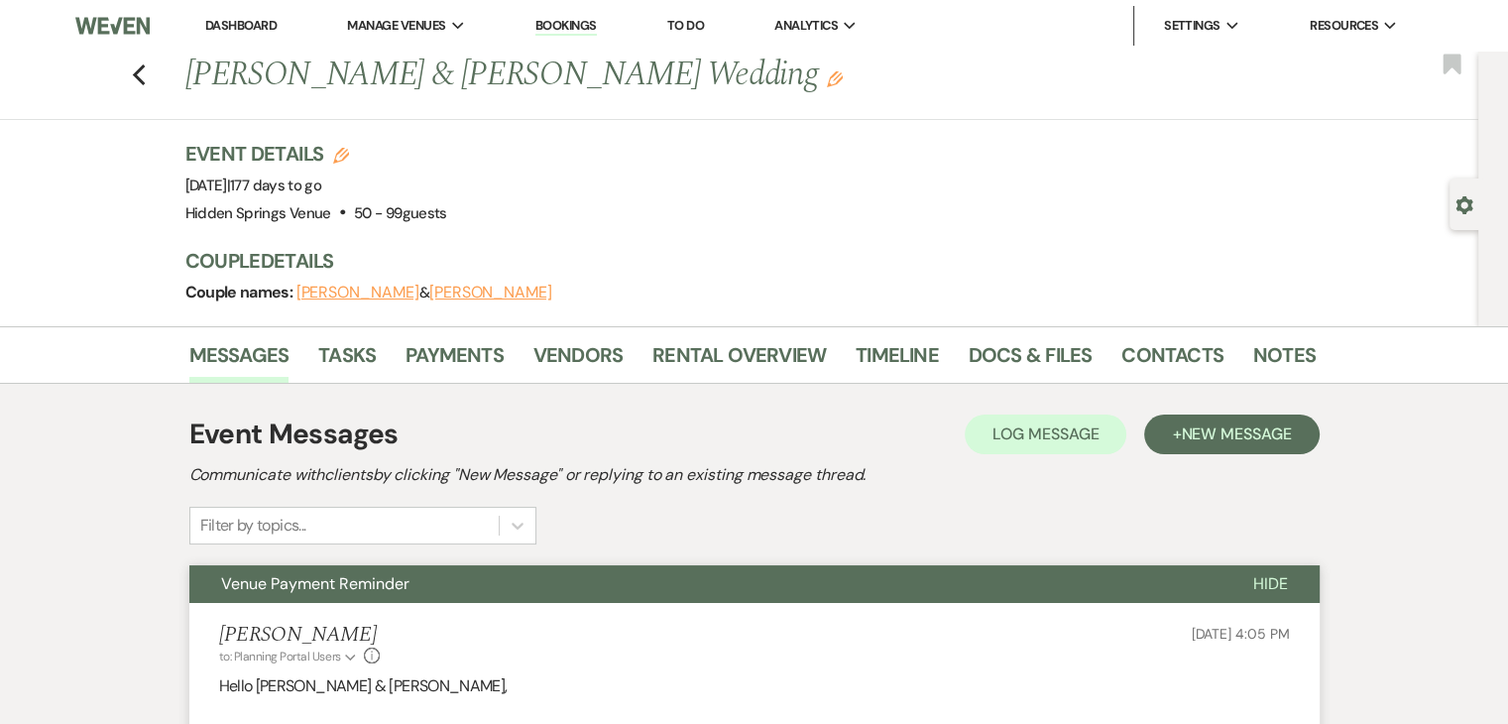
click at [255, 24] on link "Dashboard" at bounding box center [240, 25] width 71 height 17
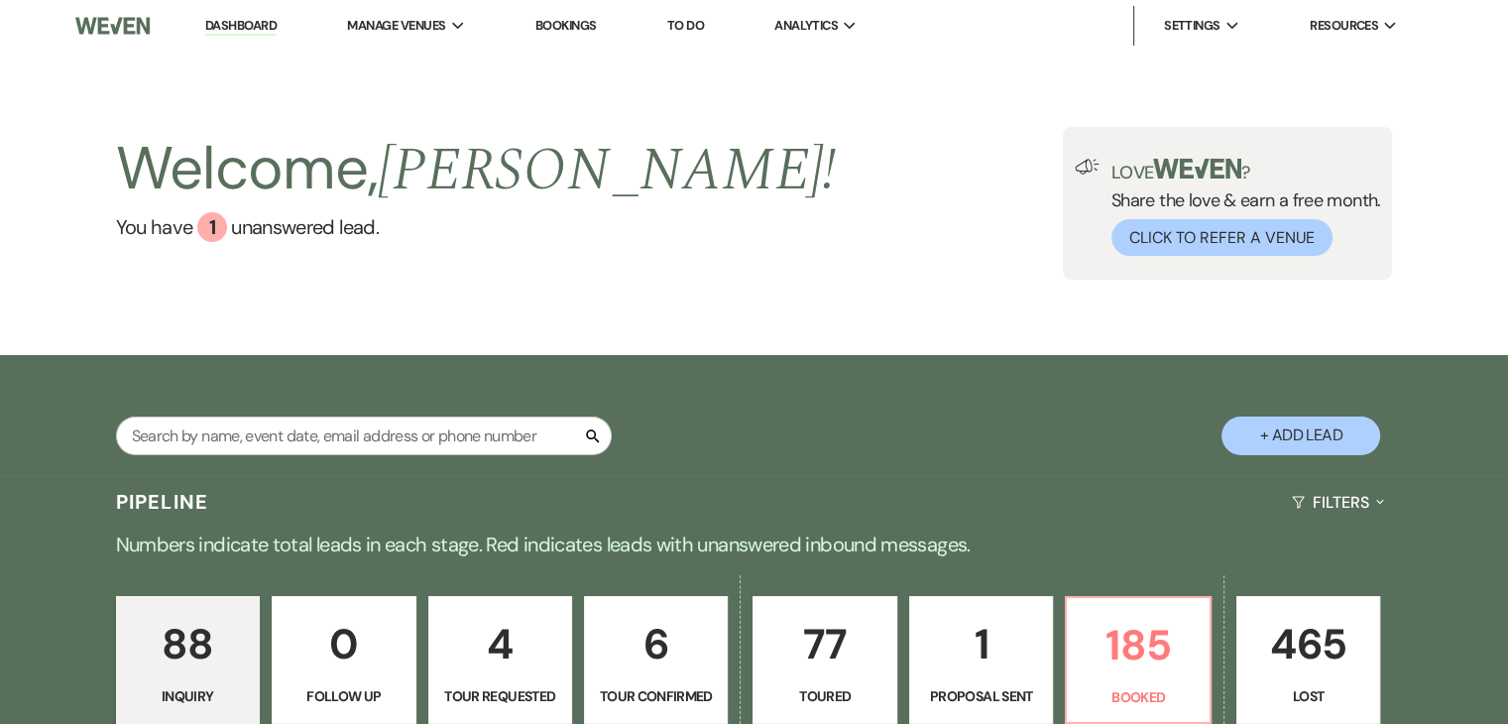
scroll to position [341, 0]
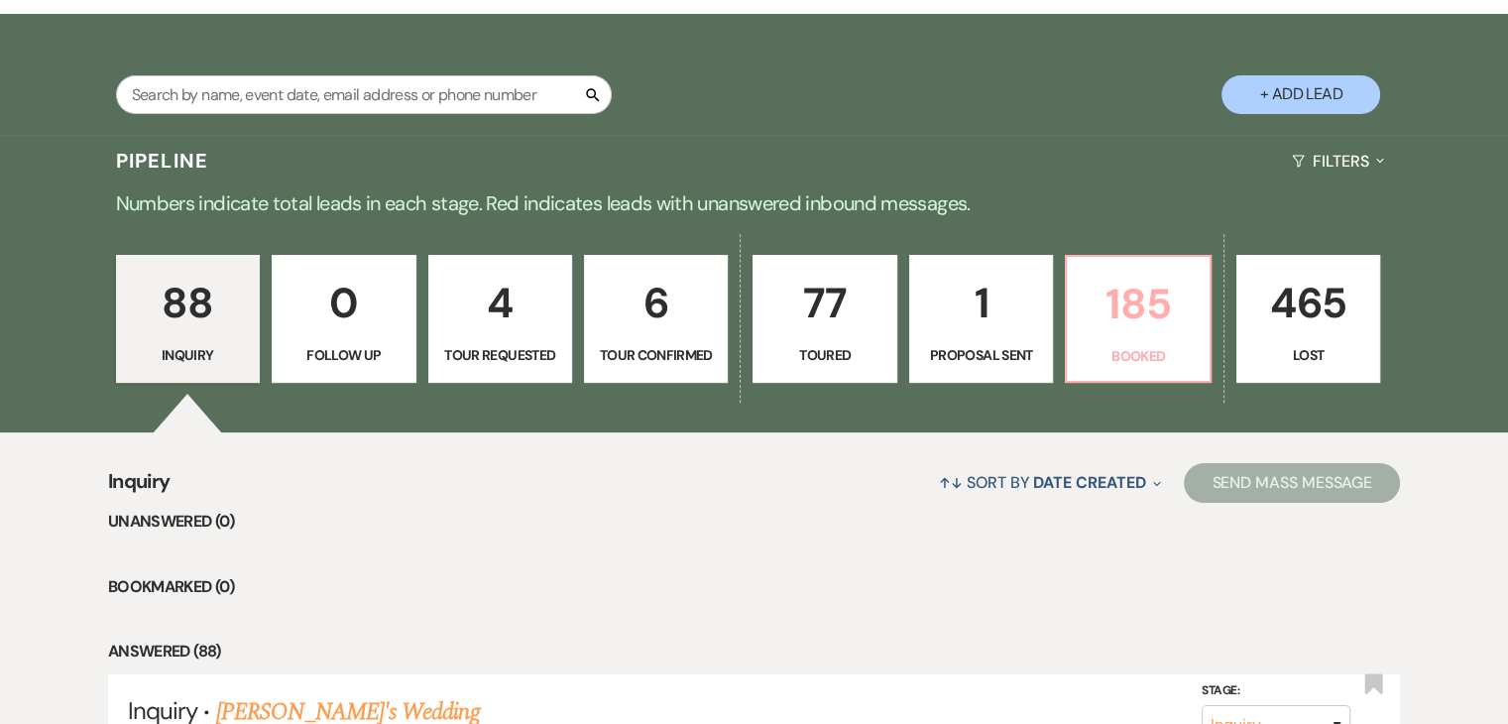
click at [1107, 319] on p "185" at bounding box center [1138, 304] width 118 height 66
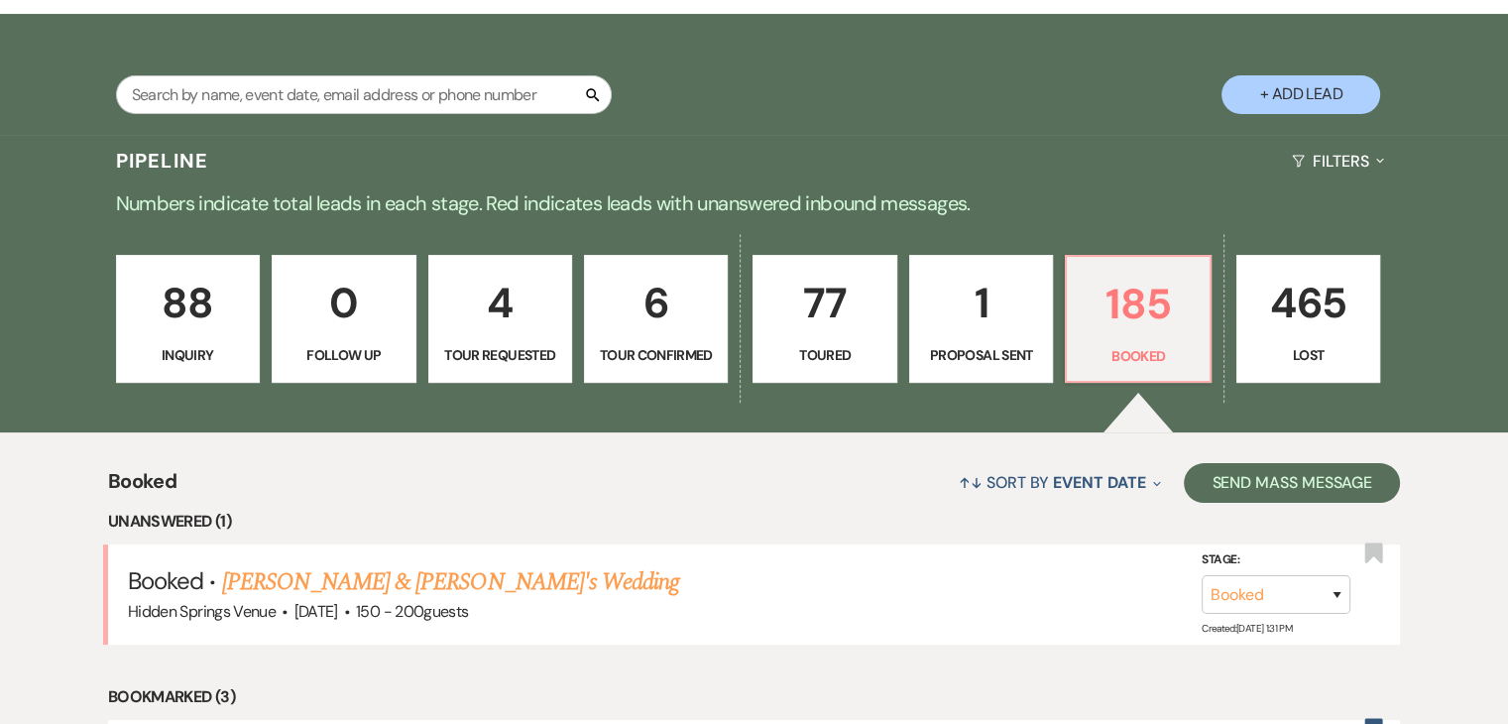
scroll to position [551, 0]
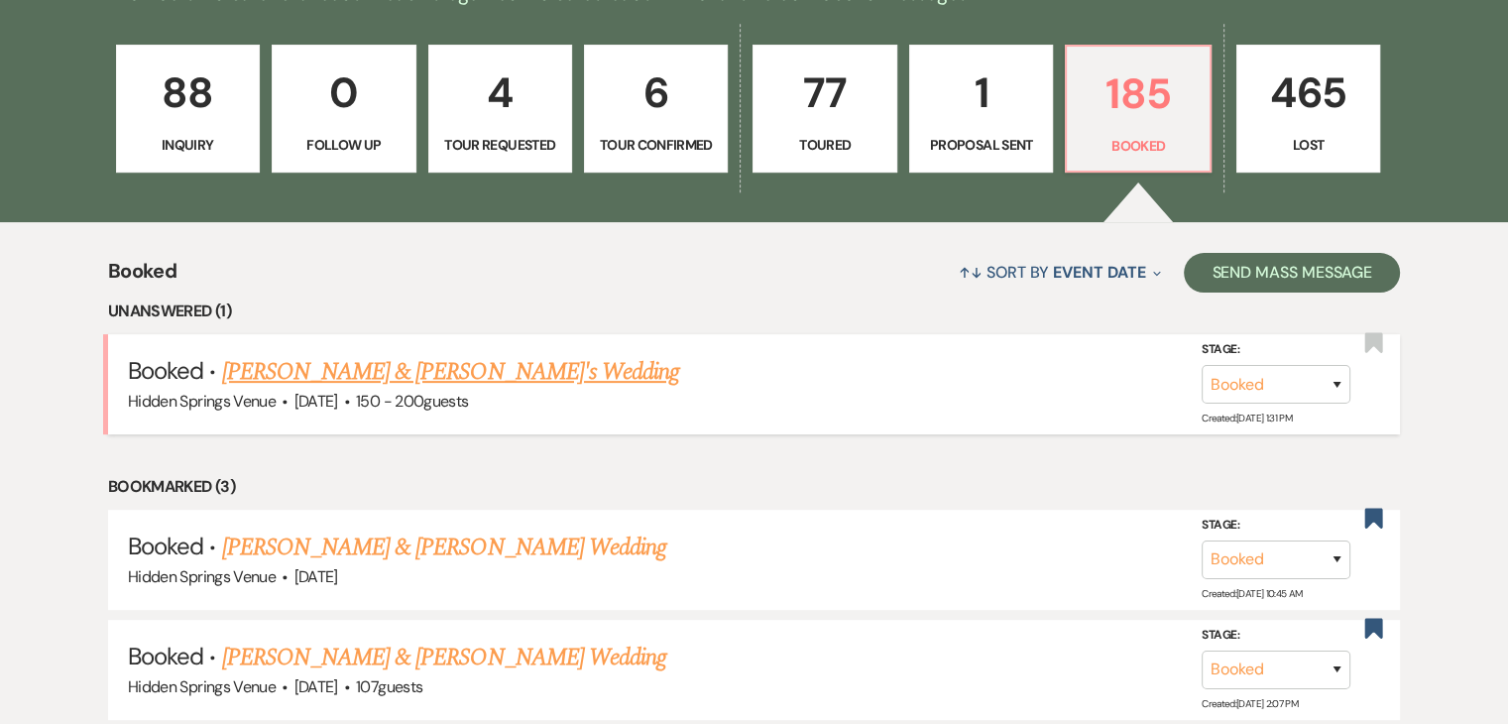
click at [556, 371] on link "[PERSON_NAME] & [PERSON_NAME]'s Wedding" at bounding box center [451, 372] width 458 height 36
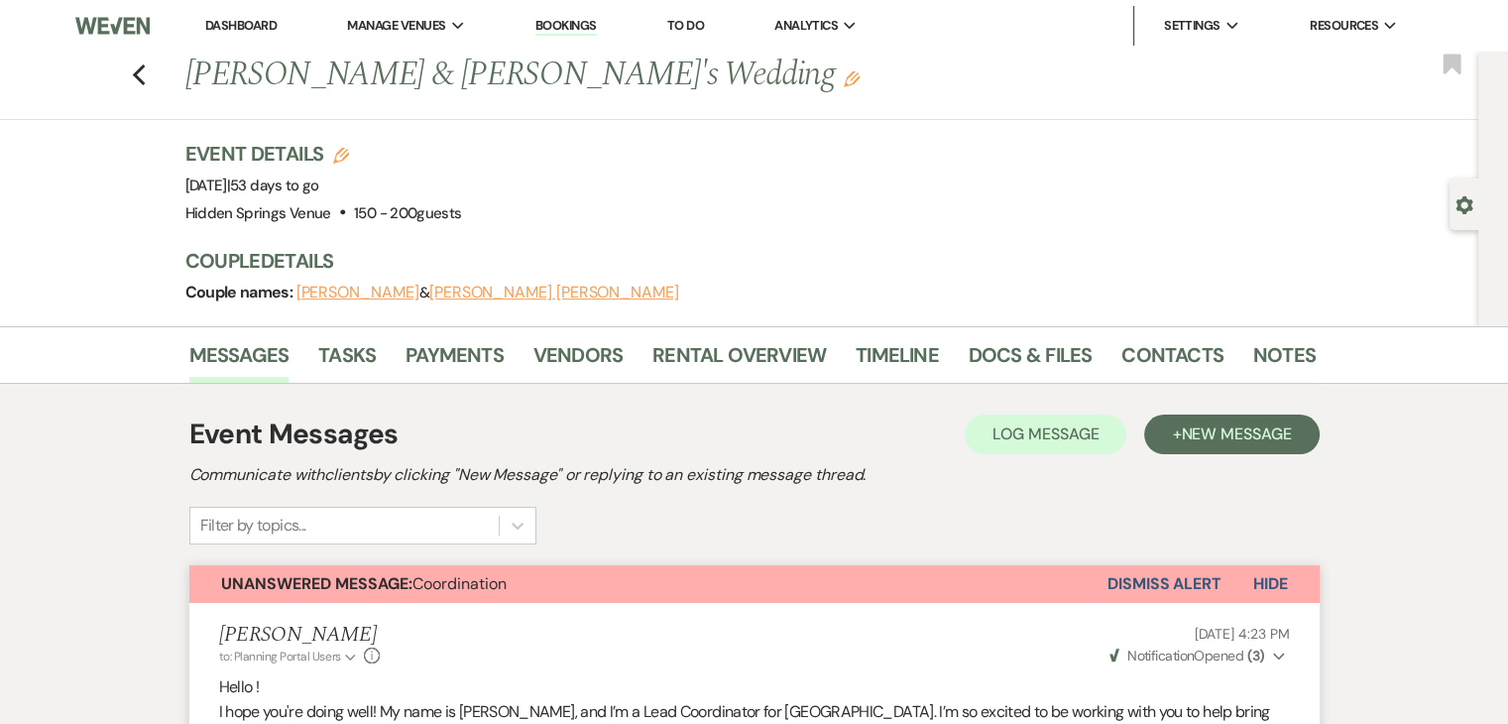
click at [270, 26] on link "Dashboard" at bounding box center [240, 25] width 71 height 17
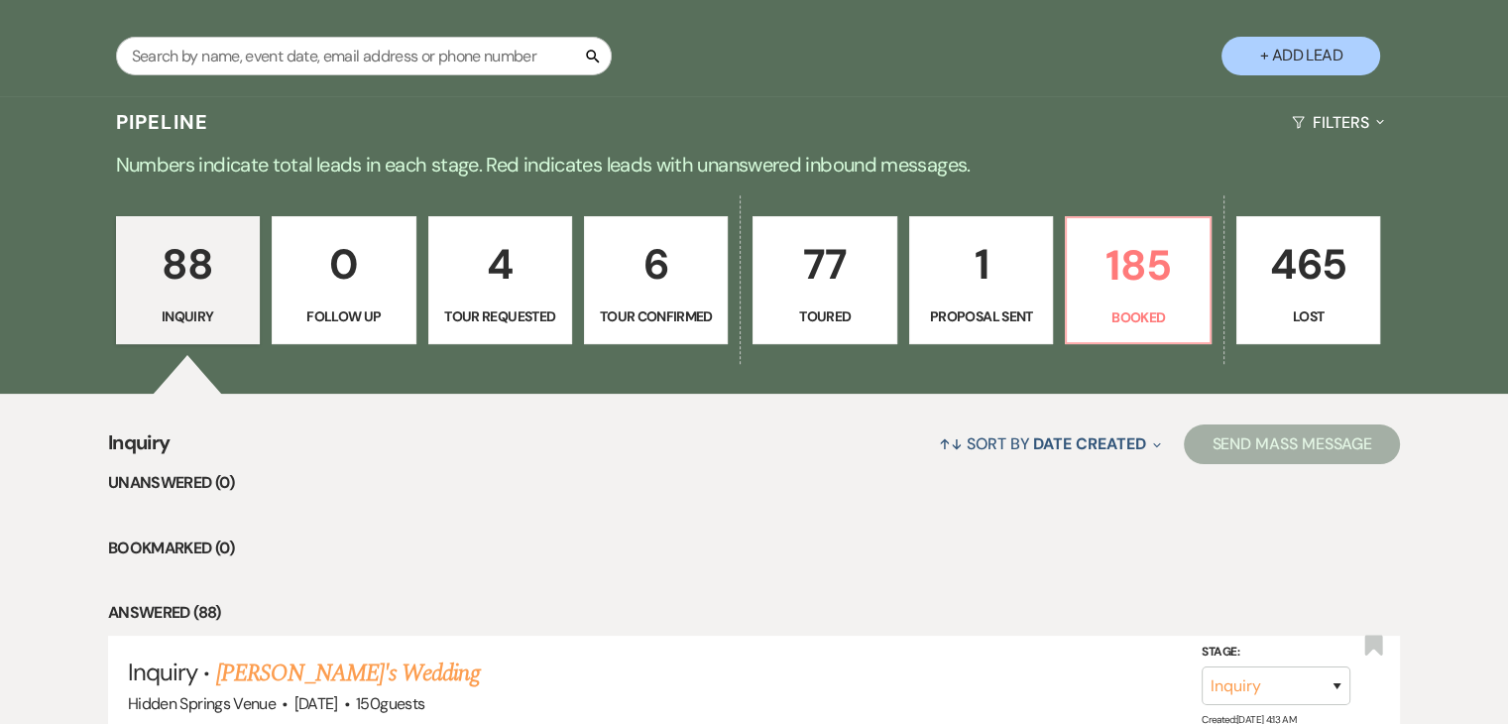
scroll to position [381, 0]
click at [996, 294] on p "1" at bounding box center [981, 263] width 118 height 66
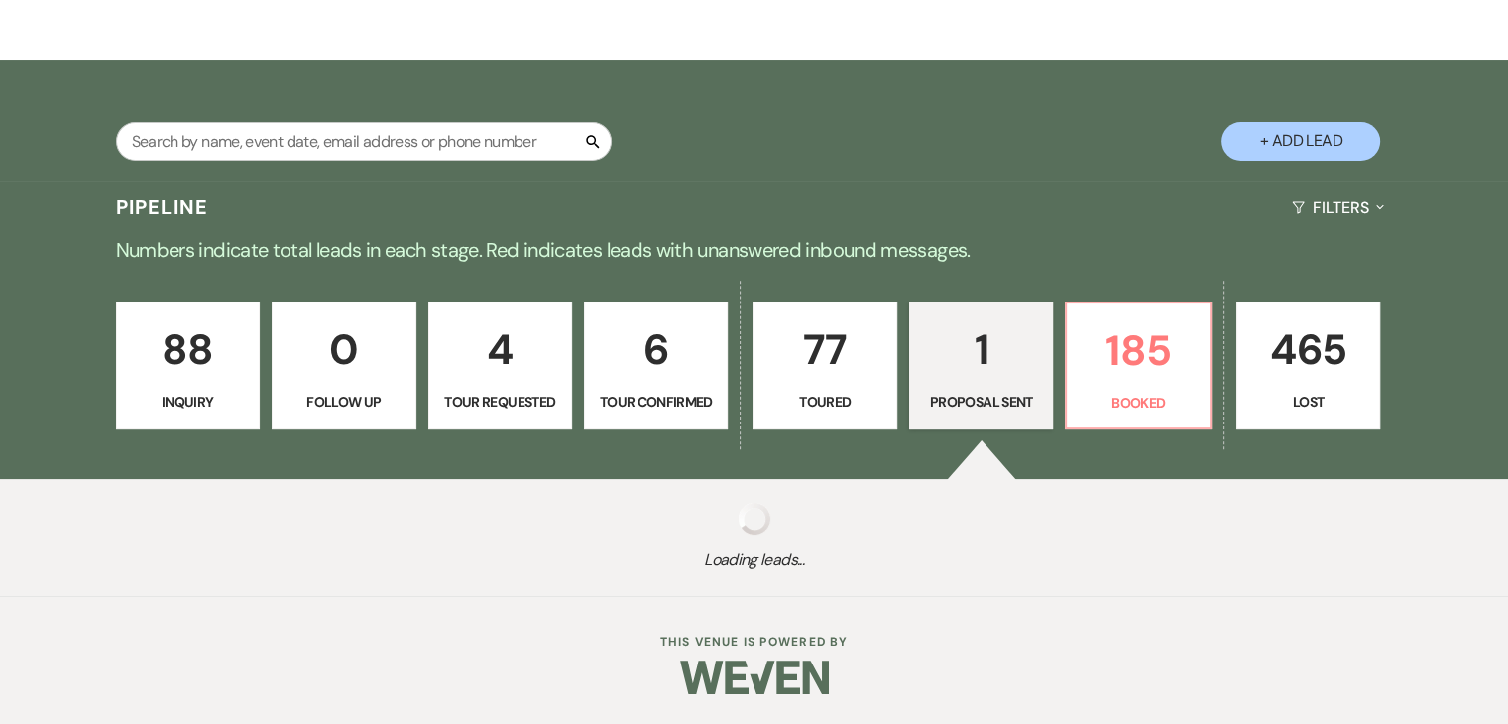
scroll to position [381, 0]
select select "6"
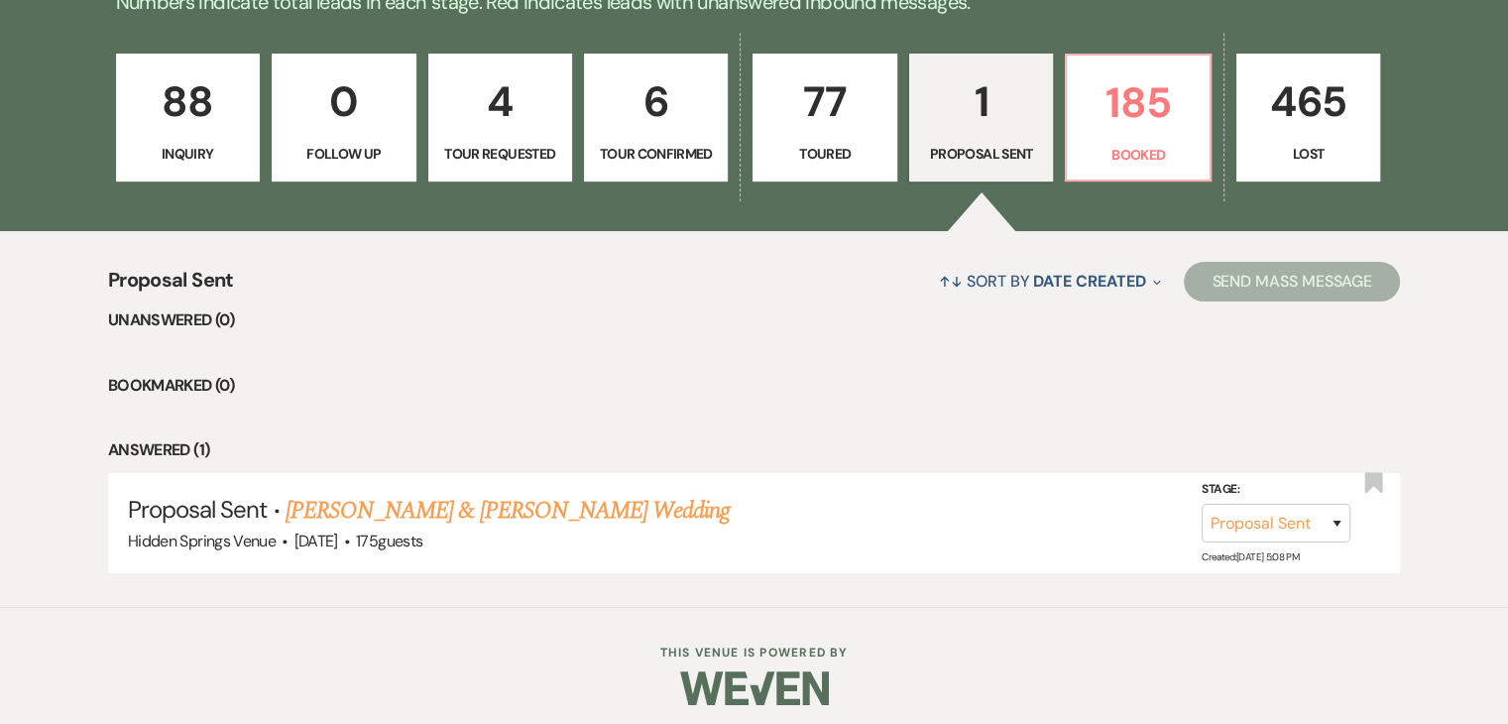
scroll to position [551, 0]
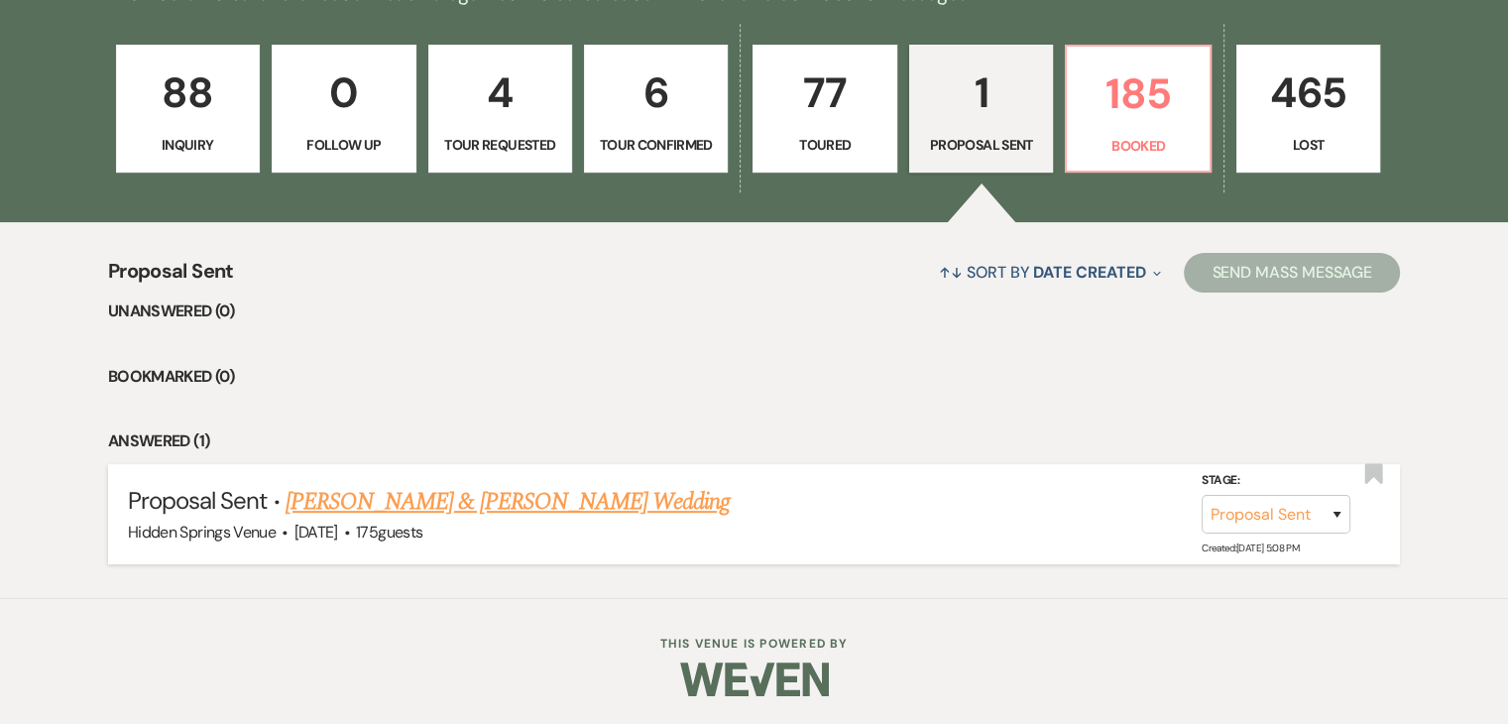
click at [629, 509] on link "[PERSON_NAME] & [PERSON_NAME] Wedding" at bounding box center [508, 502] width 444 height 36
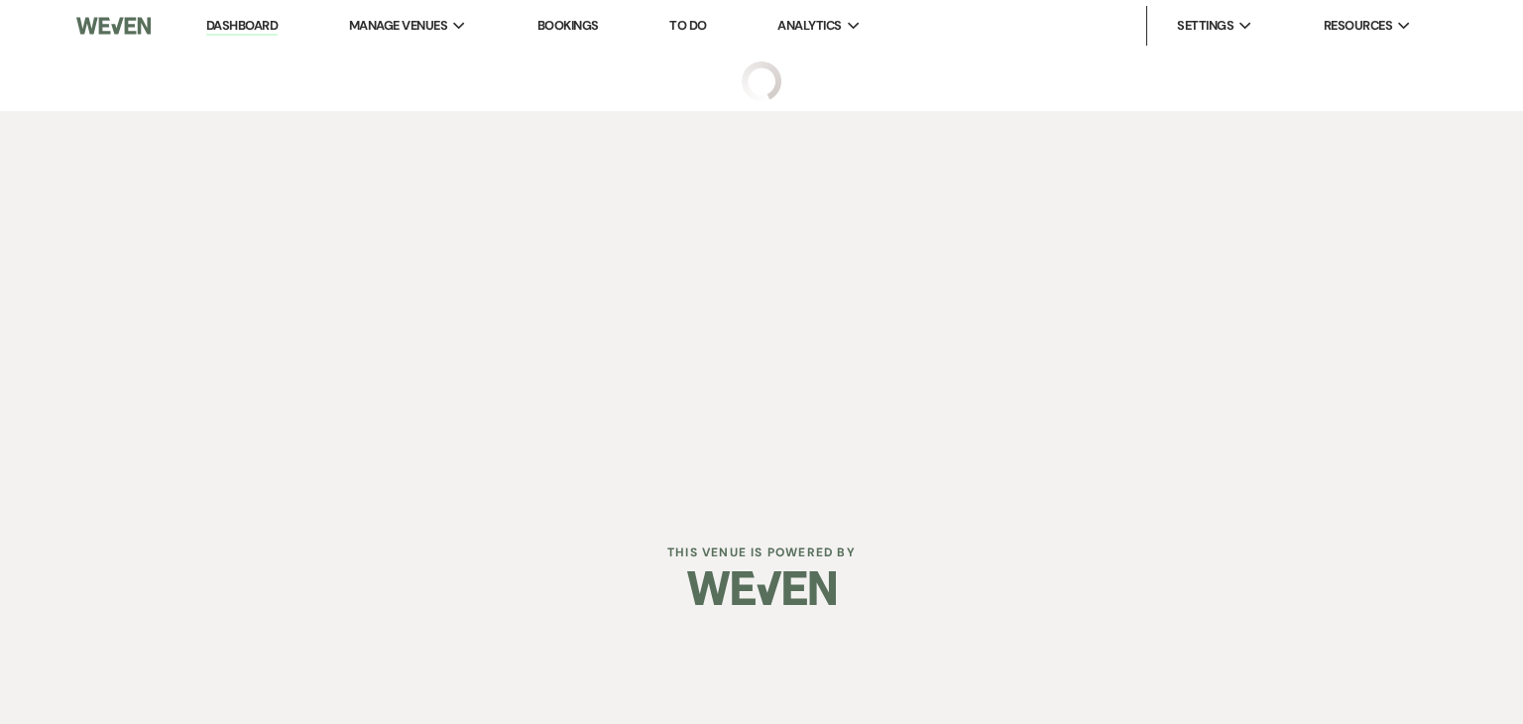
select select "6"
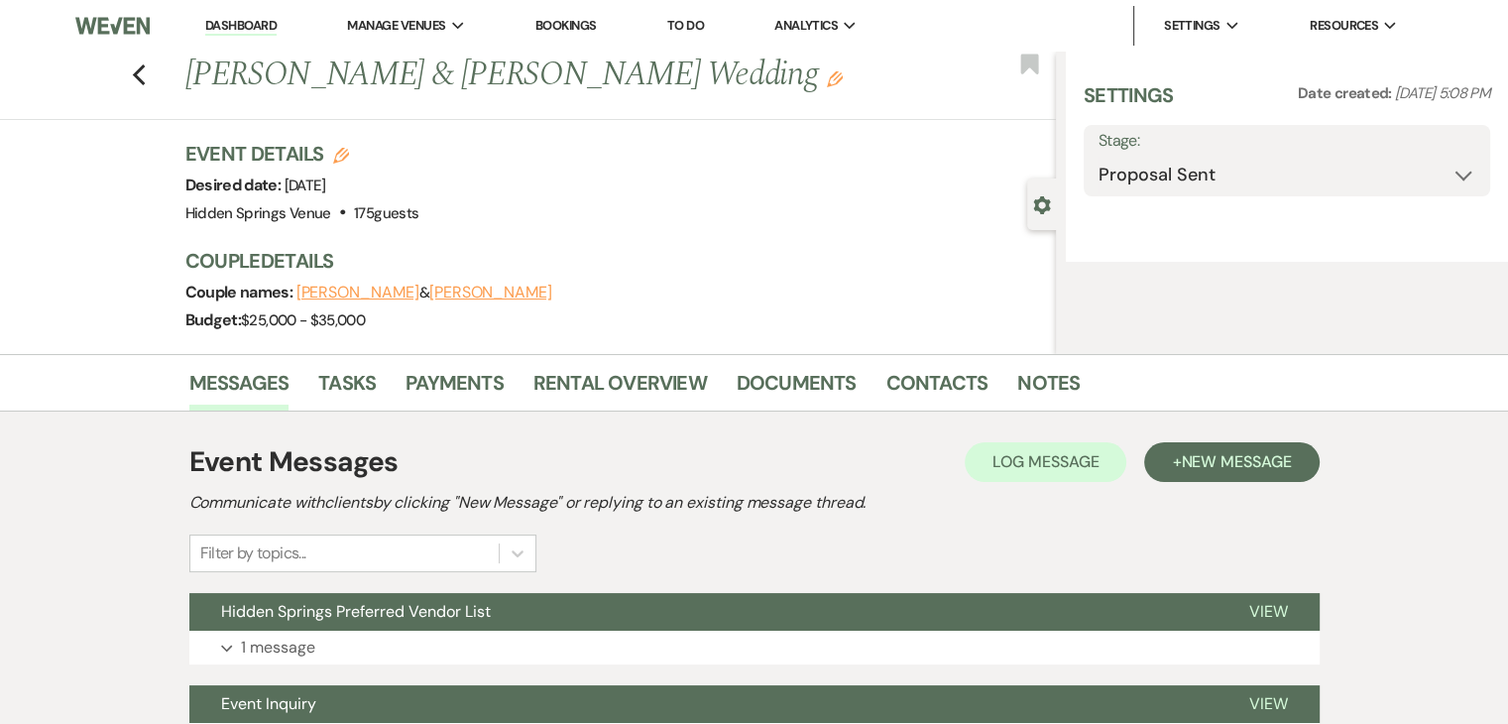
select select "5"
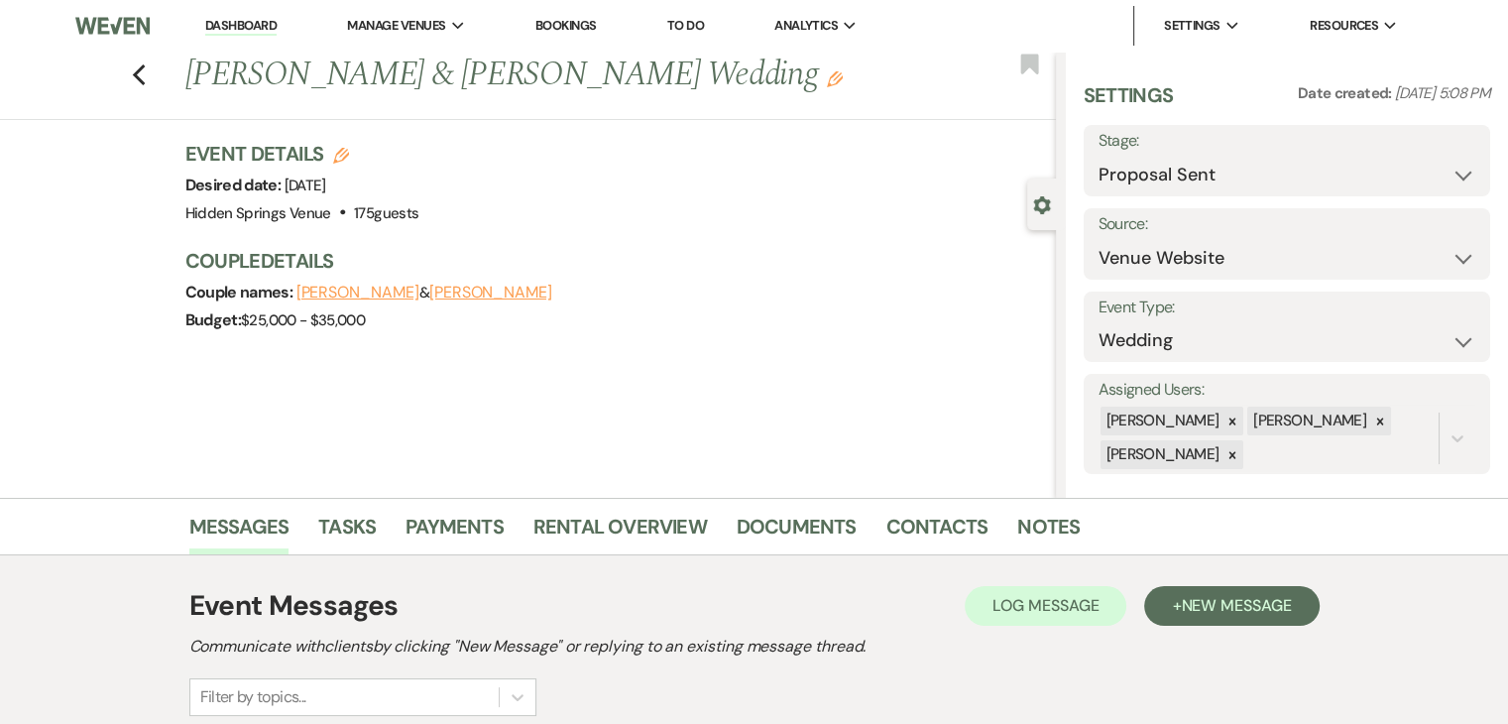
click at [242, 26] on link "Dashboard" at bounding box center [240, 26] width 71 height 19
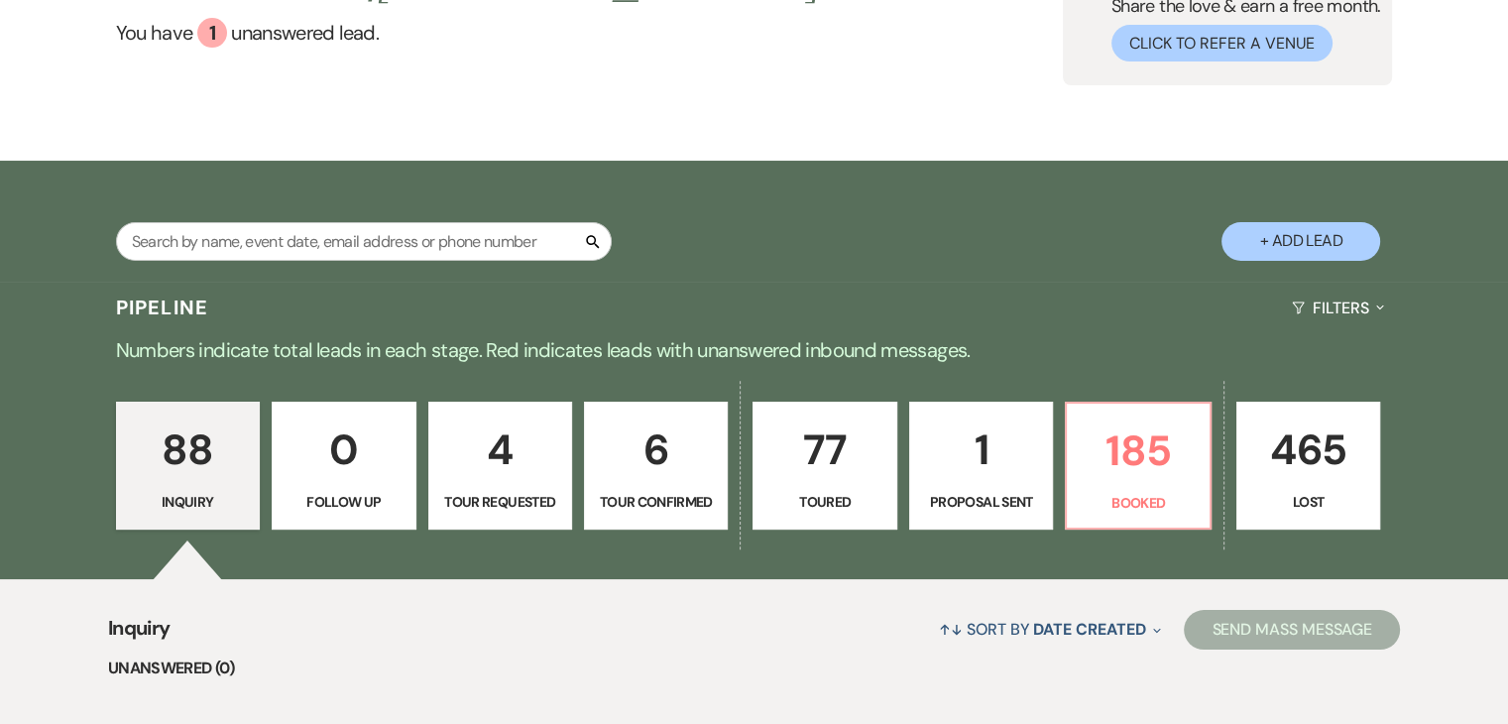
scroll to position [192, 0]
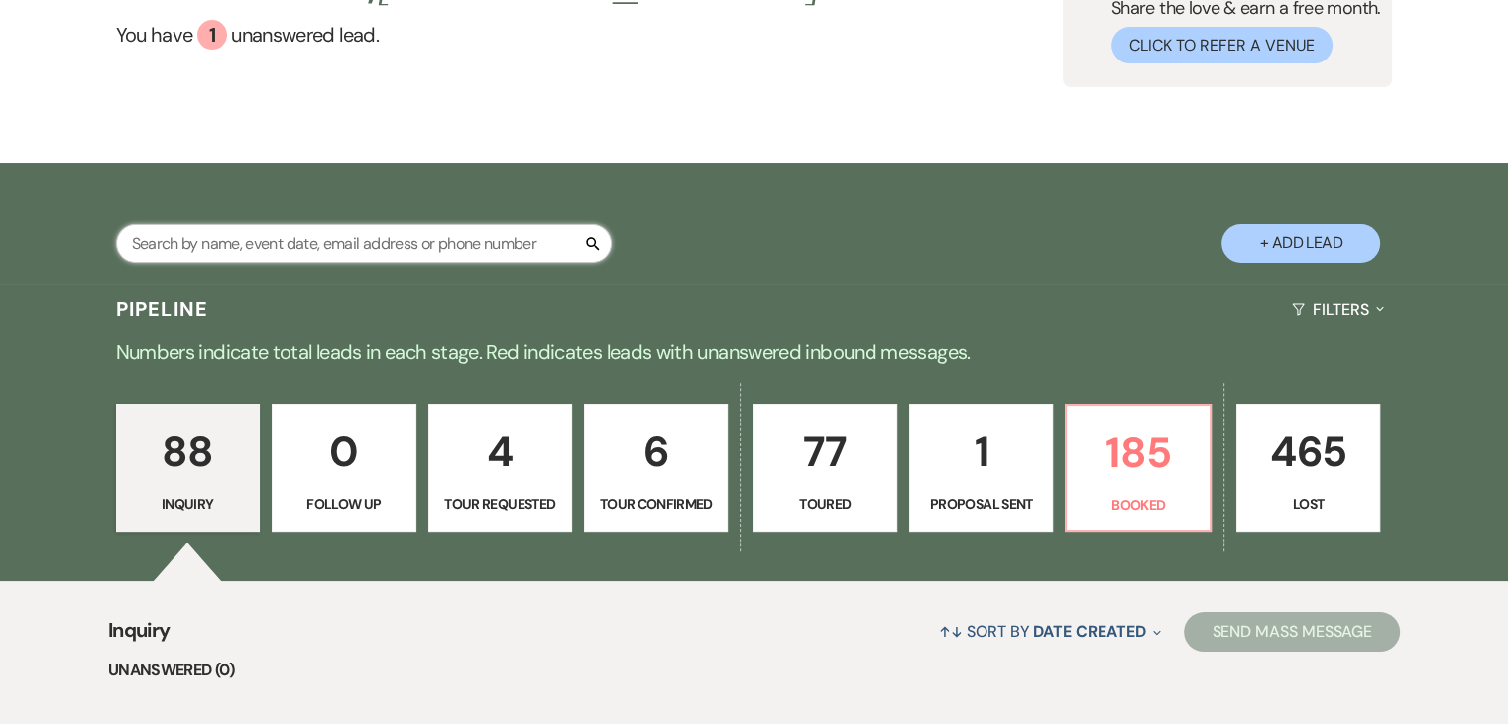
click at [444, 229] on input "text" at bounding box center [364, 243] width 496 height 39
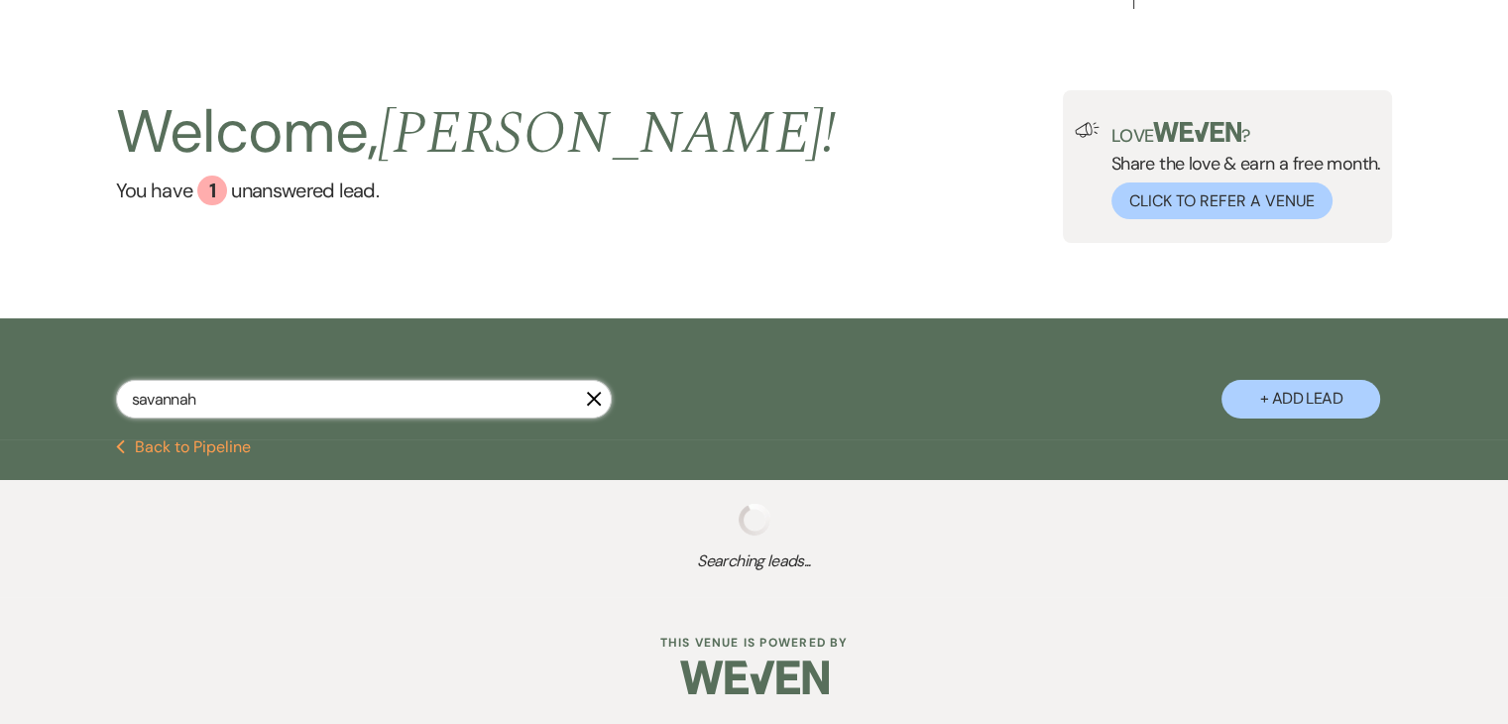
type input "savanna"
select select "4"
select select "8"
select select "5"
select select "8"
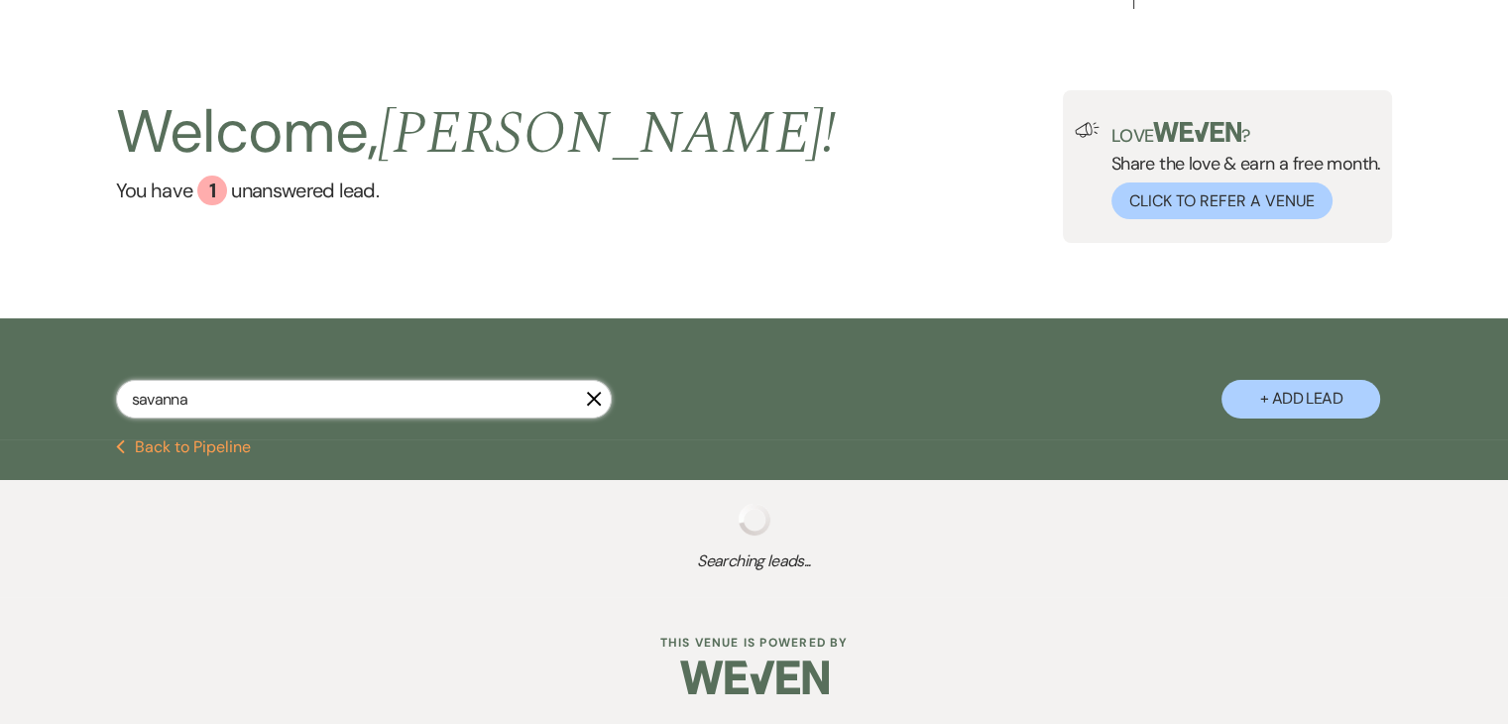
select select "5"
select select "8"
select select "5"
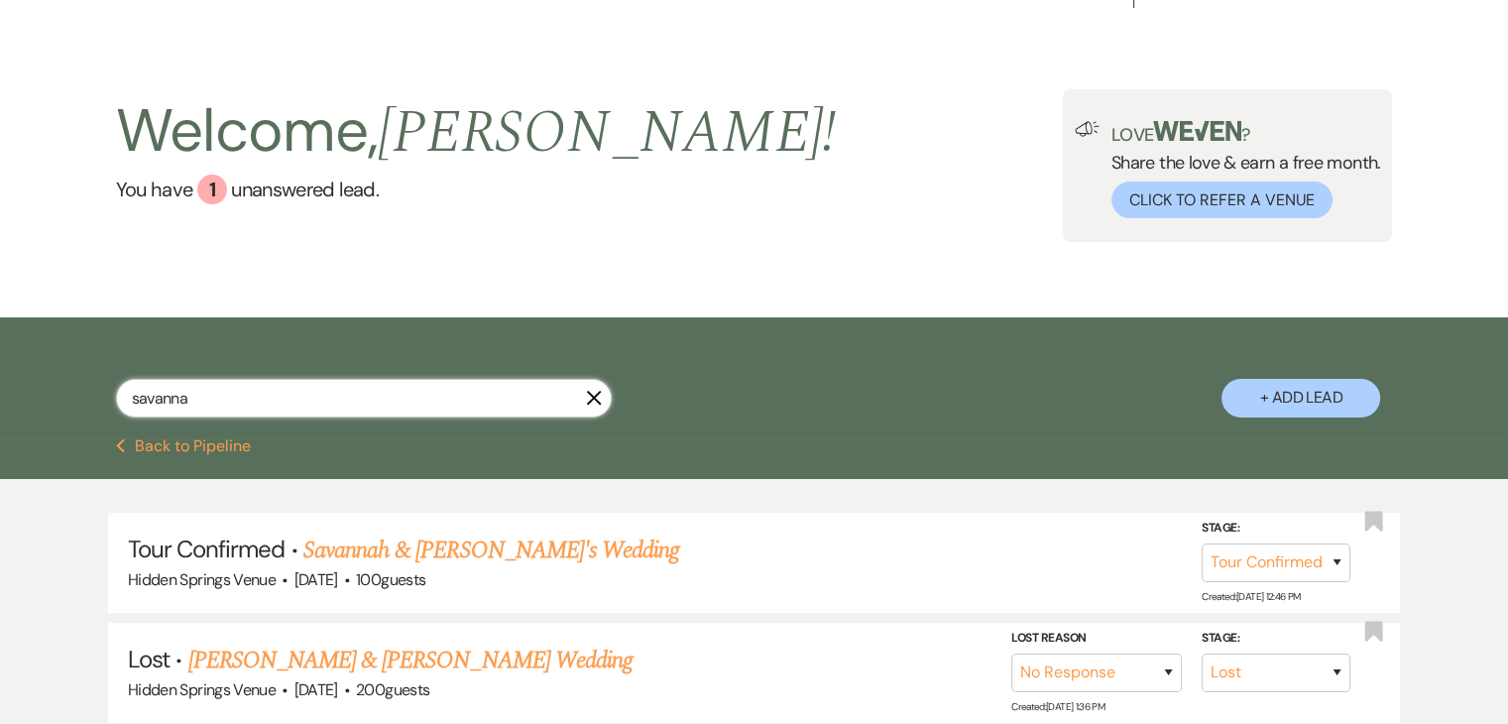
select select "4"
select select "8"
select select "5"
select select "8"
select select "4"
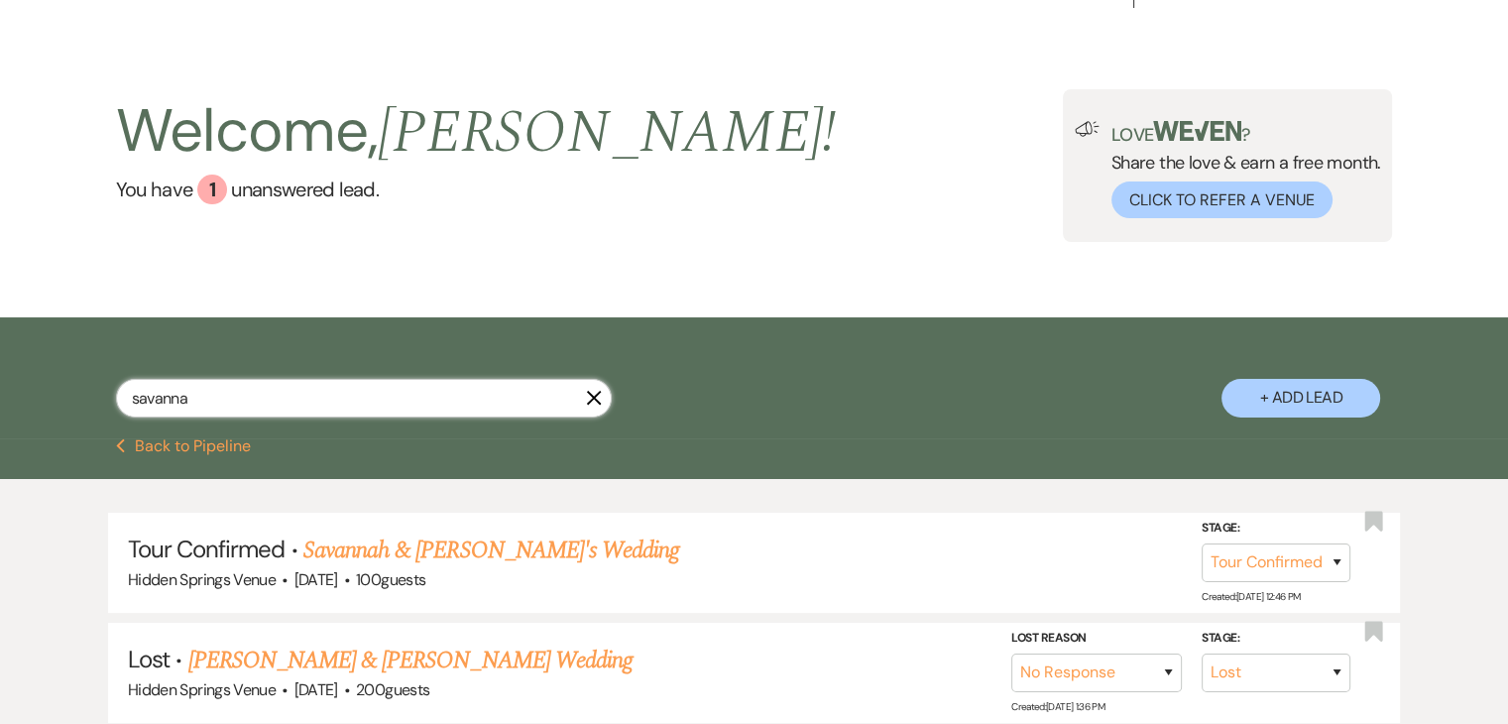
select select "8"
select select "4"
select select "8"
select select "5"
select select "8"
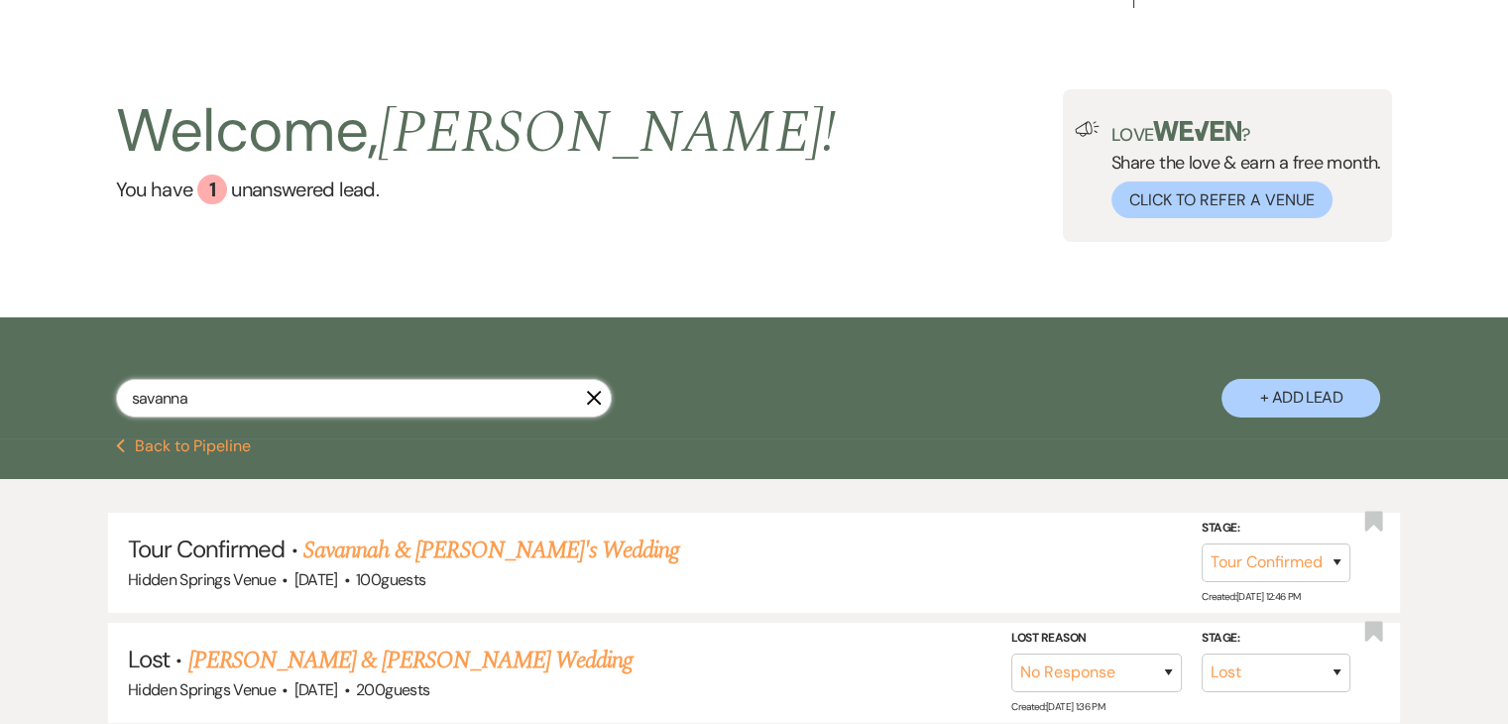
select select "5"
select select "8"
select select "5"
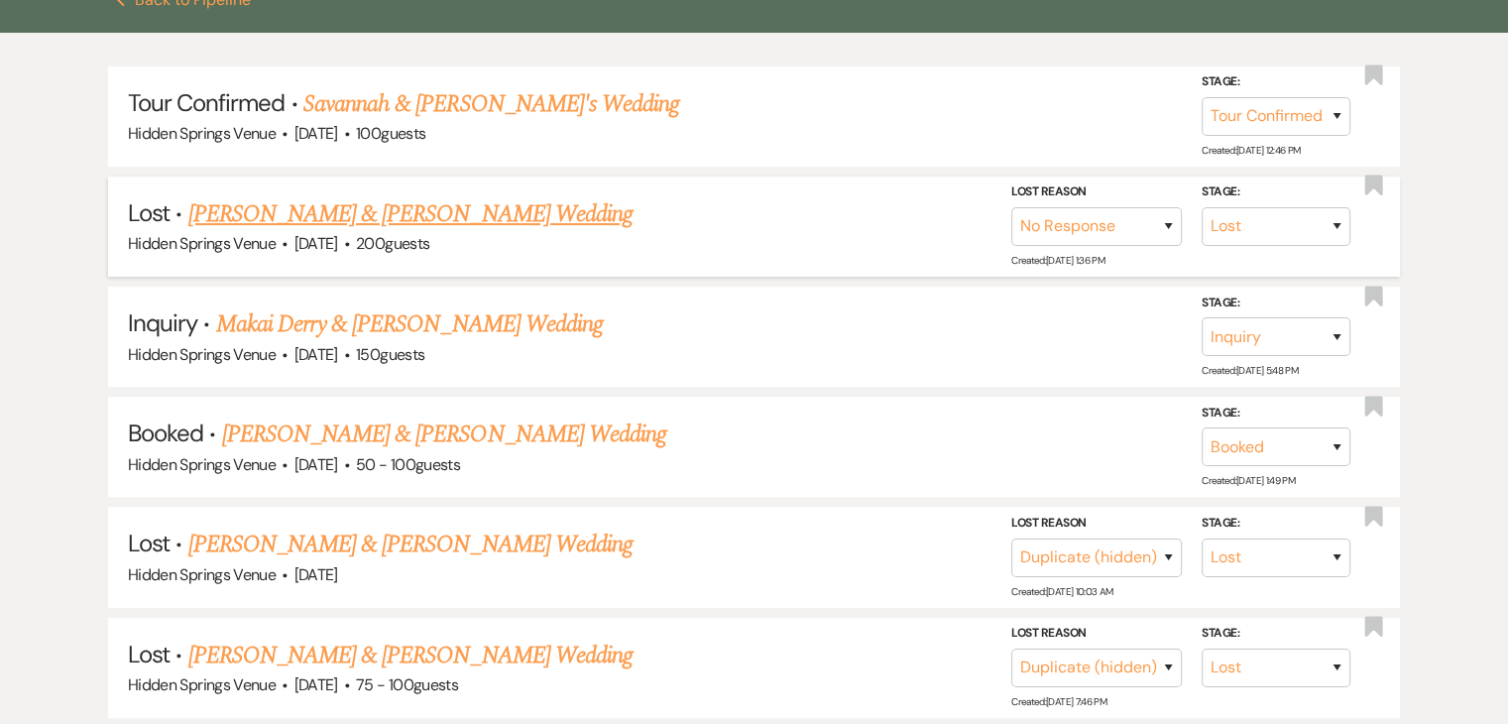
scroll to position [486, 0]
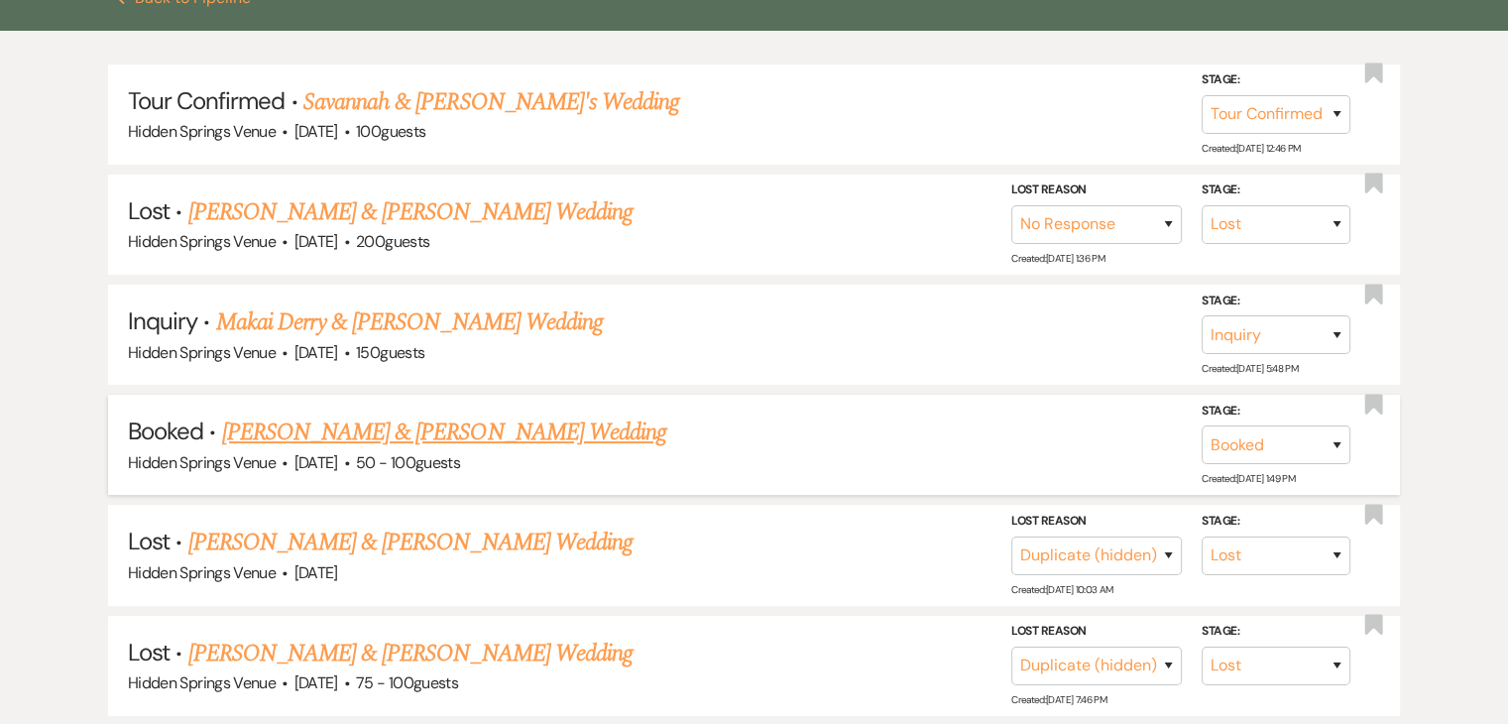
type input "savanna"
click at [465, 429] on link "[PERSON_NAME] & [PERSON_NAME] Wedding" at bounding box center [444, 432] width 444 height 36
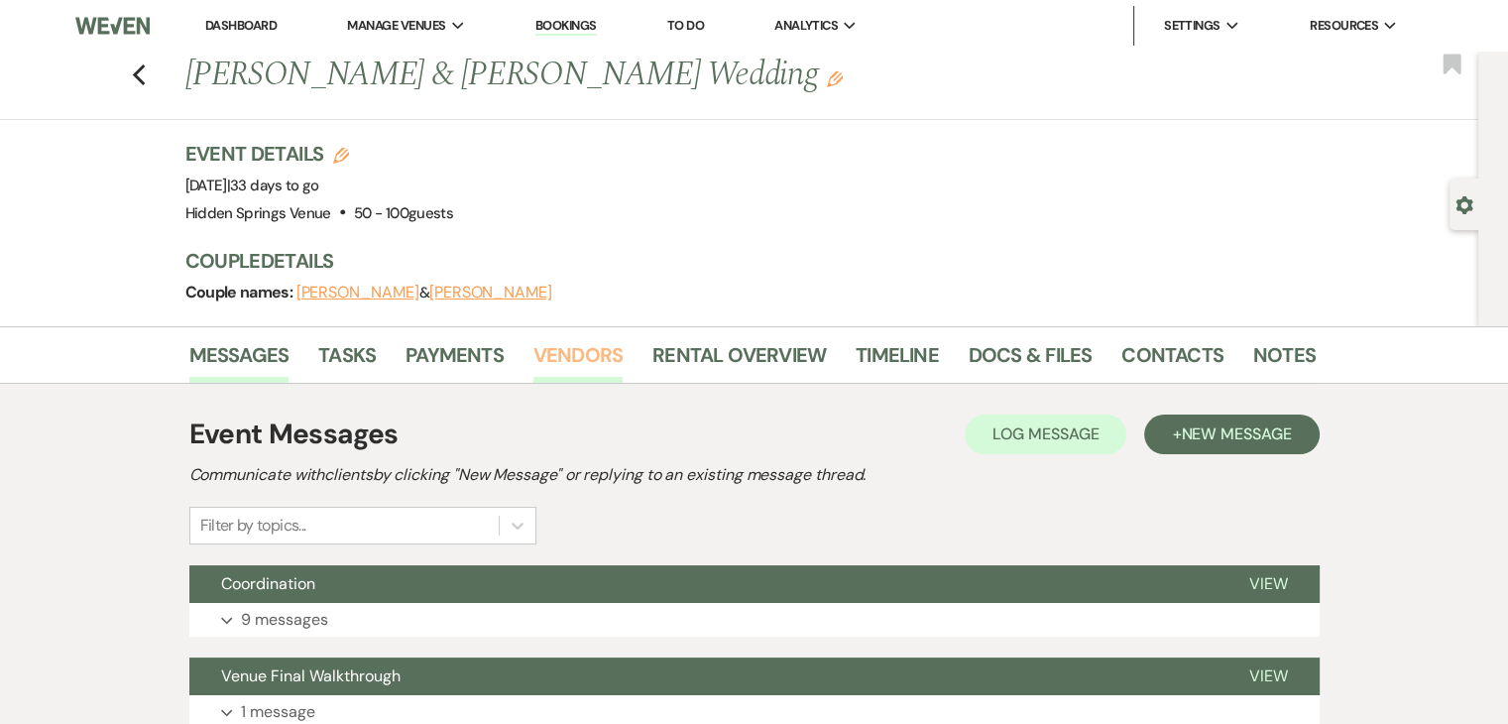
click at [582, 354] on link "Vendors" at bounding box center [577, 361] width 89 height 44
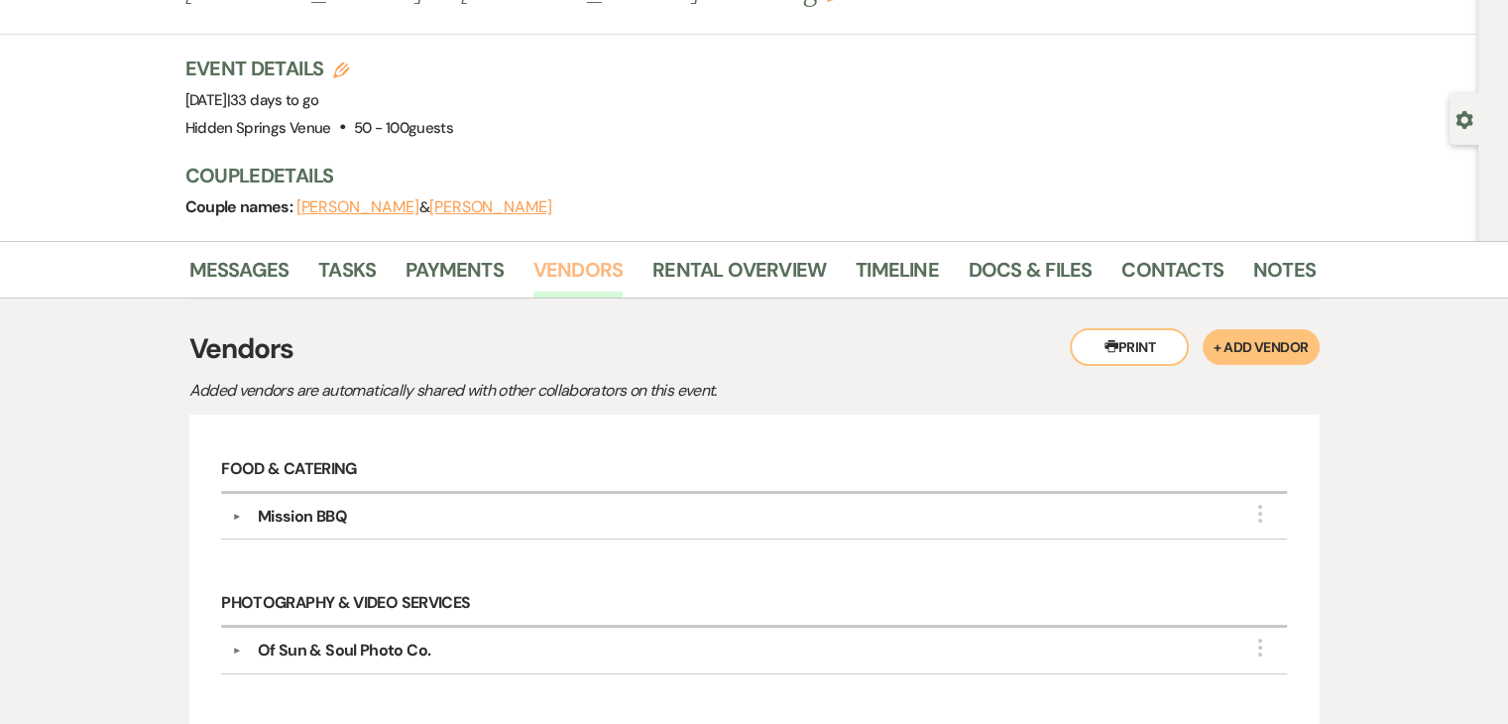
scroll to position [79, 0]
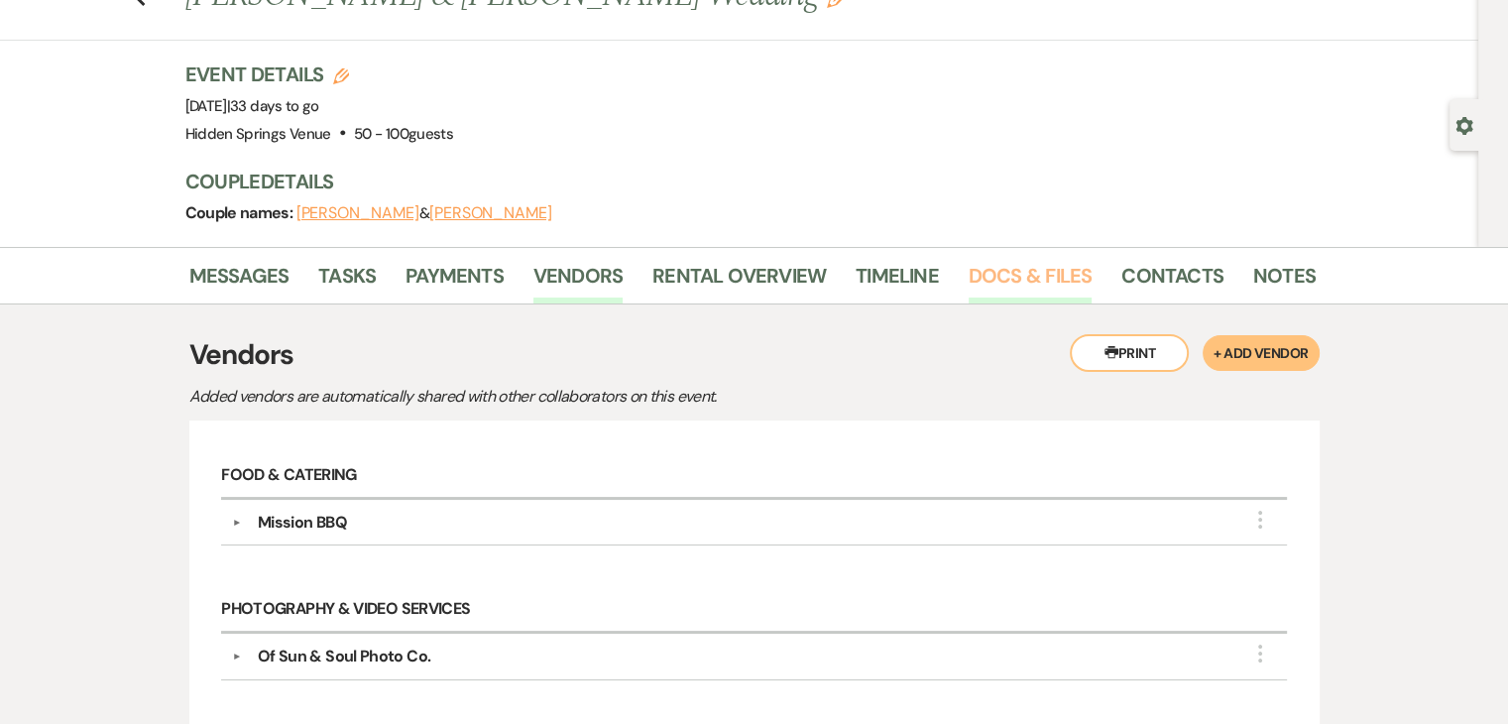
click at [1013, 267] on link "Docs & Files" at bounding box center [1030, 282] width 123 height 44
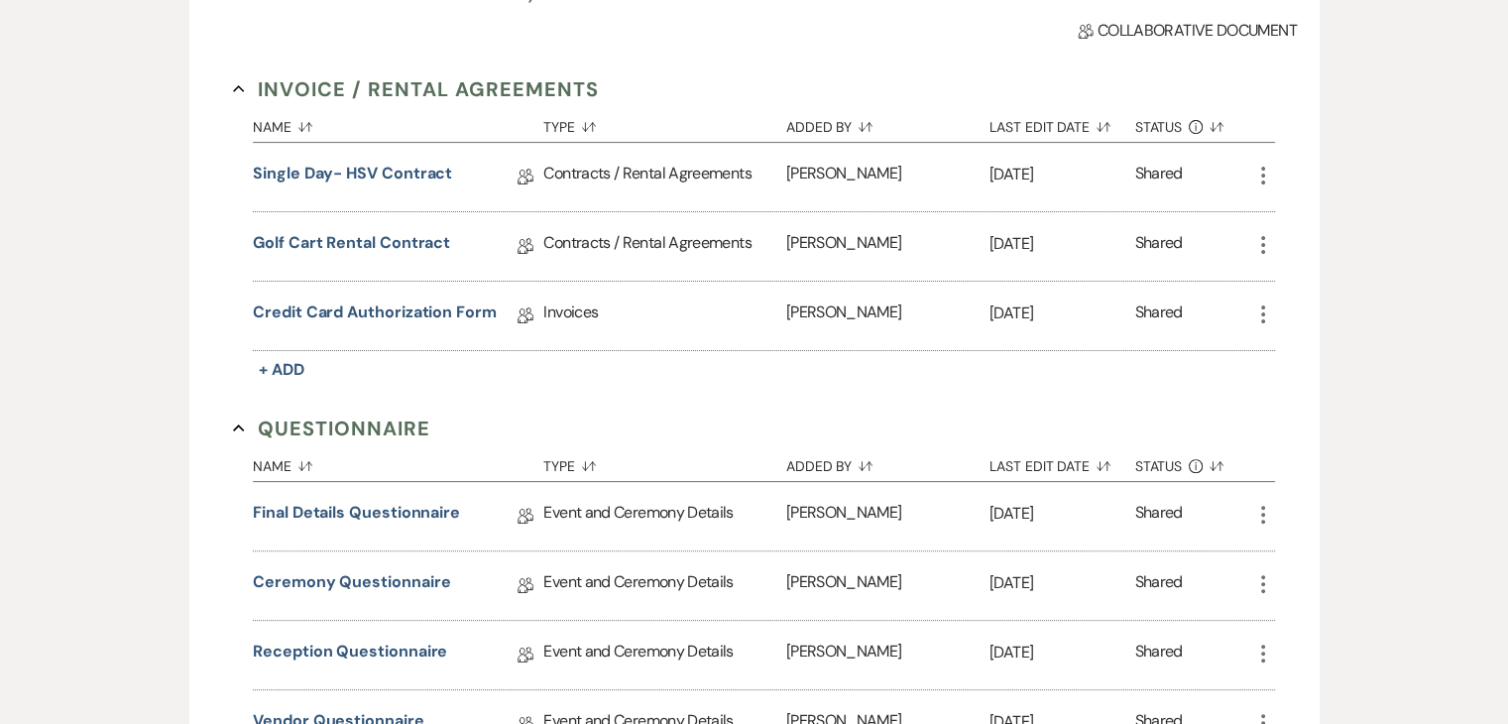
scroll to position [522, 0]
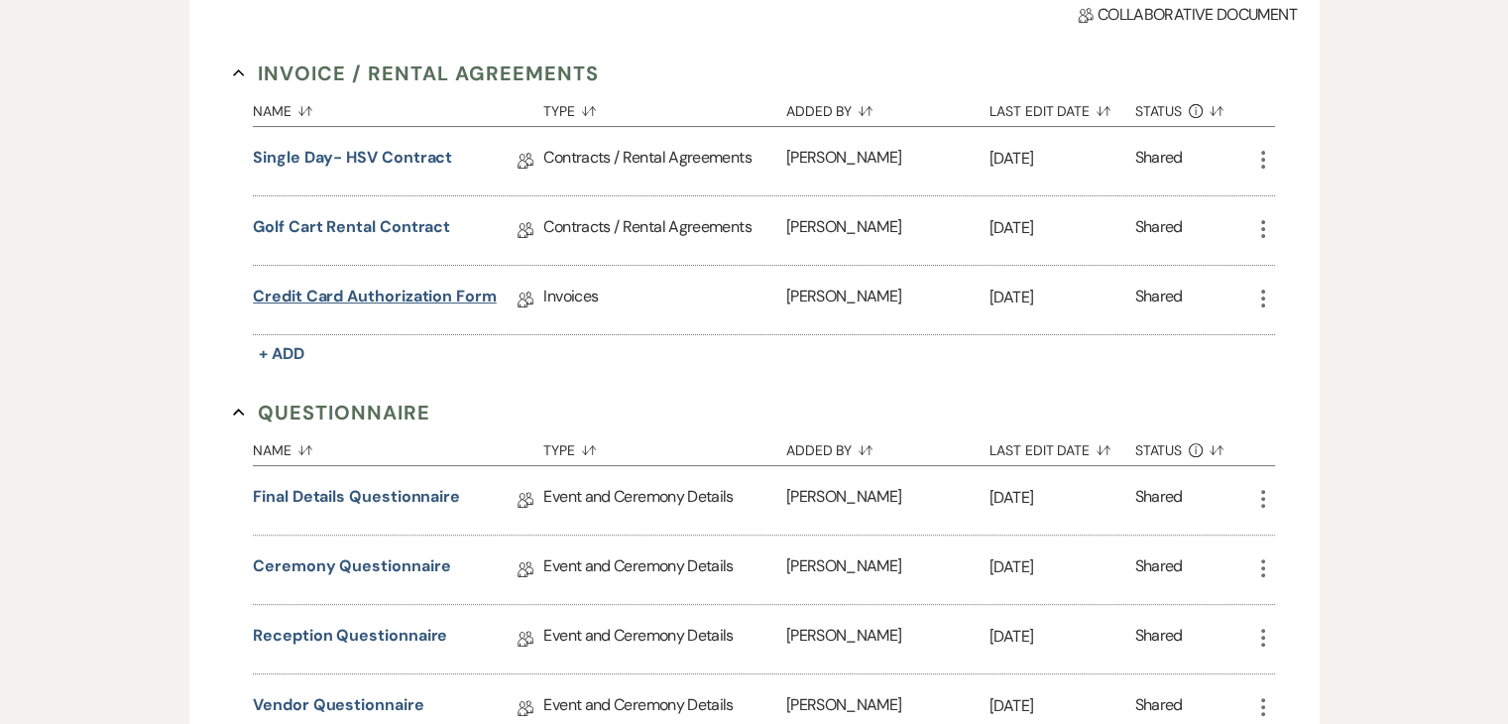
click at [450, 287] on link "Credit Card Authorization Form" at bounding box center [375, 300] width 244 height 31
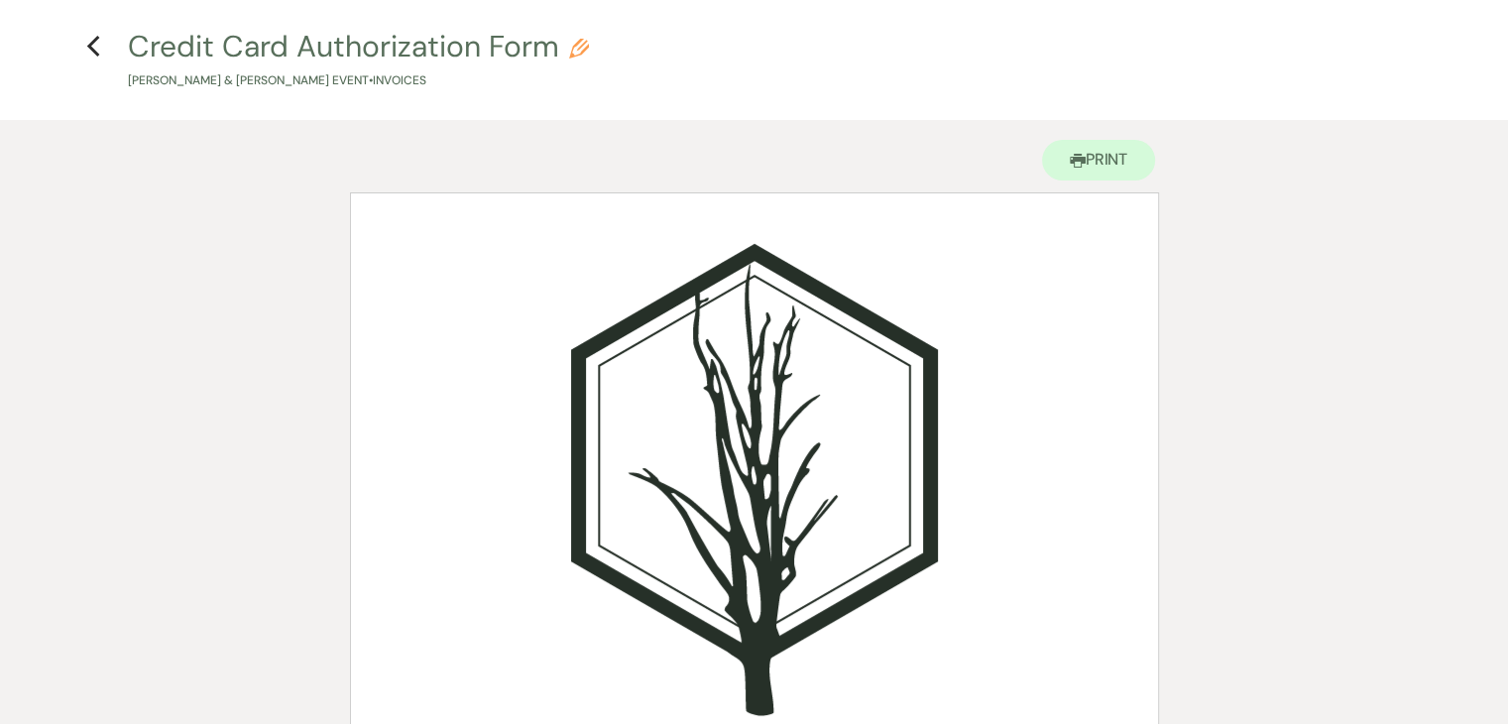
scroll to position [70, 0]
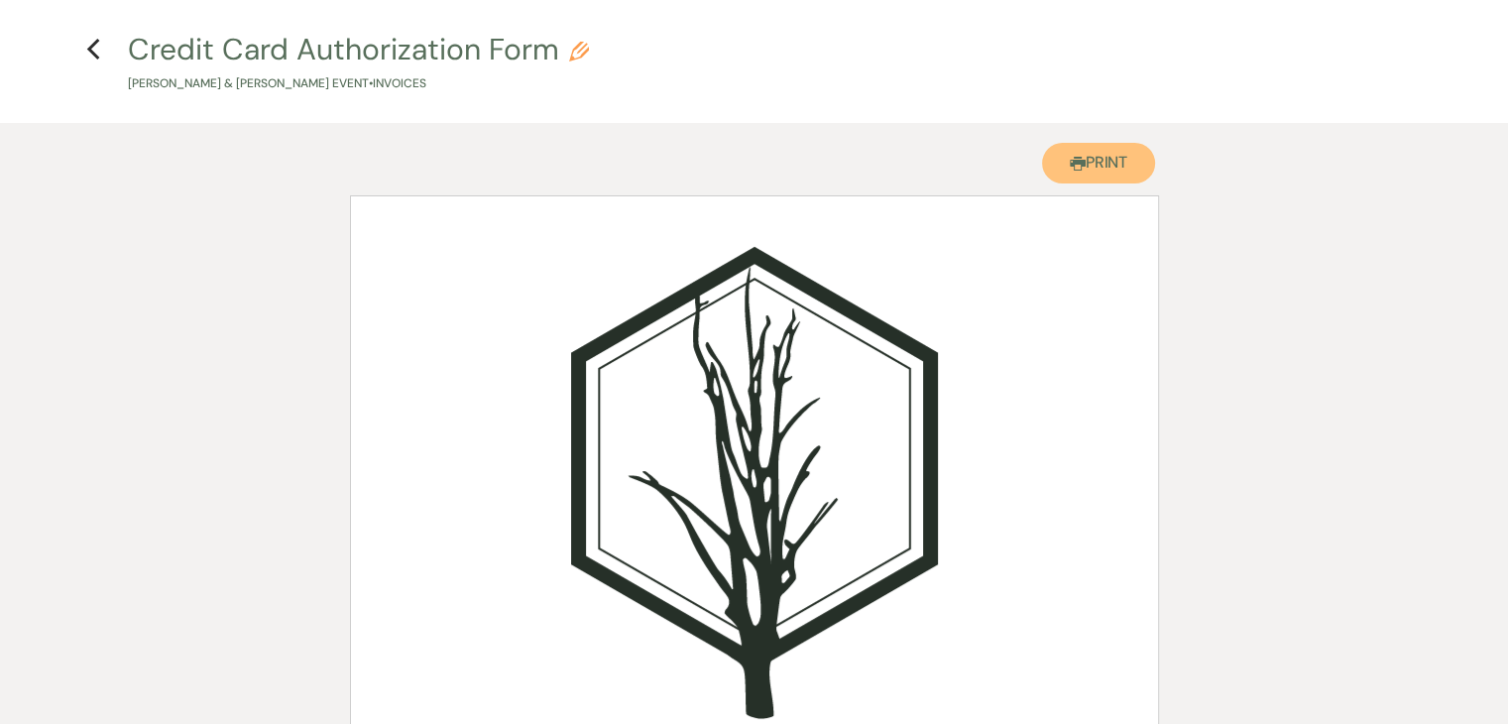
click at [1081, 157] on button "Printer Print" at bounding box center [1099, 163] width 114 height 41
click at [101, 54] on h4 "Previous Credit Card Authorization Form Pencil [PERSON_NAME] & [PERSON_NAME] Ev…" at bounding box center [755, 61] width 1428 height 64
click at [96, 53] on icon "Previous" at bounding box center [93, 50] width 15 height 24
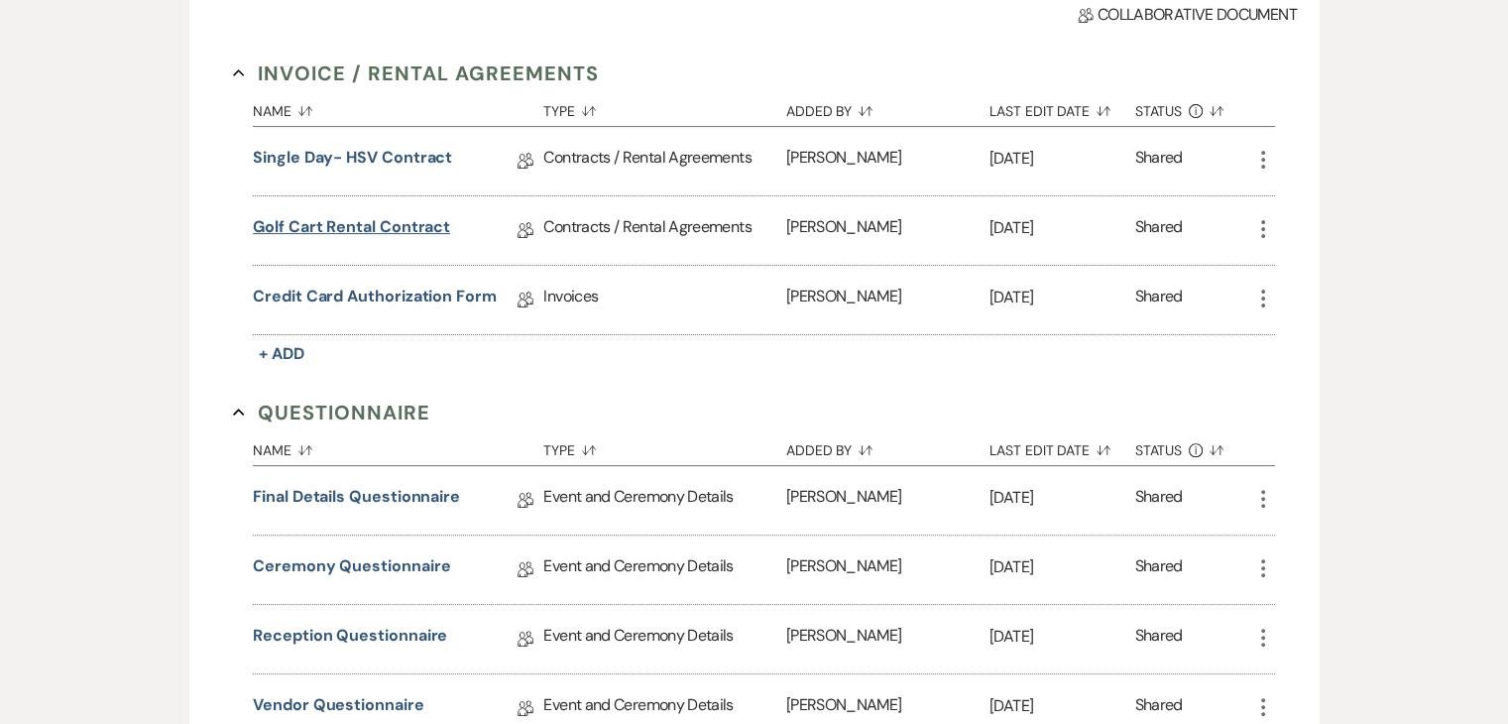
click at [400, 224] on link "Golf Cart Rental Contract" at bounding box center [351, 230] width 197 height 31
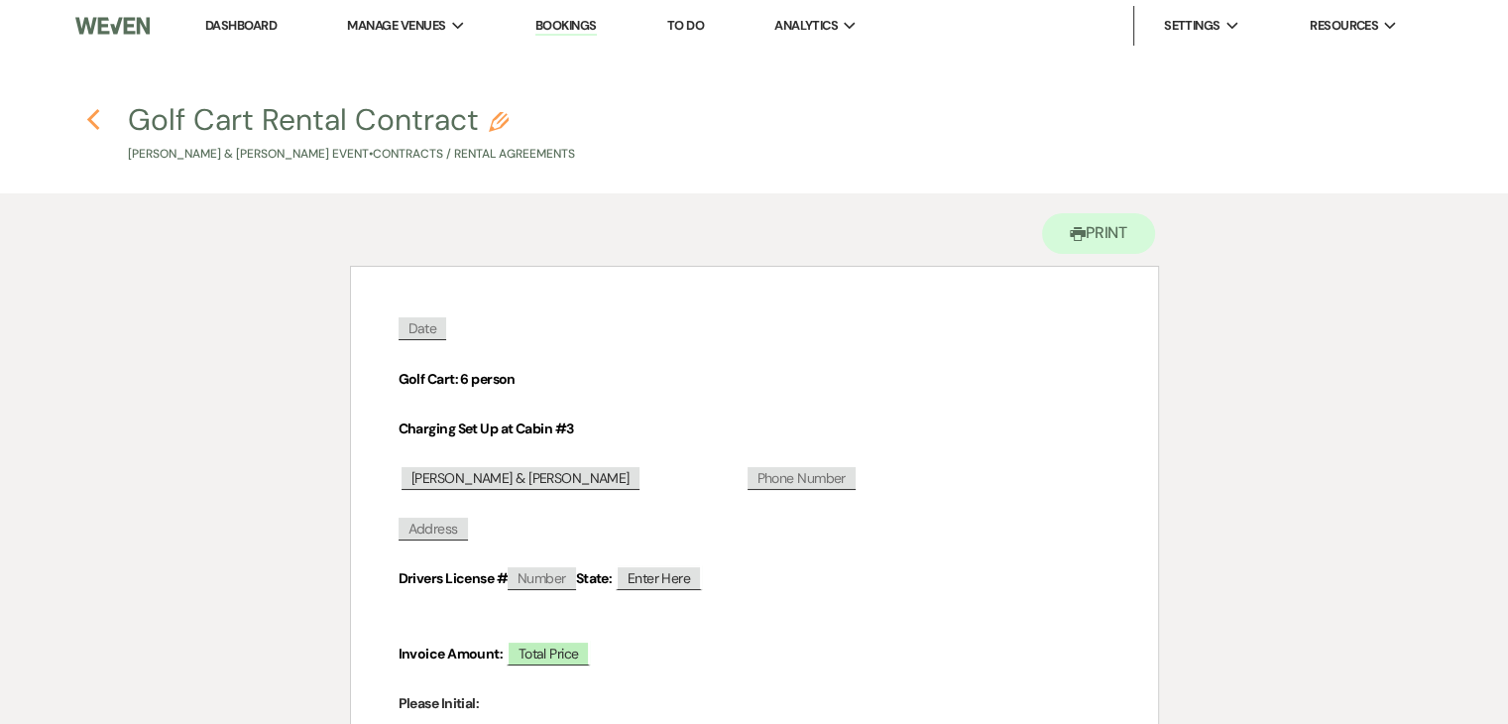
click at [91, 112] on icon "Previous" at bounding box center [93, 120] width 15 height 24
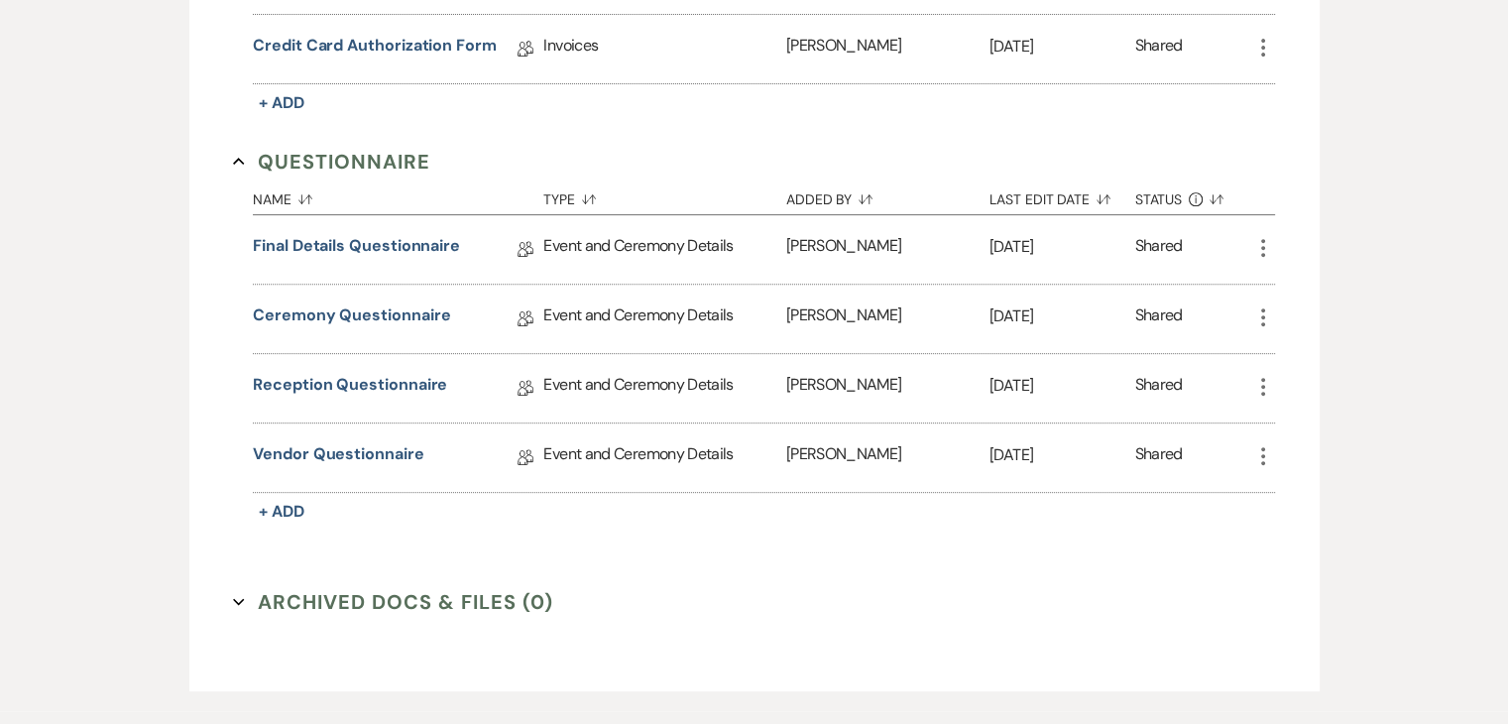
scroll to position [771, 0]
click at [369, 453] on link "Vendor Questionnaire" at bounding box center [338, 458] width 171 height 31
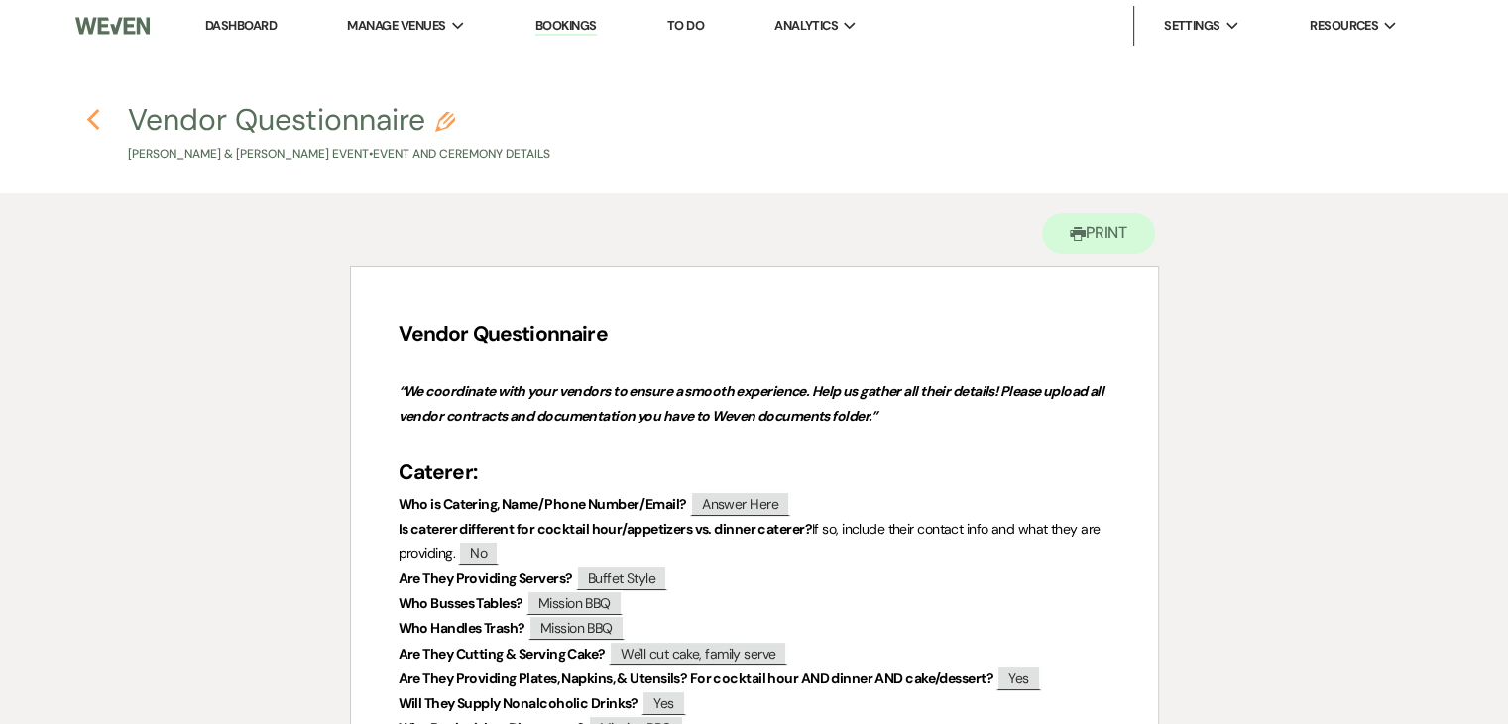
click at [87, 116] on icon "Previous" at bounding box center [93, 120] width 15 height 24
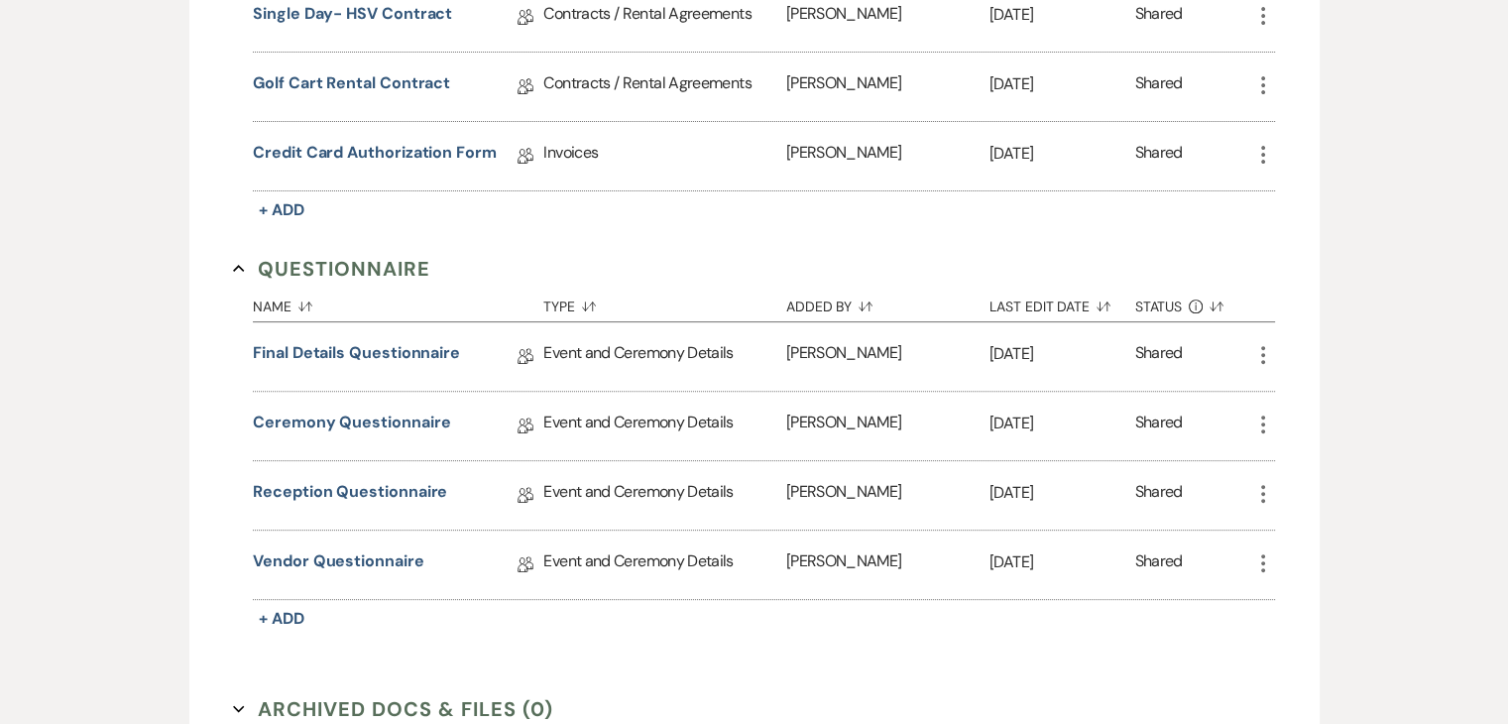
scroll to position [666, 0]
click at [403, 342] on link "Final Details Questionnaire" at bounding box center [356, 355] width 207 height 31
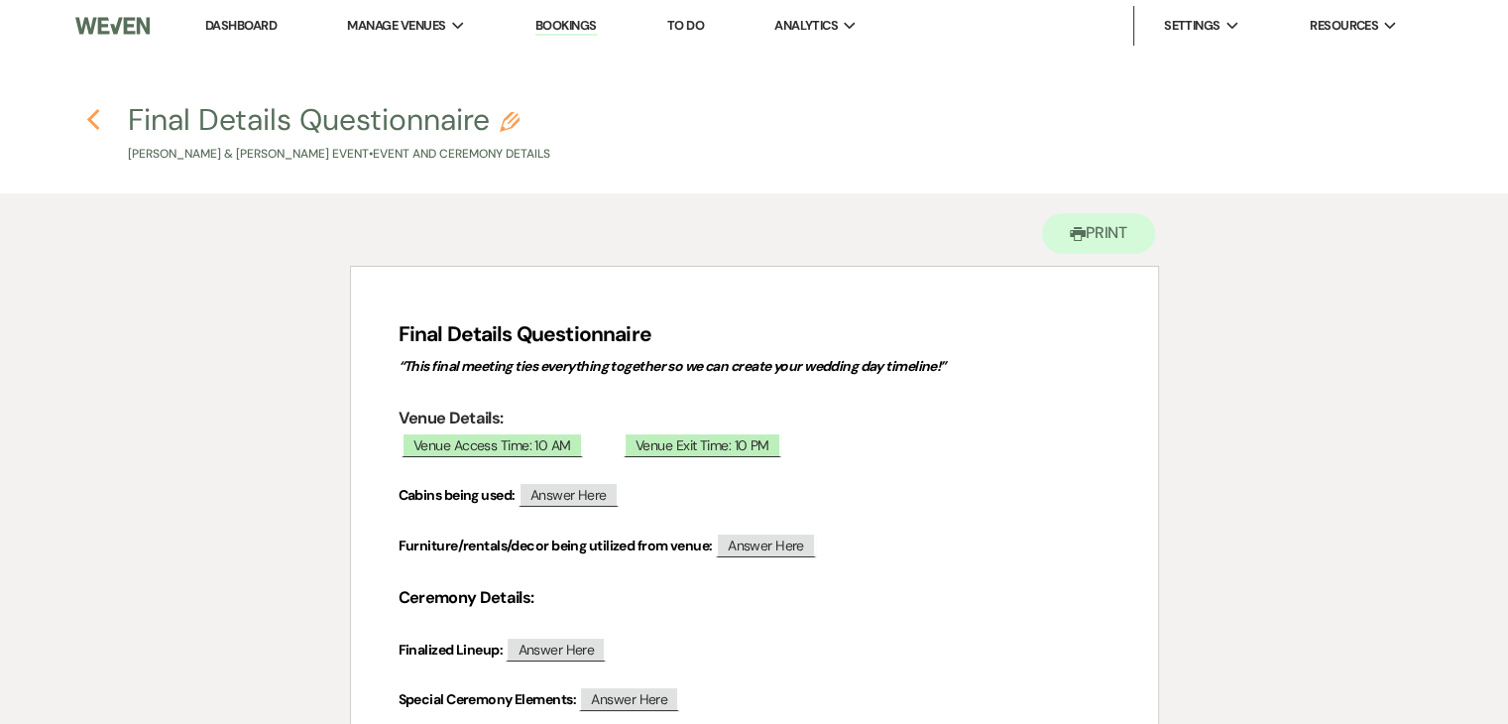
click at [92, 119] on icon "Previous" at bounding box center [93, 120] width 15 height 24
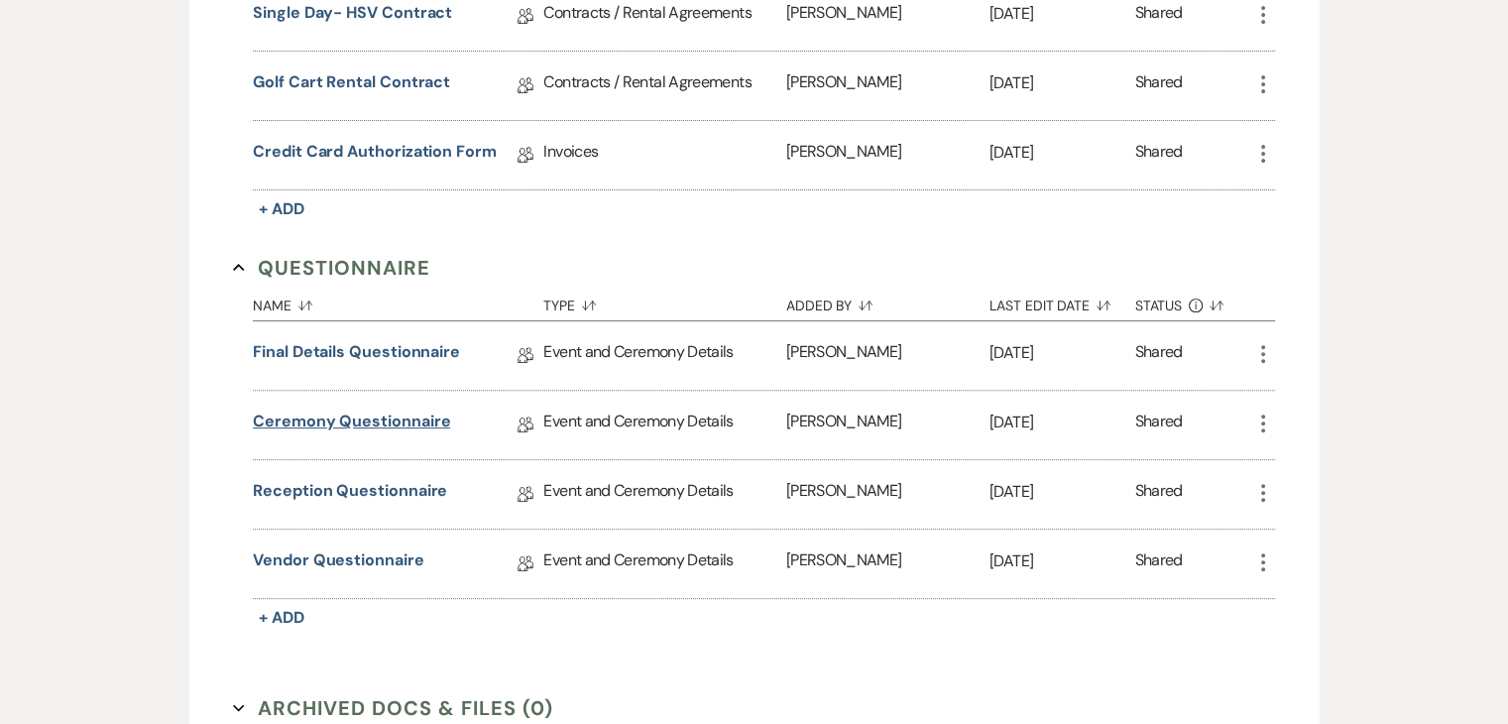
click at [387, 421] on link "Ceremony Questionnaire" at bounding box center [351, 425] width 197 height 31
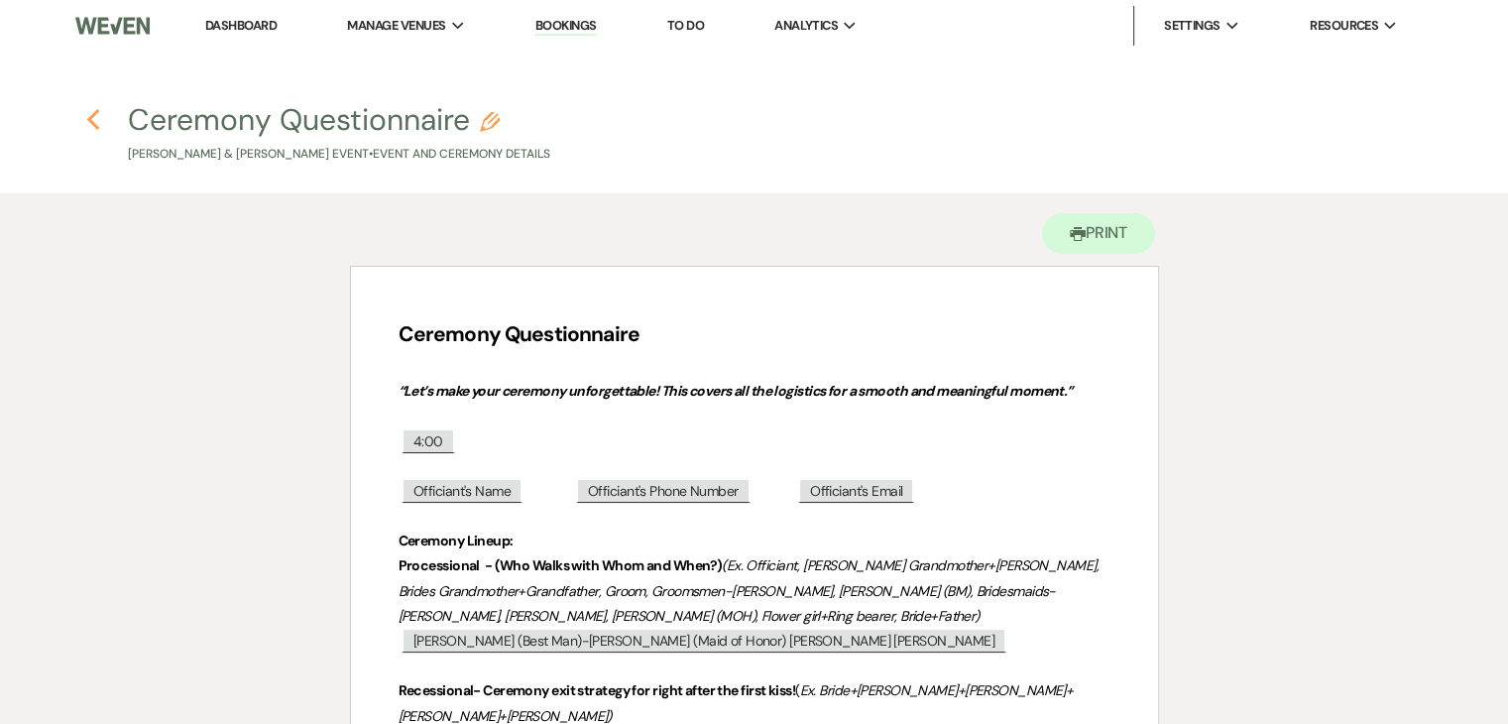
click at [92, 117] on icon "Previous" at bounding box center [93, 120] width 15 height 24
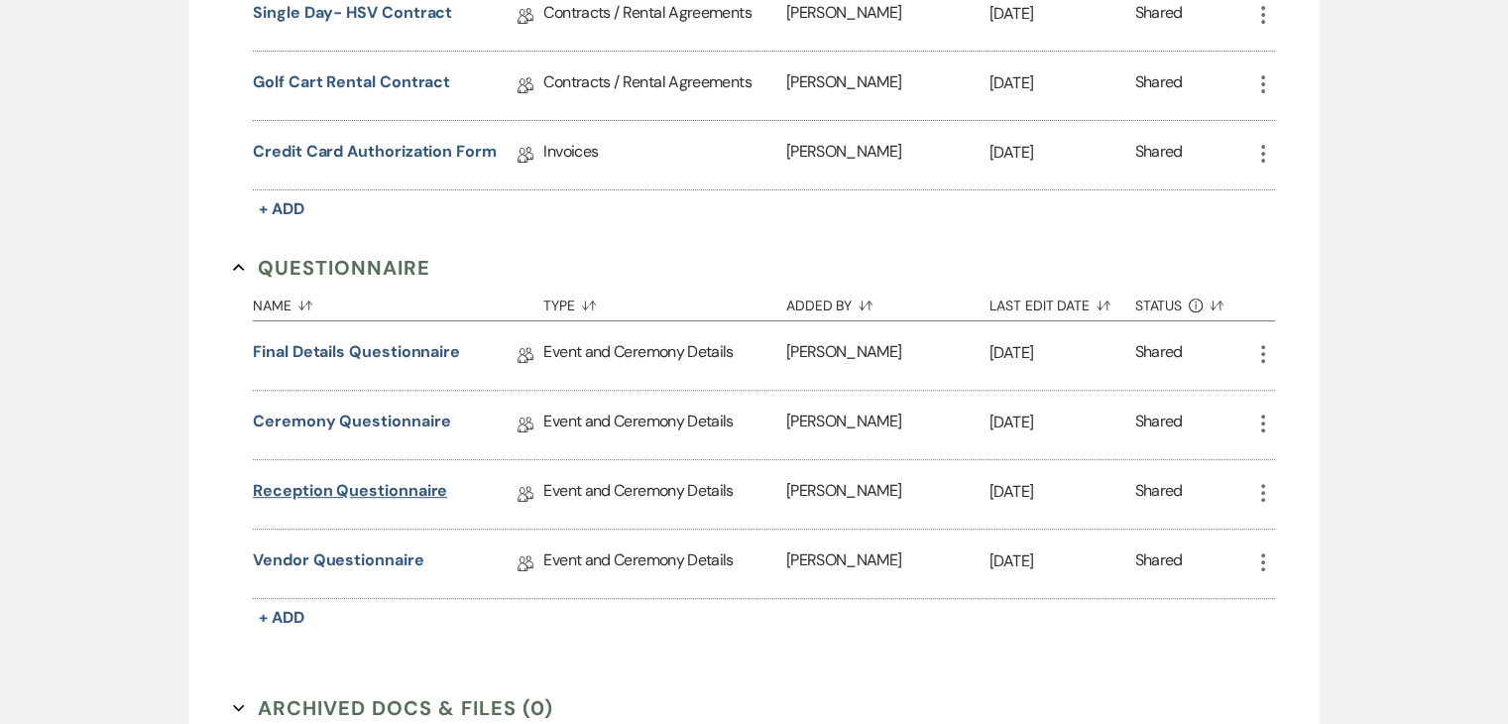
click at [410, 490] on link "Reception Questionnaire" at bounding box center [350, 494] width 194 height 31
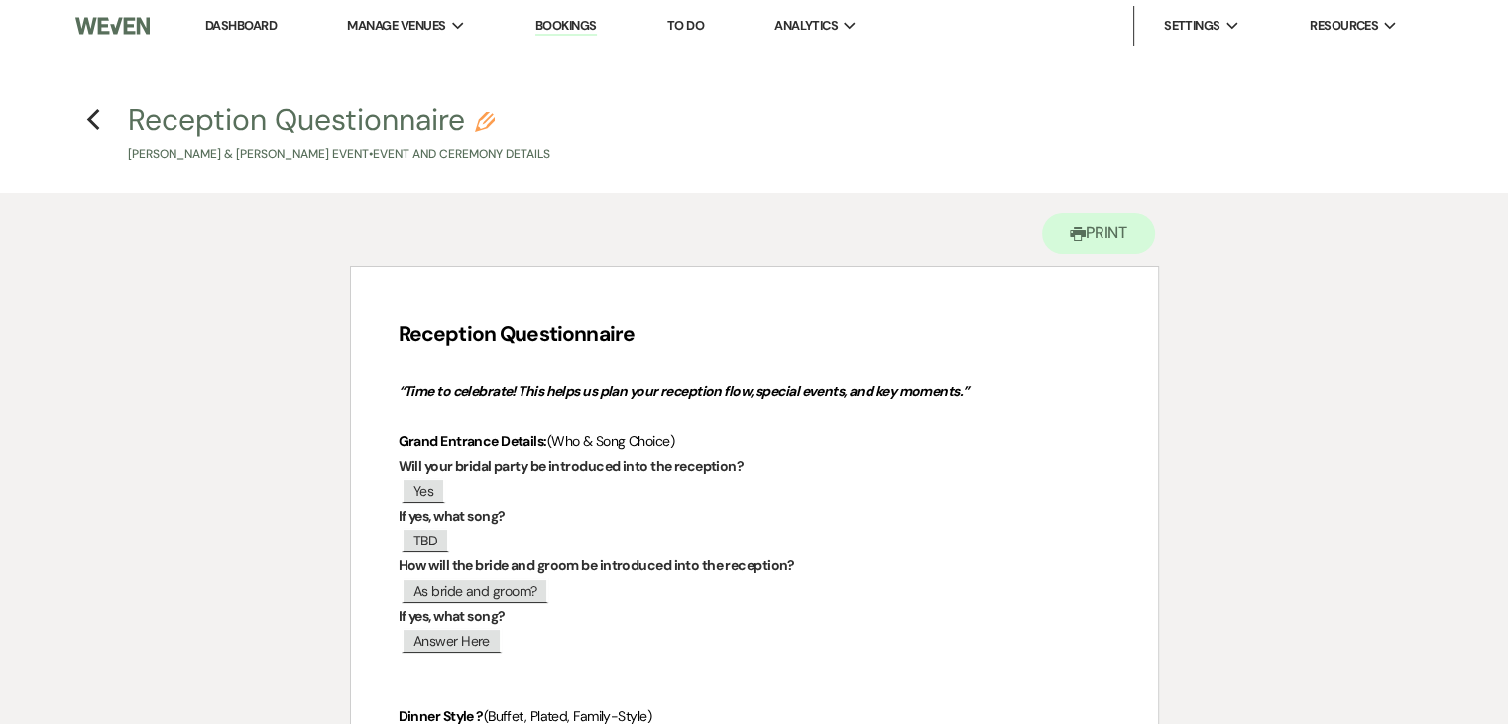
click at [247, 26] on link "Dashboard" at bounding box center [240, 25] width 71 height 17
